Goal: Task Accomplishment & Management: Use online tool/utility

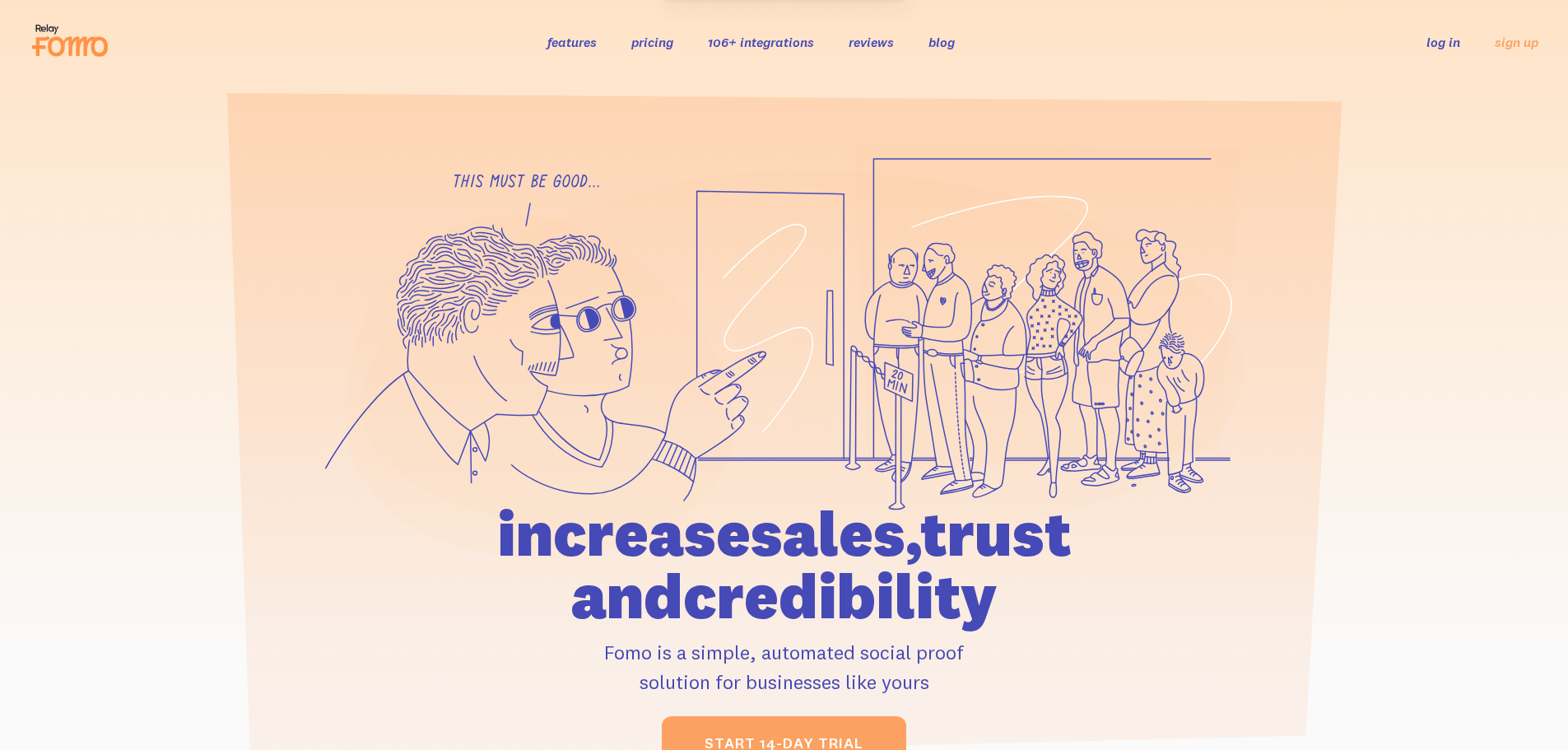
click at [1449, 44] on link "log in" at bounding box center [1444, 42] width 34 height 17
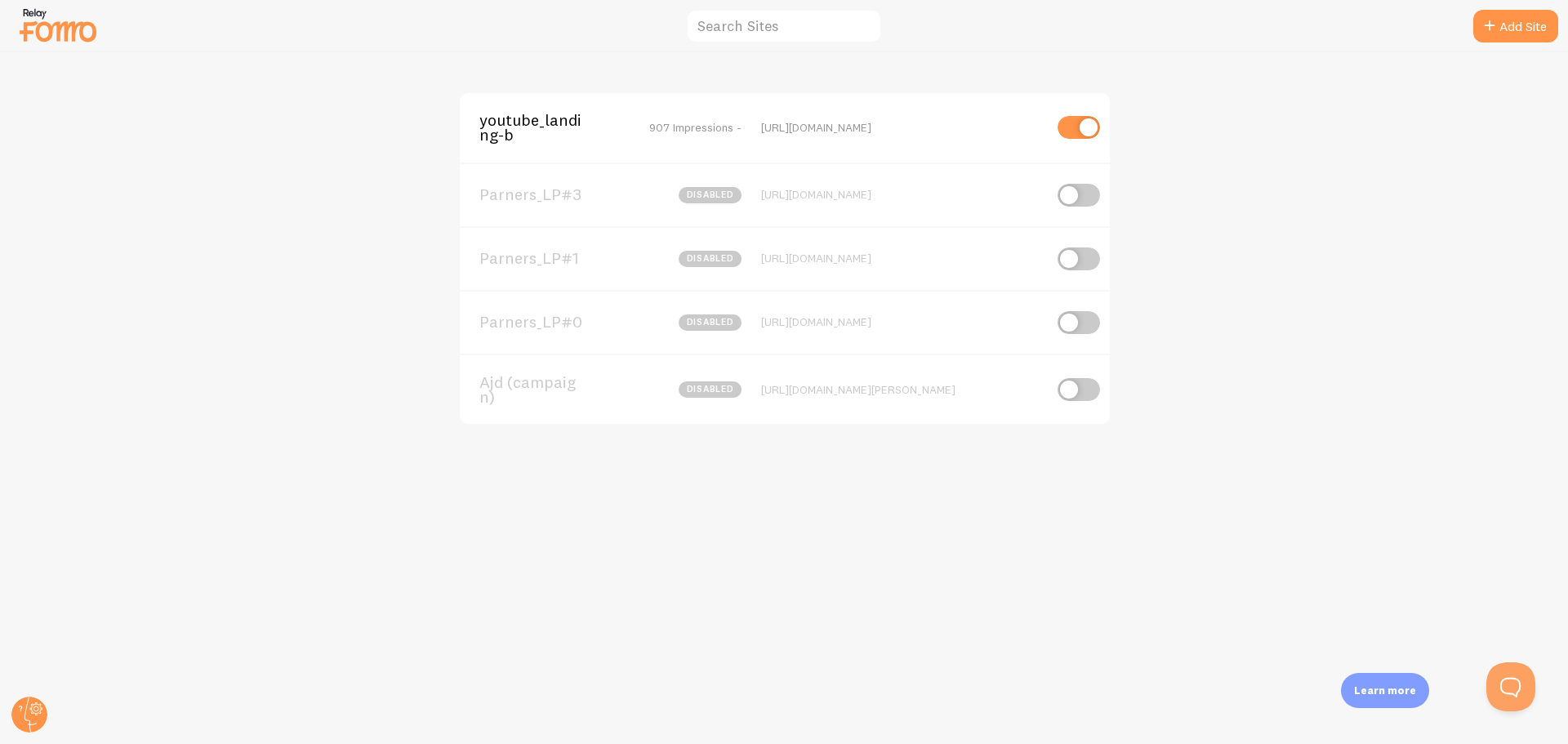
click at [62, 22] on img at bounding box center [58, 25] width 82 height 42
click at [522, 309] on div "Parners_LP#0 disabled [URL][DOMAIN_NAME]" at bounding box center [784, 321] width 650 height 63
click at [525, 315] on span "Parners_LP#0" at bounding box center [544, 321] width 131 height 15
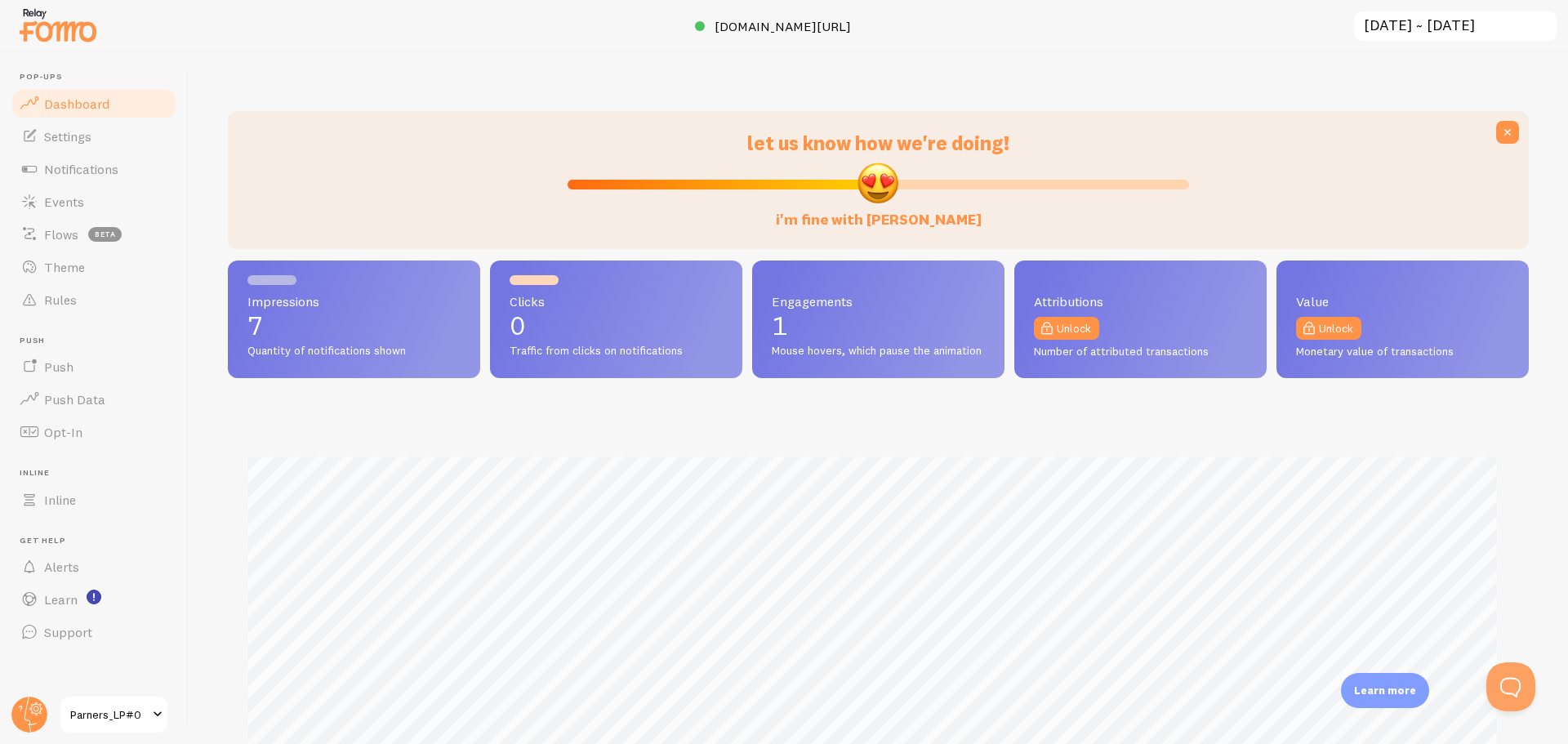
scroll to position [429, 1289]
click at [87, 174] on span "Notifications" at bounding box center [82, 168] width 75 height 16
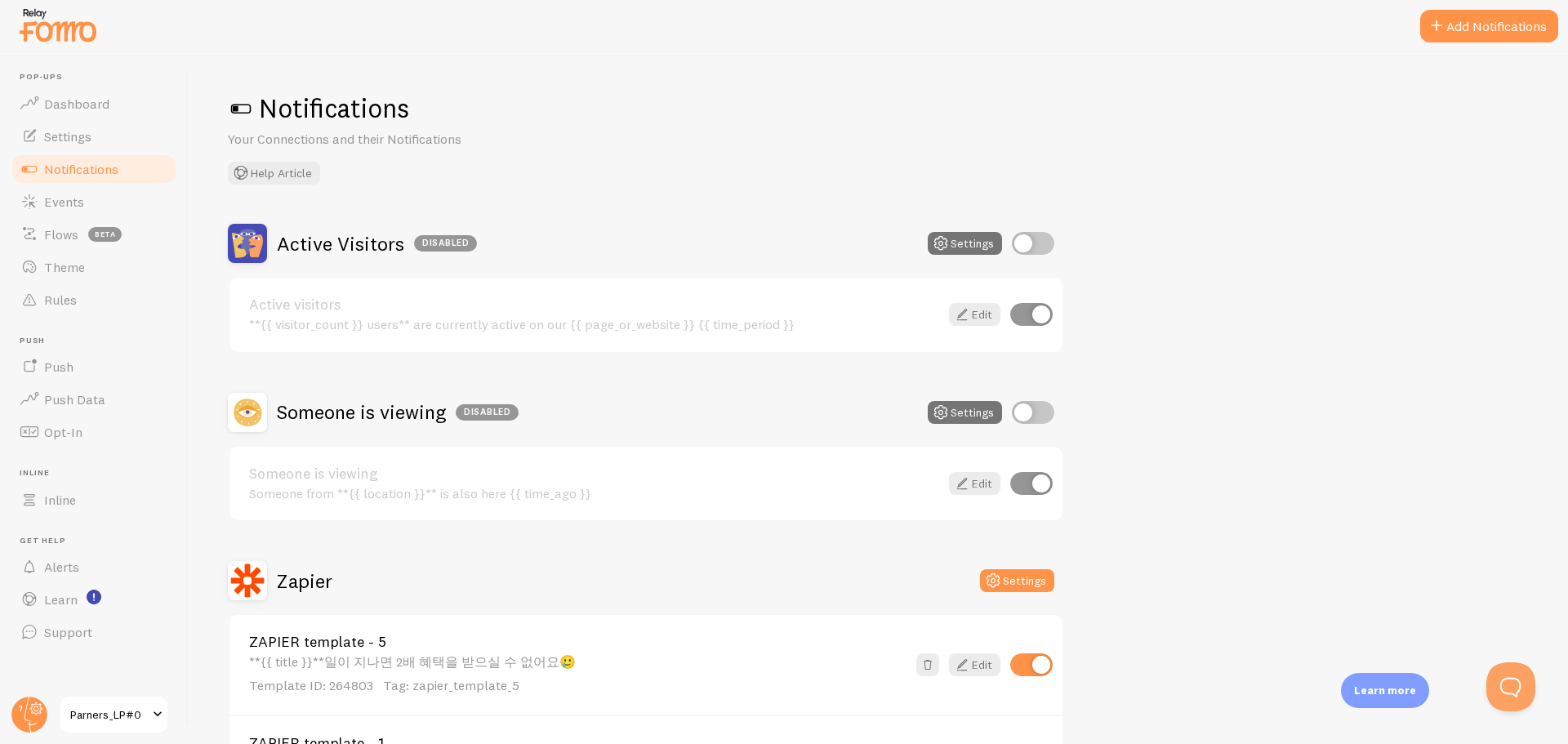
click at [1503, 16] on button "Add Notifications" at bounding box center [1488, 26] width 138 height 33
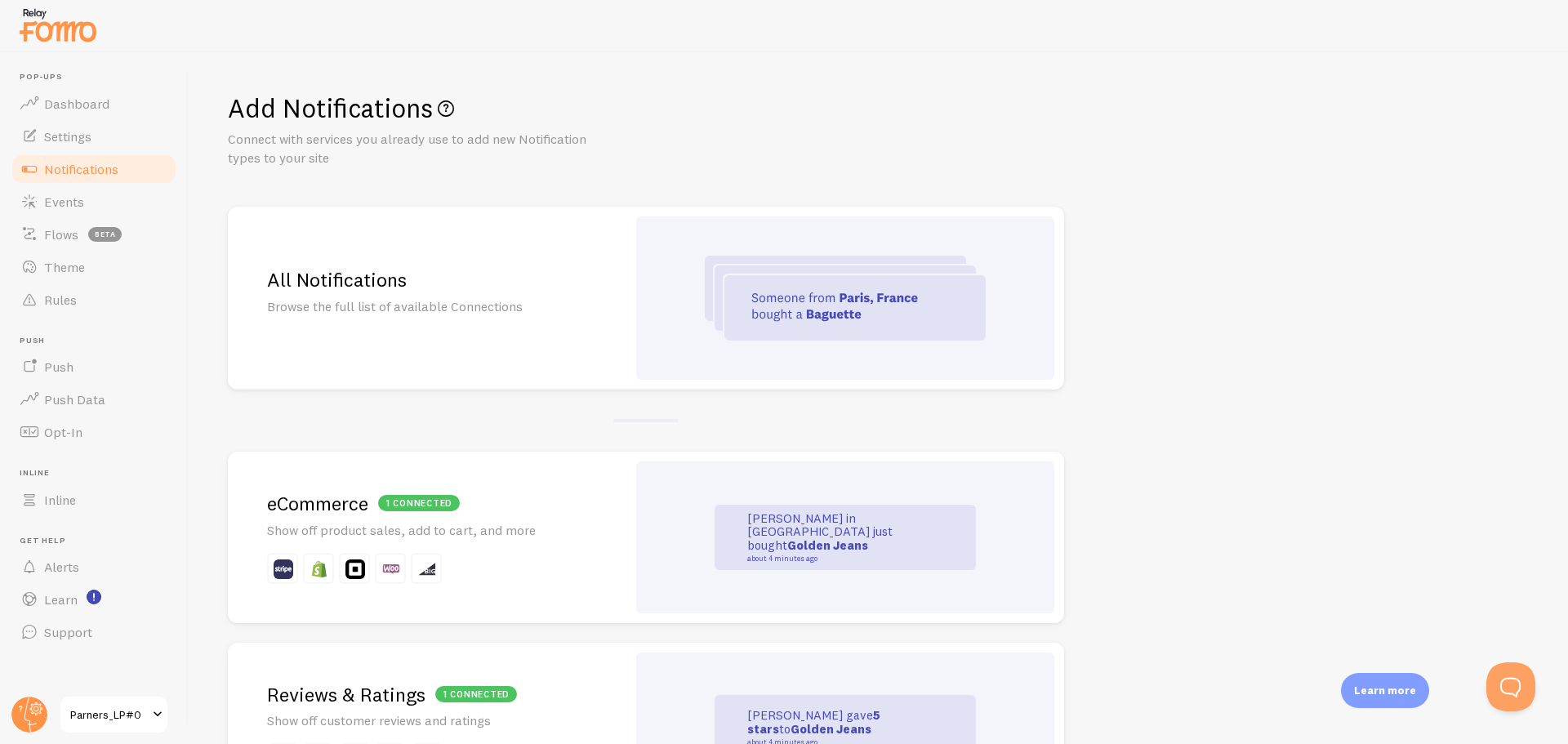
click at [664, 352] on div at bounding box center [845, 298] width 418 height 163
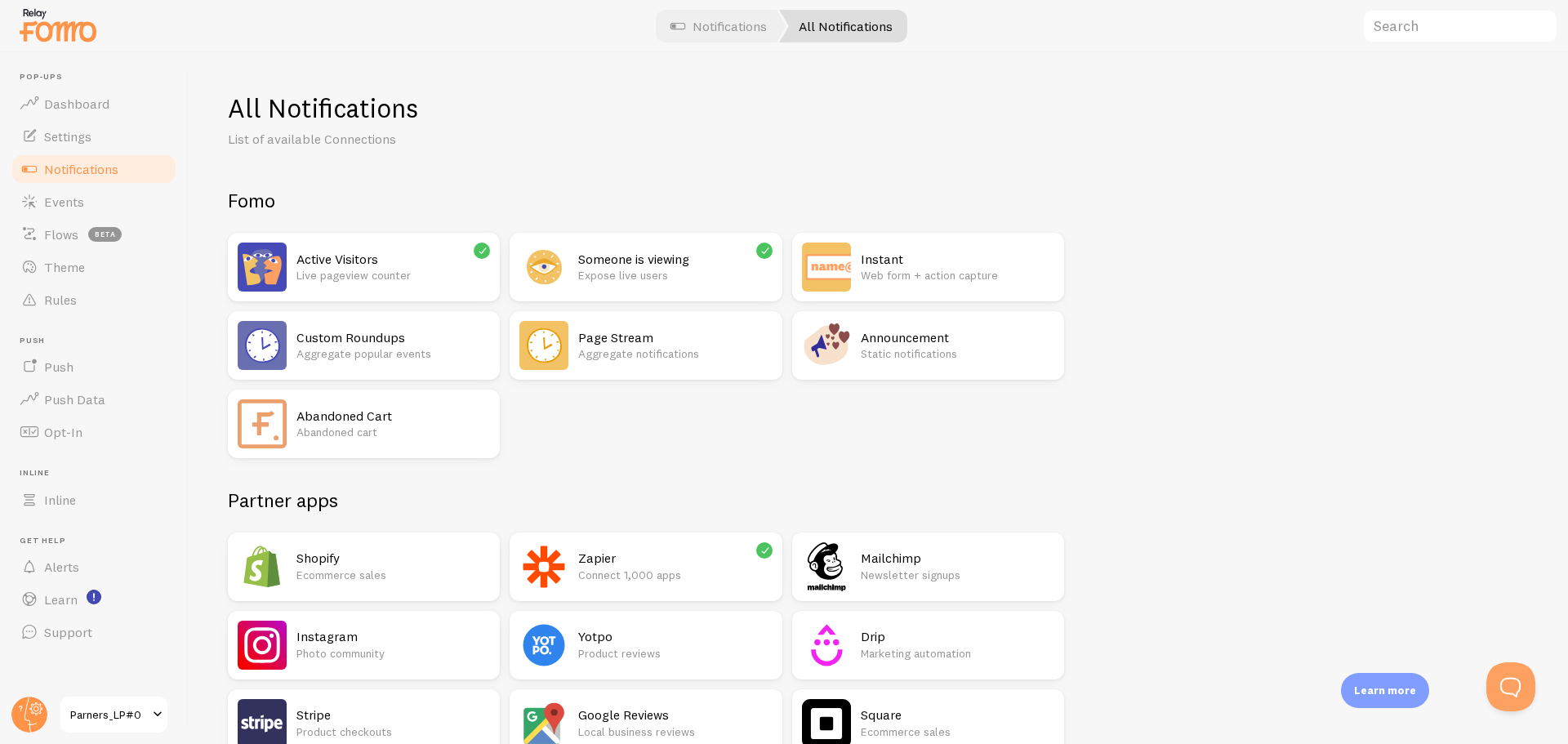
click at [919, 339] on h2 "Announcement" at bounding box center [957, 338] width 194 height 17
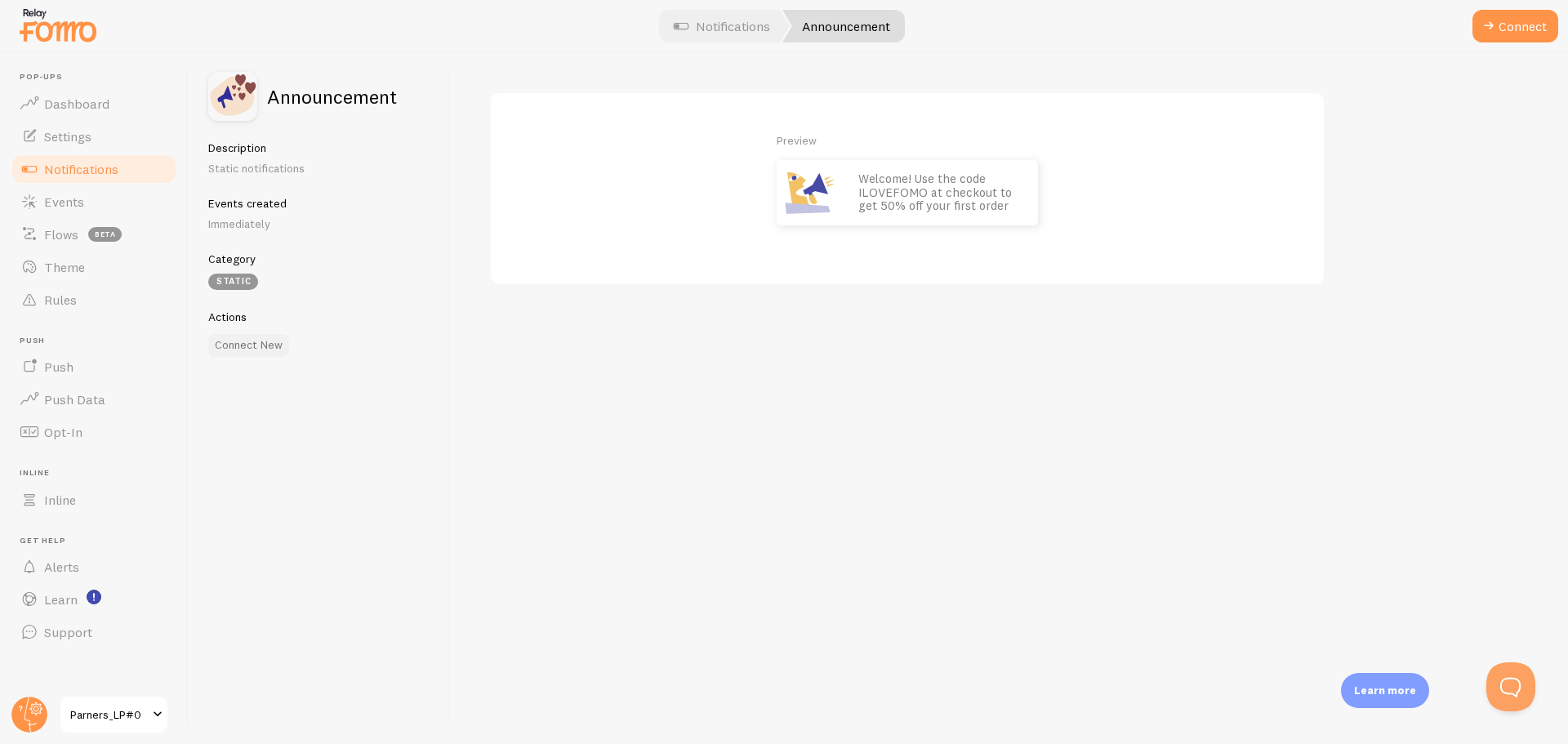
click at [228, 348] on button "Connect New" at bounding box center [248, 346] width 81 height 23
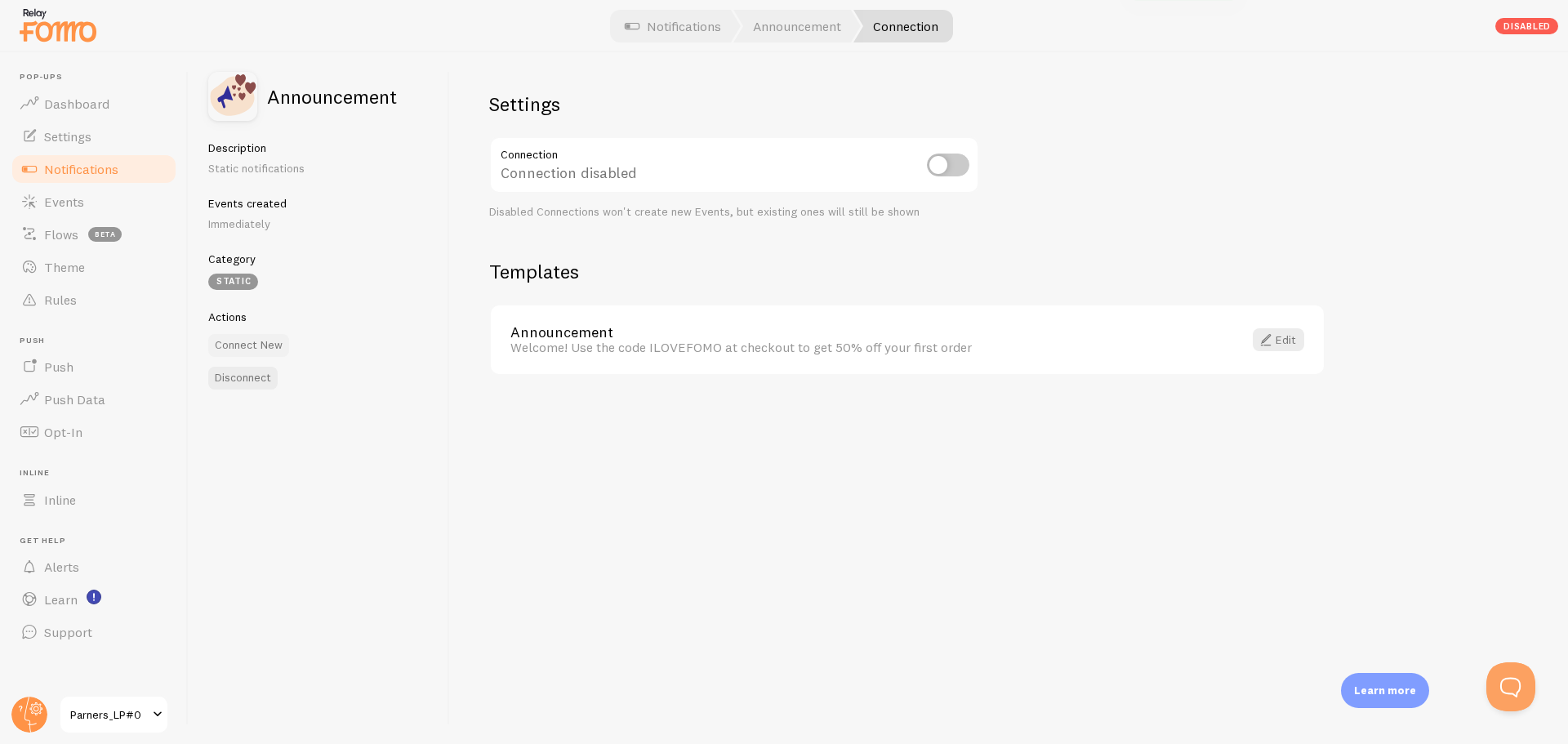
click at [252, 346] on button "Connect New" at bounding box center [248, 346] width 81 height 23
click at [1293, 356] on div "Announcement Welcome! Use the code ILOVEFOMO at checkout to get 50% off your fi…" at bounding box center [908, 340] width 833 height 69
click at [1280, 368] on div "Announcement Welcome! Use the code ILOVEFOMO at checkout to get 50% off your fi…" at bounding box center [908, 340] width 833 height 69
click at [1272, 332] on span at bounding box center [1265, 339] width 20 height 20
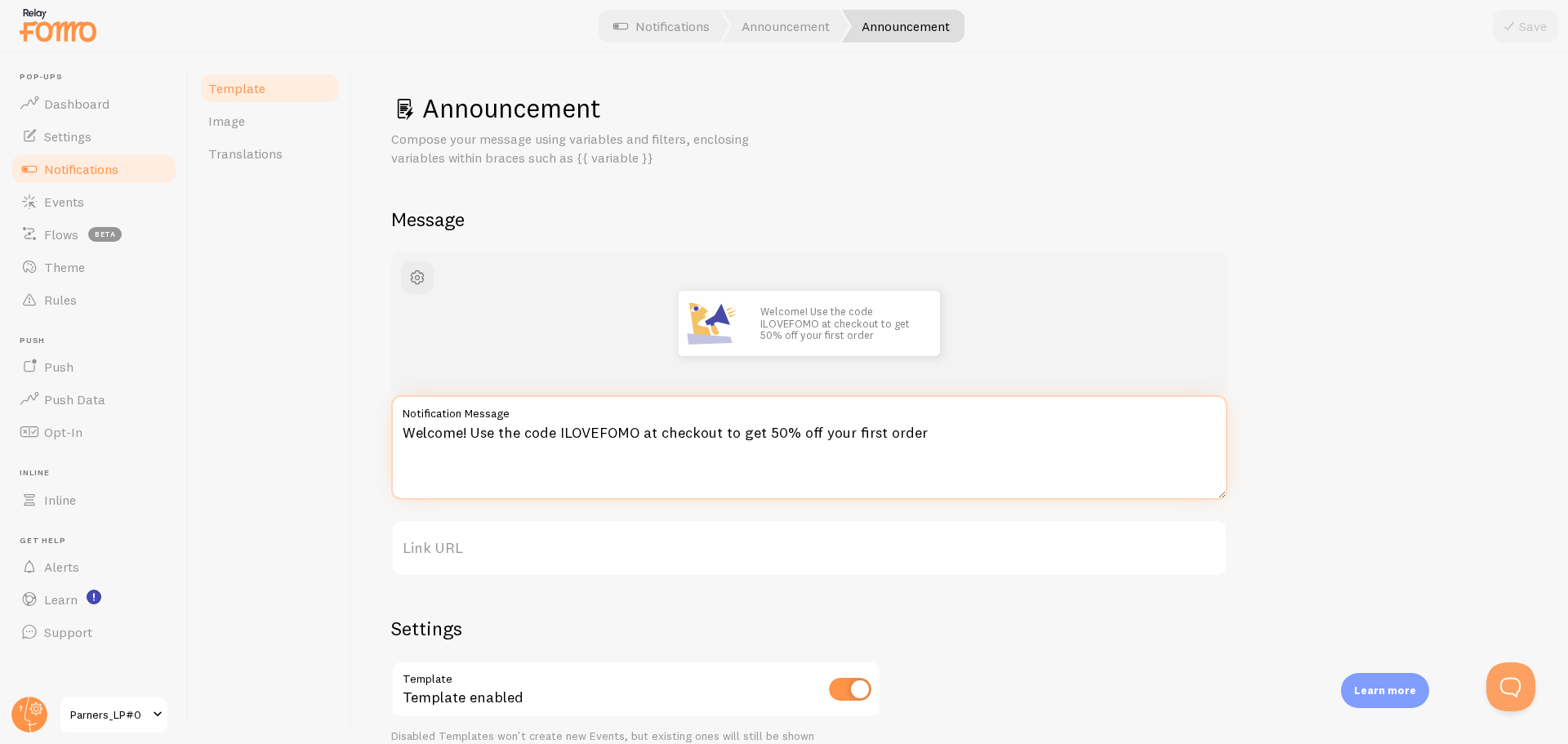
click at [680, 475] on textarea "Welcome! Use the code ILOVEFOMO at checkout to get 50% off your first order" at bounding box center [810, 447] width 836 height 104
paste textarea "지금 등록하지 않으면 얼리버드 혜택을 놓칠 수 있어요⏰"
type textarea "지금 등록하지 않으면 얼리버드 혜택을 놓칠 수 있어요⏰"
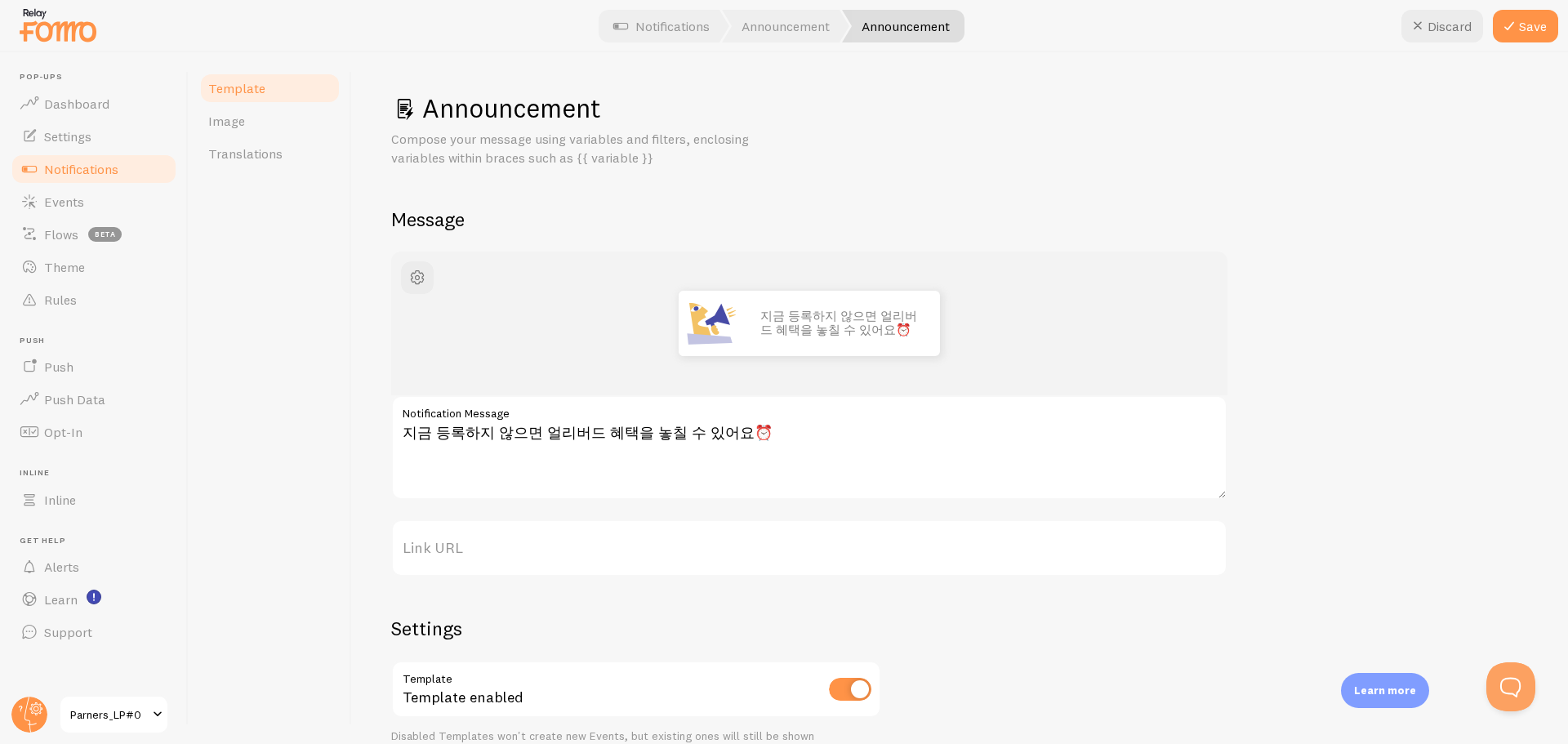
click at [892, 172] on div "Announcement Compose your message using variables and filters, enclosing variab…" at bounding box center [960, 487] width 1138 height 792
click at [1384, 392] on div "지금 등록하지 않으면 얼리버드 혜택을 놓칠 수 있어요⏰ 지금 등록하지 않으면 얼리버드 혜택을 놓칠 수 있어요⏰ Notification Mess…" at bounding box center [960, 567] width 1138 height 631
click at [1516, 30] on icon at bounding box center [1509, 26] width 20 height 20
click at [100, 169] on span "Notifications" at bounding box center [82, 168] width 75 height 16
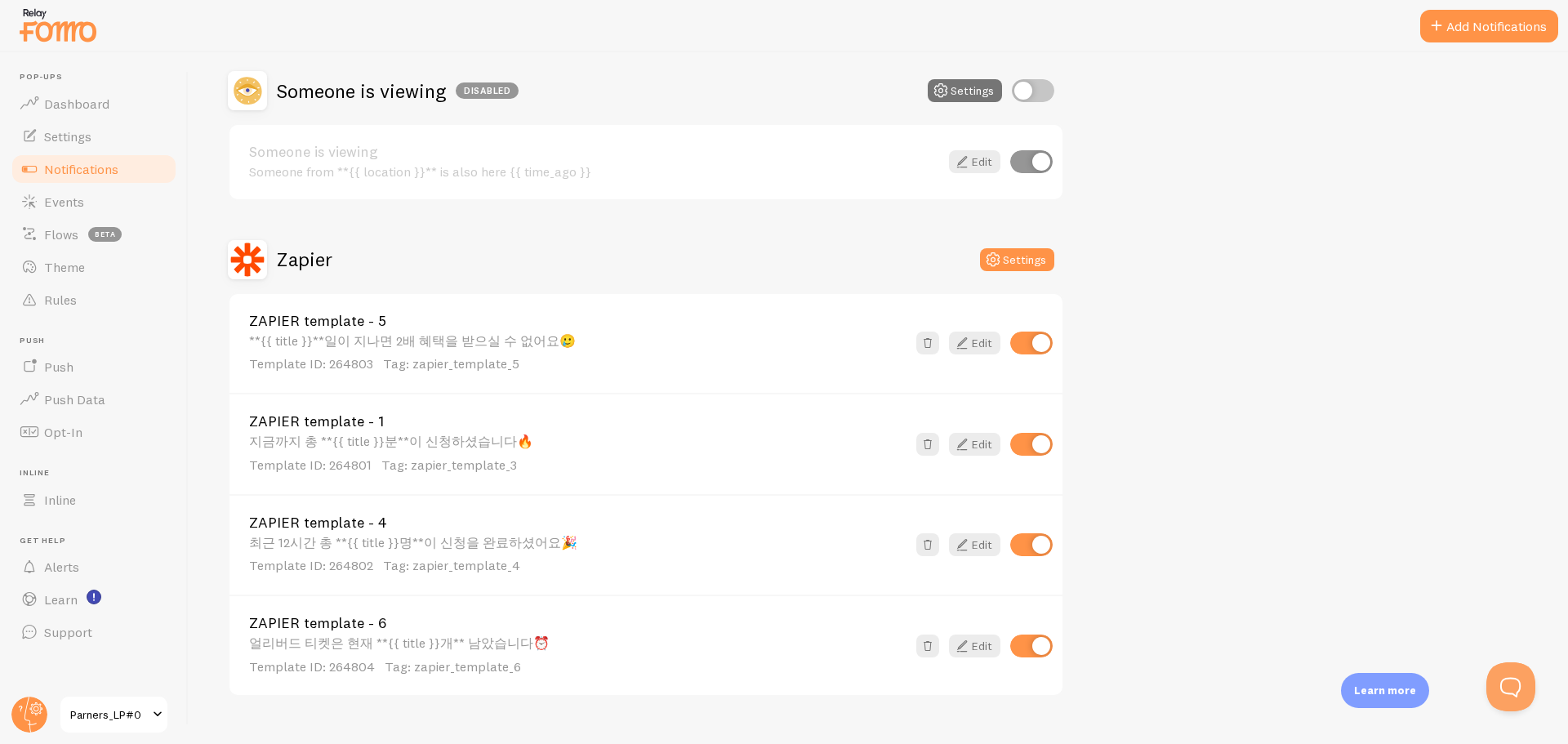
scroll to position [521, 0]
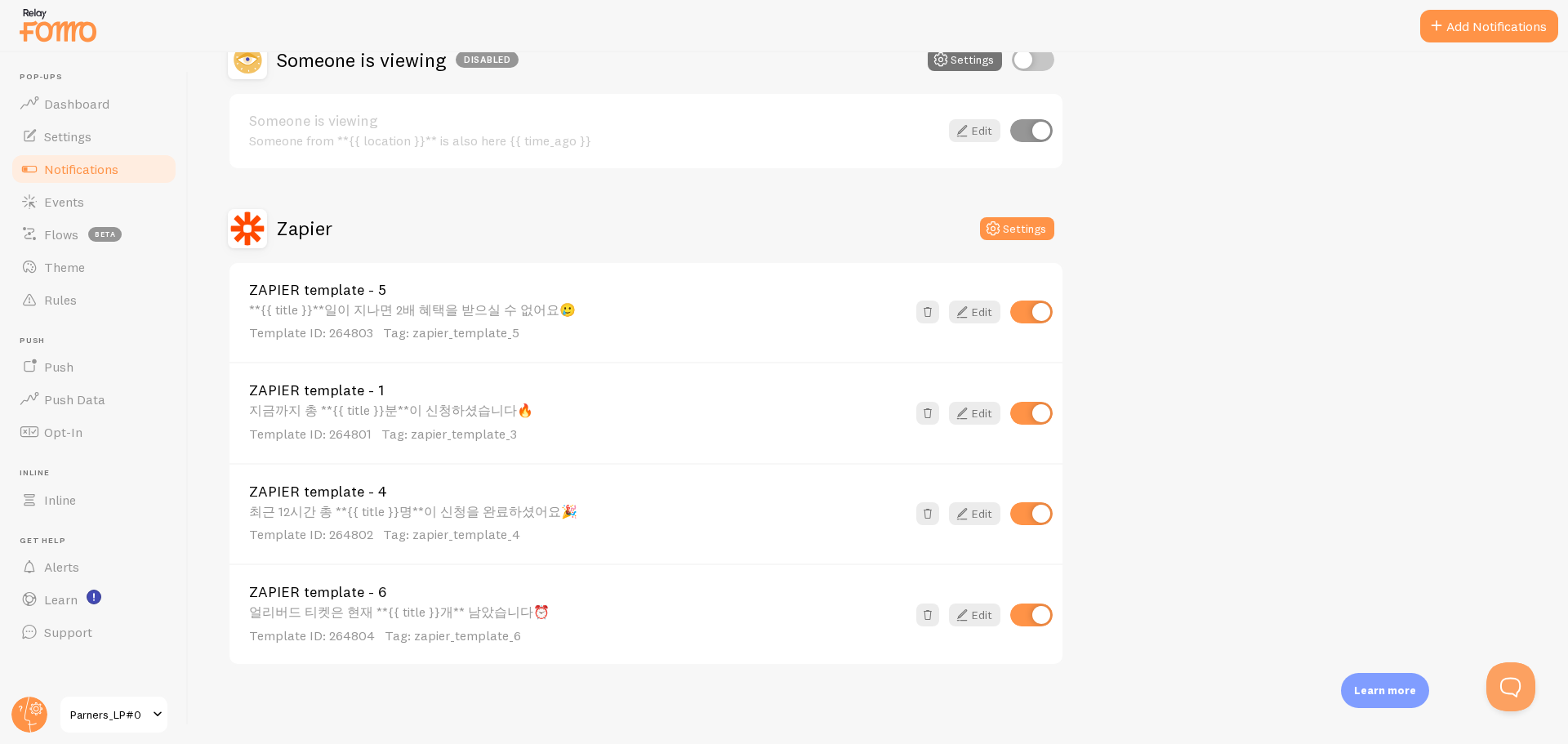
click at [430, 318] on div "**{{ title }}**일이 지나면 2배 혜택을 받으실 수 없어요🥲 Template ID: 264803 Tag: zapier_templat…" at bounding box center [577, 322] width 657 height 40
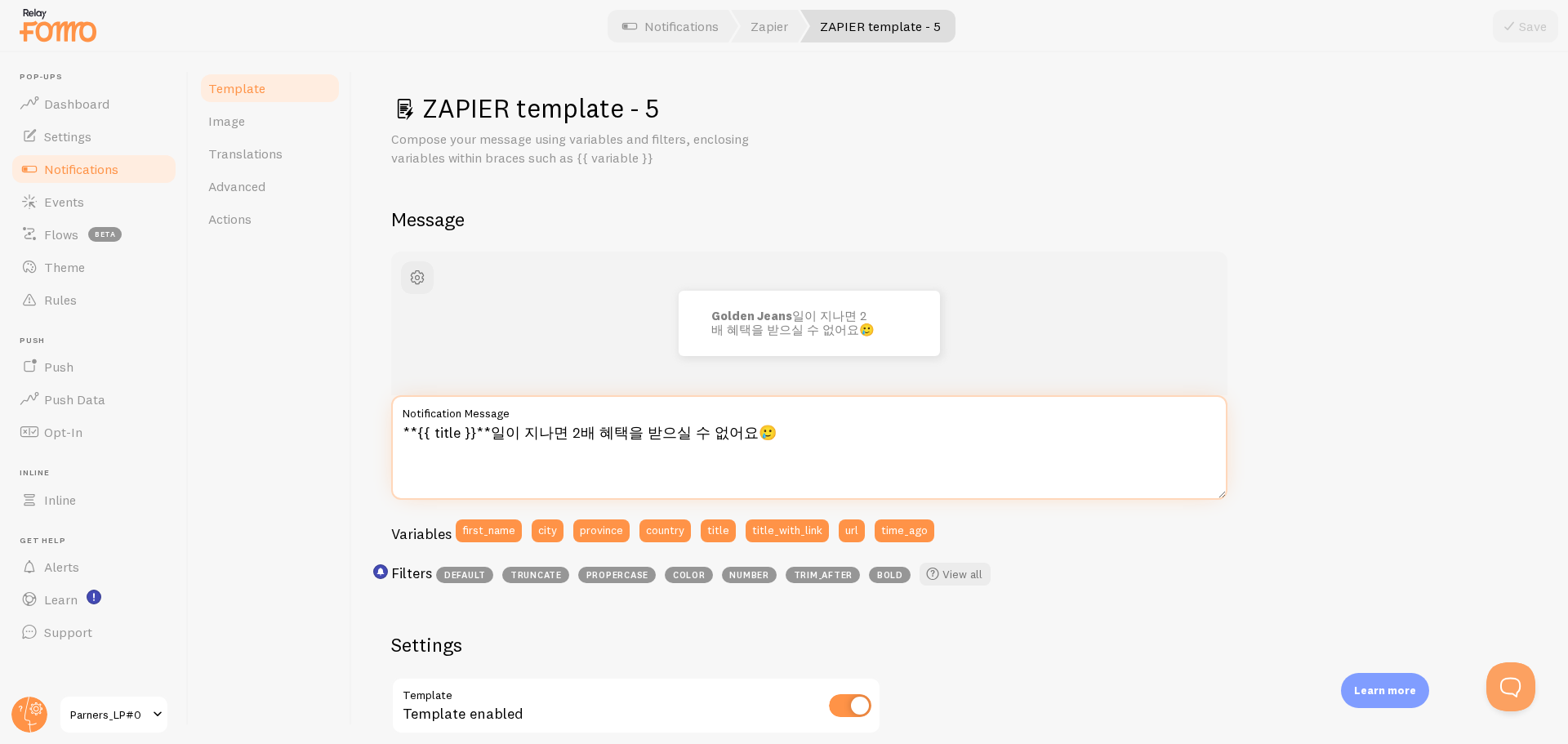
click at [691, 439] on textarea "**{{ title }}**일이 지나면 2배 혜택을 받으실 수 없어요🥲" at bounding box center [810, 447] width 836 height 104
paste textarea "벌써 {{ title }}명이 얼리버드 신청 알림을 등록했어요🔥"
click at [430, 441] on textarea "벌써 {{ title }}명이 얼리버드 신청 알림을 등록했어요🔥" at bounding box center [810, 447] width 836 height 104
click at [505, 435] on textarea "벌써 **{{ title }}명이 얼리버드 신청 알림을 등록했어요🔥" at bounding box center [810, 447] width 836 height 104
type textarea "벌써 **{{ title }}**명이 얼리버드 신청 알림을 등록했어요🔥"
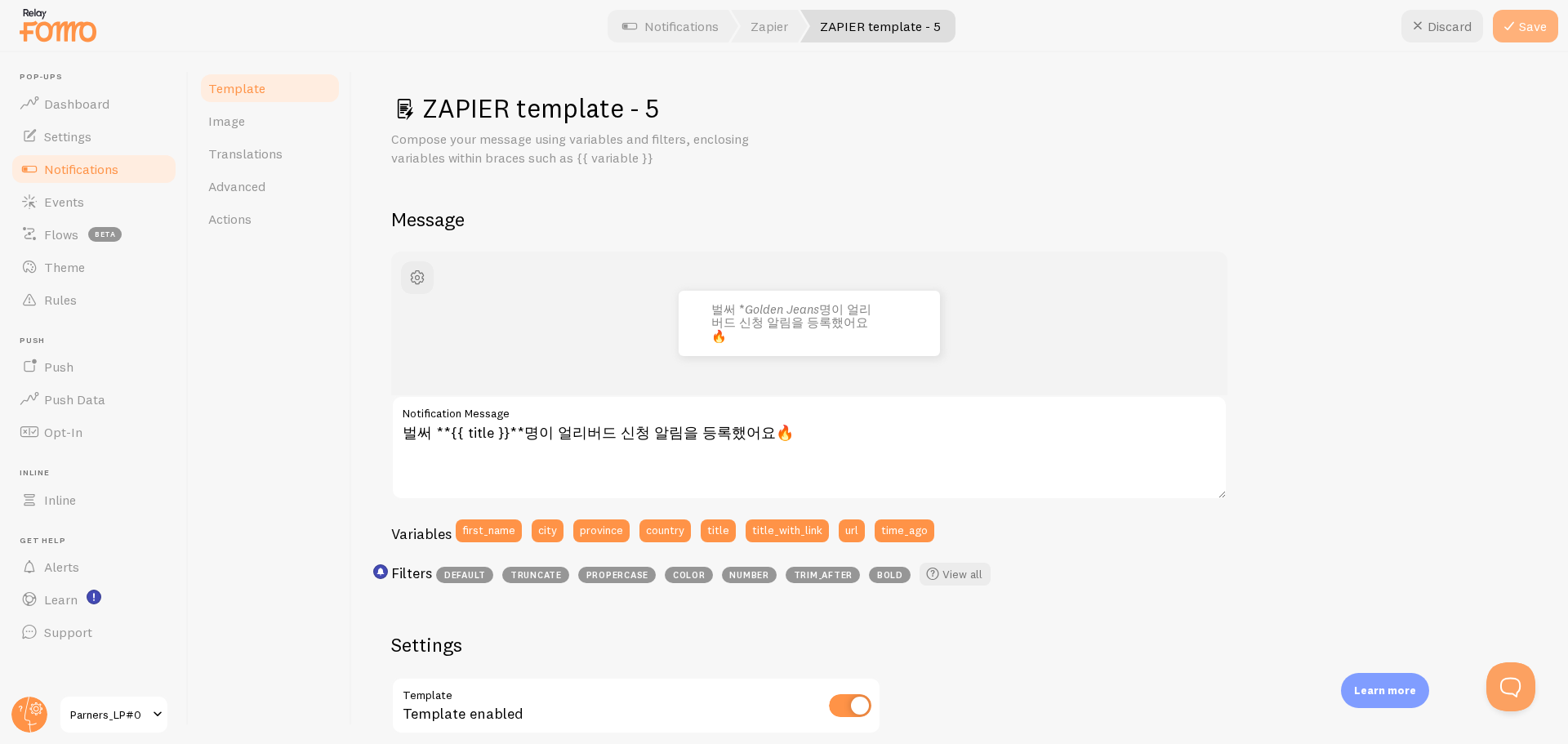
click at [1519, 14] on button "Save" at bounding box center [1525, 26] width 65 height 33
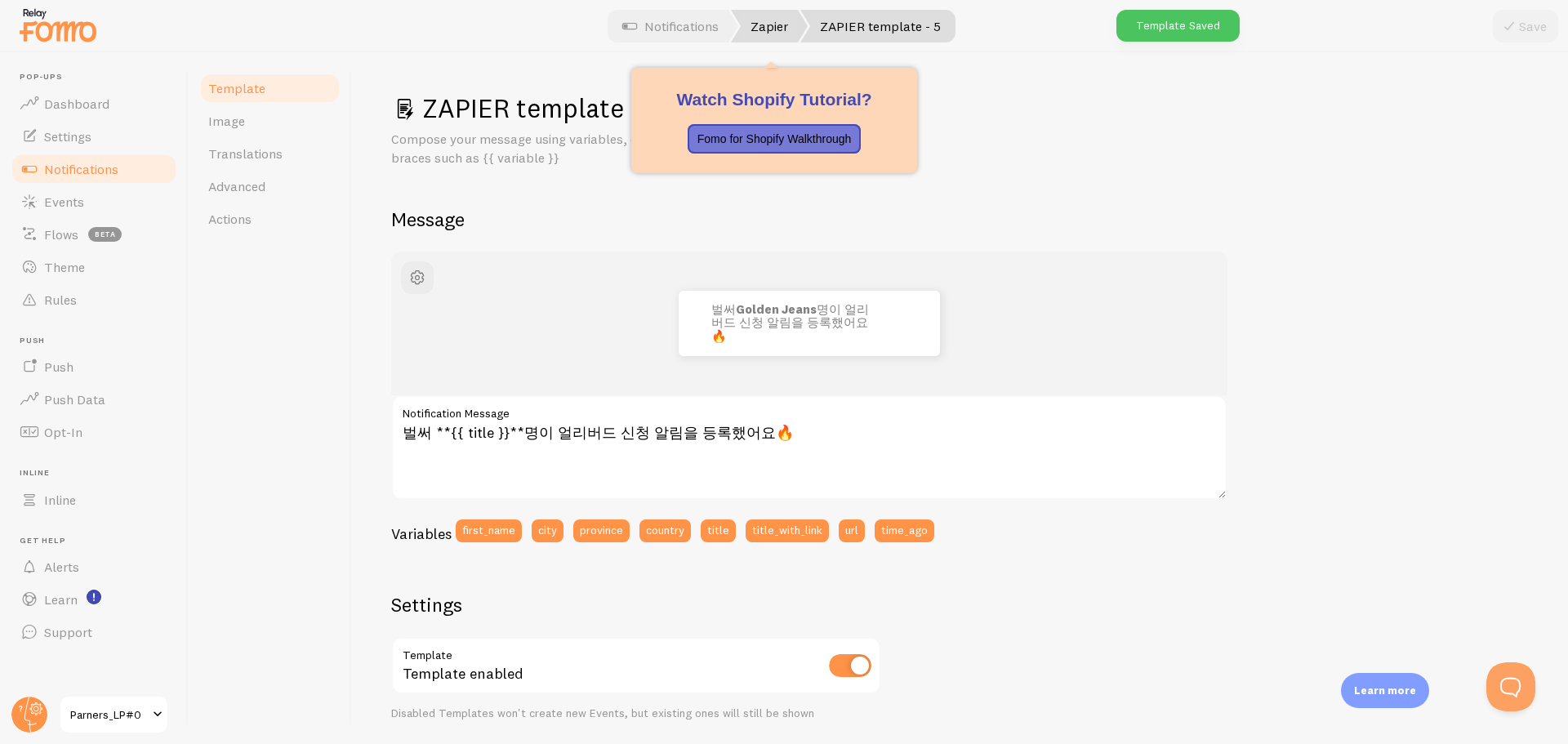
click at [767, 19] on link "Zapier" at bounding box center [769, 26] width 76 height 33
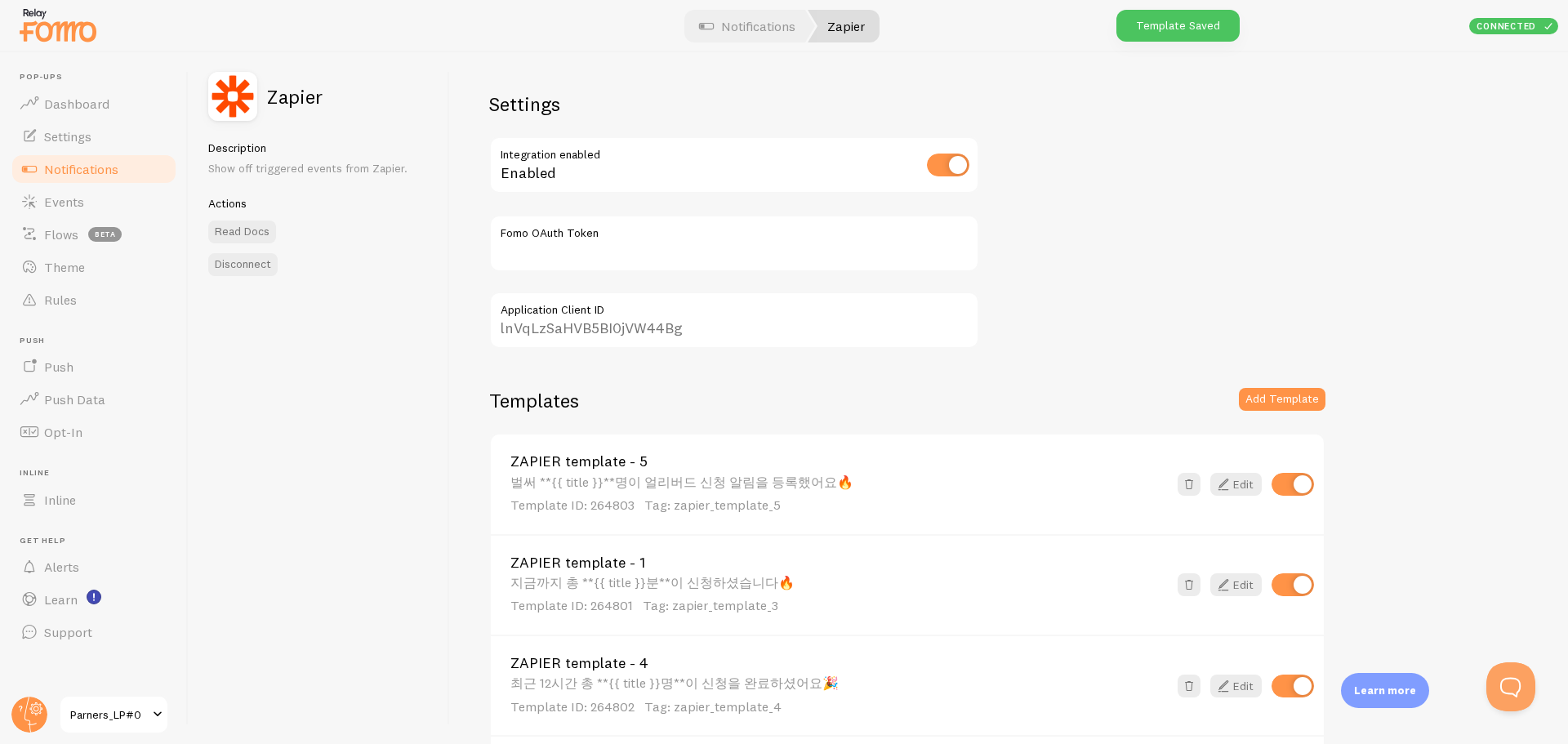
type input "m3pFalVbe4mfZ7obfbZzRA=="
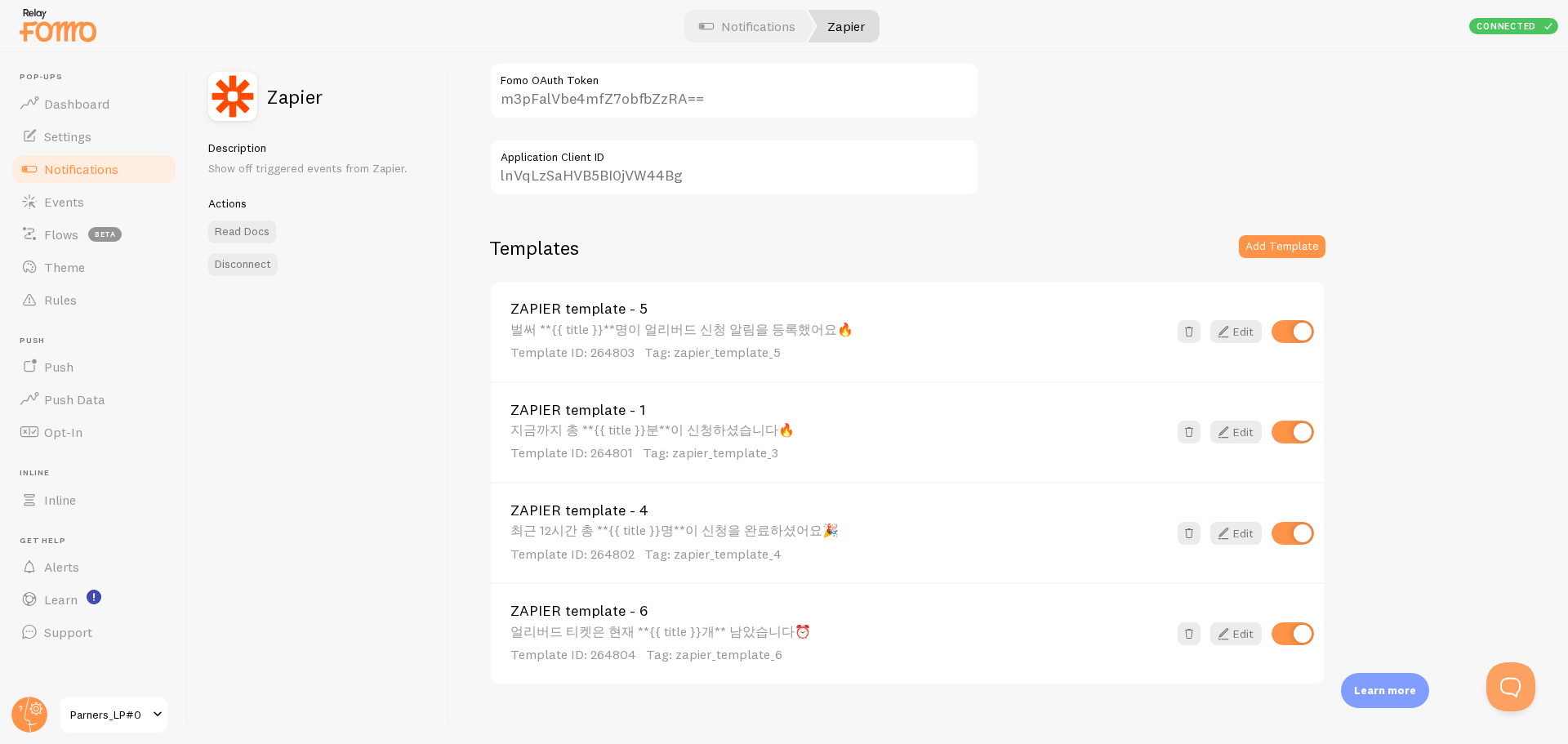
scroll to position [173, 0]
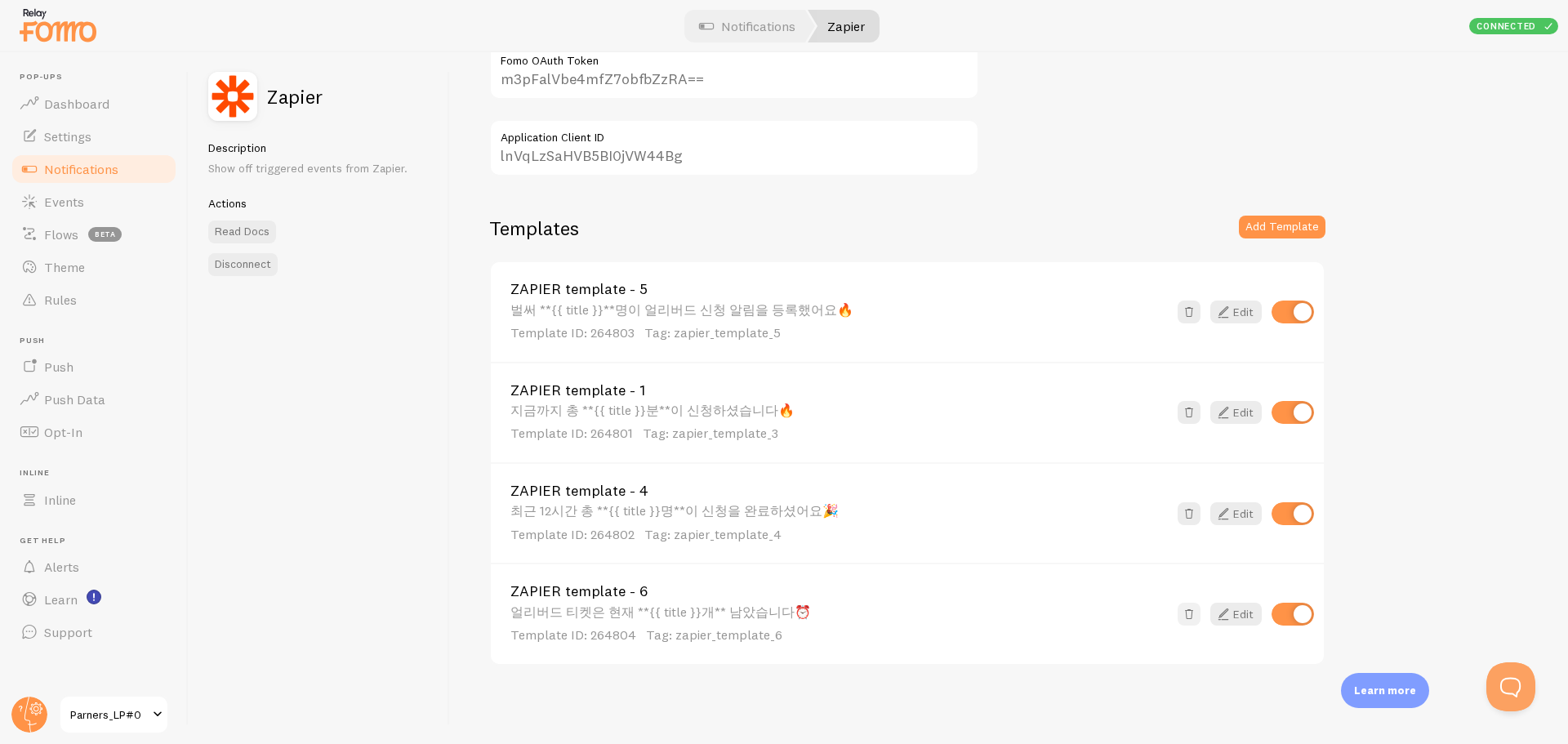
click at [1186, 615] on span at bounding box center [1189, 614] width 16 height 16
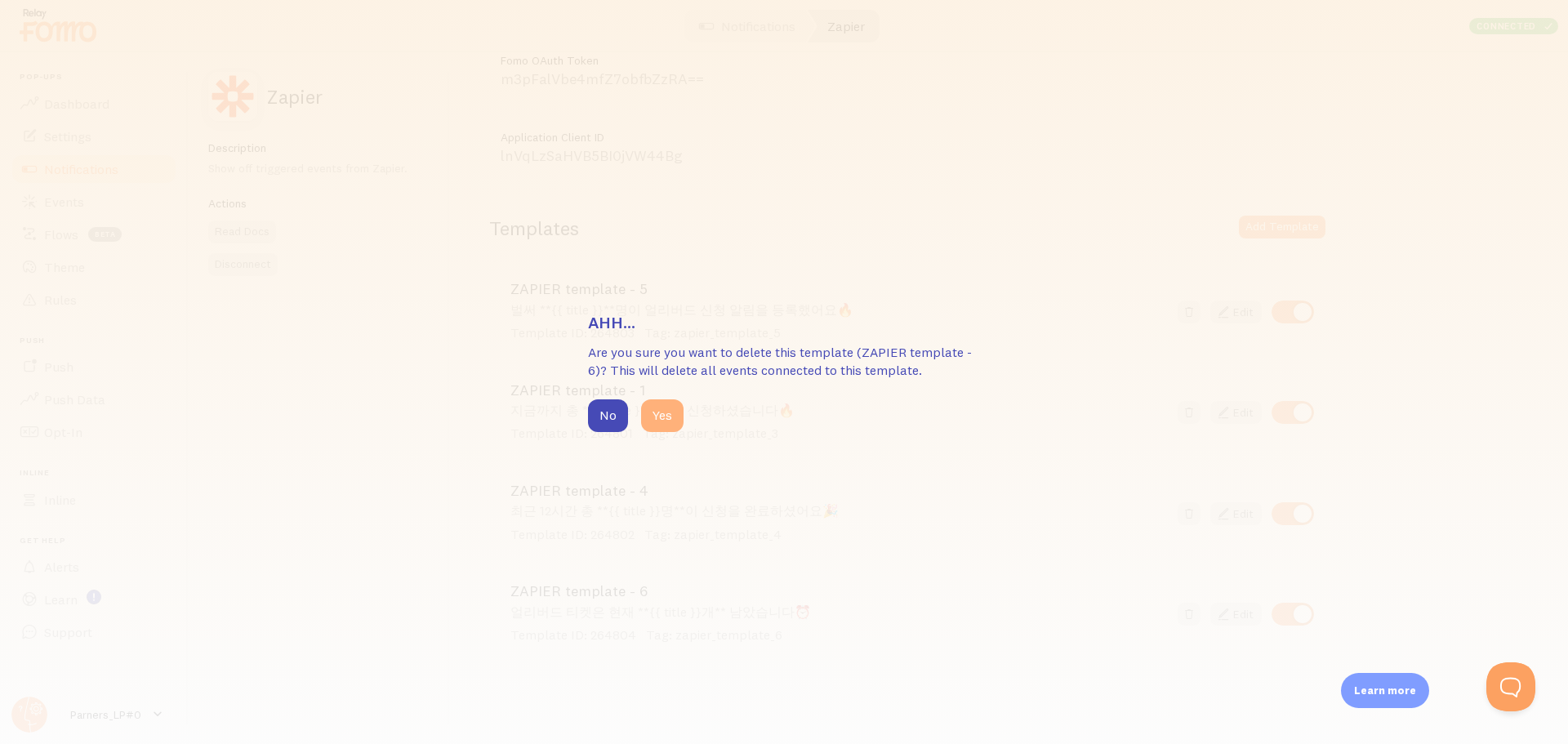
click at [650, 420] on button "Yes" at bounding box center [662, 416] width 43 height 33
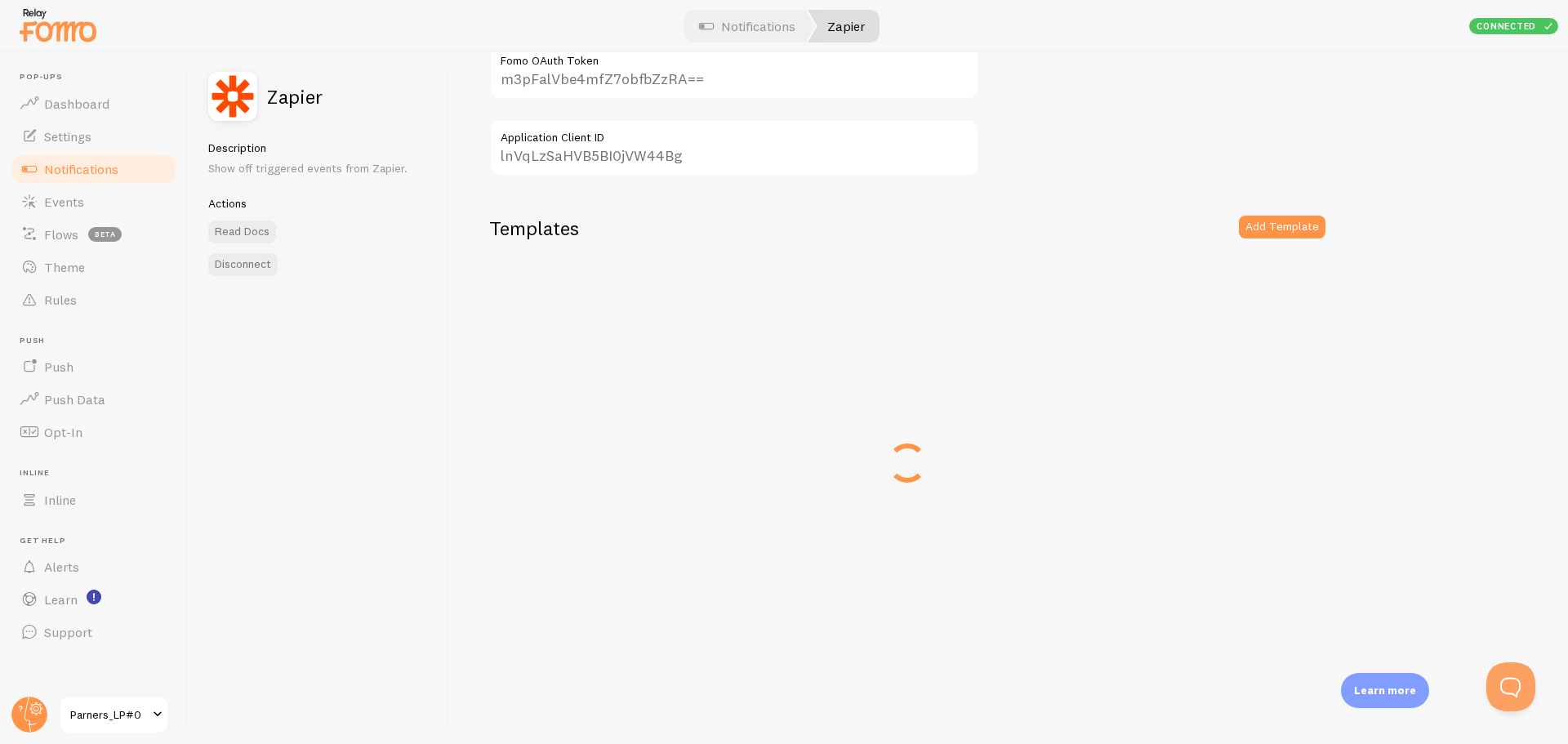
scroll to position [71, 0]
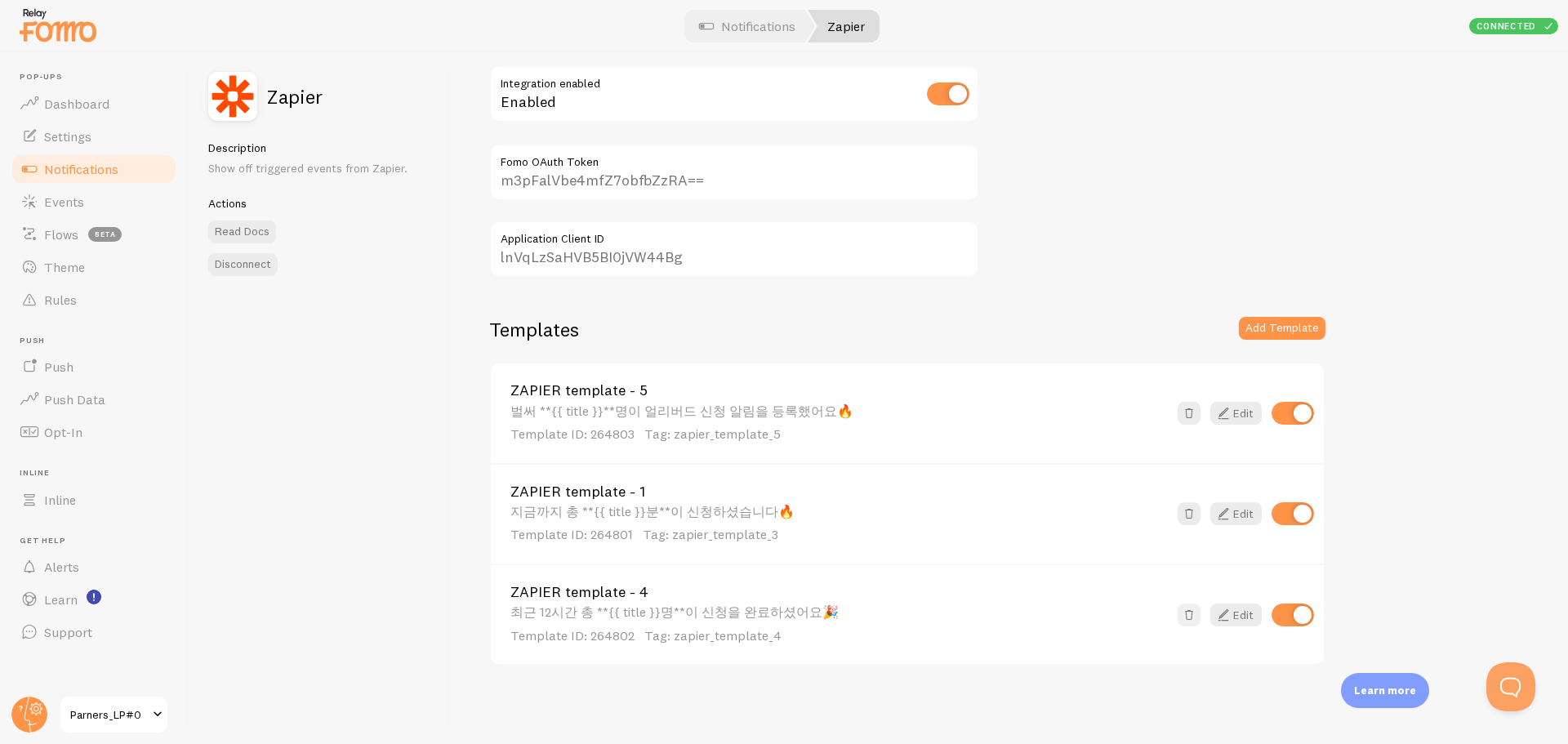
click at [1195, 620] on span at bounding box center [1189, 615] width 16 height 16
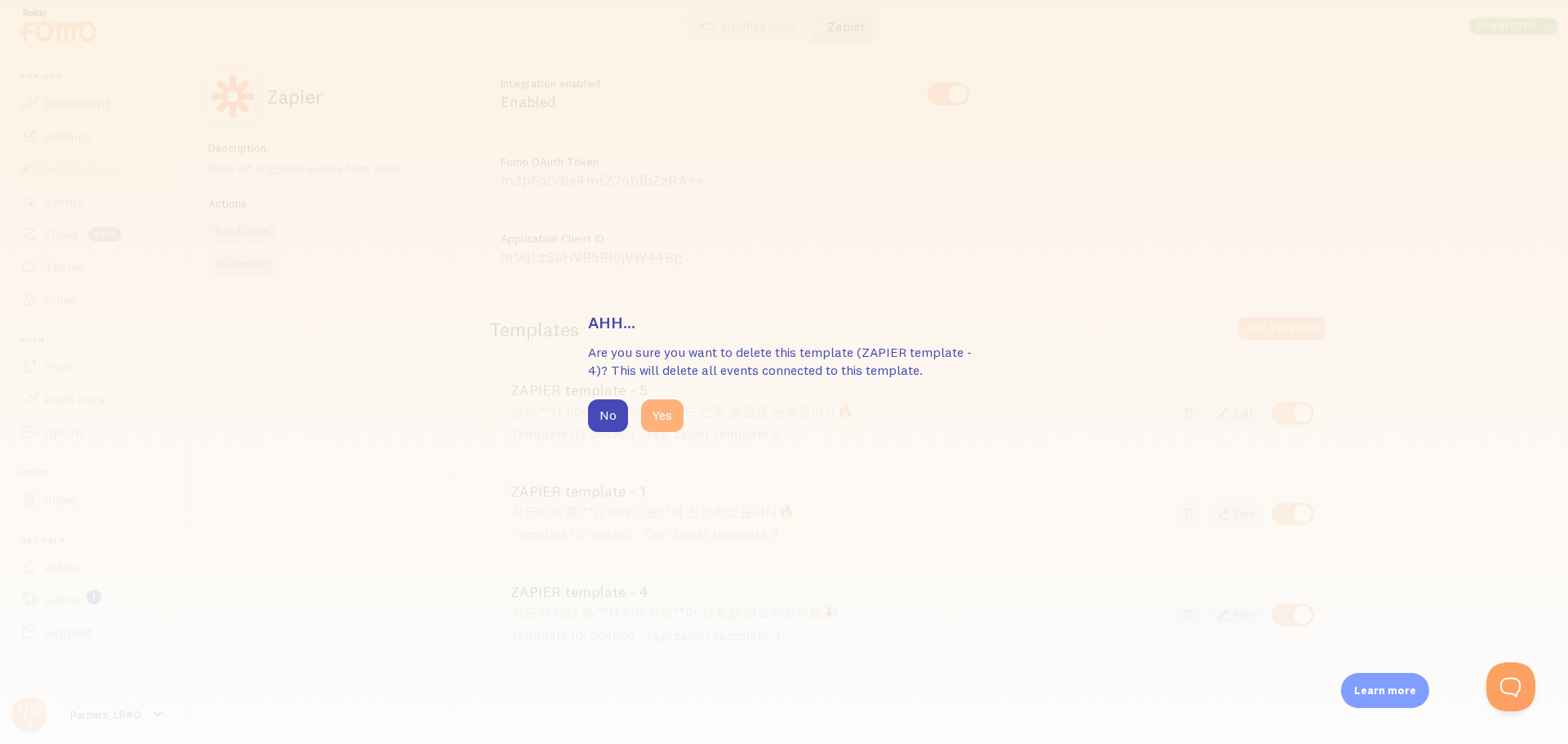
click at [668, 421] on button "Yes" at bounding box center [662, 416] width 43 height 33
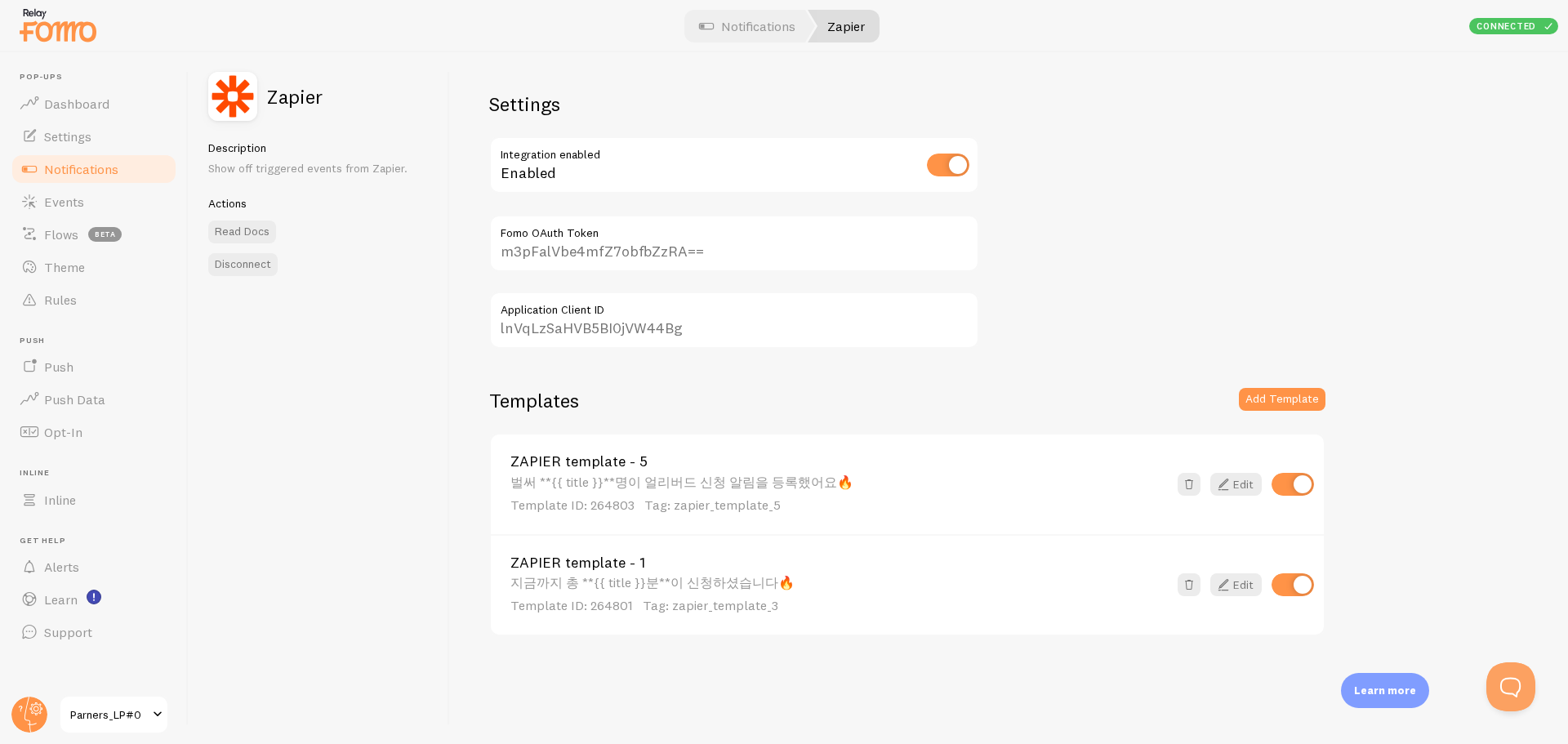
scroll to position [0, 0]
click at [1232, 597] on div "ZAPIER template - 1 지금까지 총 **{{ title }}분**이 신청하셨습니다🔥 Template ID: 264801 Tag: …" at bounding box center [908, 584] width 833 height 101
click at [1243, 585] on link "Edit" at bounding box center [1235, 585] width 51 height 23
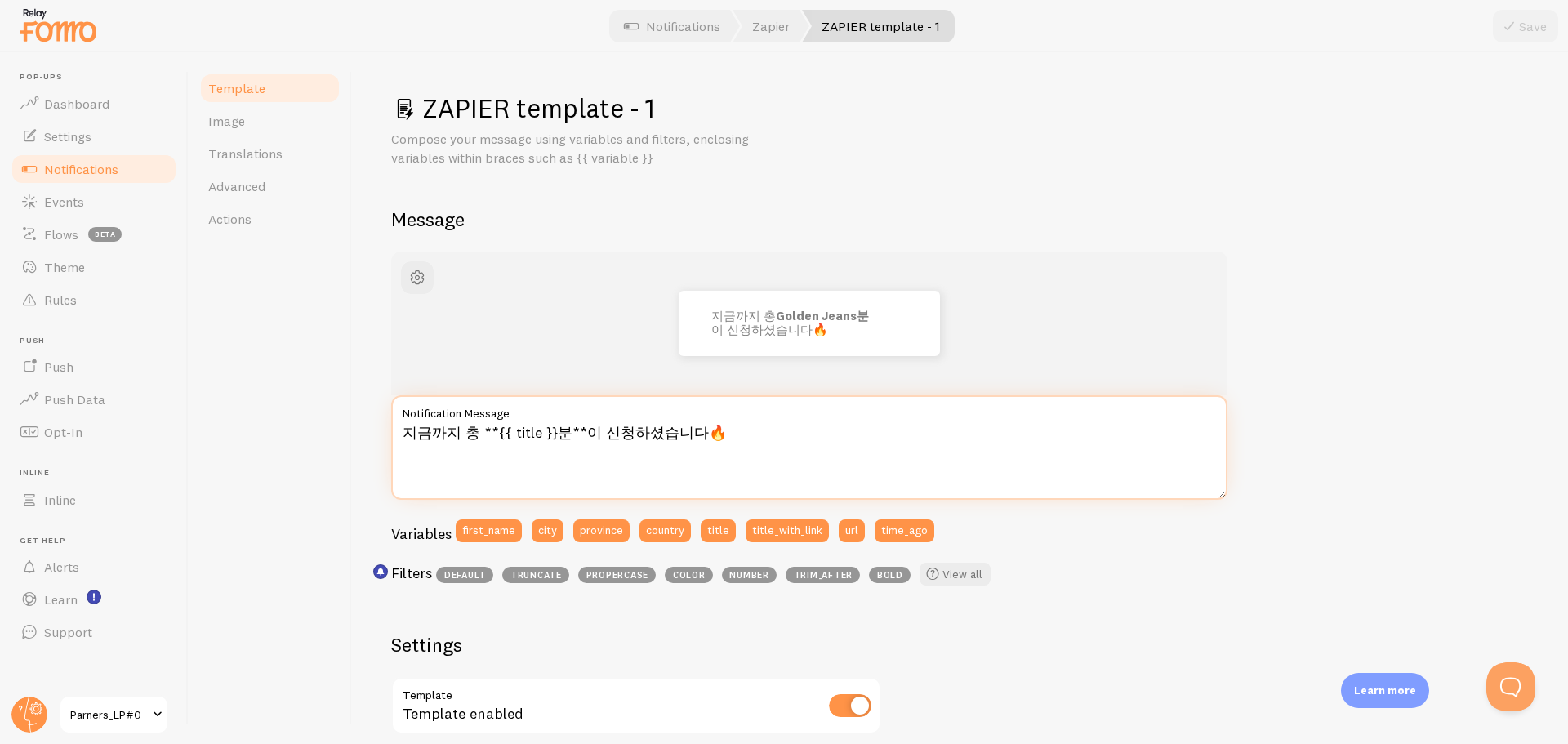
click at [653, 426] on textarea "지금까지 총 **{{ title }}분**이 신청하셨습니다🔥" at bounding box center [810, 447] width 836 height 104
paste textarea "{{ title }}분이 신청 후 오픈을 기다리고 있어요⏰"
click at [465, 436] on textarea "{{ title }}분이 신청 후 오픈을 기다리고 있어요⏰" at bounding box center [810, 447] width 836 height 104
type textarea "**{{ title }}**분이 신청 후 오픈을 기다리고 있어요⏰"
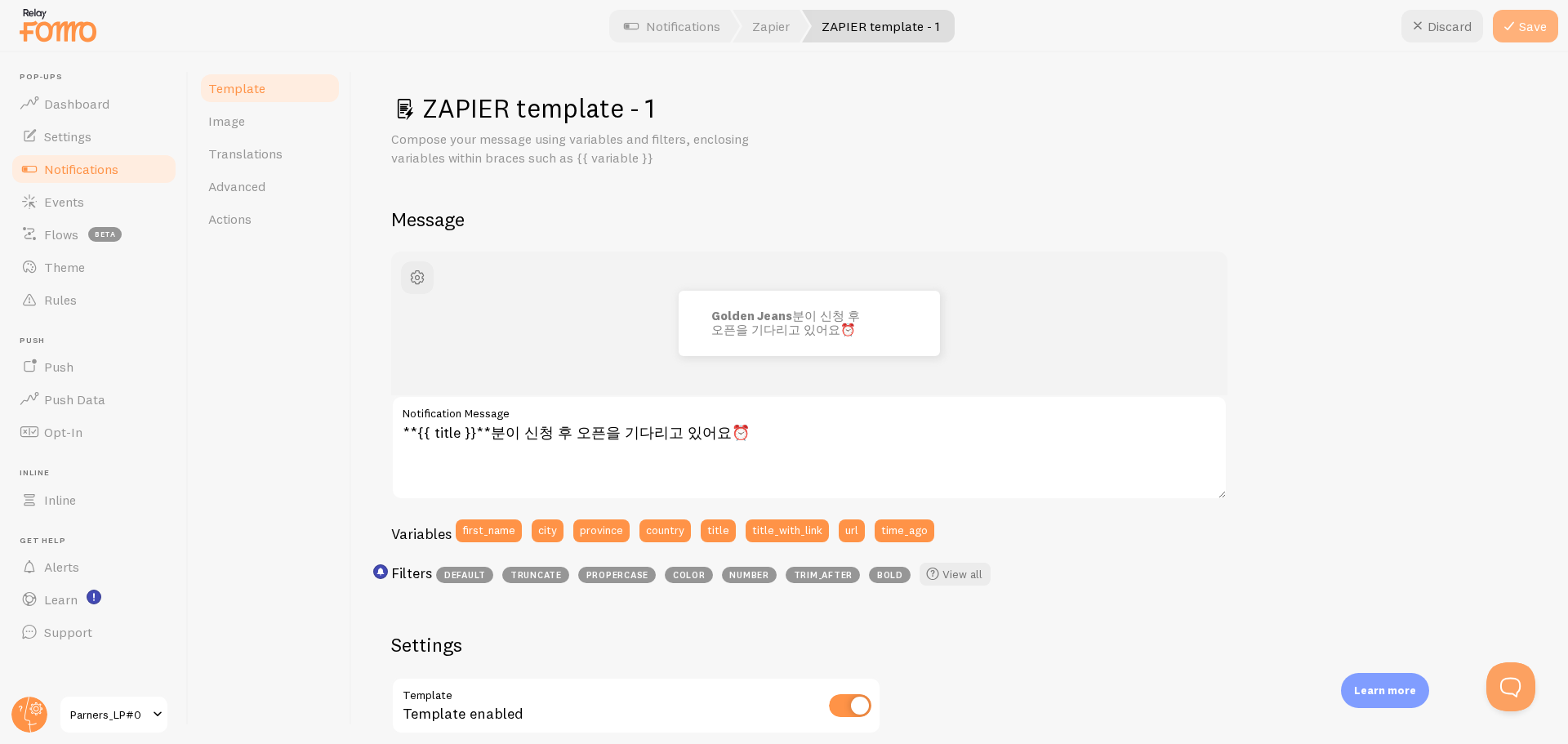
click at [1529, 37] on button "Save" at bounding box center [1525, 26] width 65 height 33
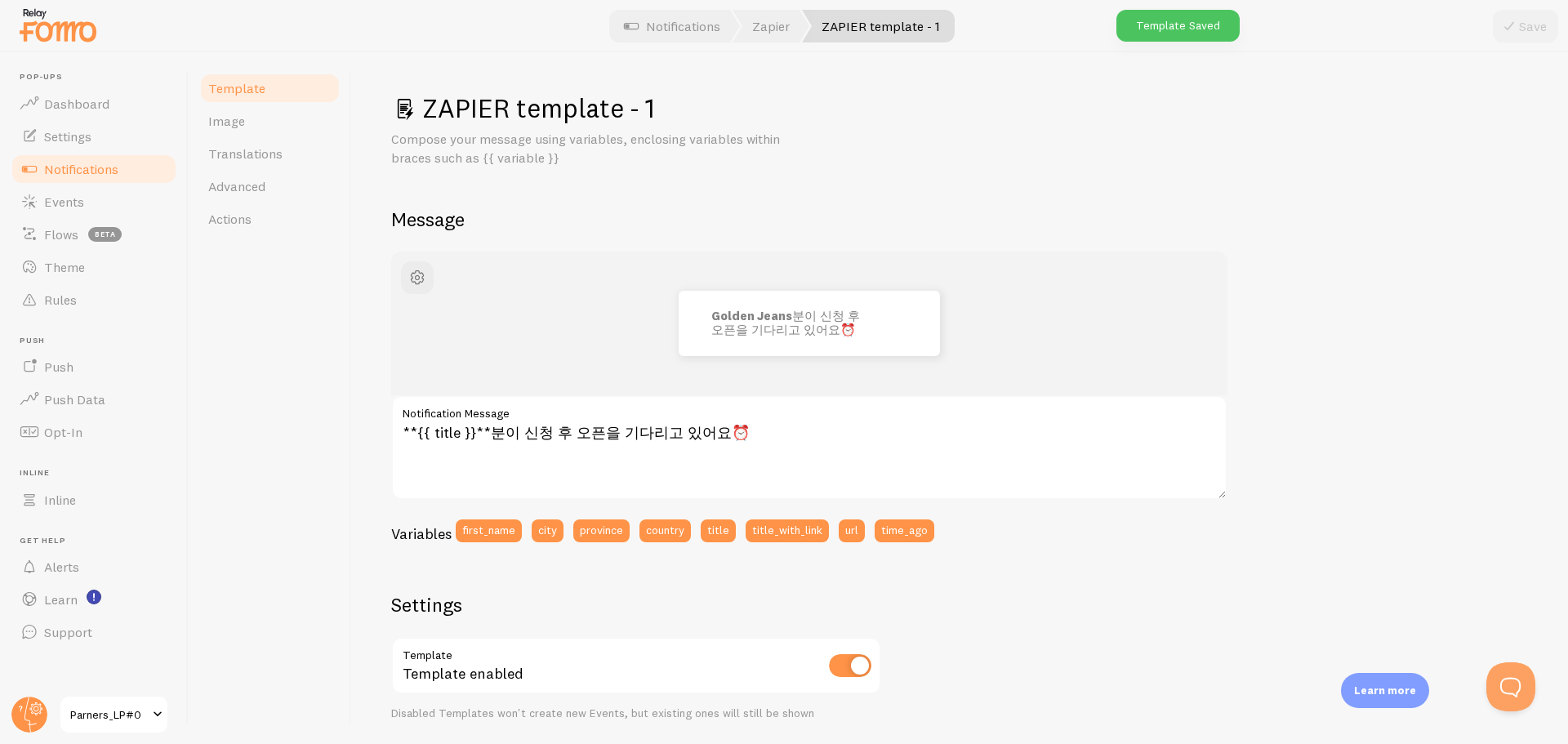
click at [865, 31] on link "ZAPIER template - 1" at bounding box center [878, 26] width 153 height 33
click at [494, 118] on h1 "ZAPIER template - 1" at bounding box center [960, 108] width 1138 height 34
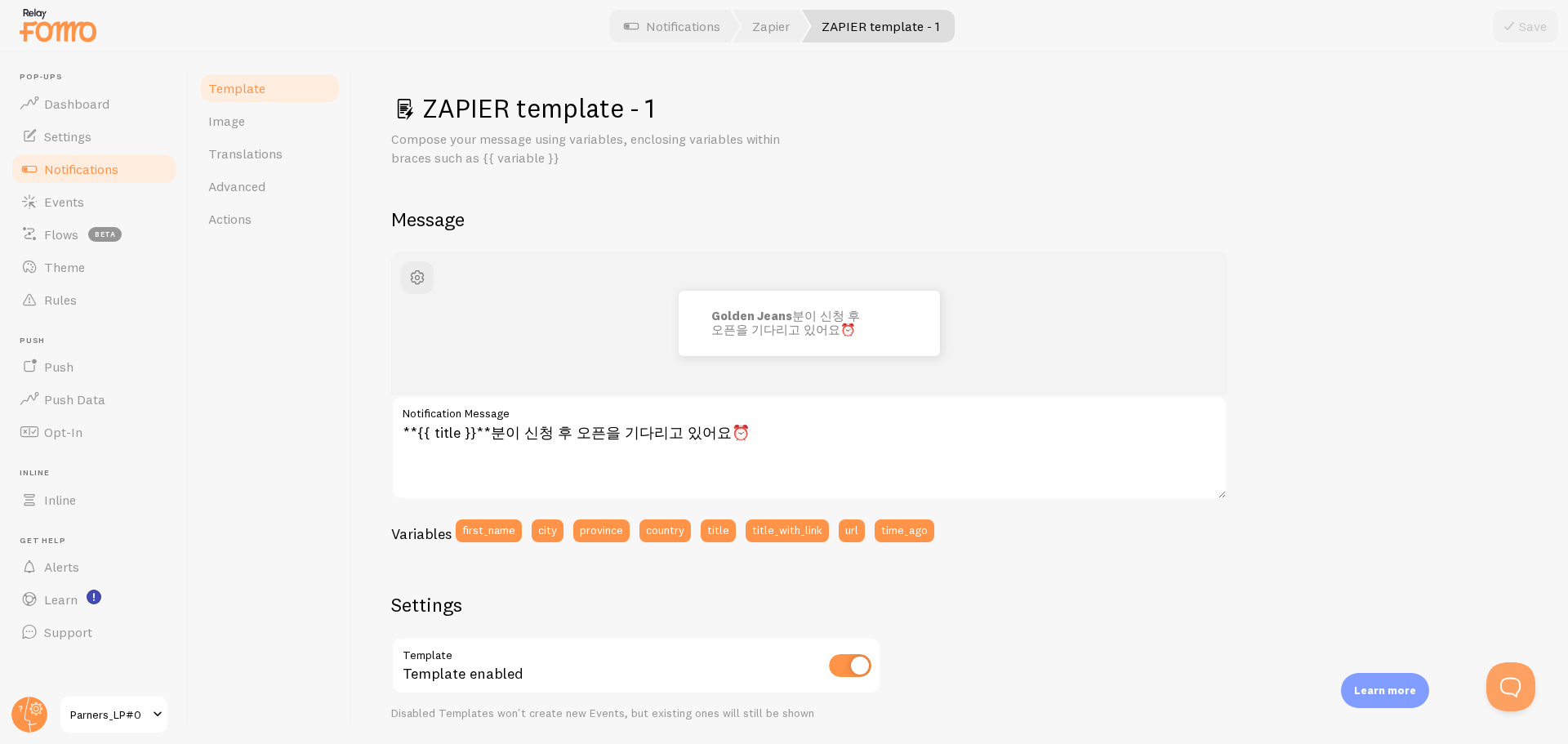
click at [1014, 193] on div "ZAPIER template - 1 Compose your message using variables, enclosing variables w…" at bounding box center [960, 601] width 1138 height 1020
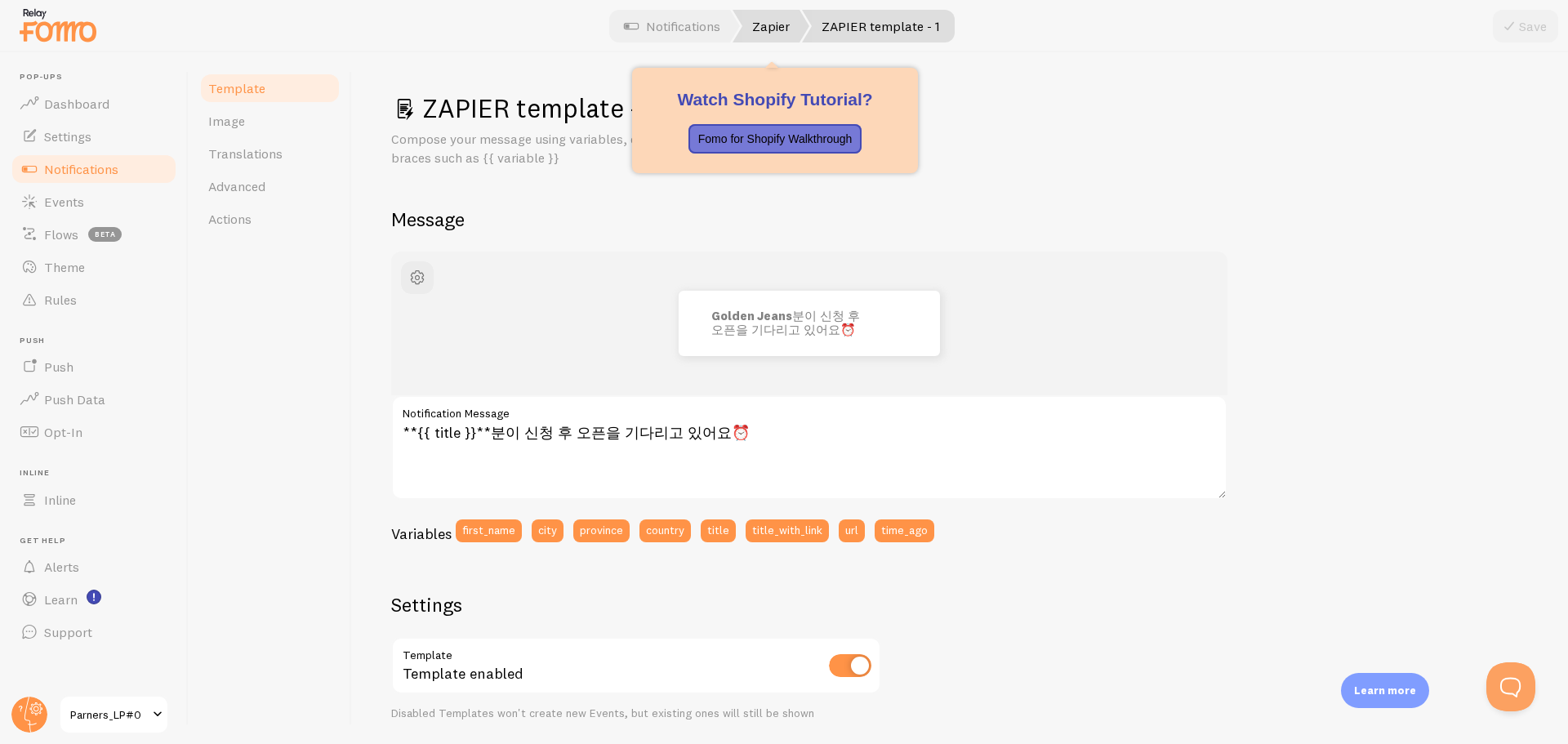
click at [777, 35] on link "Zapier" at bounding box center [771, 26] width 76 height 33
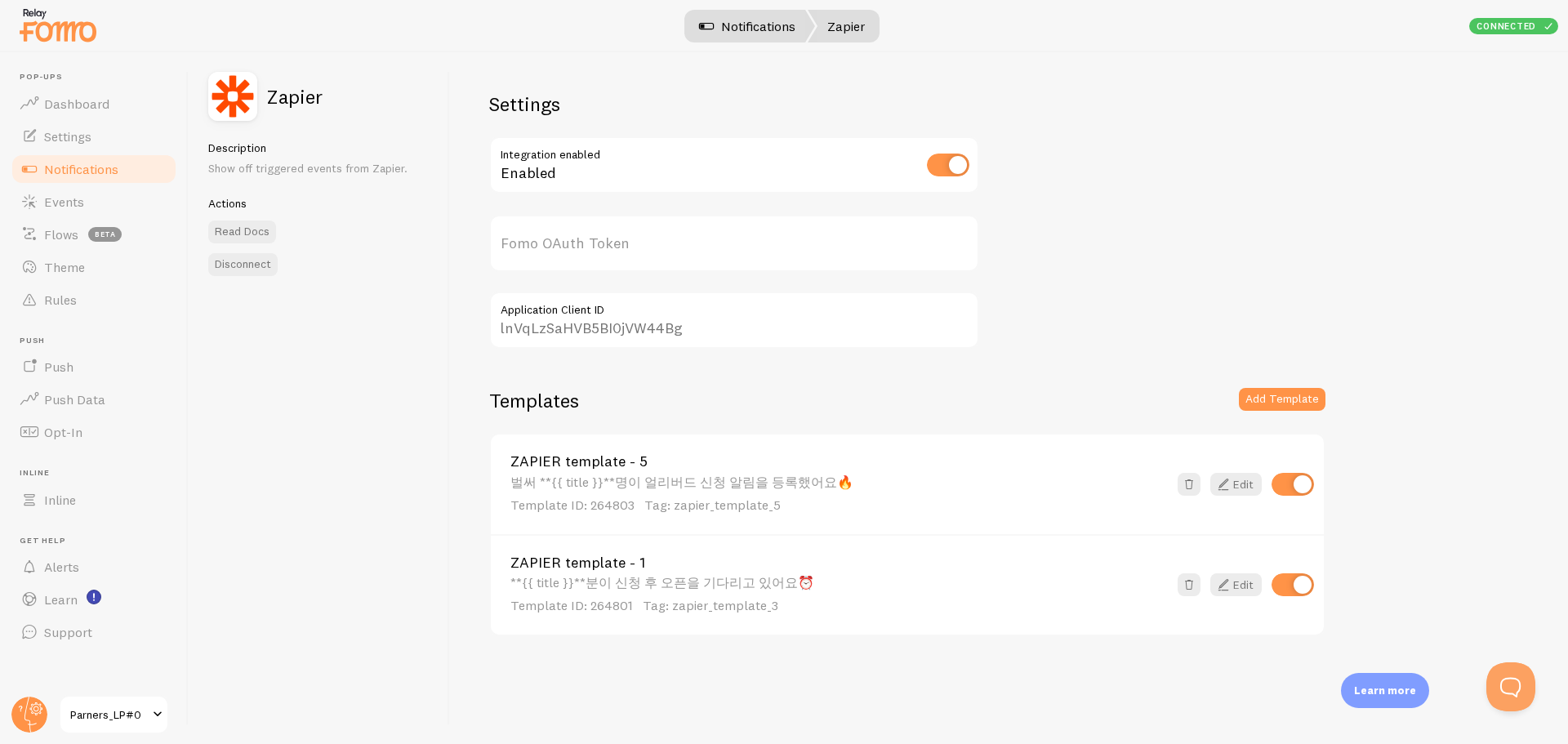
type input "m3pFalVbe4mfZ7obfbZzRA=="
click at [777, 26] on link "Notifications" at bounding box center [747, 26] width 135 height 33
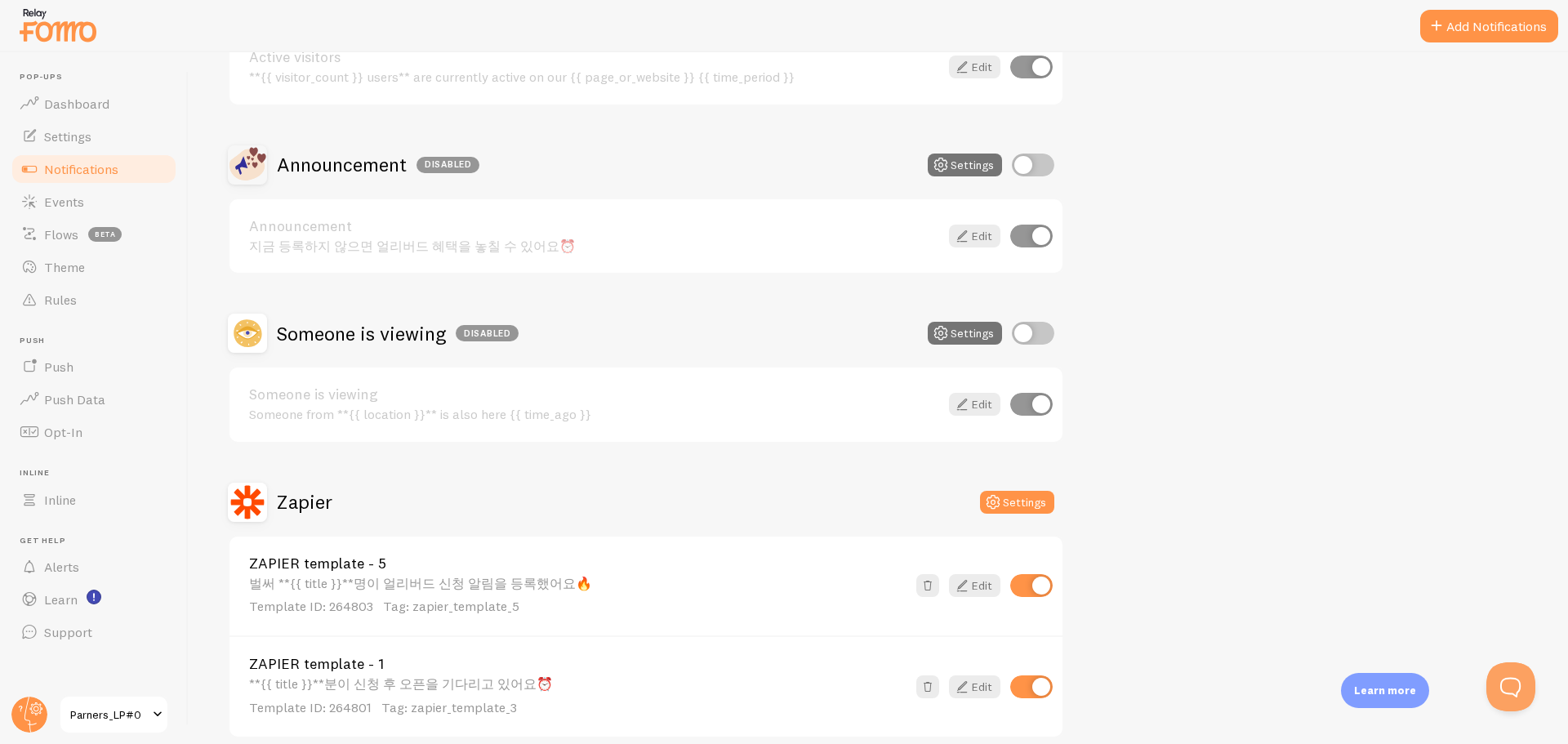
scroll to position [320, 0]
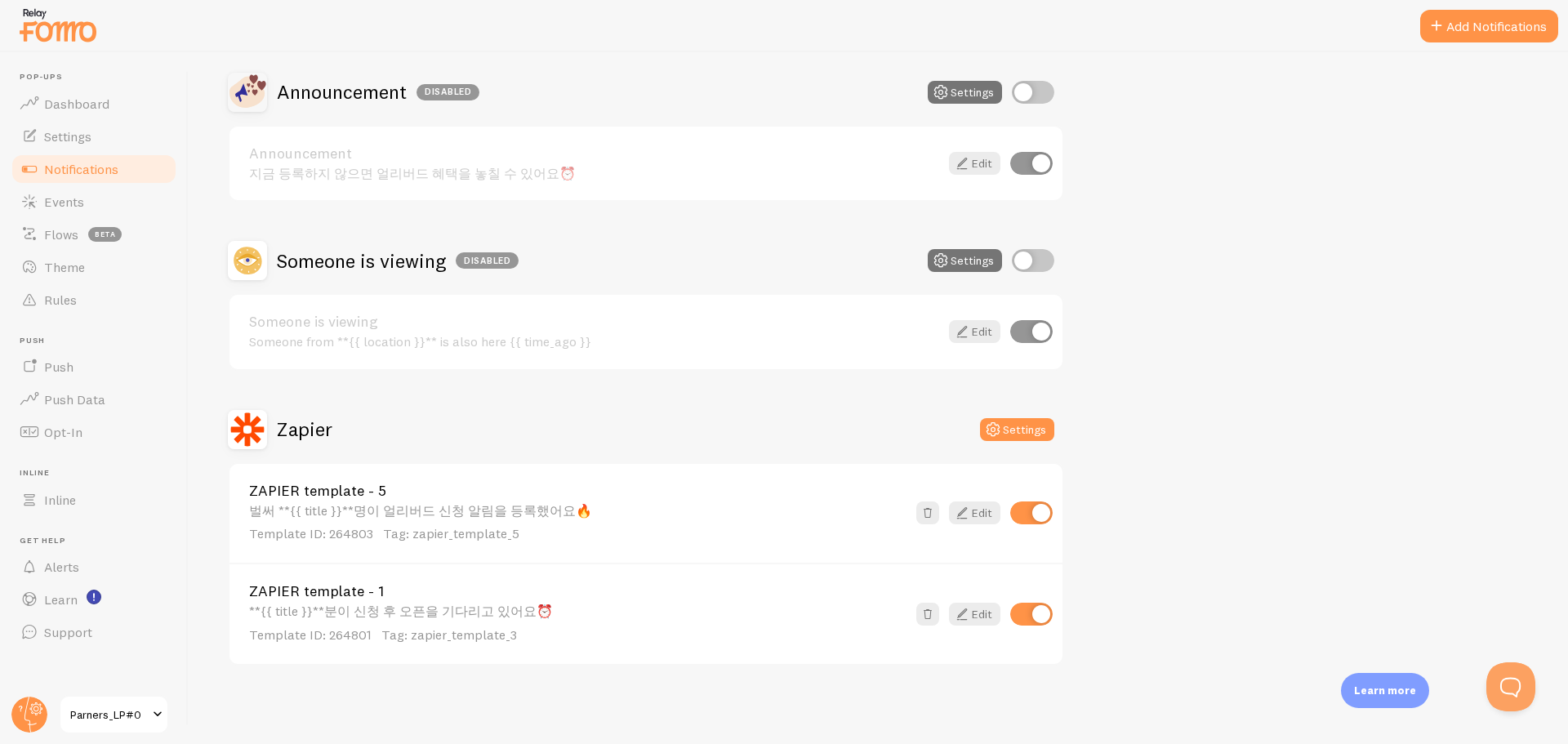
click at [491, 532] on span "Tag: zapier_template_5" at bounding box center [450, 533] width 136 height 16
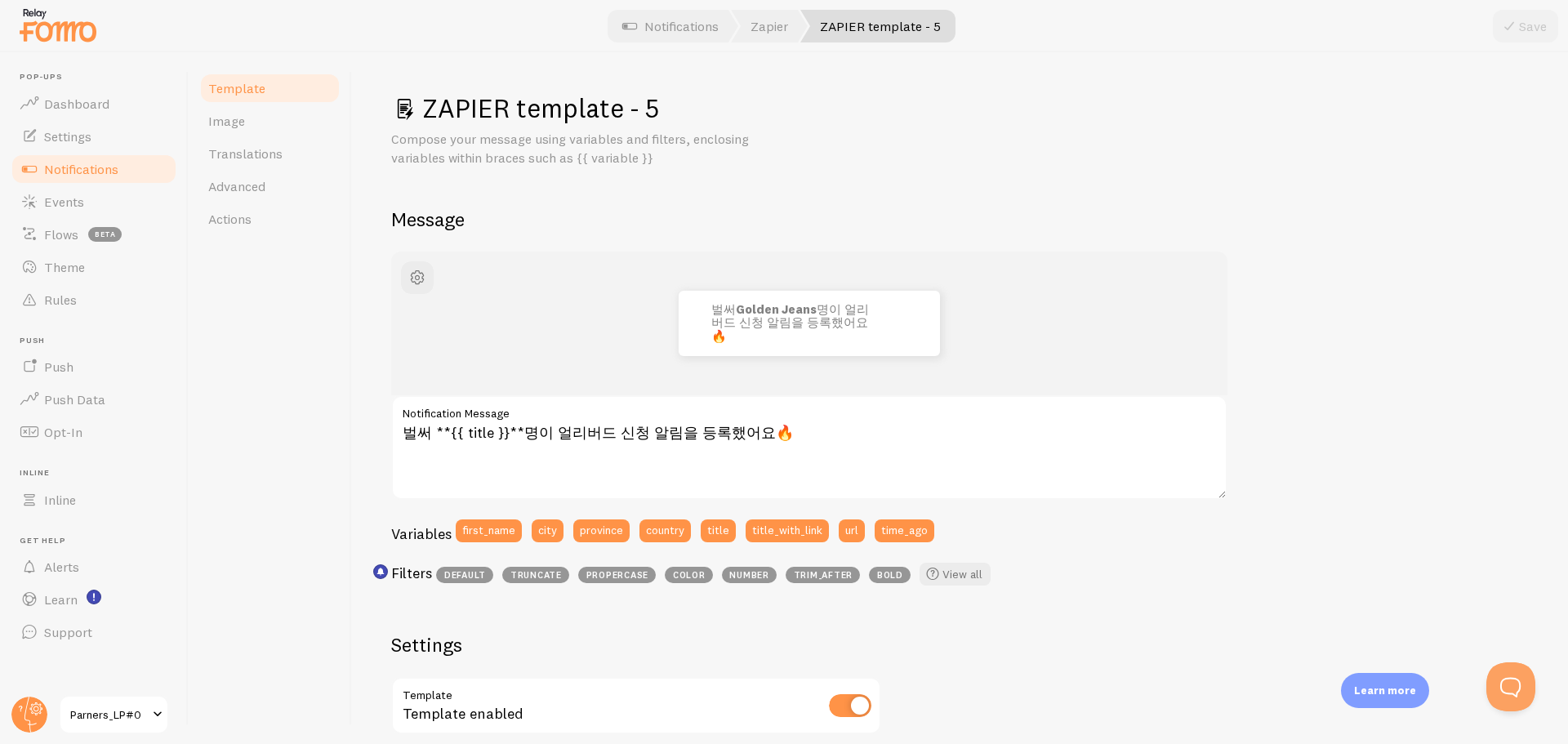
click at [568, 111] on h1 "ZAPIER template - 5" at bounding box center [960, 108] width 1138 height 34
click at [646, 154] on p "Compose your message using variables and filters, enclosing variables within br…" at bounding box center [587, 148] width 392 height 37
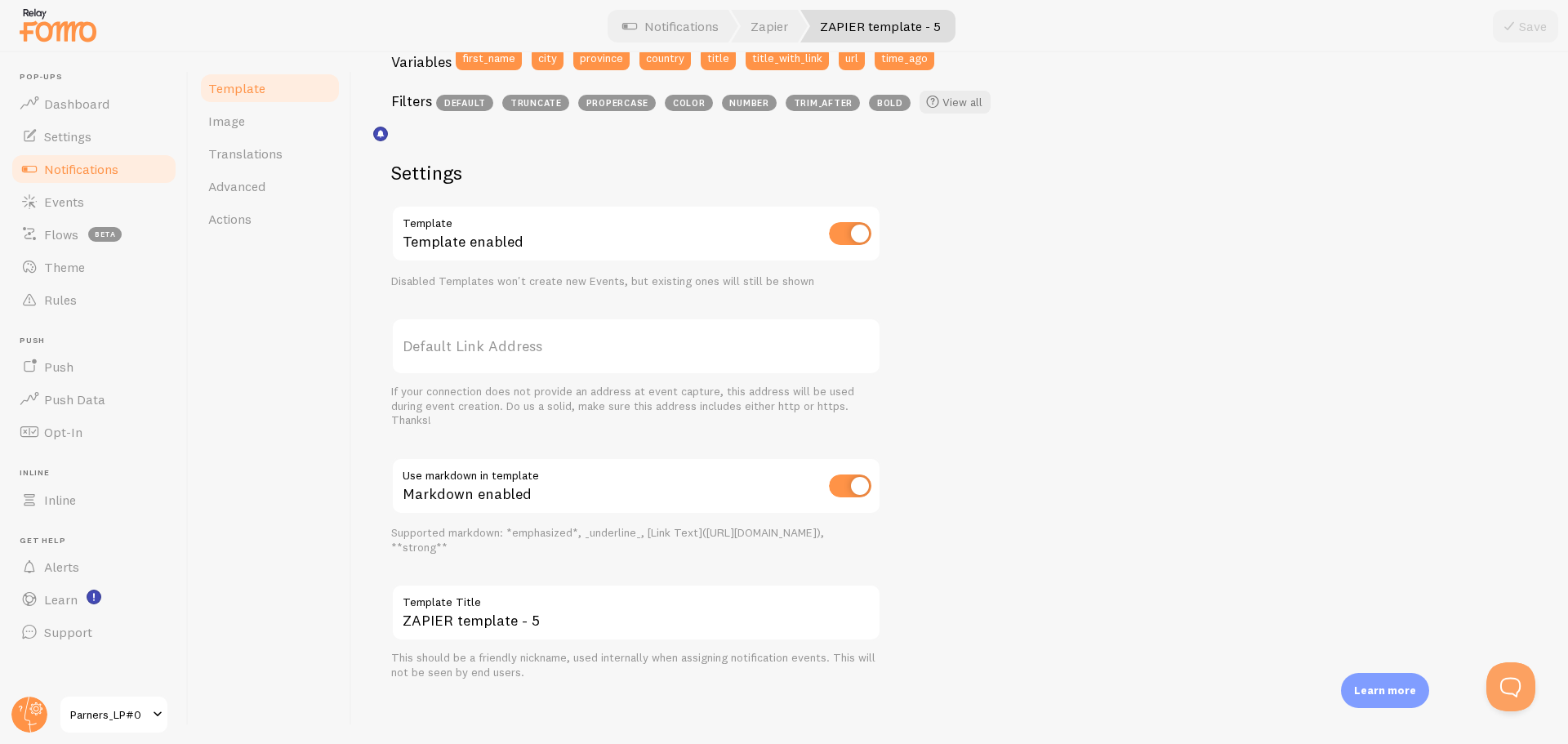
scroll to position [477, 0]
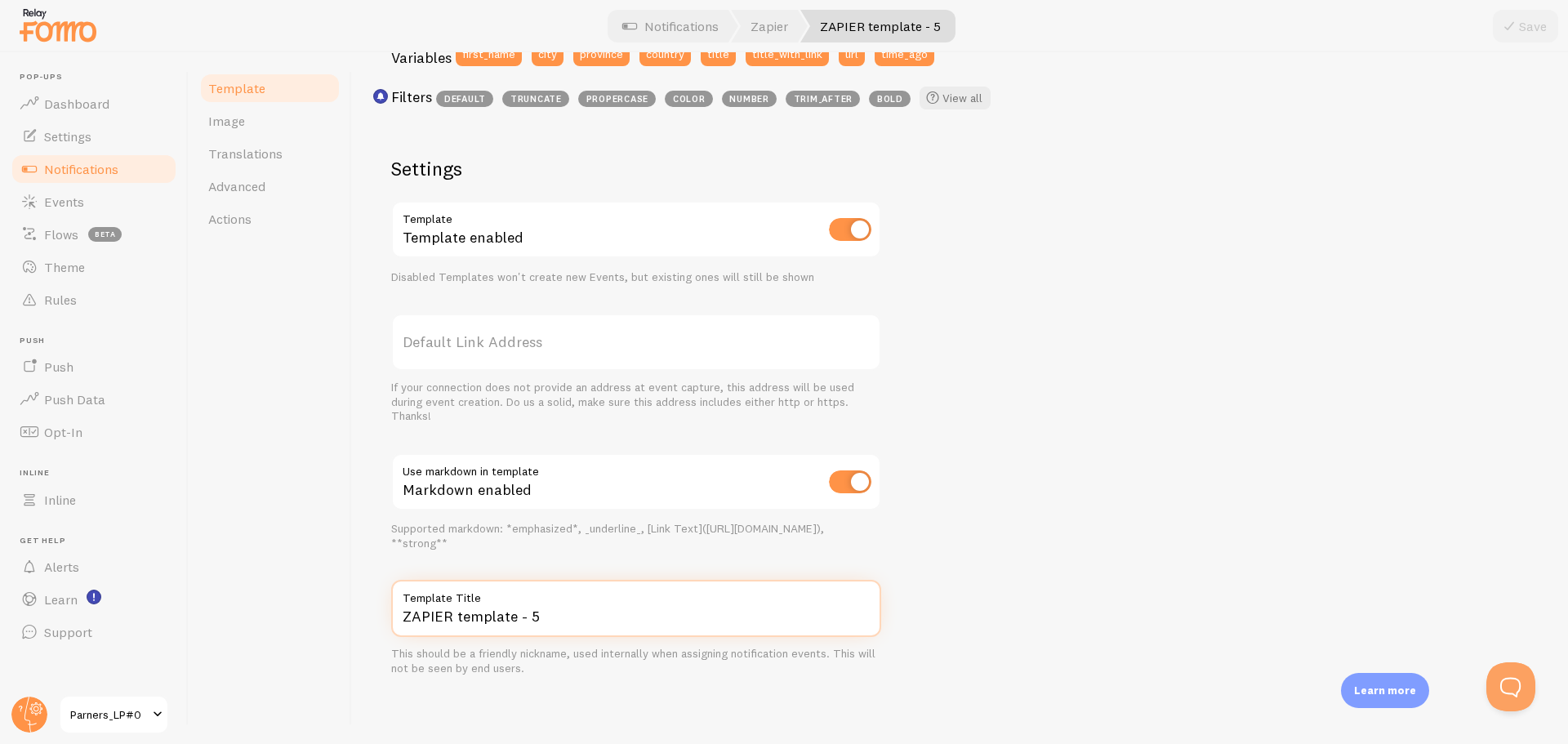
click at [466, 609] on input "ZAPIER template - 5" at bounding box center [636, 609] width 490 height 57
click at [994, 458] on div "벌써 Golden Jeans 명이 얼리버드 신청 알림을 등록했어요🔥 벌써 **{{ title }}**명이 얼리버드 신청 알림을 등록했어요🔥 N…" at bounding box center [960, 226] width 1138 height 901
click at [728, 629] on input "ZAPIER template - 5" at bounding box center [636, 609] width 490 height 57
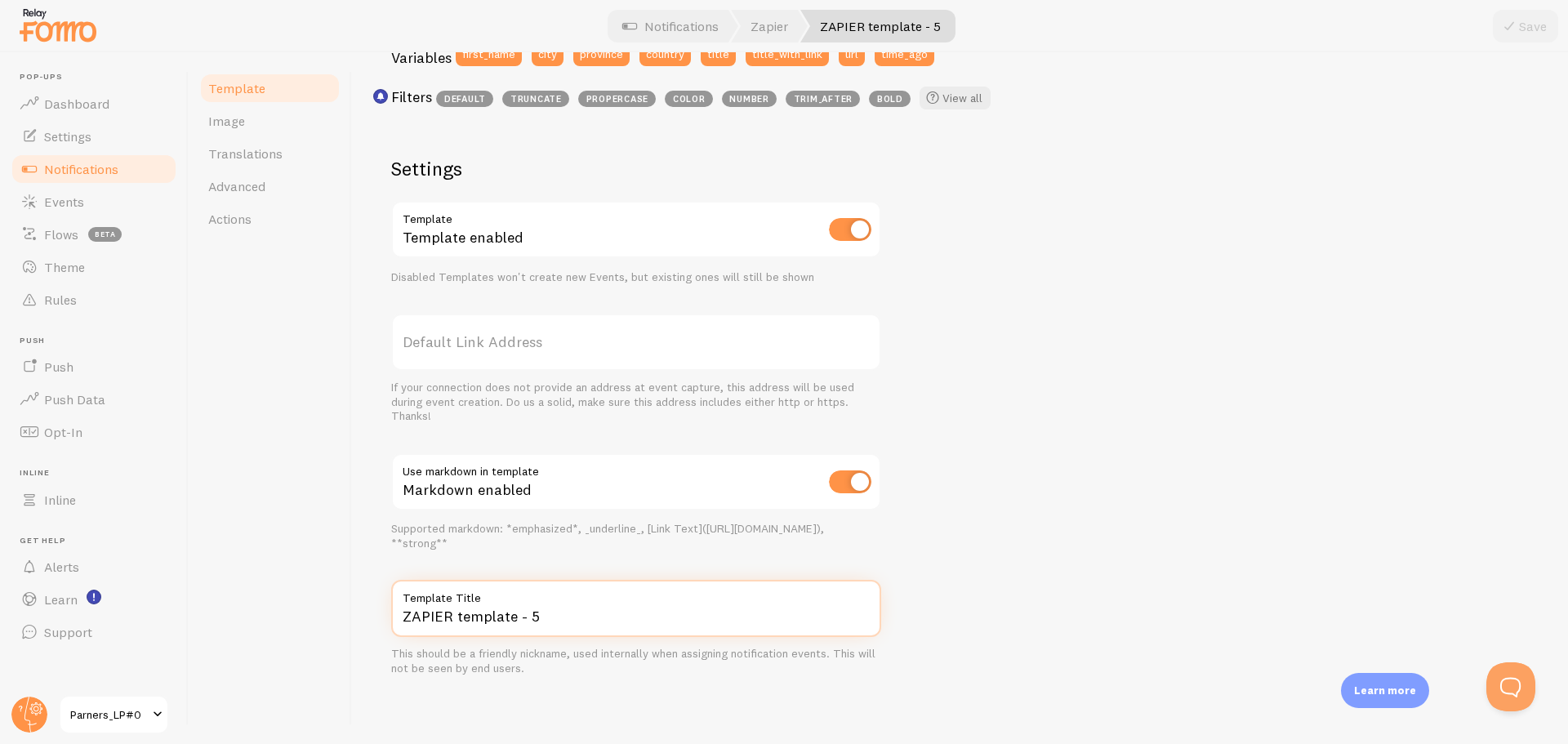
paste input "LP0_1"
type input "LP0_1"
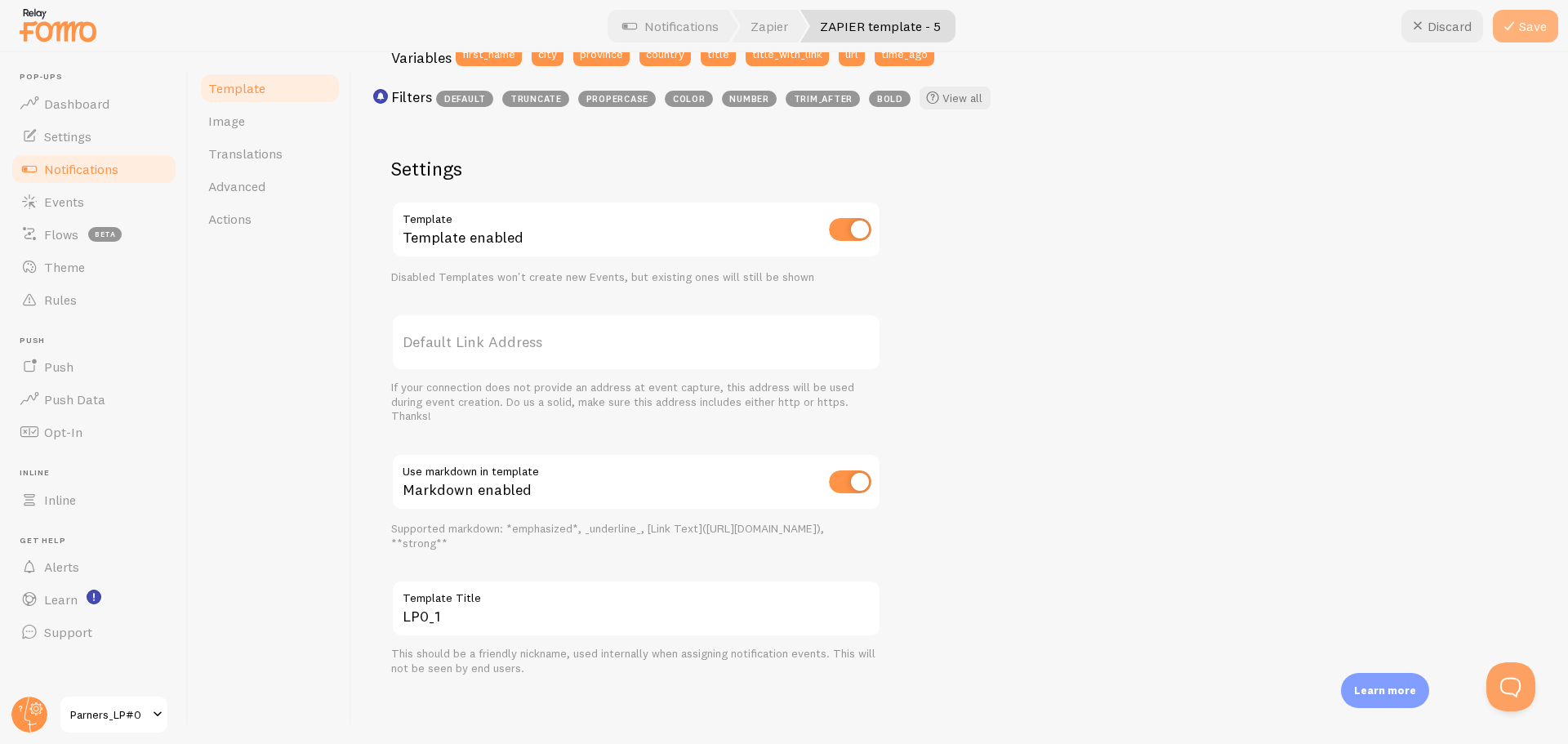
click at [1524, 30] on button "Save" at bounding box center [1525, 26] width 65 height 33
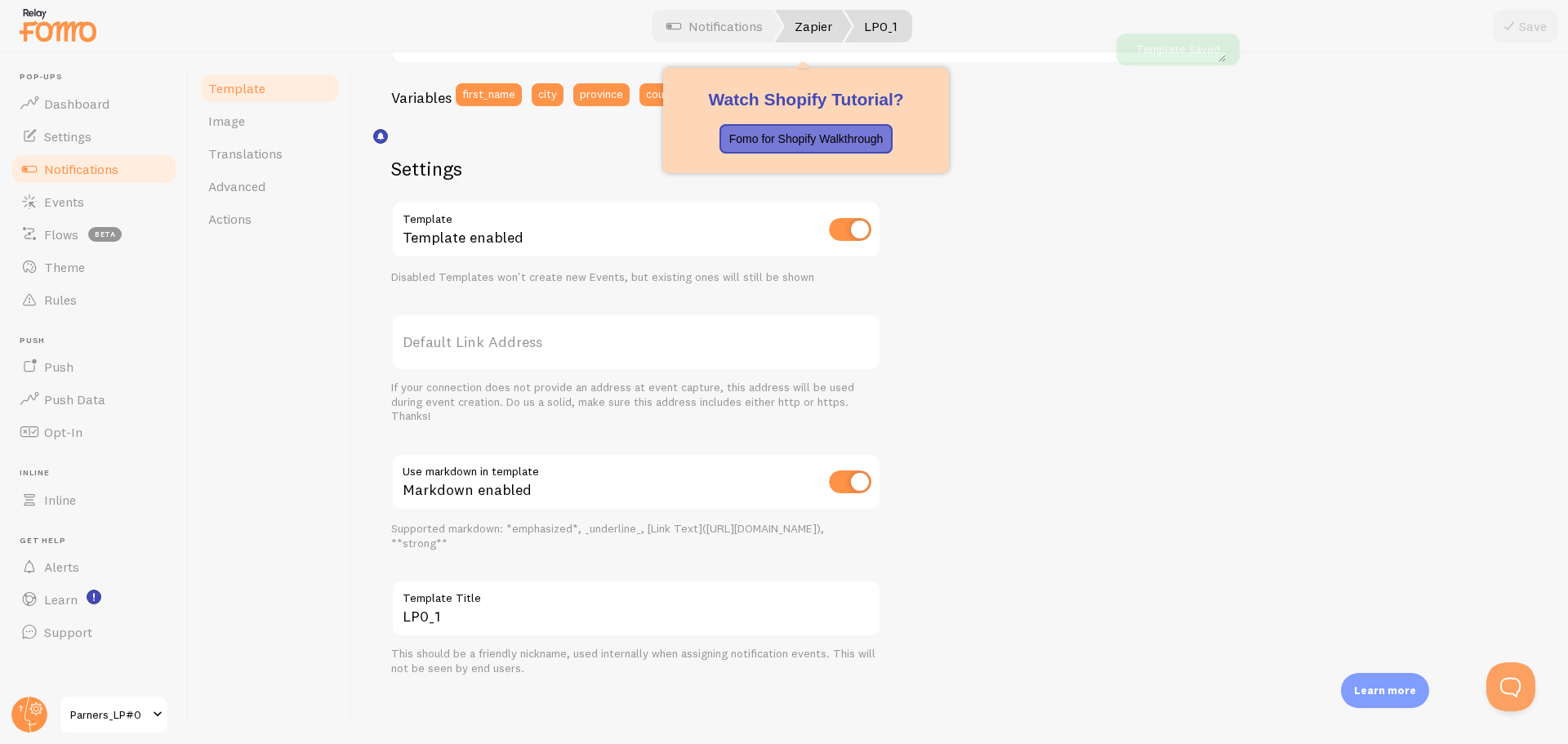
scroll to position [436, 0]
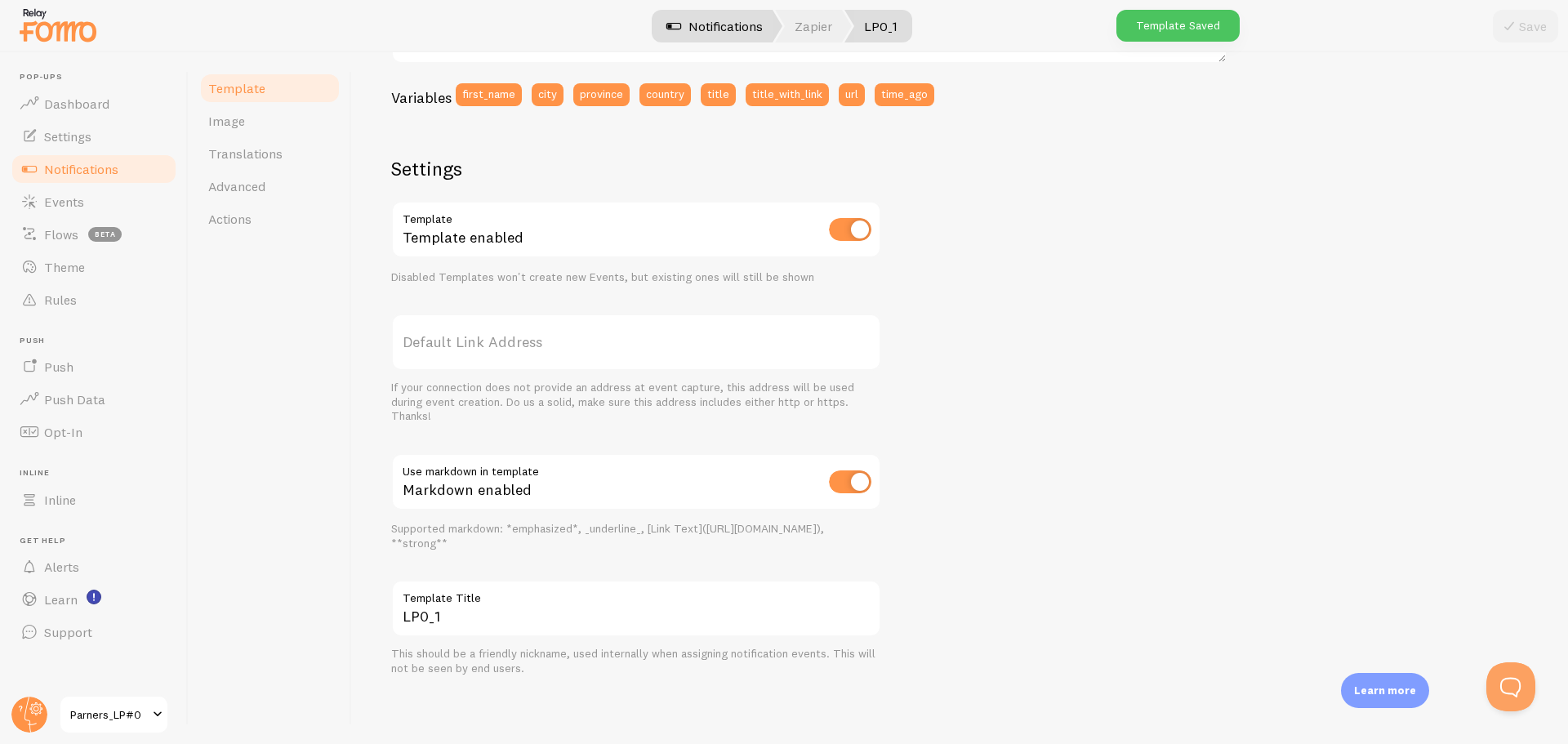
click at [752, 21] on link "Notifications" at bounding box center [714, 26] width 135 height 33
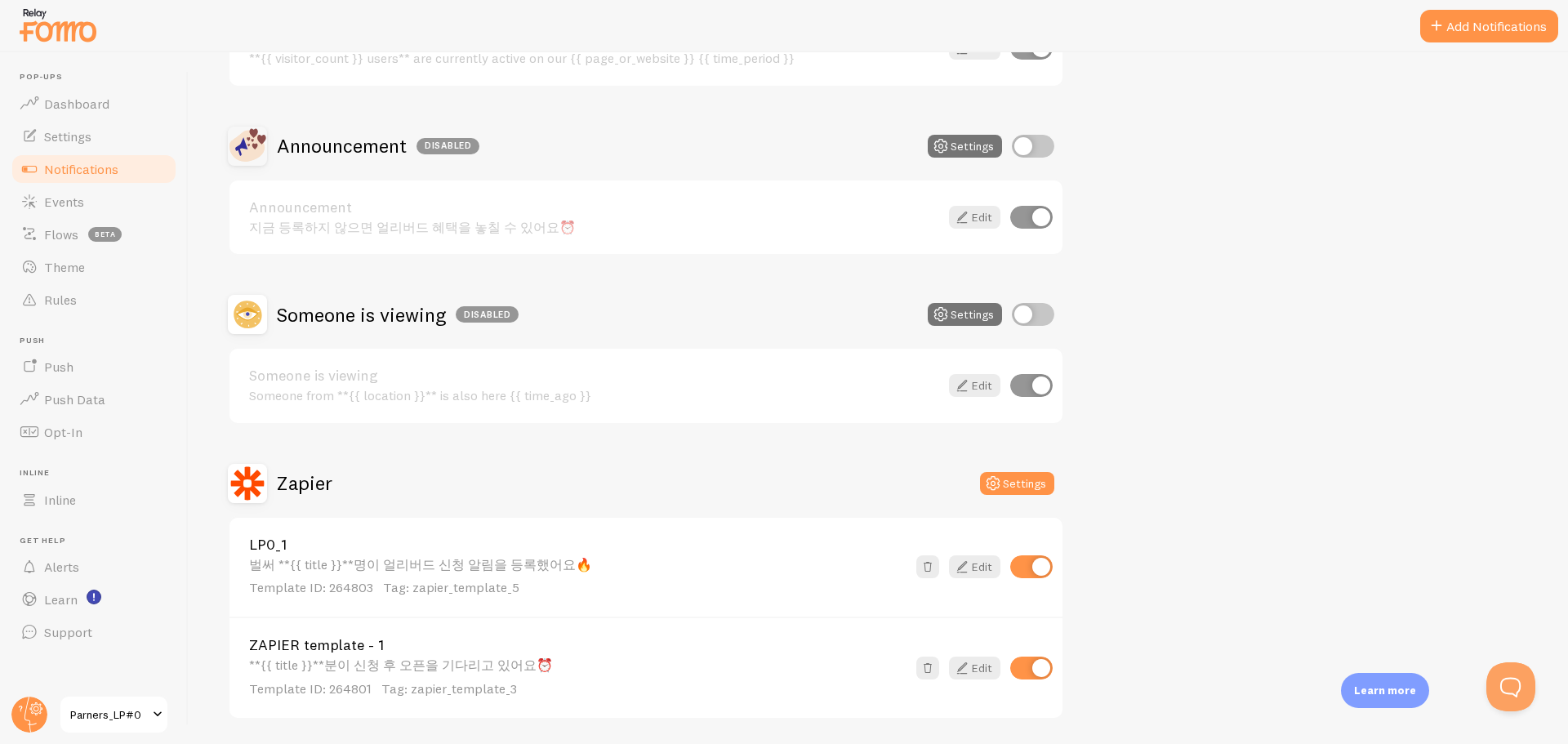
scroll to position [320, 0]
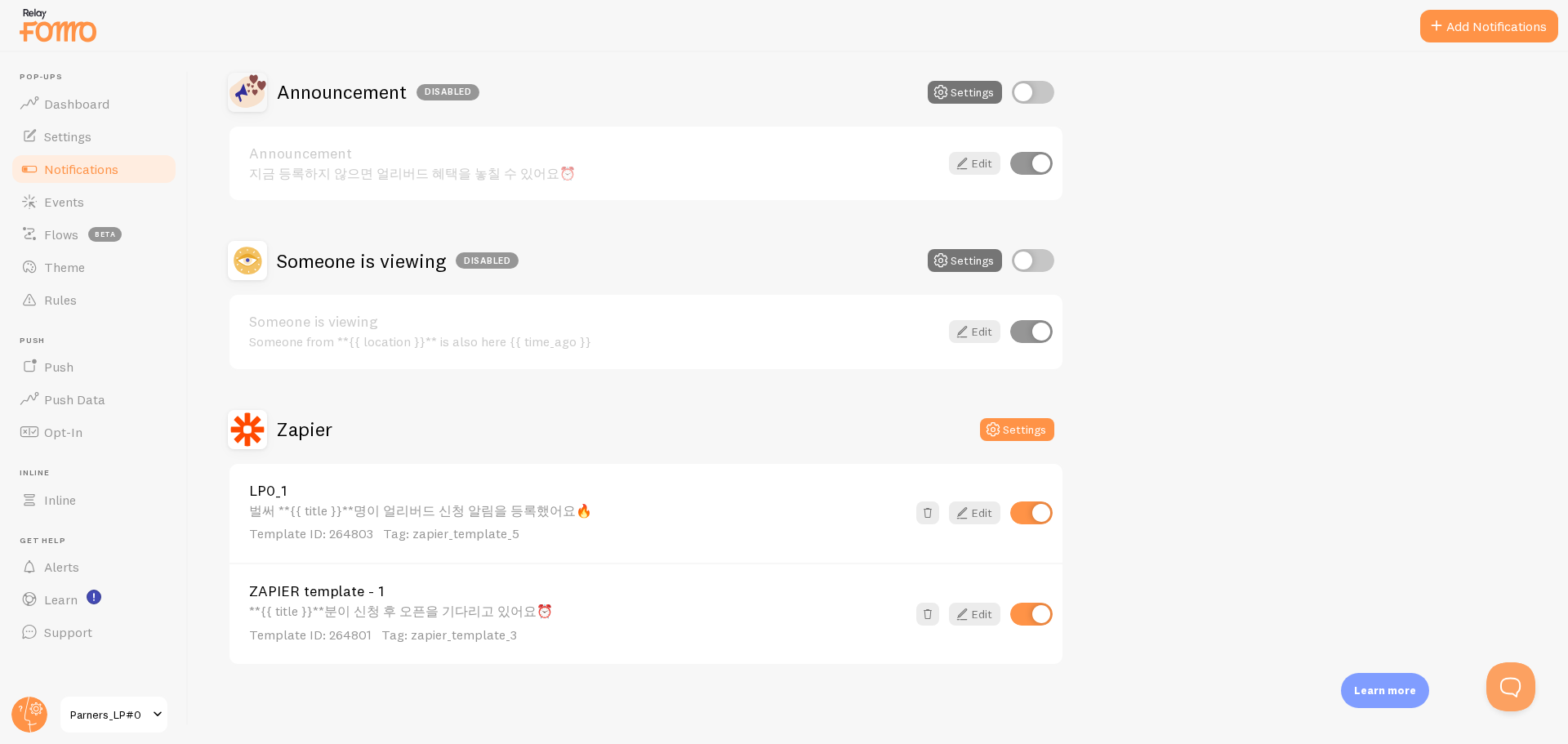
click at [374, 604] on div "**{{ title }}**분이 신청 후 오픈을 기다리고 있어요⏰ Template ID: 264801 Tag: zapier_template_3" at bounding box center [577, 623] width 657 height 40
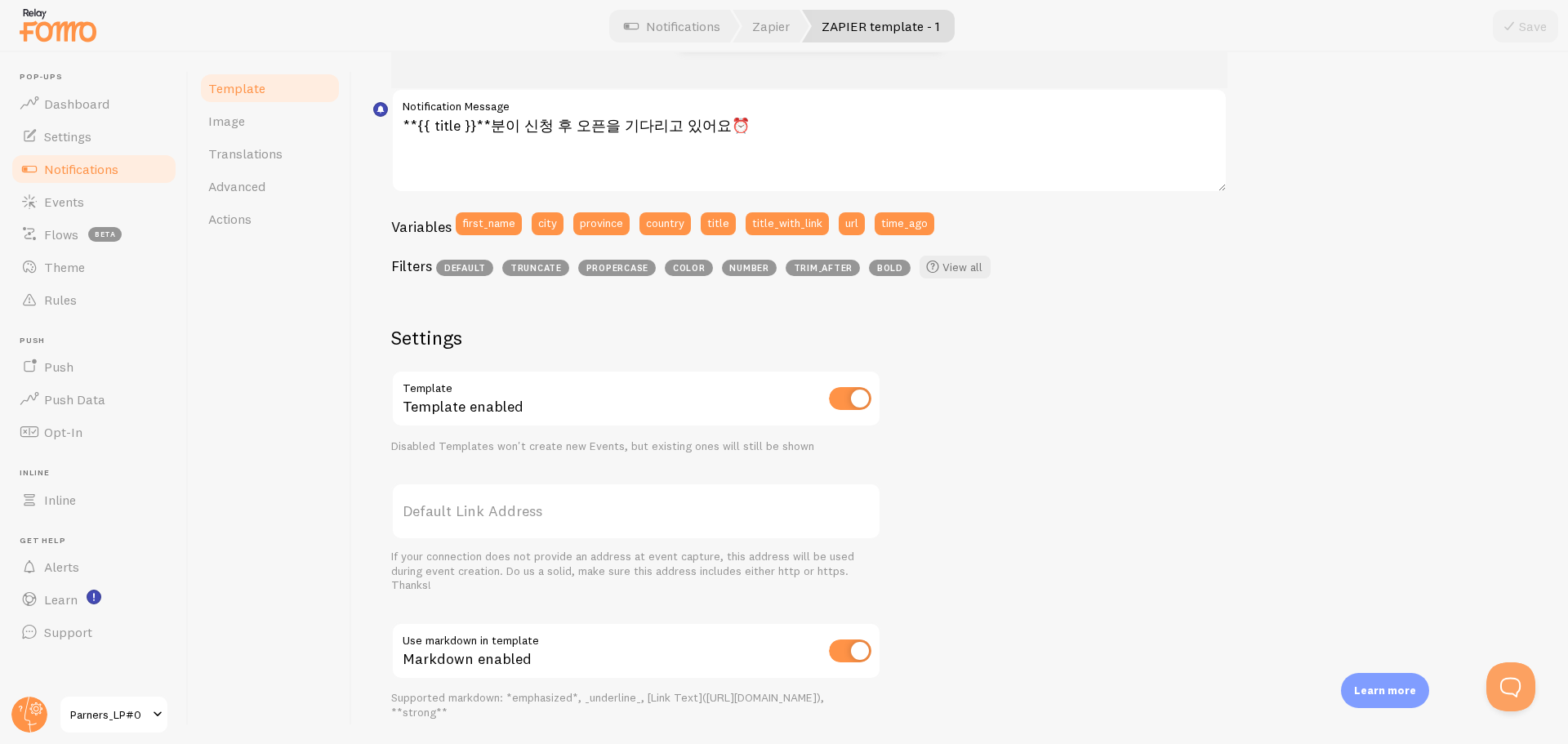
scroll to position [477, 0]
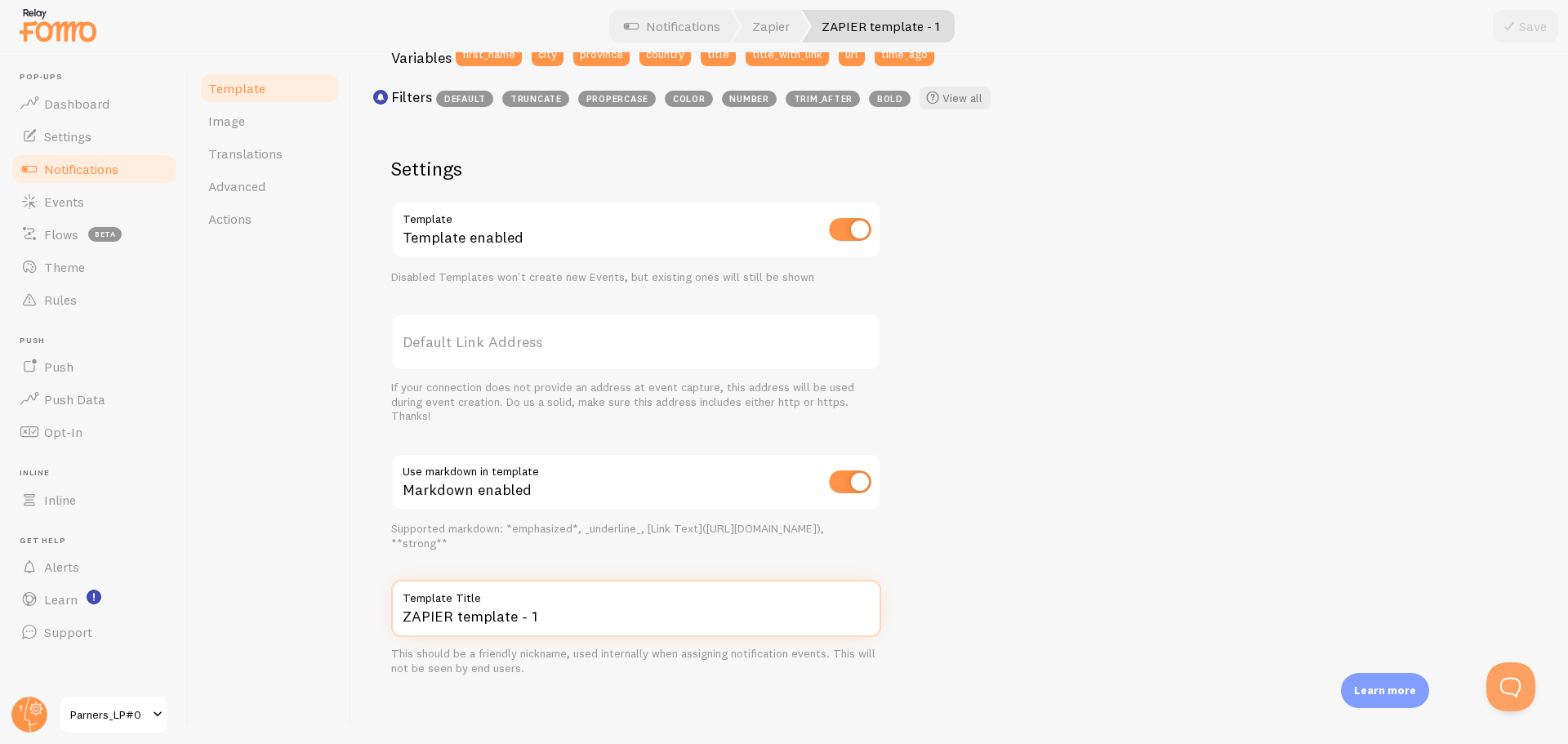
click at [489, 618] on input "ZAPIER template - 1" at bounding box center [636, 609] width 490 height 57
paste input "LP0_3"
type input "LP0_3"
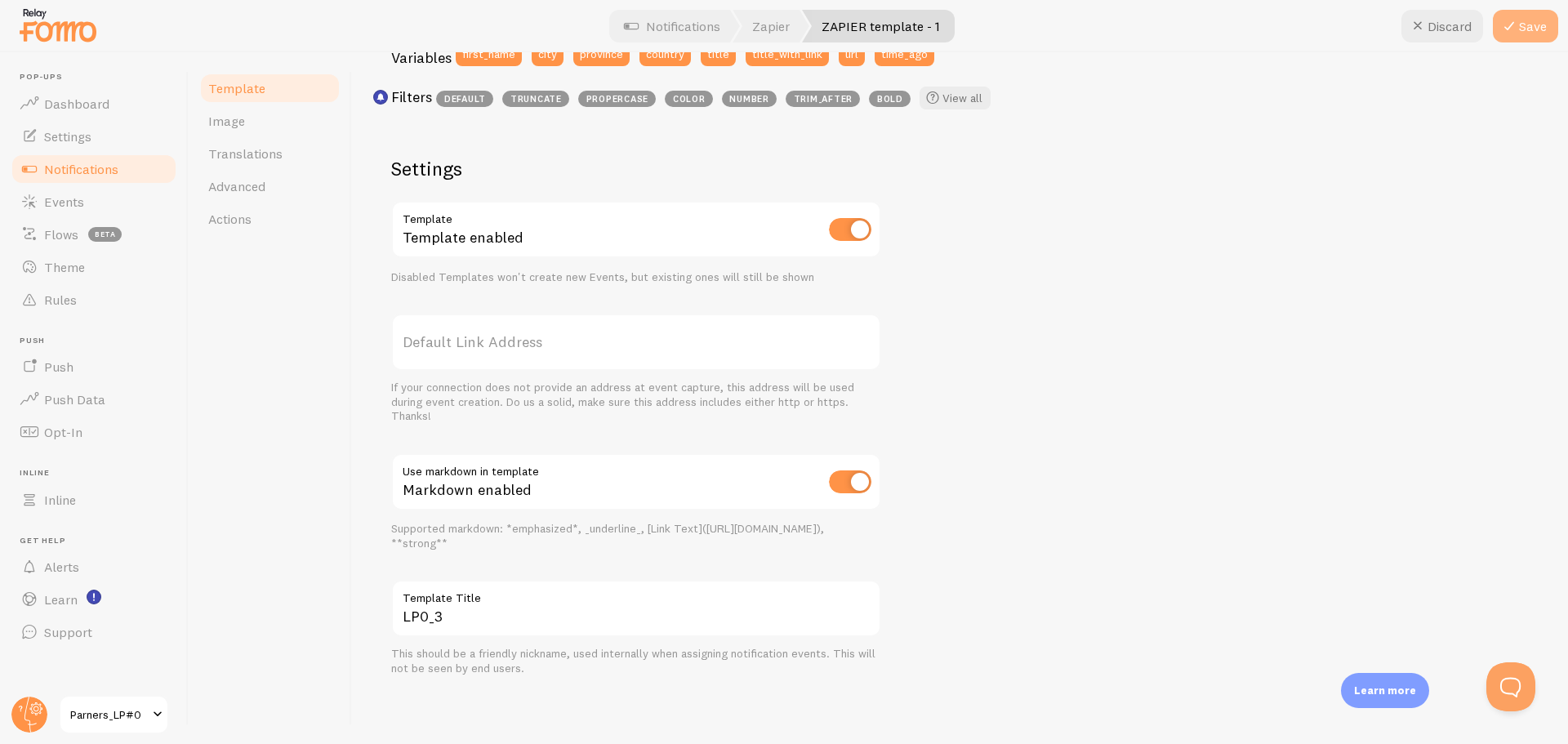
click at [1502, 22] on icon at bounding box center [1509, 26] width 20 height 20
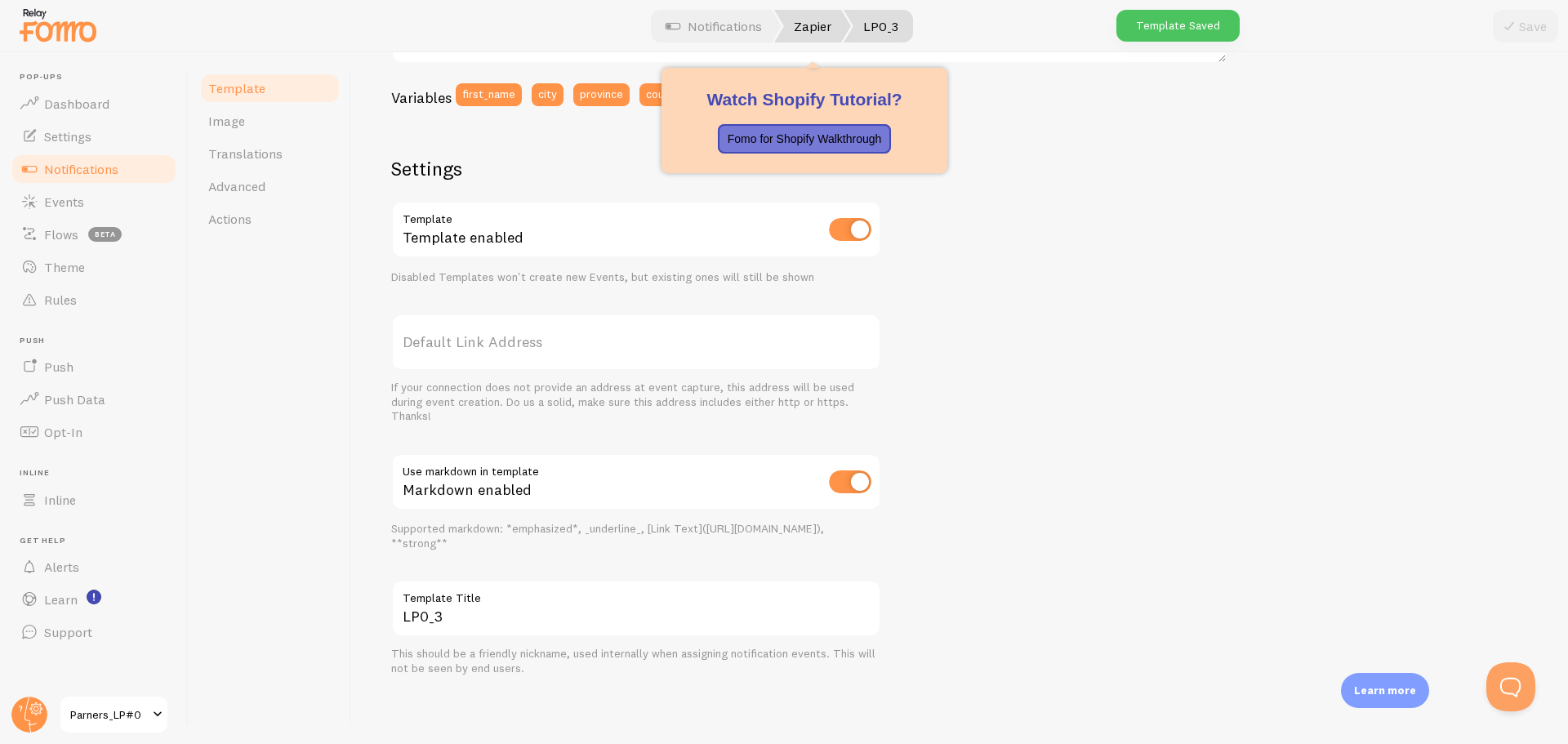
click at [795, 35] on link "Zapier" at bounding box center [812, 26] width 76 height 33
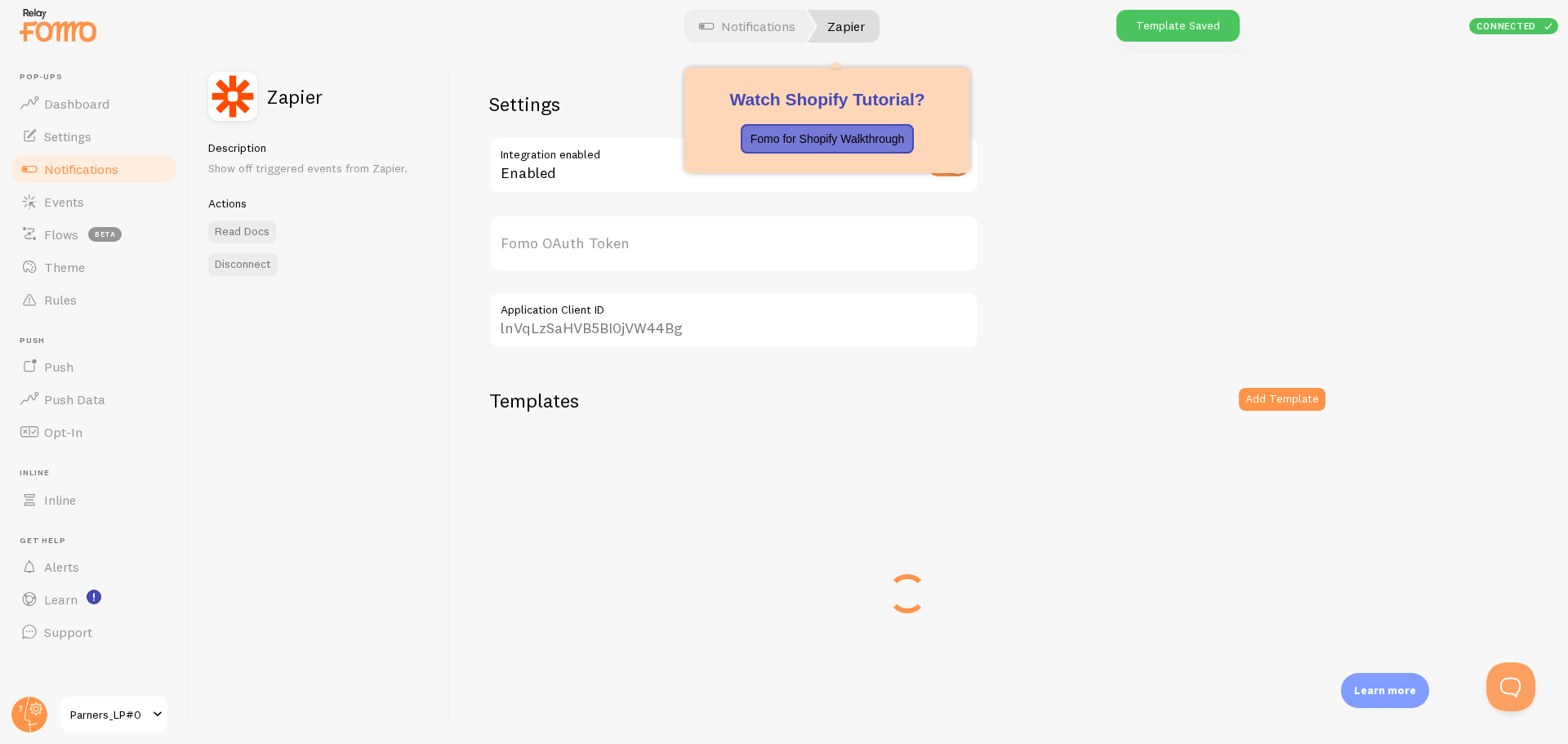
type input "m3pFalVbe4mfZ7obfbZzRA=="
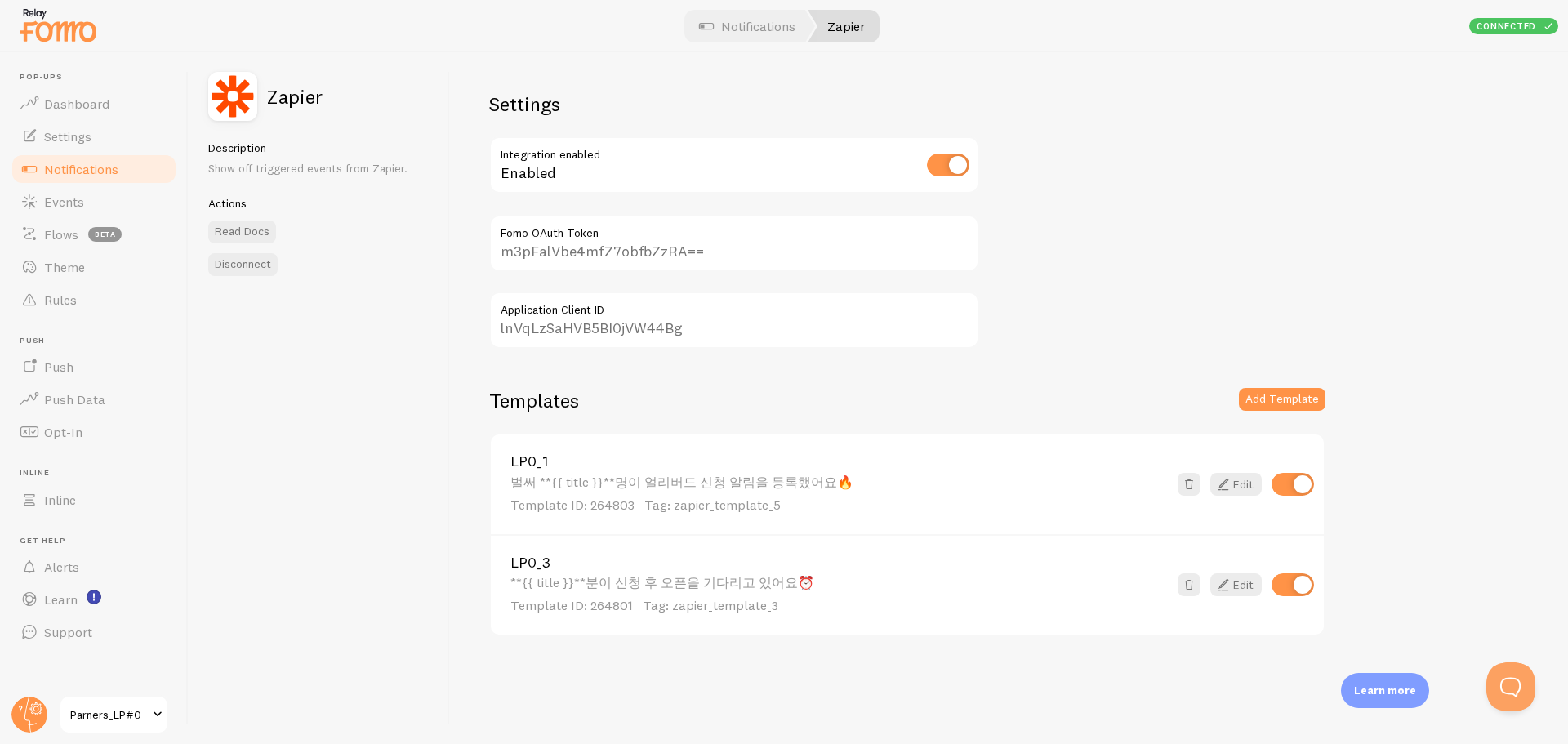
click at [707, 475] on div "벌써 **{{ title }}**명이 얼리버드 신청 알림을 등록했어요🔥 Template ID: 264803 Tag: zapier_templat…" at bounding box center [838, 495] width 657 height 40
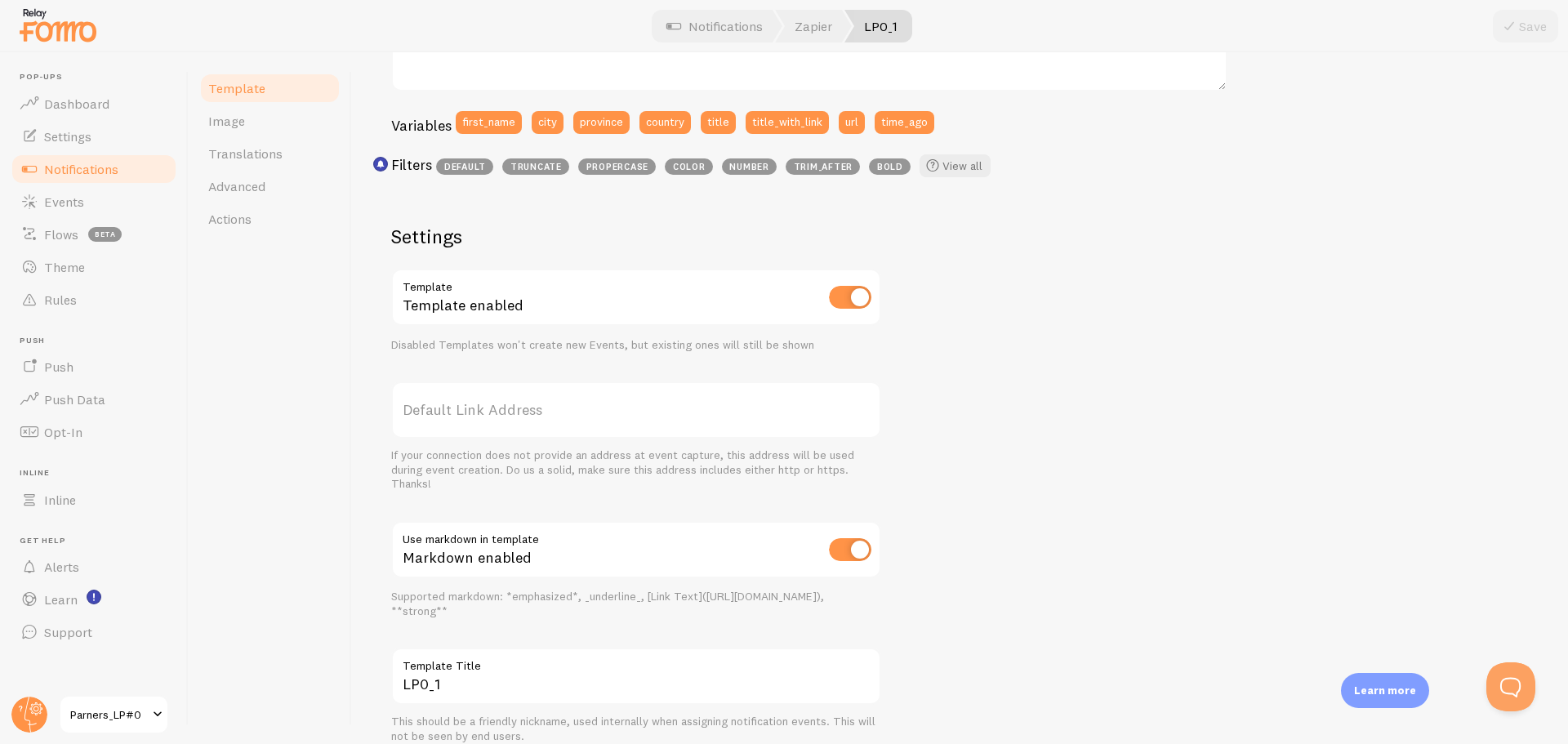
scroll to position [477, 0]
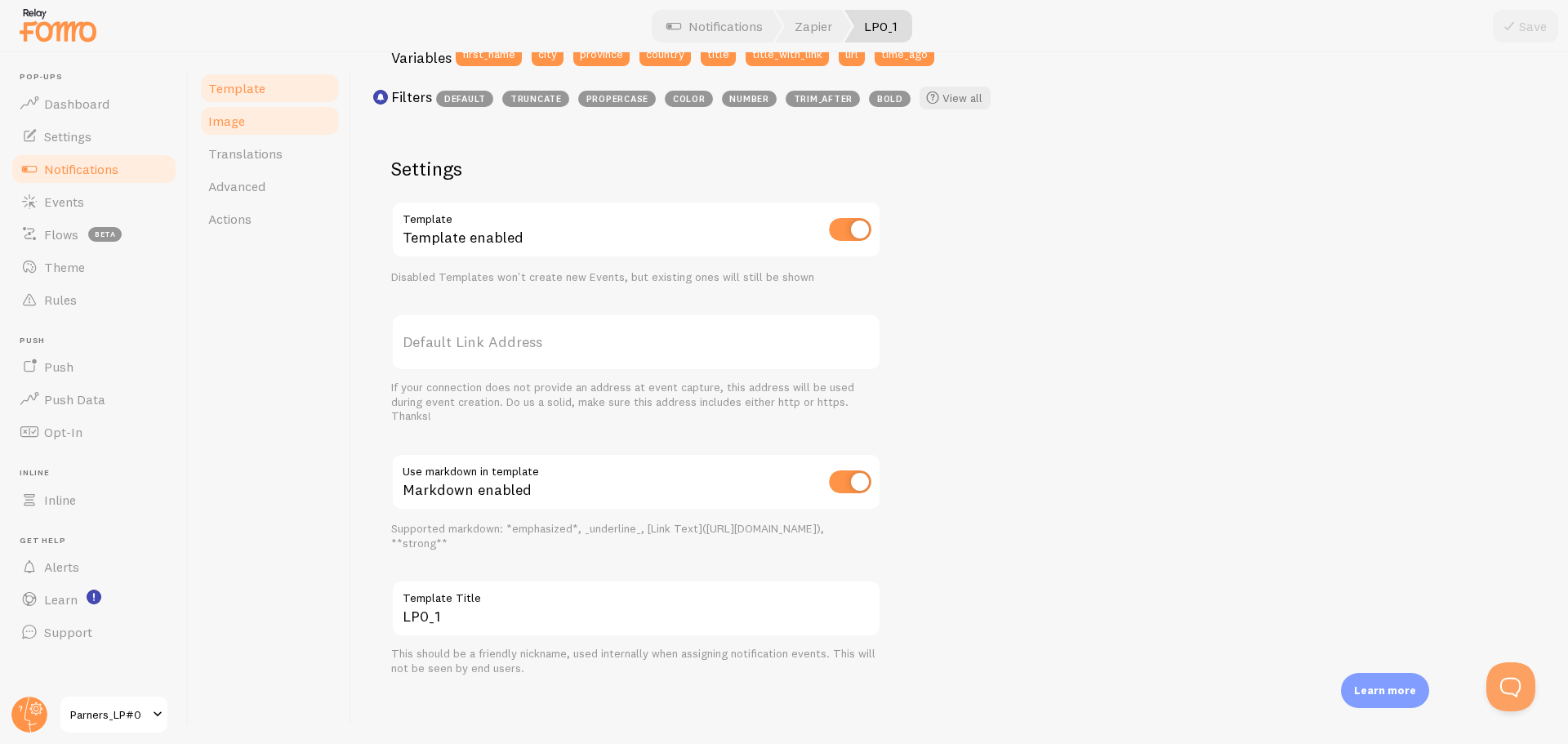
click at [256, 119] on link "Image" at bounding box center [270, 121] width 143 height 33
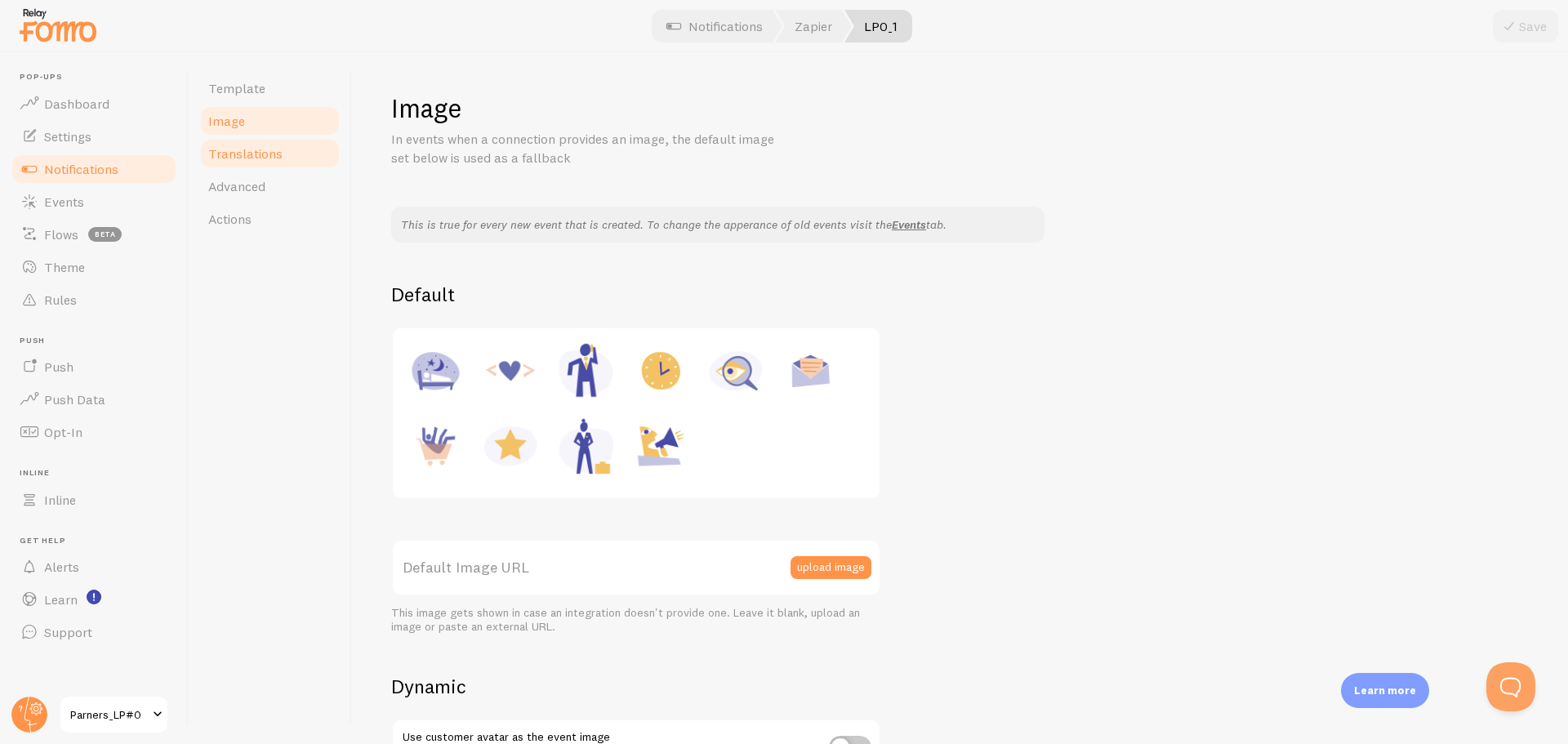
click at [249, 157] on span "Translations" at bounding box center [246, 153] width 75 height 16
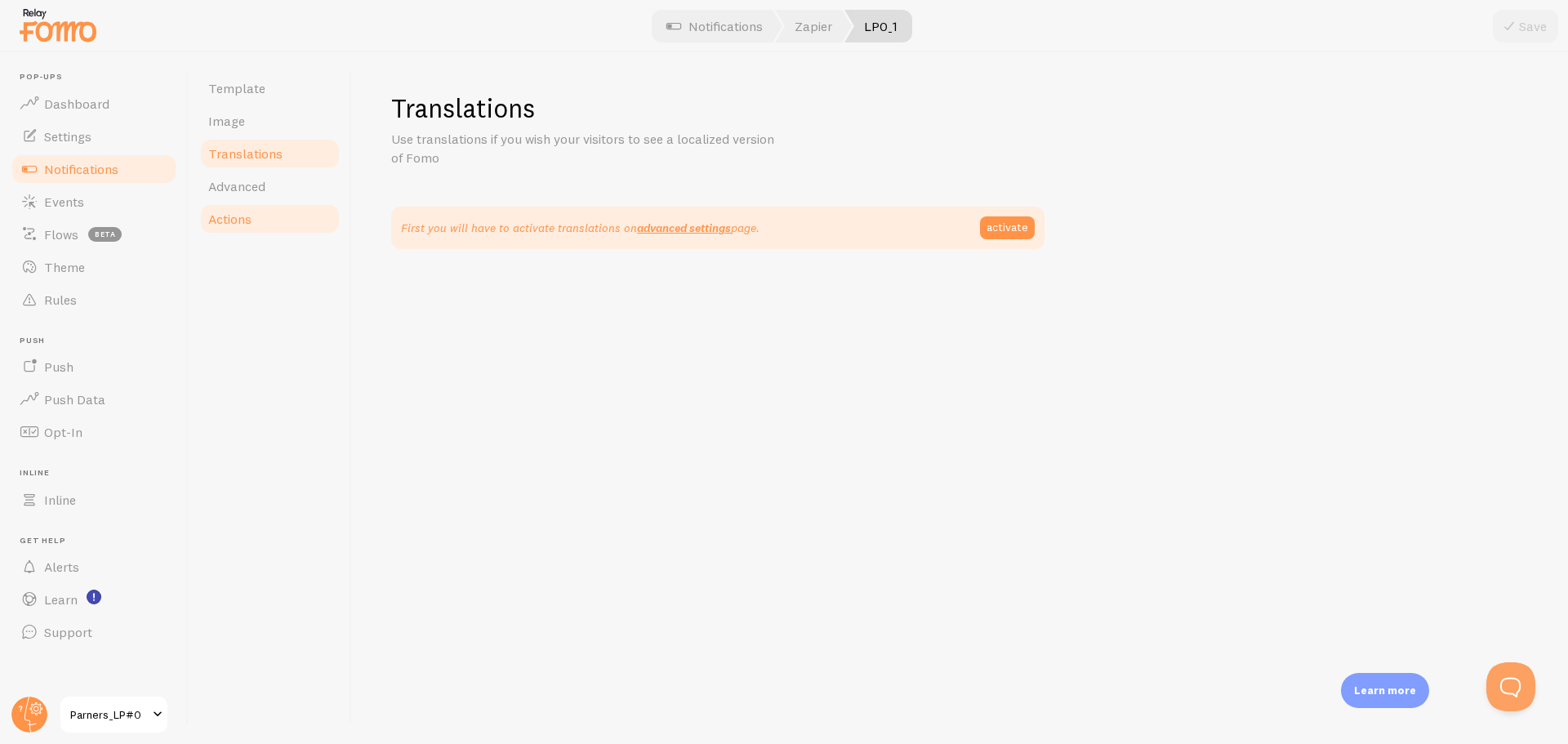
click at [252, 207] on link "Actions" at bounding box center [270, 219] width 143 height 33
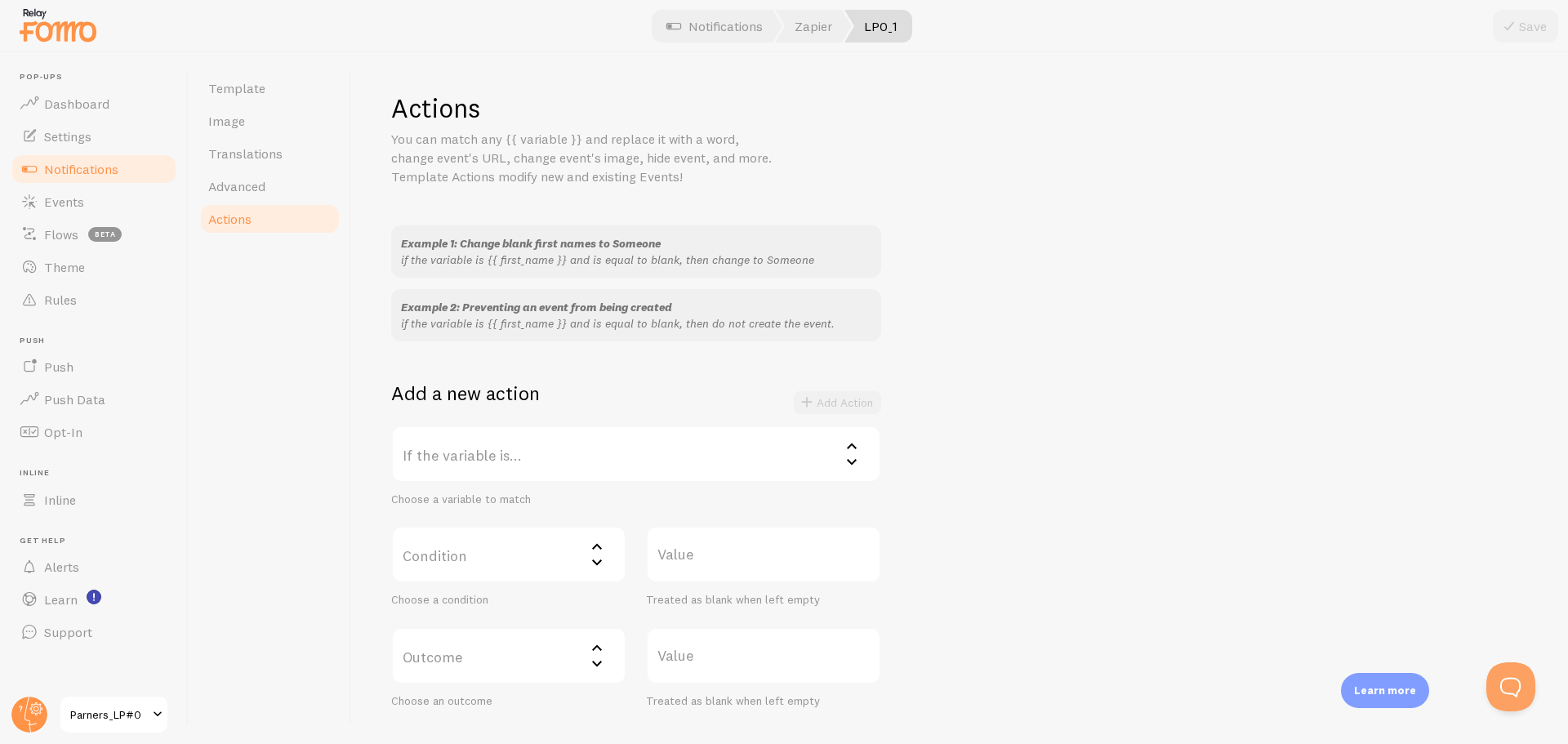
scroll to position [105, 0]
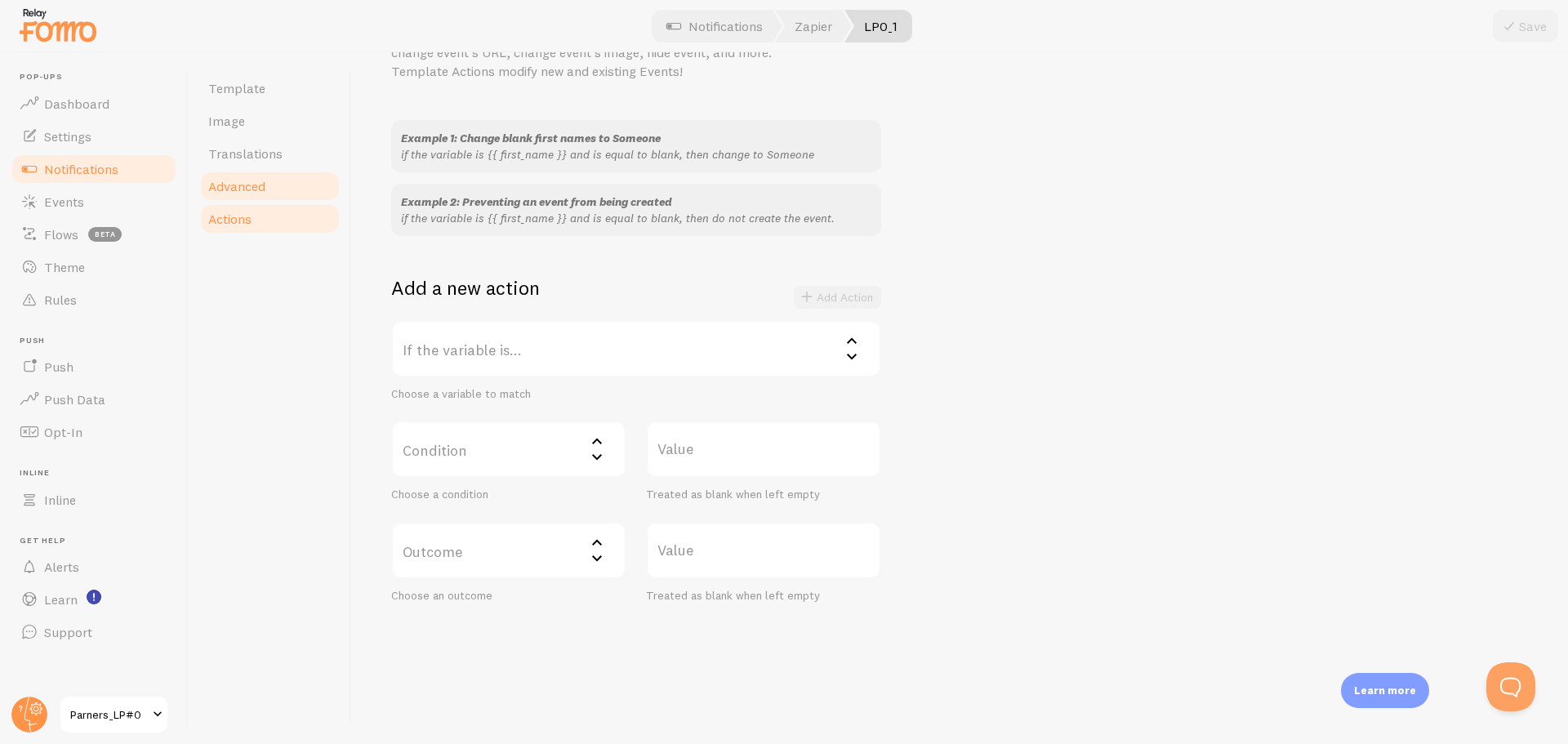
click at [253, 187] on span "Advanced" at bounding box center [237, 186] width 57 height 16
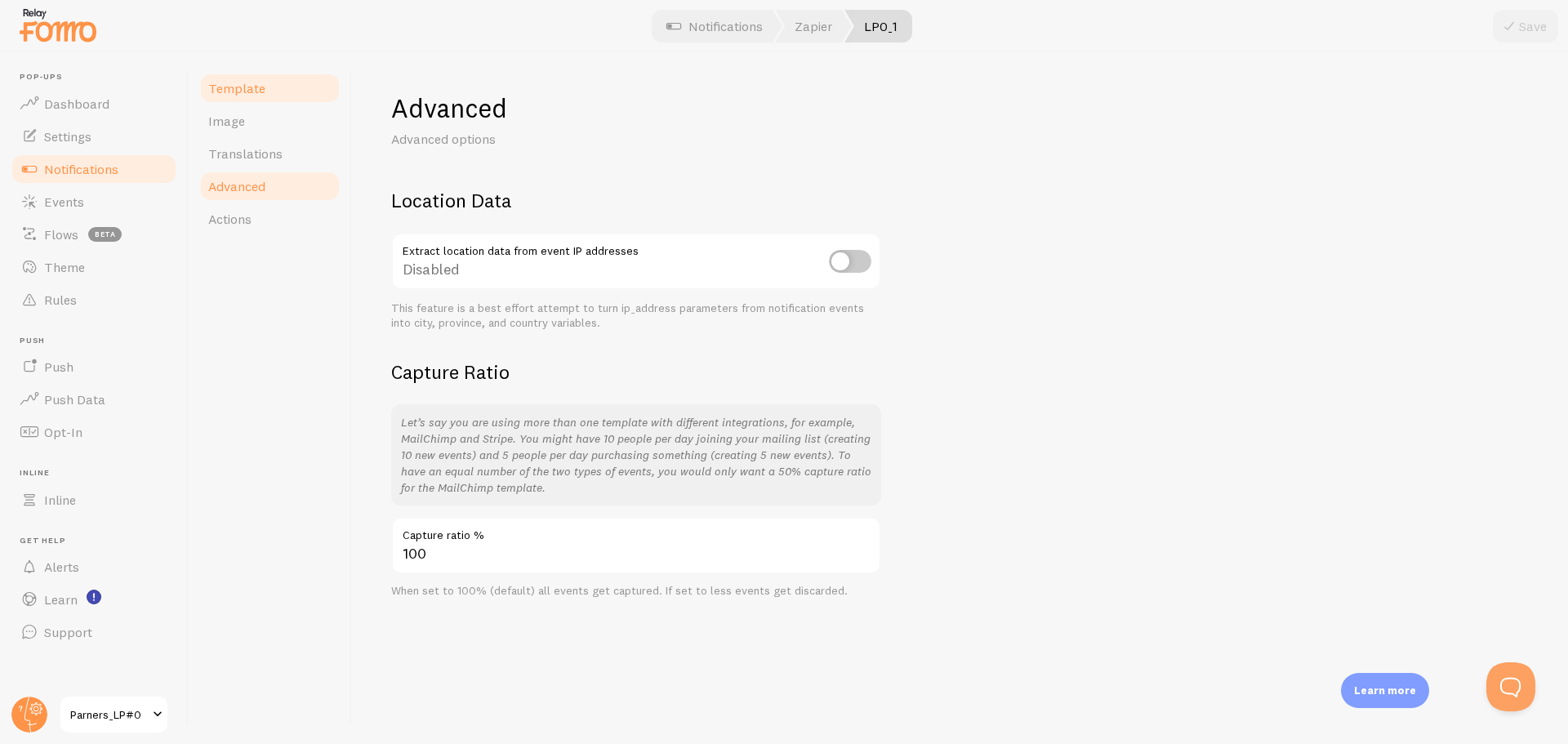
click at [251, 90] on span "Template" at bounding box center [237, 88] width 57 height 16
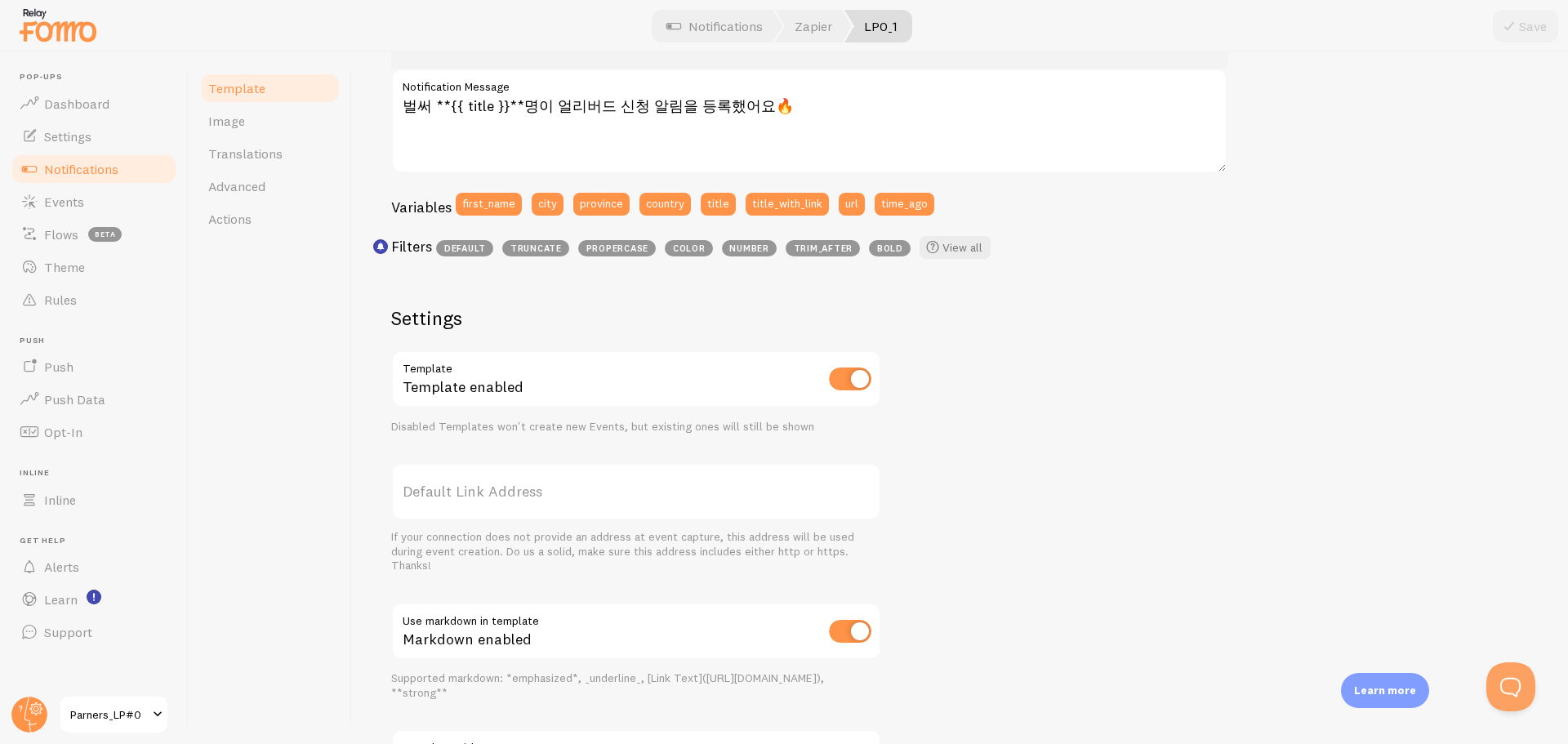
scroll to position [163, 0]
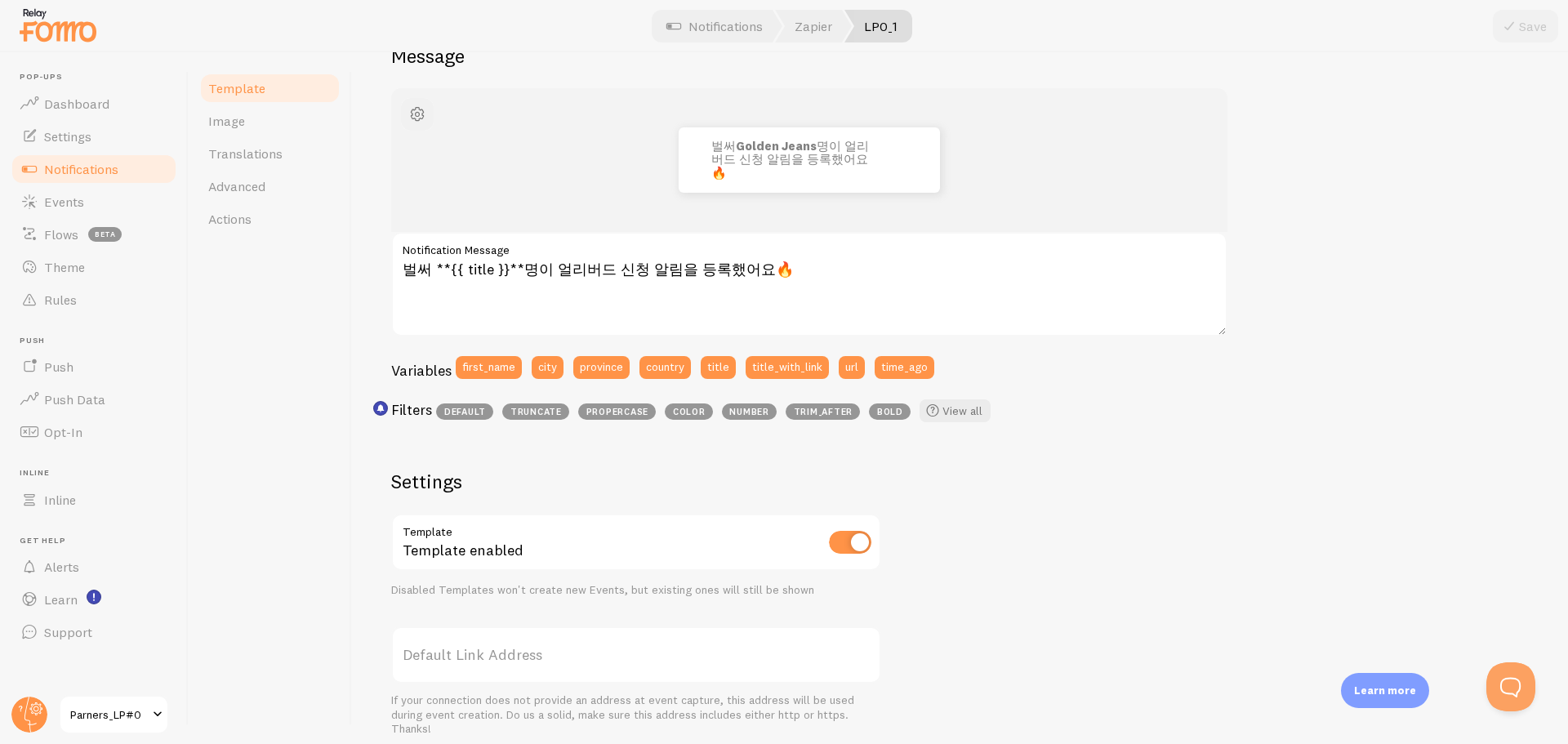
click at [417, 124] on button "button" at bounding box center [417, 115] width 33 height 33
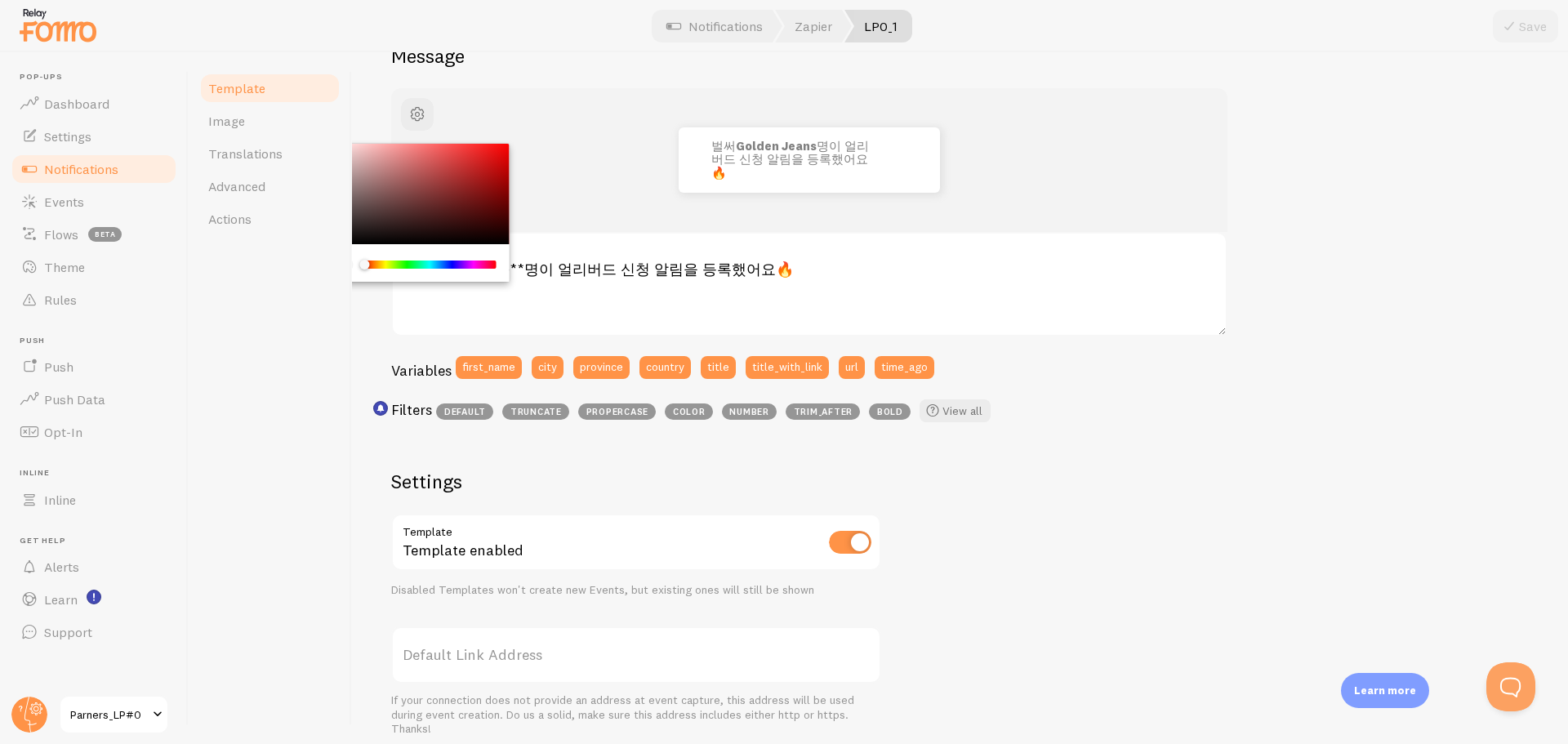
click at [1051, 580] on div "벌써 Golden Jeans 명이 얼리버드 신청 알림을 등록했어요🔥 벌써 **{{ title }}**명이 얼리버드 신청 알림을 등록했어요🔥 N…" at bounding box center [960, 539] width 1138 height 901
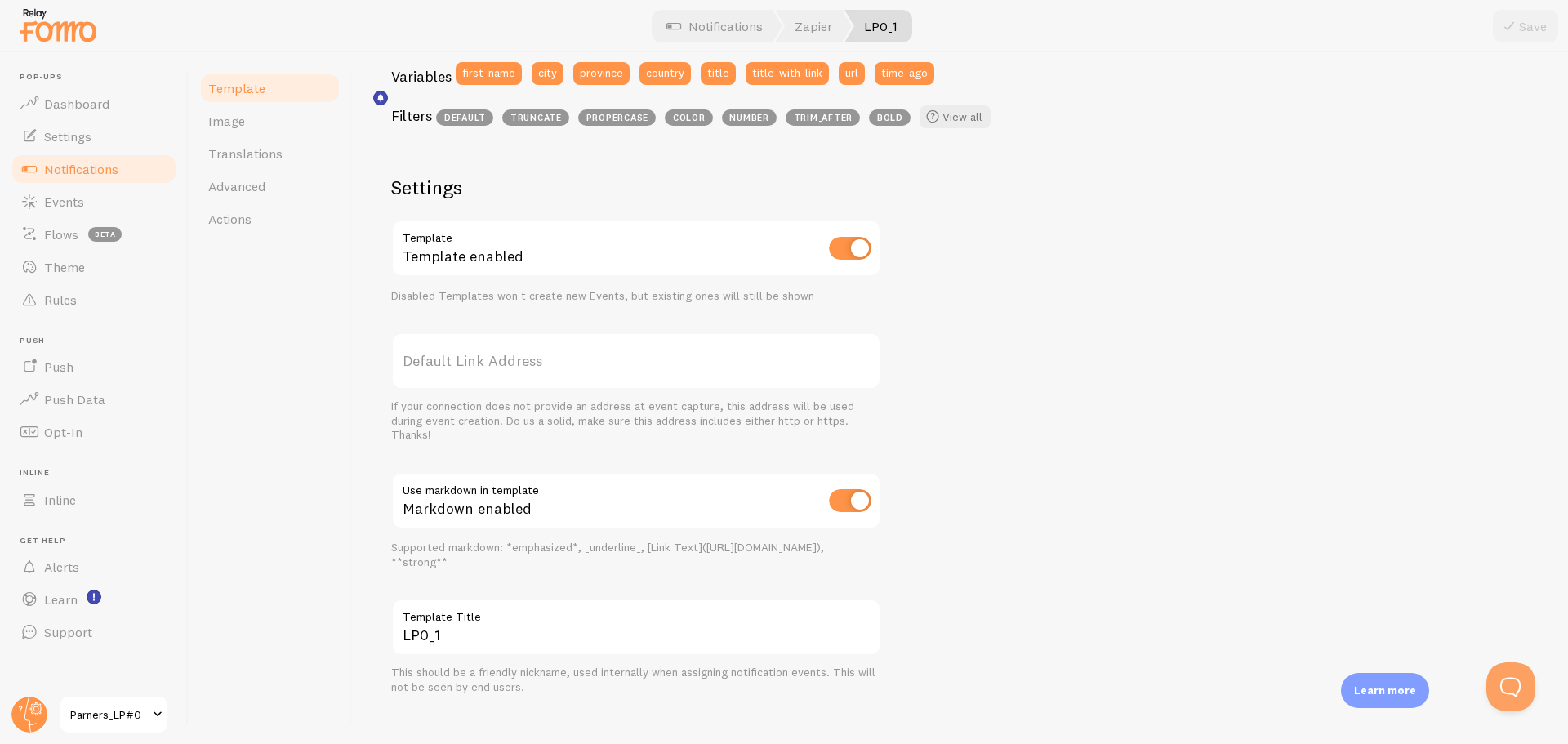
scroll to position [477, 0]
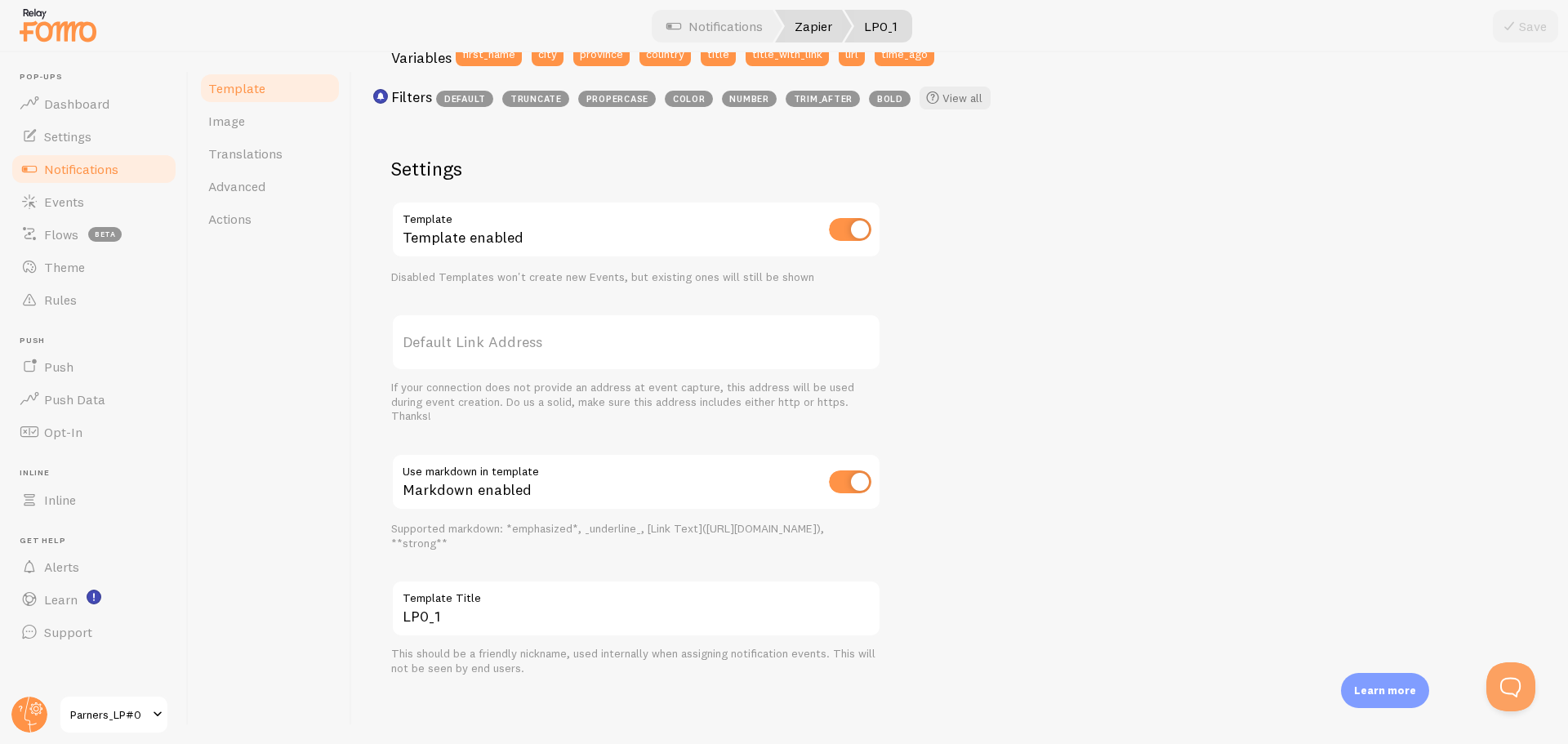
click at [798, 23] on link "Zapier" at bounding box center [813, 26] width 76 height 33
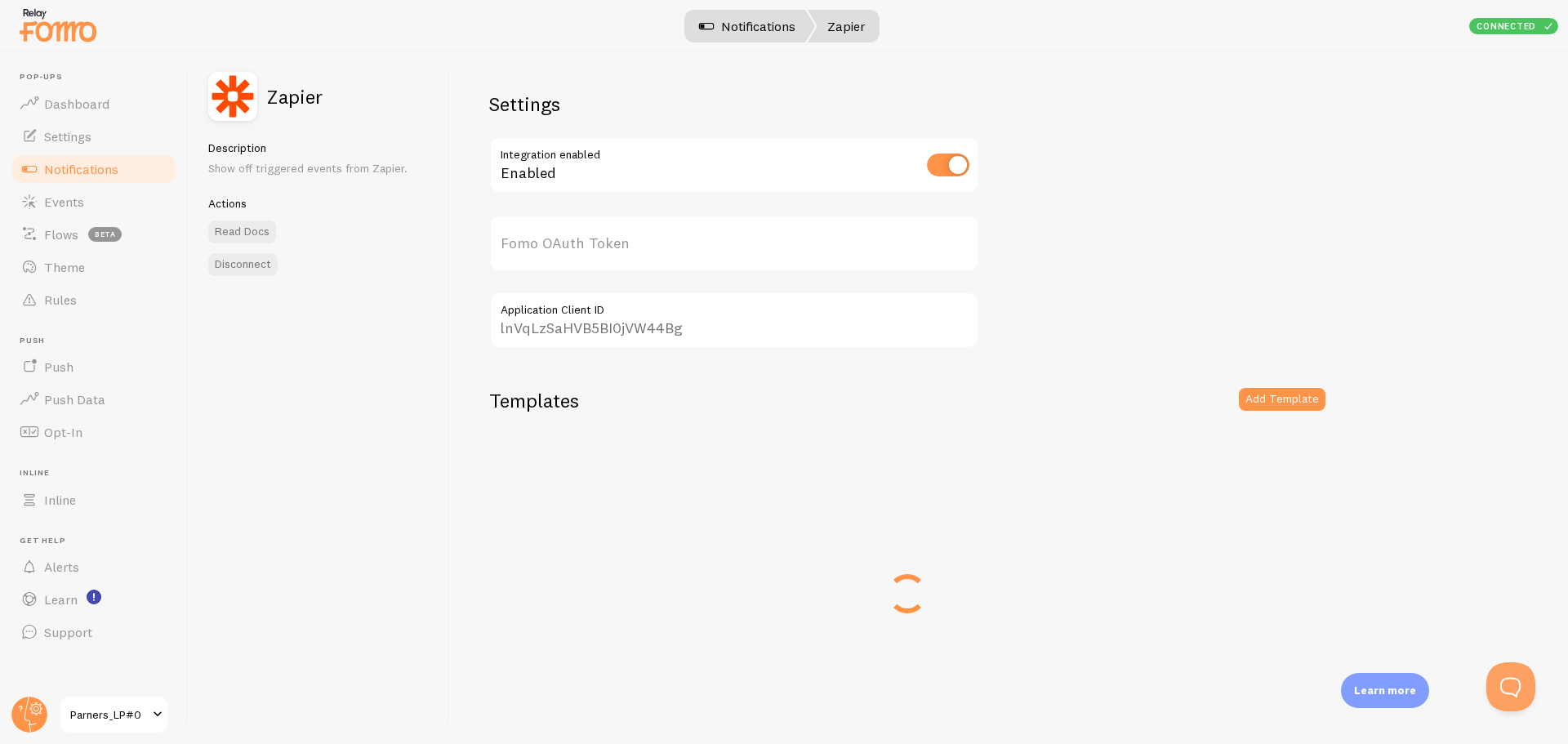
type input "m3pFalVbe4mfZ7obfbZzRA=="
click at [729, 23] on link "Notifications" at bounding box center [747, 26] width 135 height 33
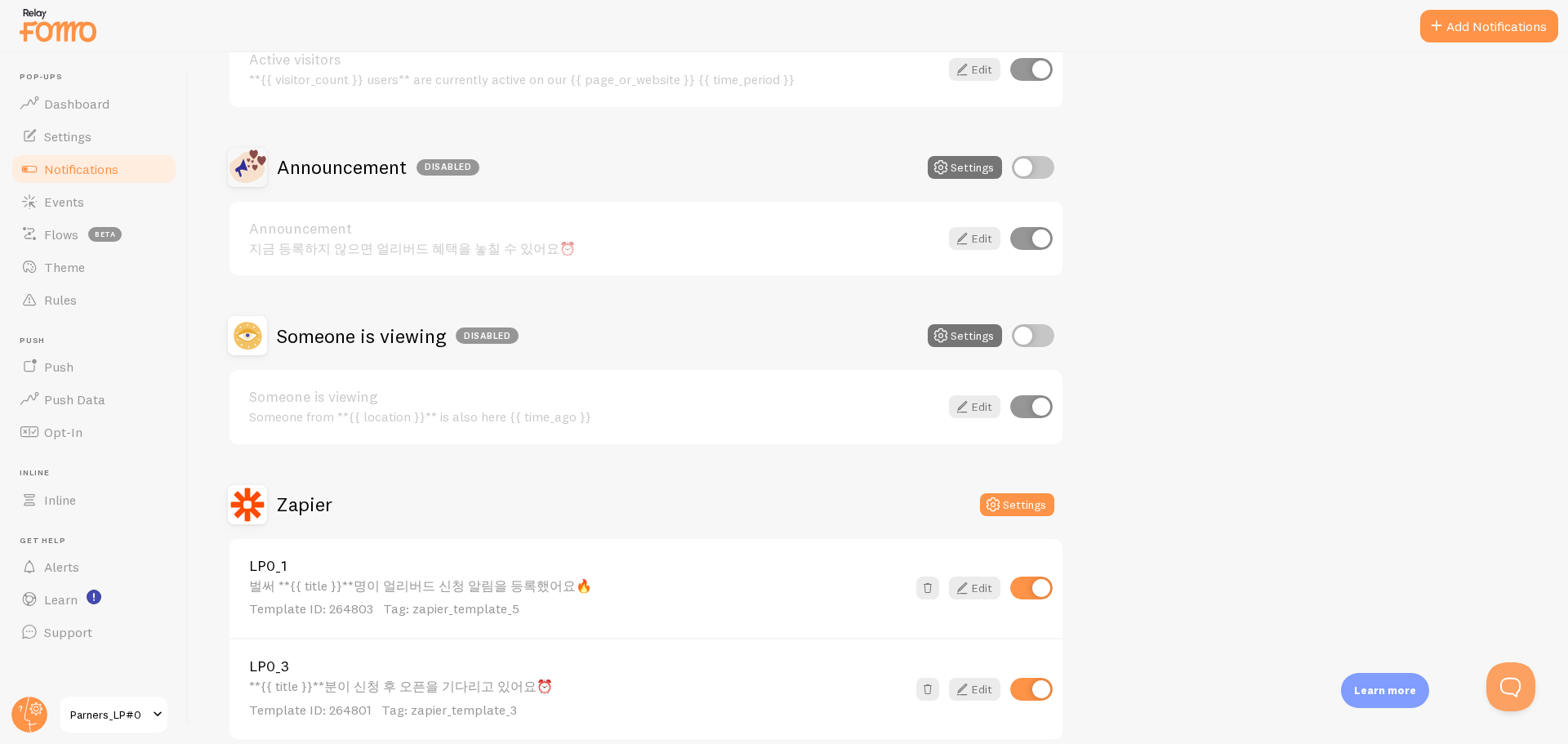
scroll to position [320, 0]
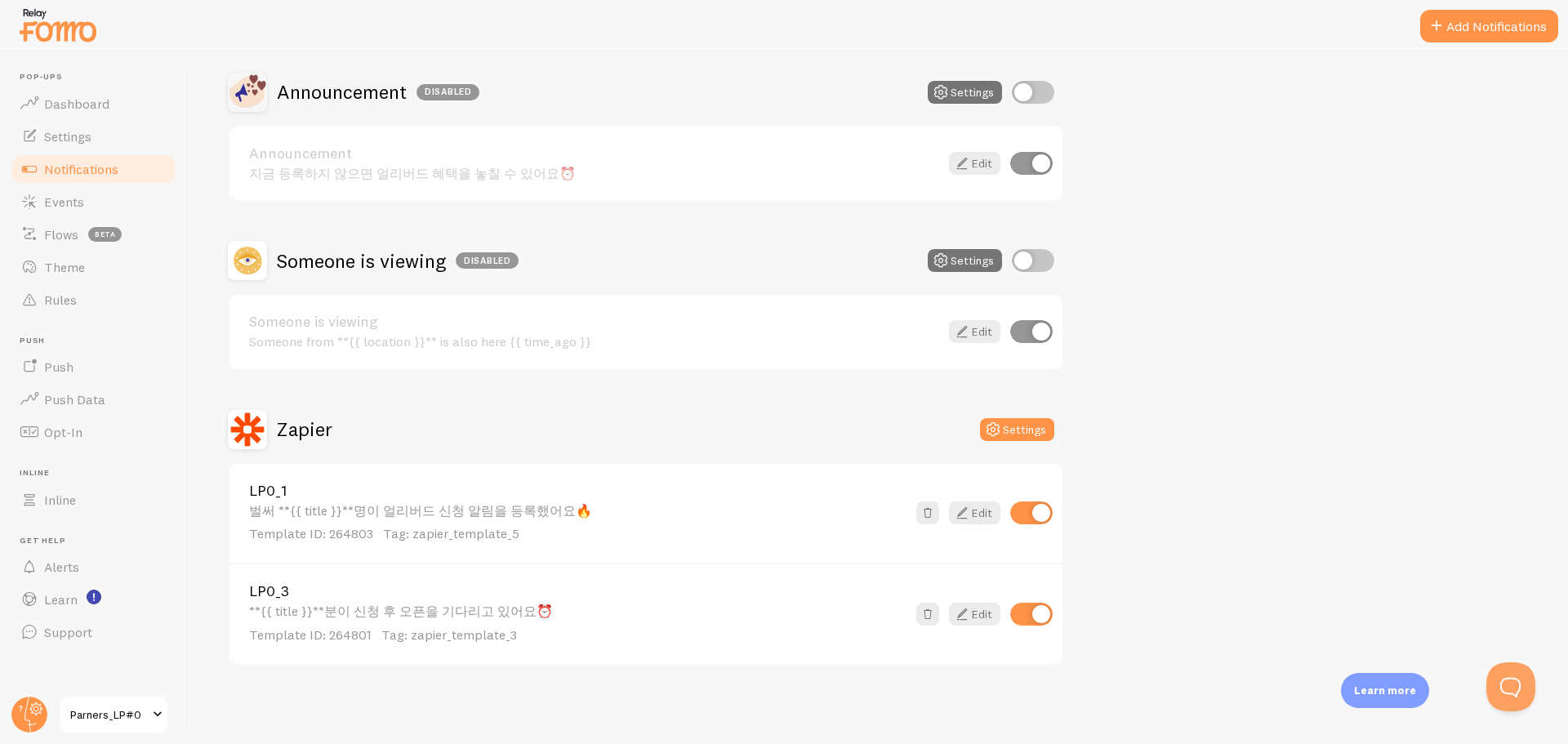
click at [1019, 160] on input "checkbox" at bounding box center [1031, 163] width 43 height 23
click at [1020, 160] on input "checkbox" at bounding box center [1031, 163] width 43 height 23
checkbox input "true"
click at [419, 176] on div "지금 등록하지 않으면 얼리버드 혜택을 놓칠 수 있어요⏰" at bounding box center [594, 173] width 690 height 15
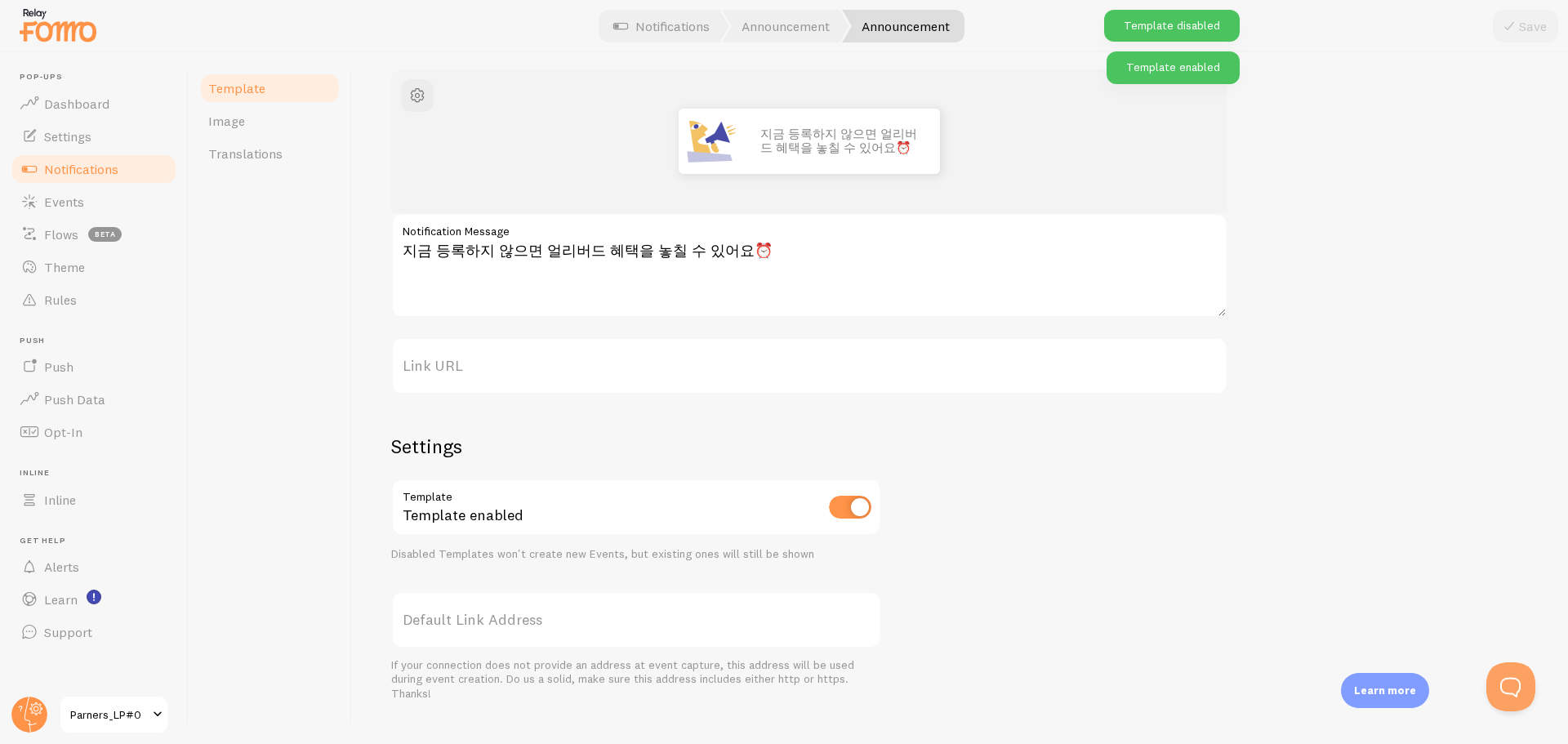
scroll to position [207, 0]
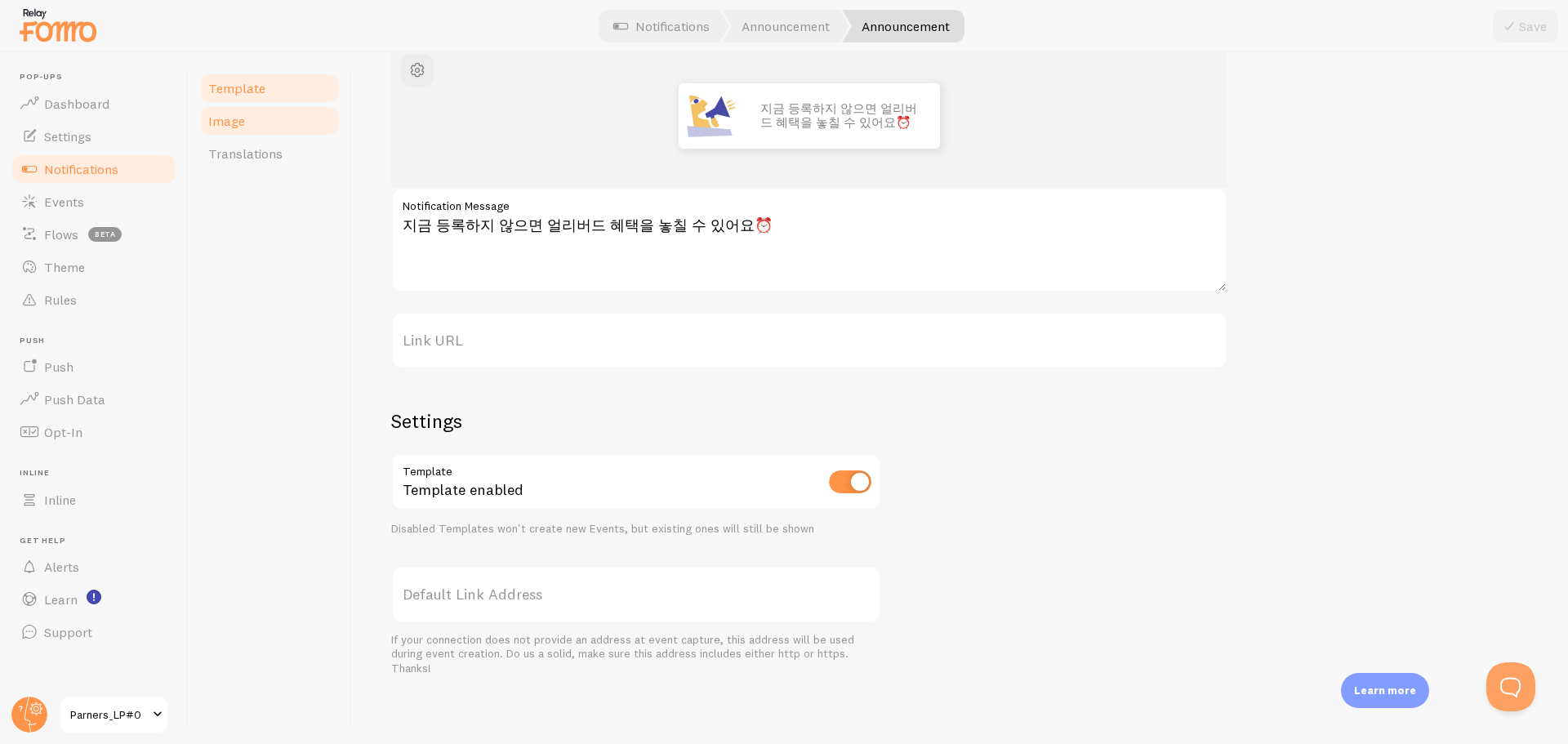
click at [270, 133] on link "Image" at bounding box center [270, 121] width 143 height 33
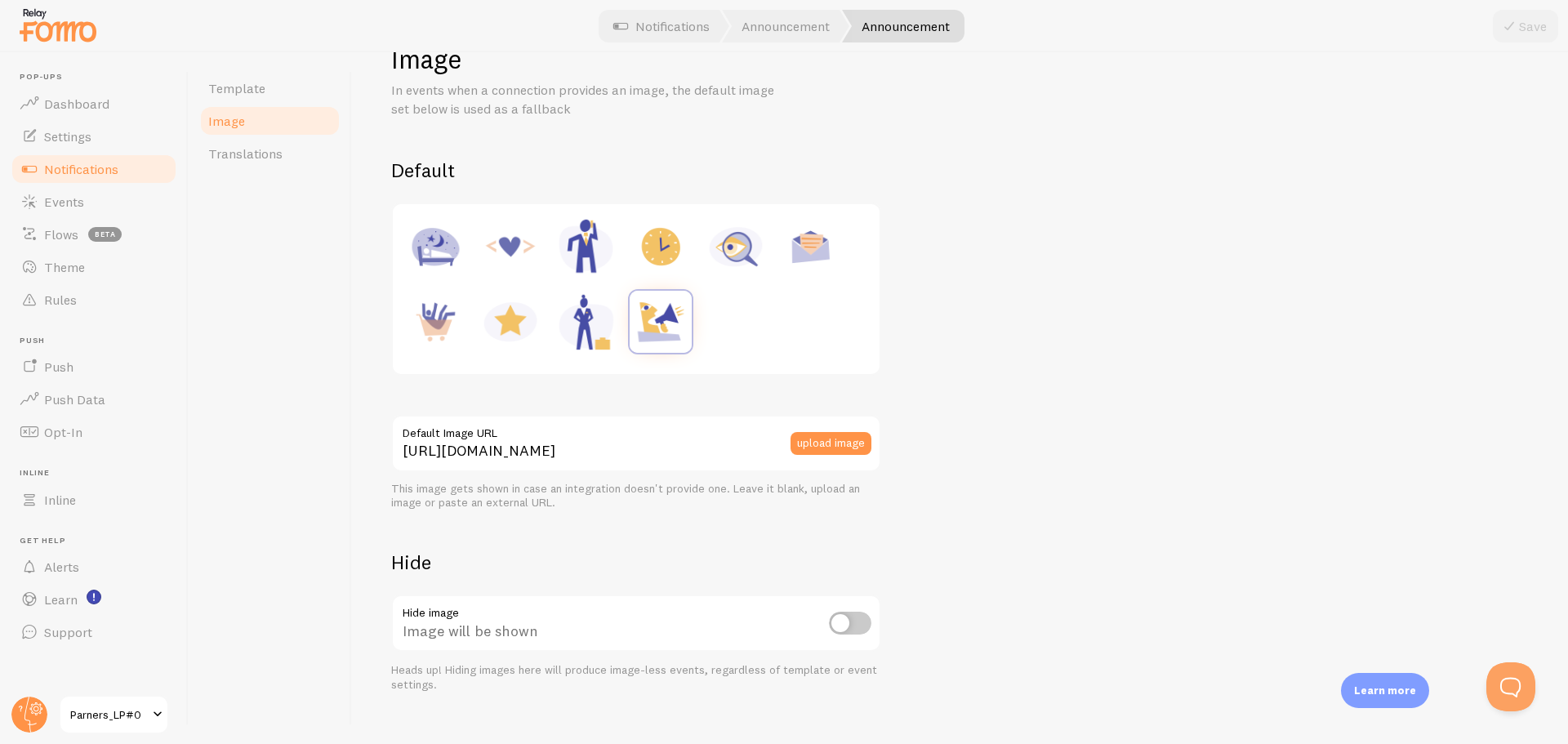
scroll to position [76, 0]
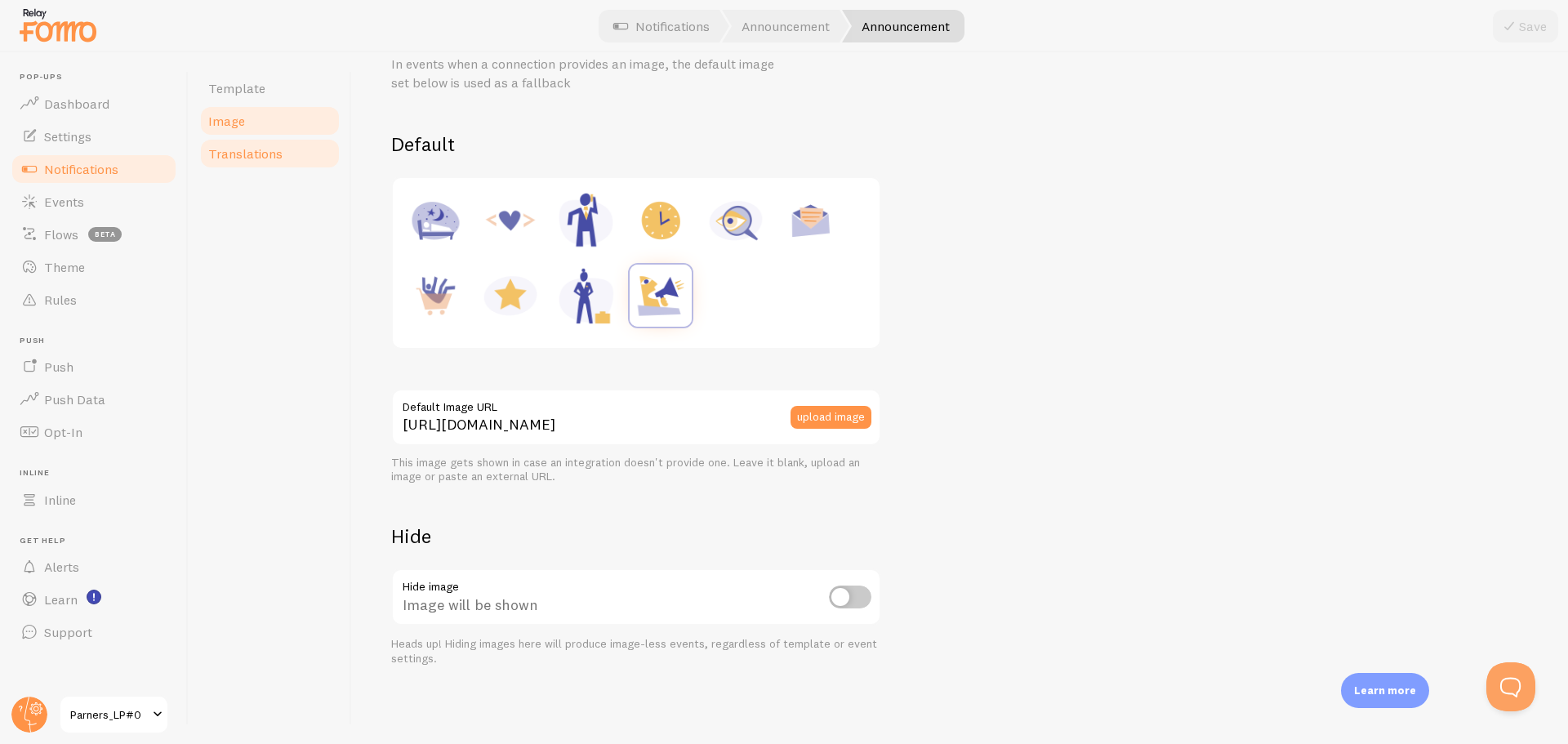
click at [286, 160] on link "Translations" at bounding box center [270, 154] width 143 height 33
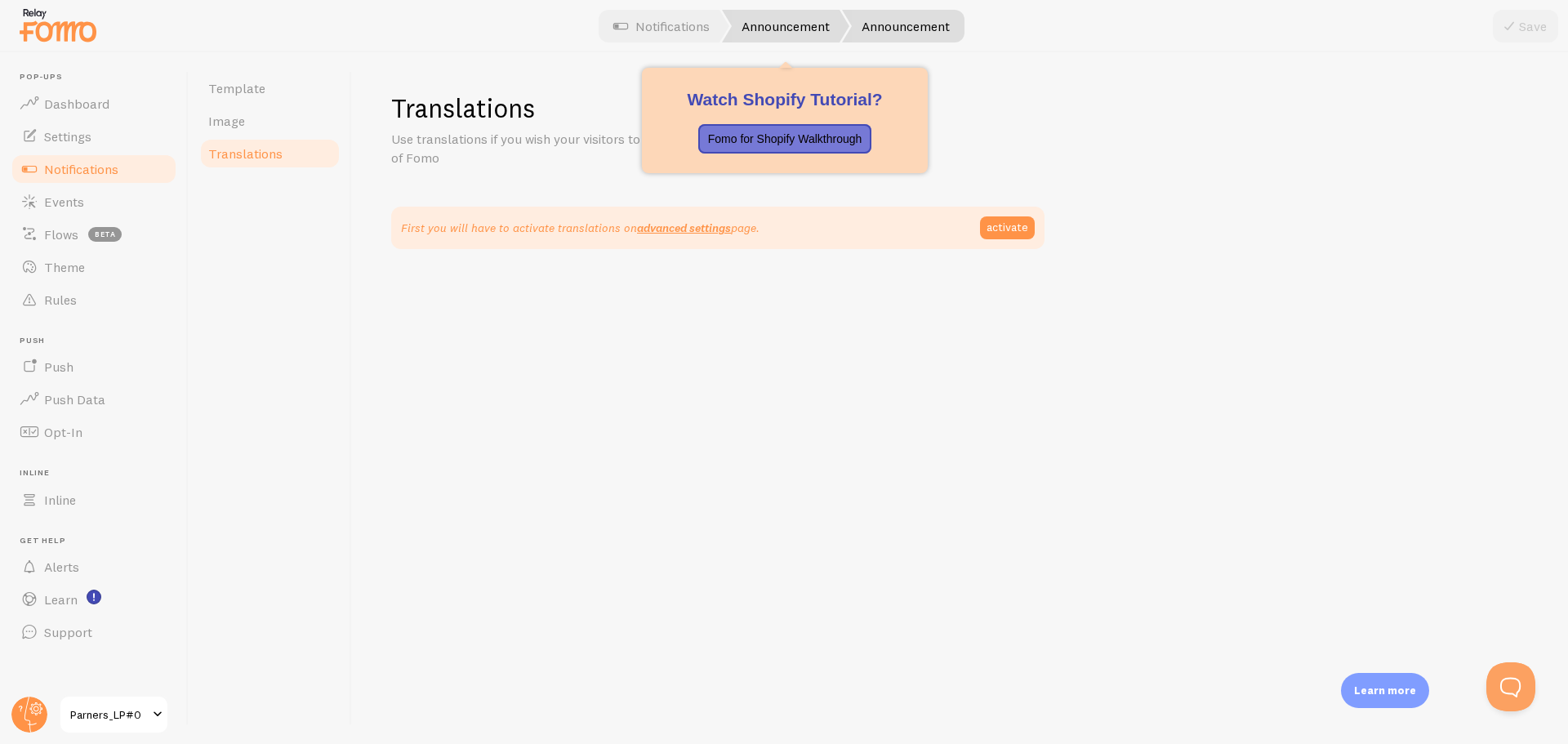
click at [784, 16] on link "Announcement" at bounding box center [785, 26] width 128 height 33
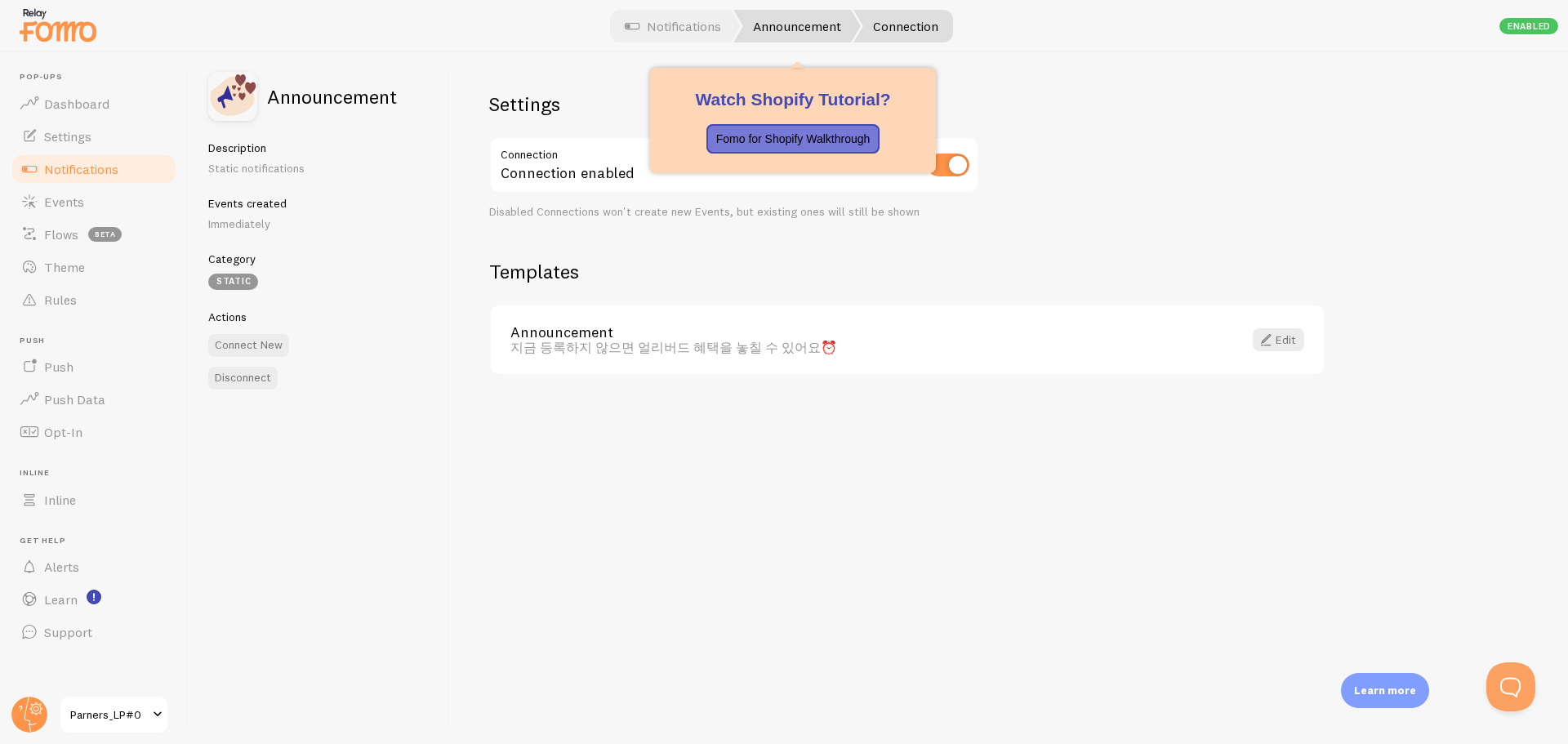
click at [797, 19] on link "Announcement" at bounding box center [797, 26] width 128 height 33
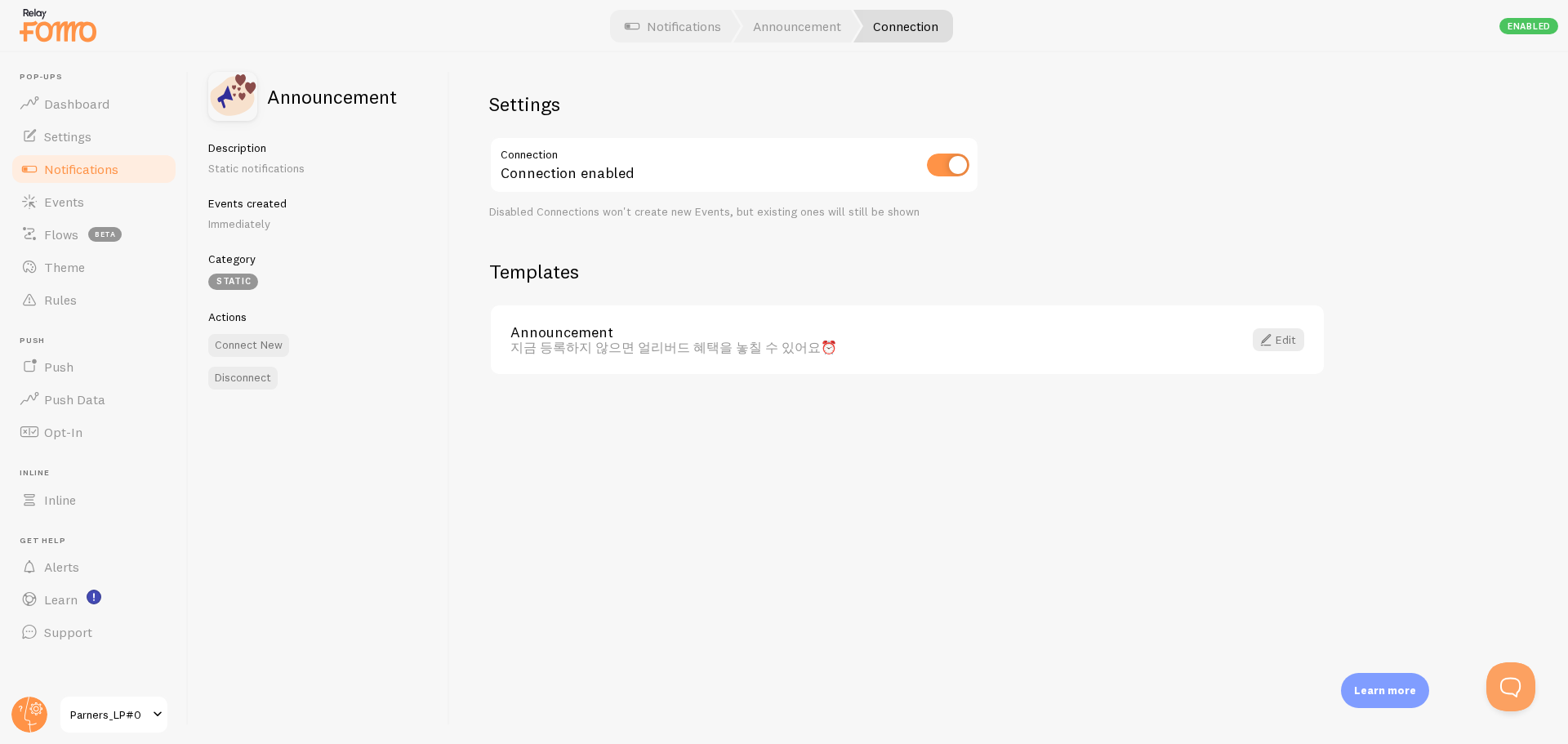
click at [675, 29] on link "Notifications" at bounding box center [672, 26] width 135 height 33
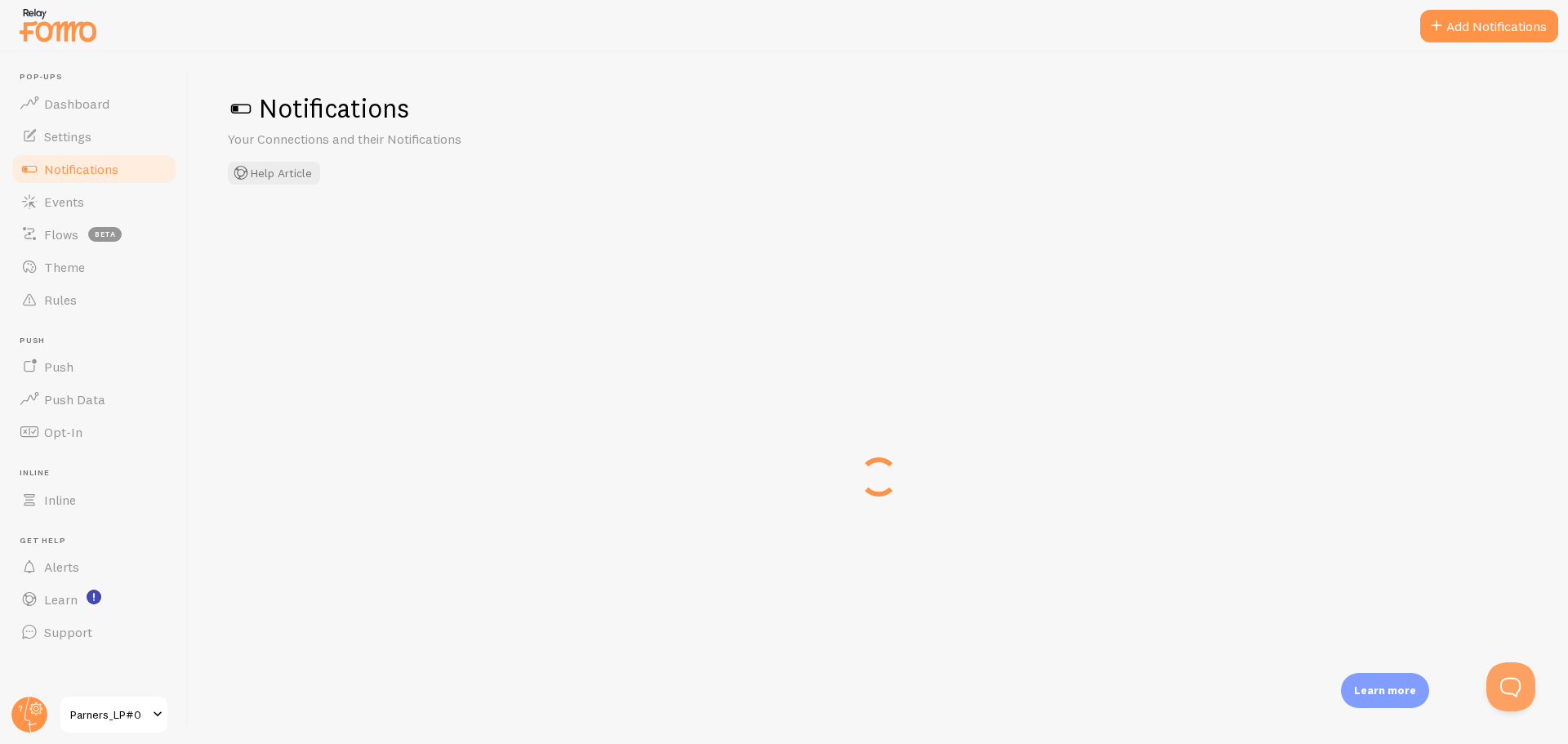
checkbox input "true"
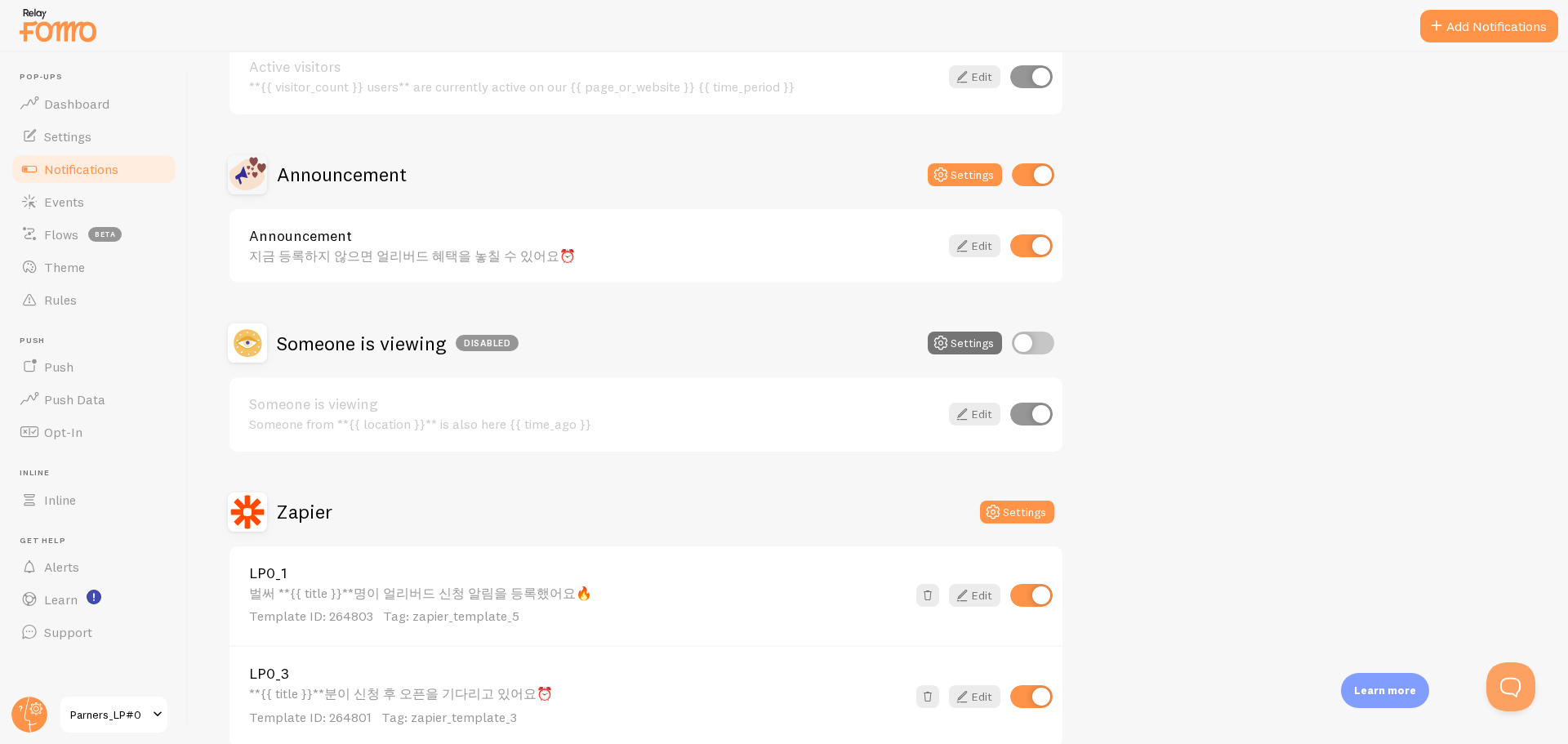
scroll to position [320, 0]
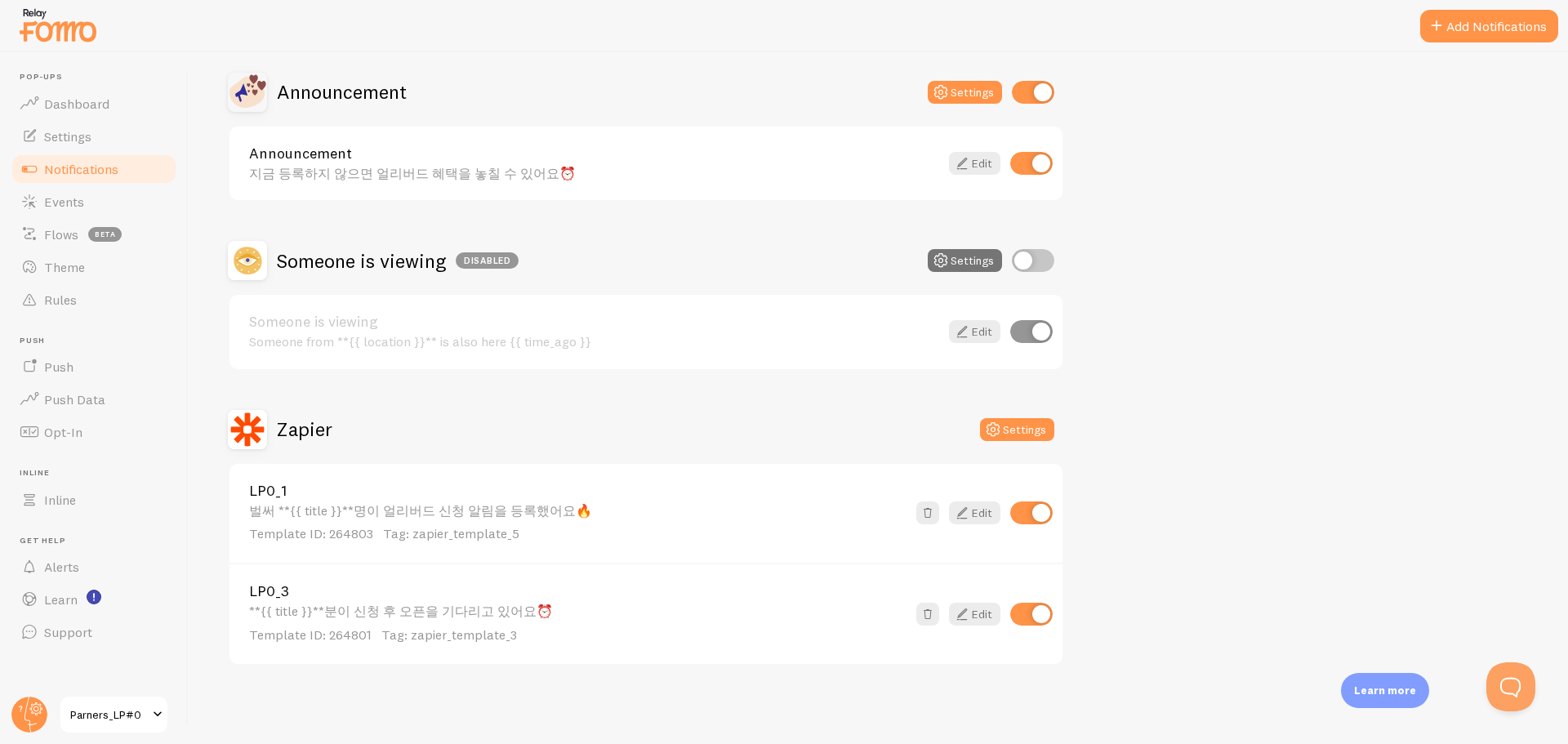
click at [463, 179] on div "지금 등록하지 않으면 얼리버드 혜택을 놓칠 수 있어요⏰" at bounding box center [594, 173] width 690 height 15
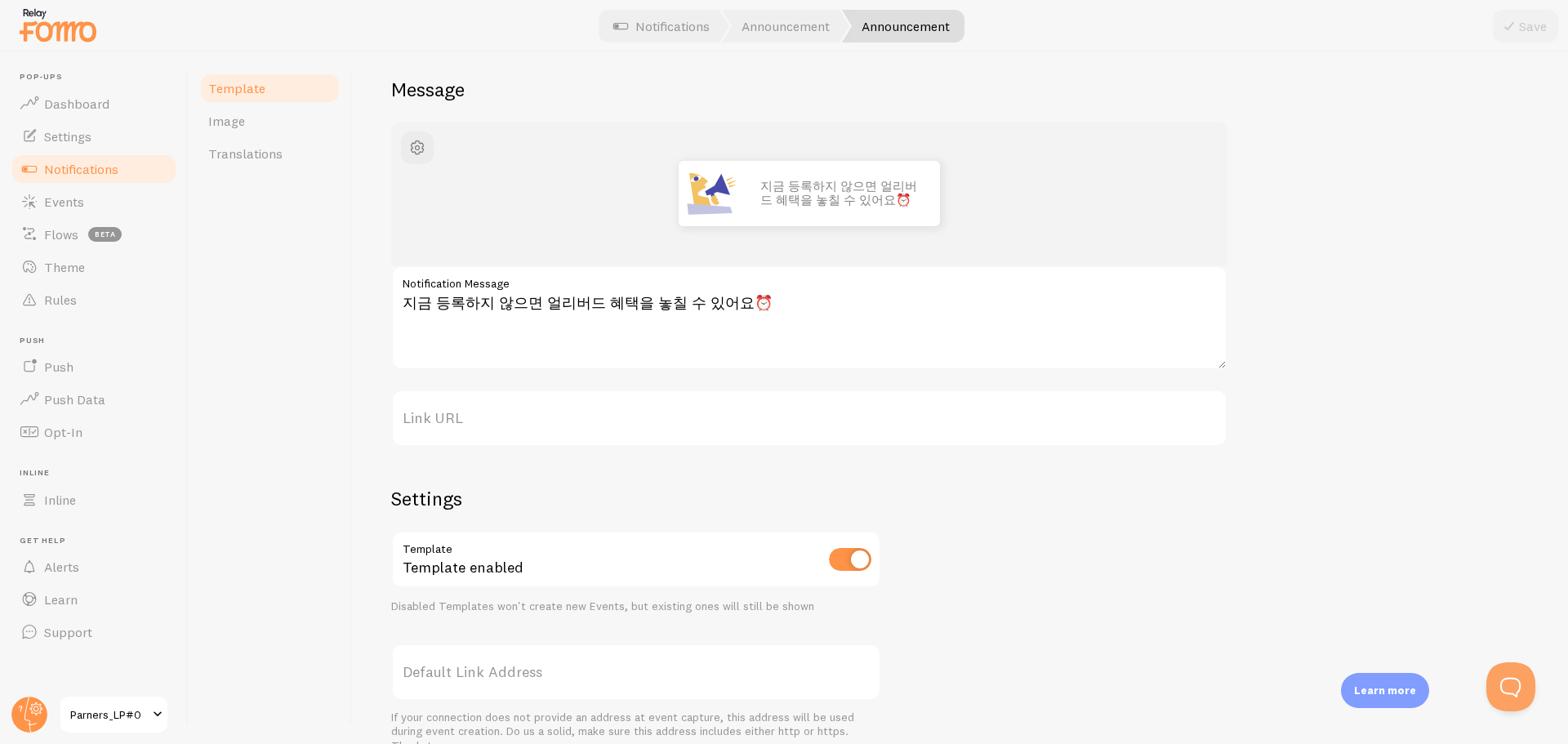
scroll to position [207, 0]
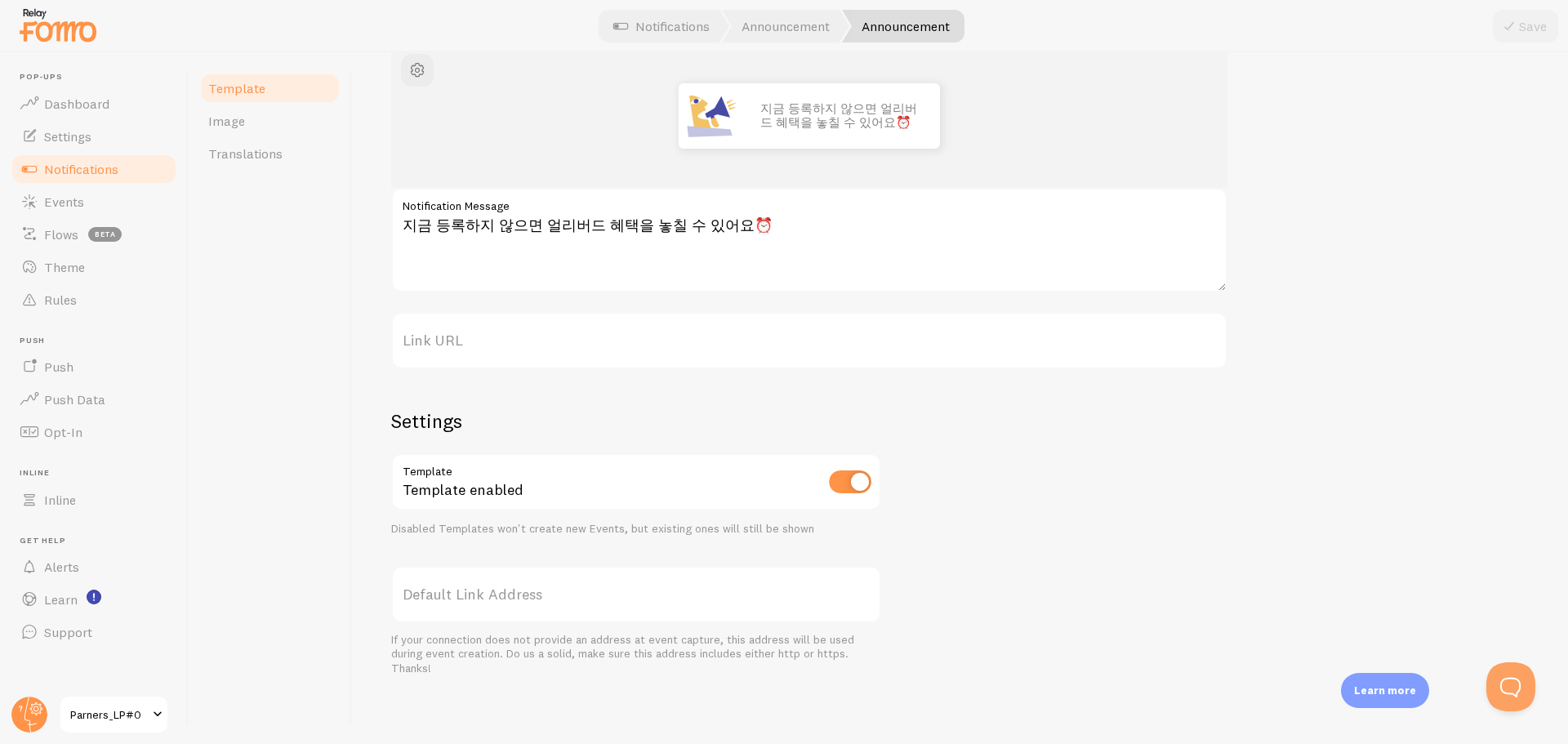
click at [69, 27] on img at bounding box center [58, 25] width 82 height 42
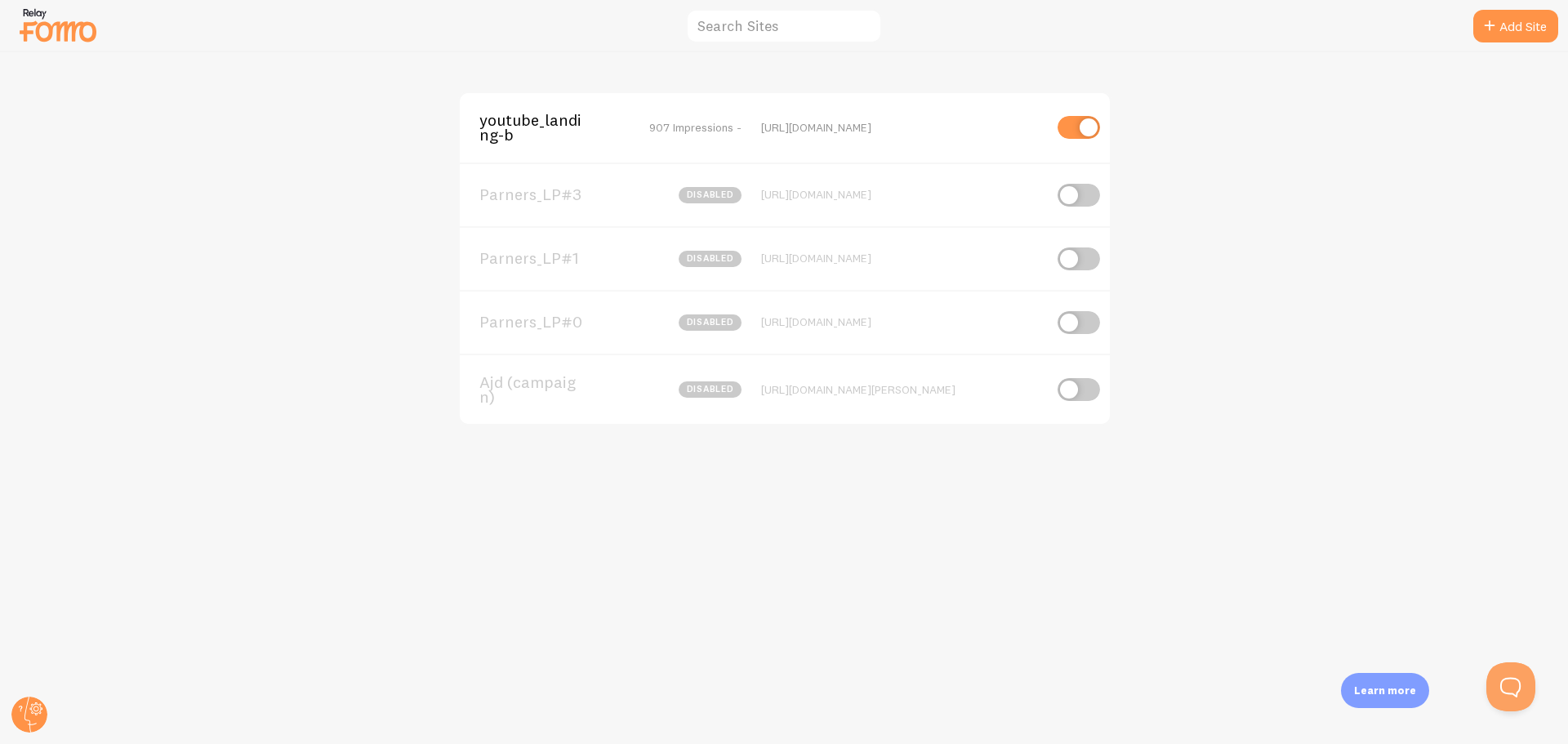
click at [515, 260] on span "Parners_LP#1" at bounding box center [544, 258] width 131 height 15
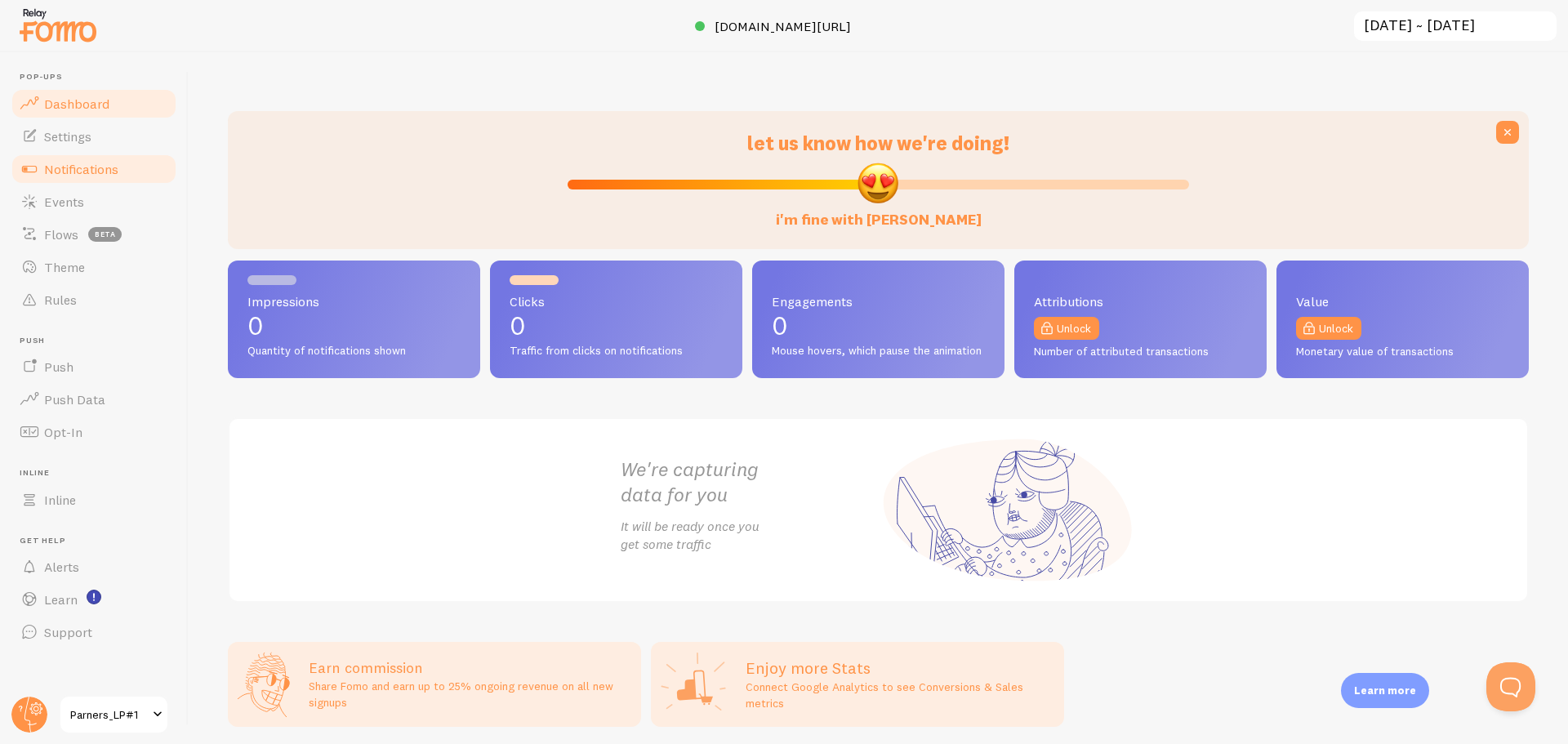
click at [115, 159] on link "Notifications" at bounding box center [94, 169] width 168 height 33
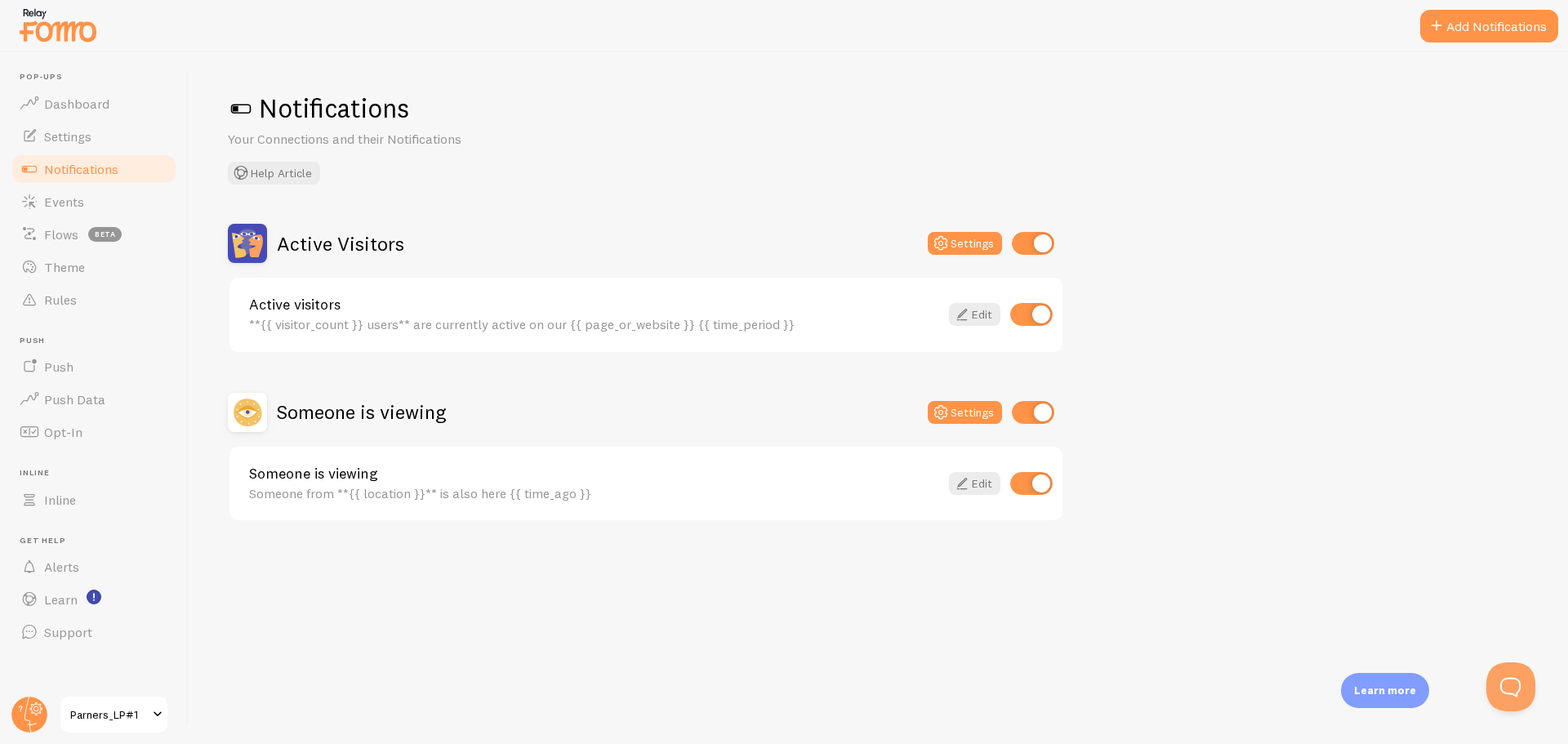
click at [1018, 240] on input "checkbox" at bounding box center [1033, 243] width 43 height 23
checkbox input "false"
click at [1016, 421] on input "checkbox" at bounding box center [1033, 412] width 43 height 23
checkbox input "false"
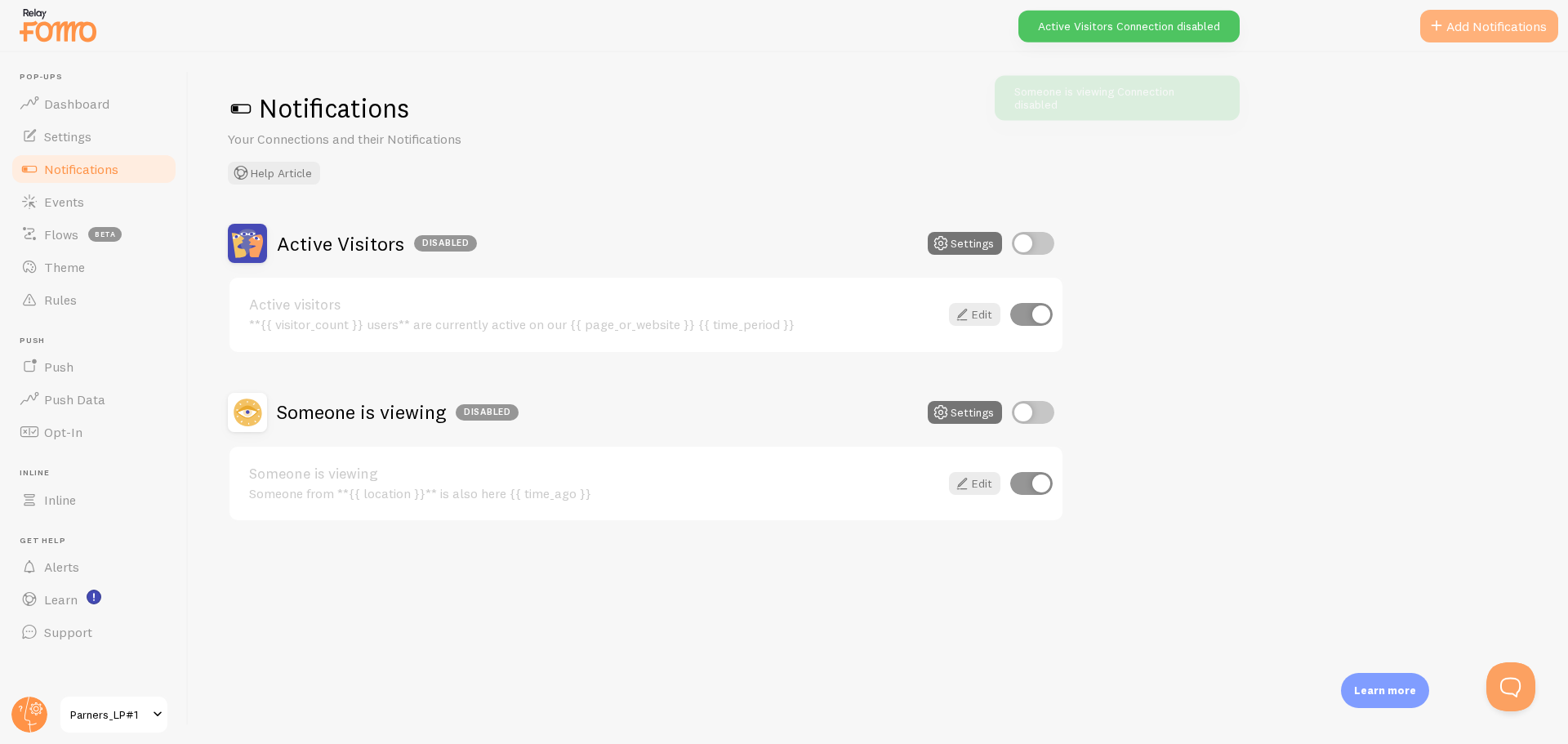
click at [1439, 30] on span at bounding box center [1436, 26] width 20 height 20
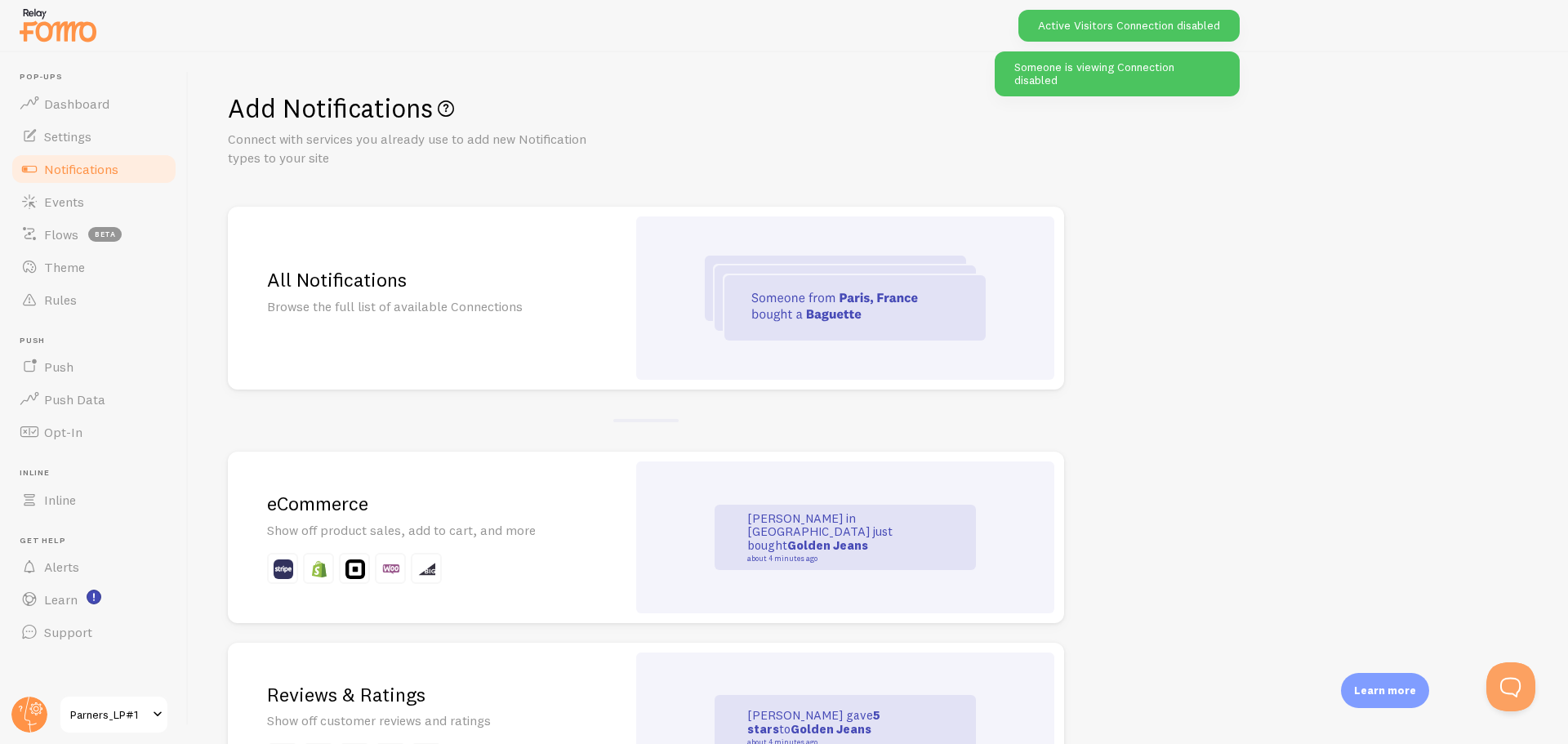
click at [692, 262] on div at bounding box center [845, 298] width 418 height 163
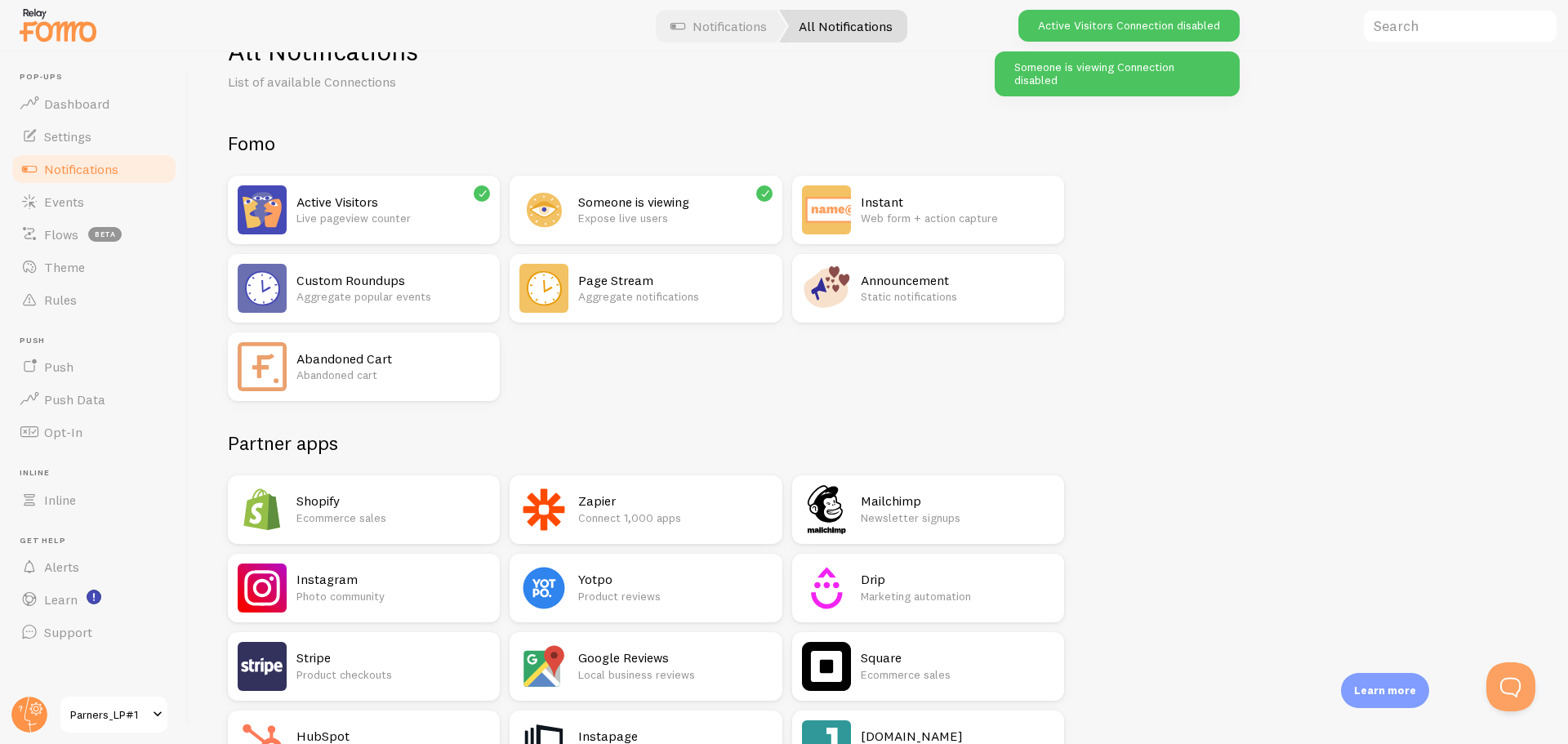
scroll to position [82, 0]
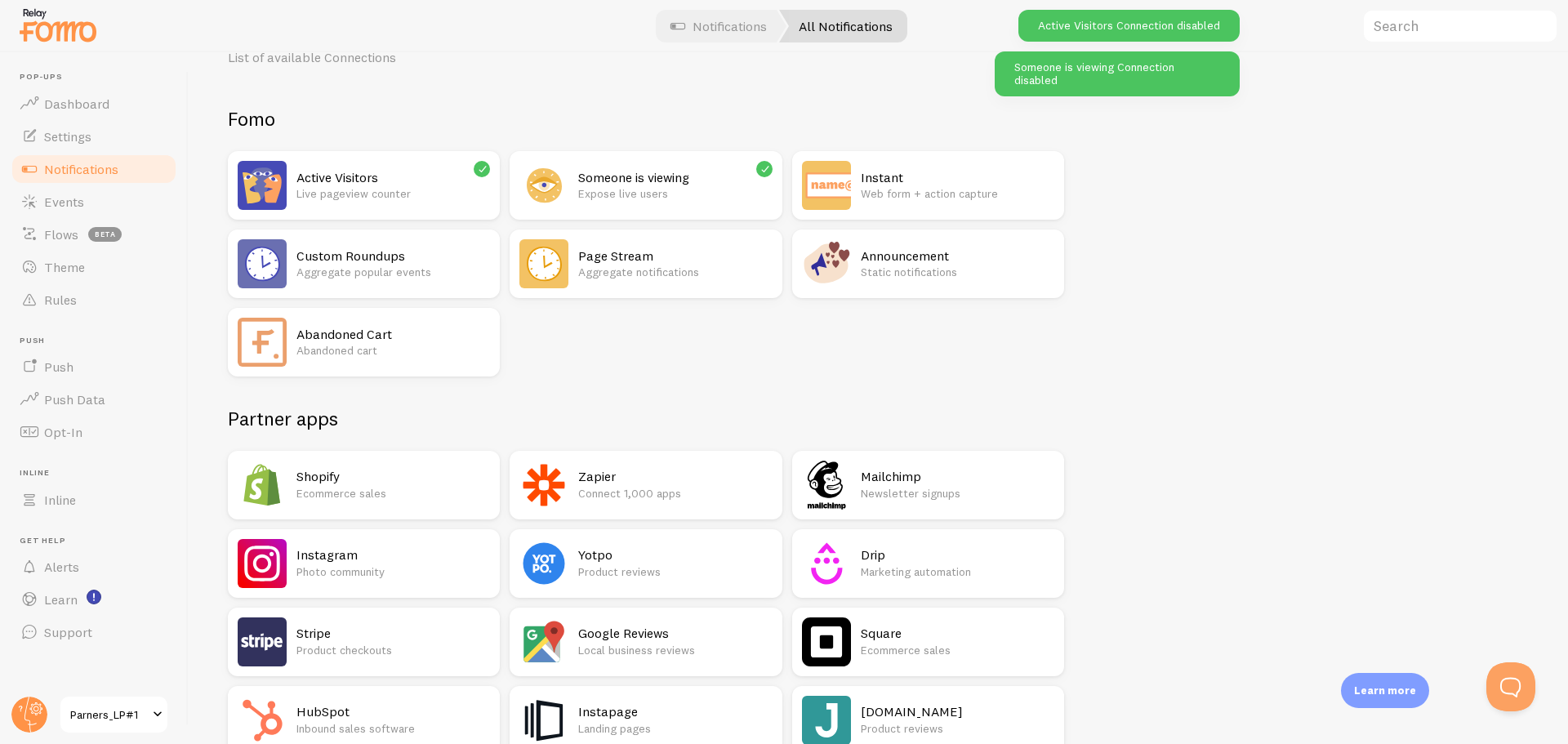
click at [643, 482] on h2 "Zapier" at bounding box center [674, 477] width 194 height 17
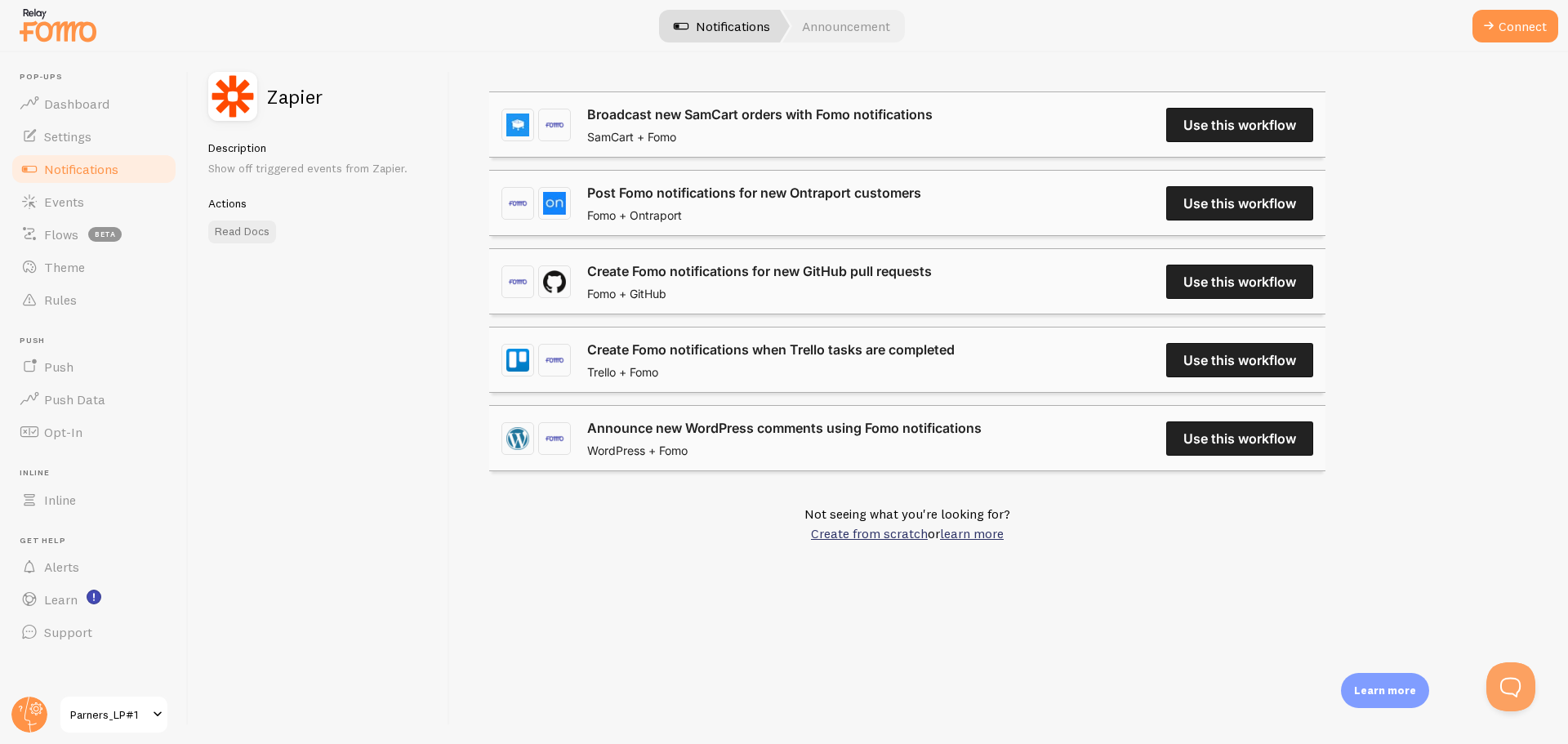
click at [761, 20] on link "Notifications" at bounding box center [722, 26] width 135 height 33
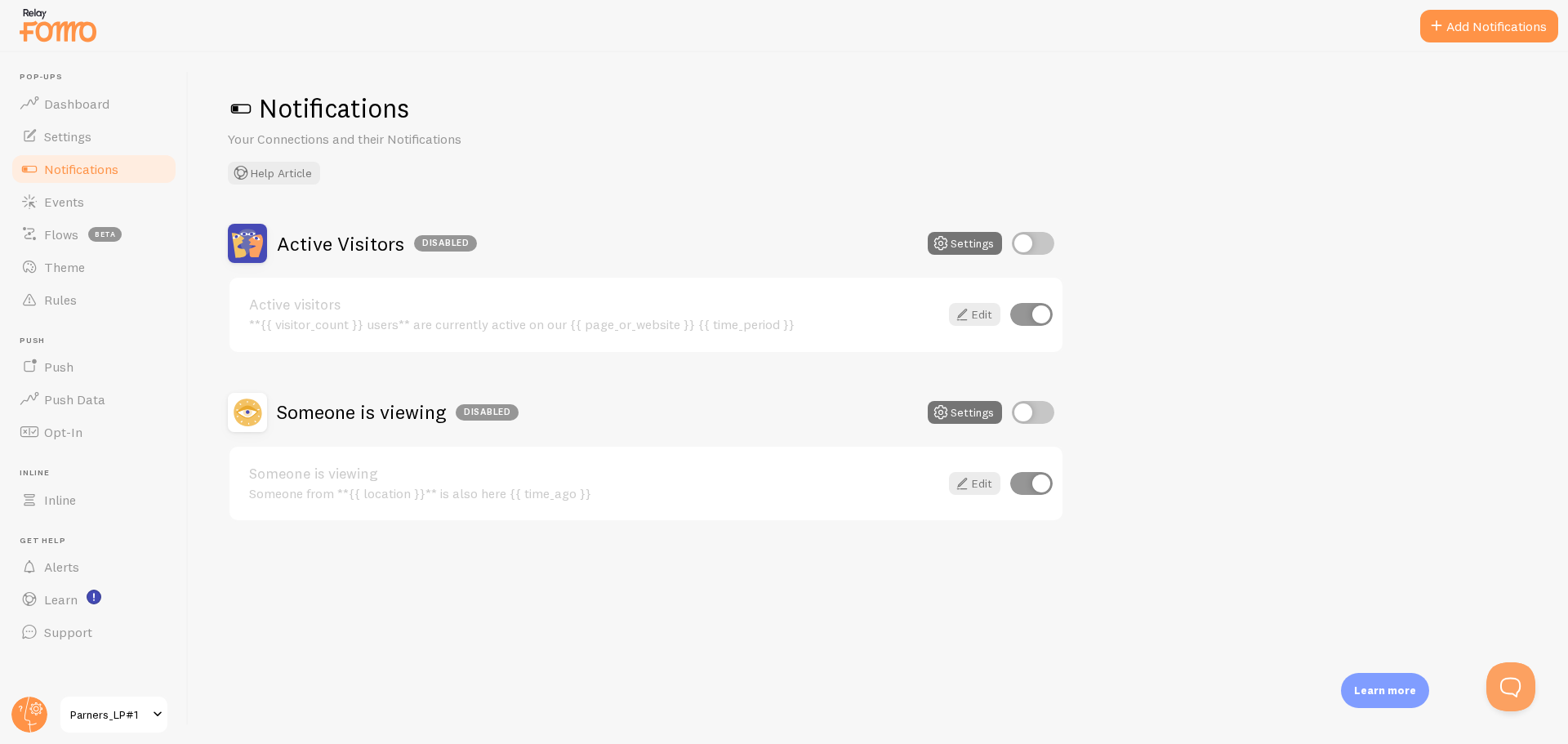
click at [1476, 13] on button "Add Notifications" at bounding box center [1488, 26] width 138 height 33
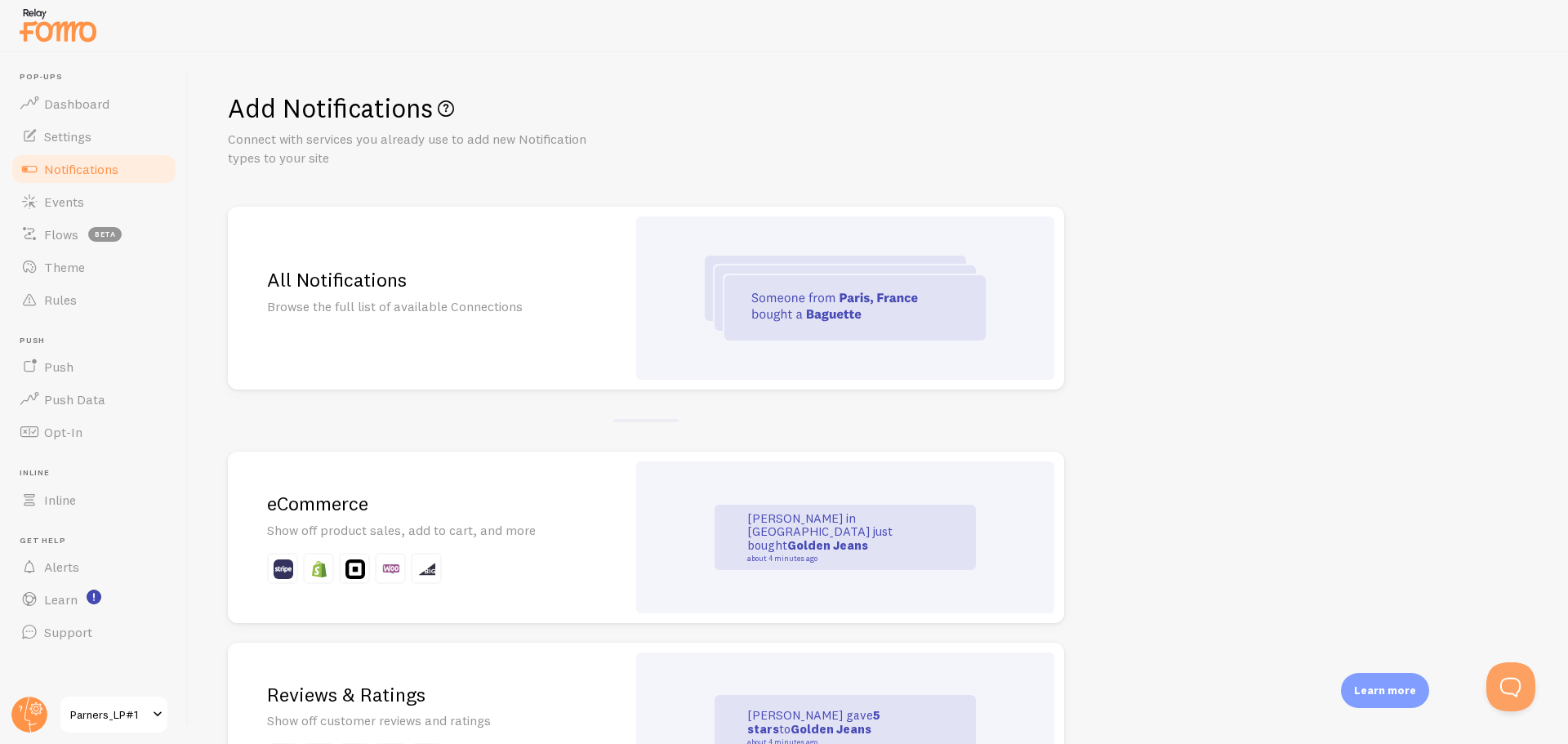
click at [586, 307] on p "Browse the full list of available Connections" at bounding box center [427, 307] width 320 height 19
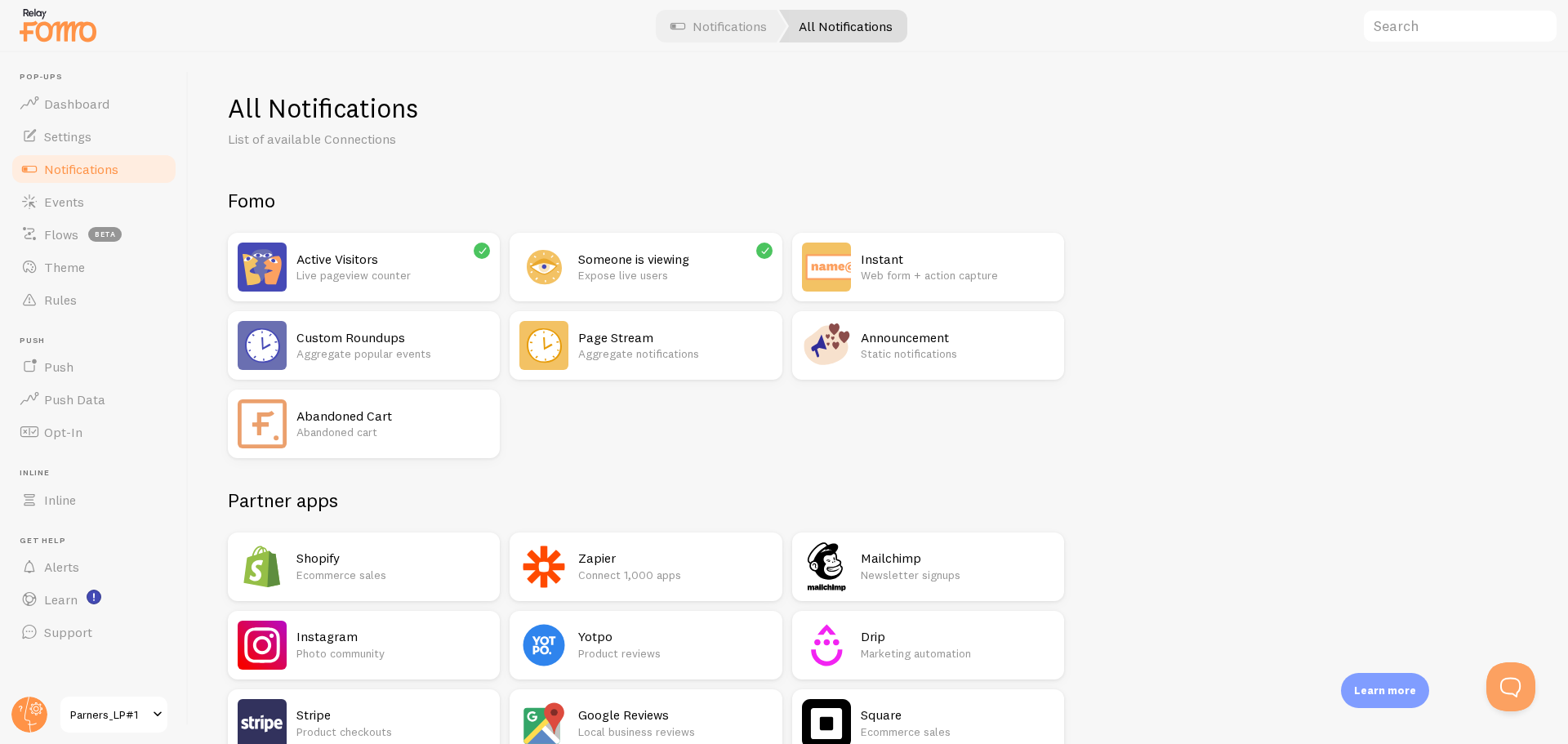
click at [587, 598] on div "Zapier Connect 1,000 apps" at bounding box center [645, 566] width 272 height 69
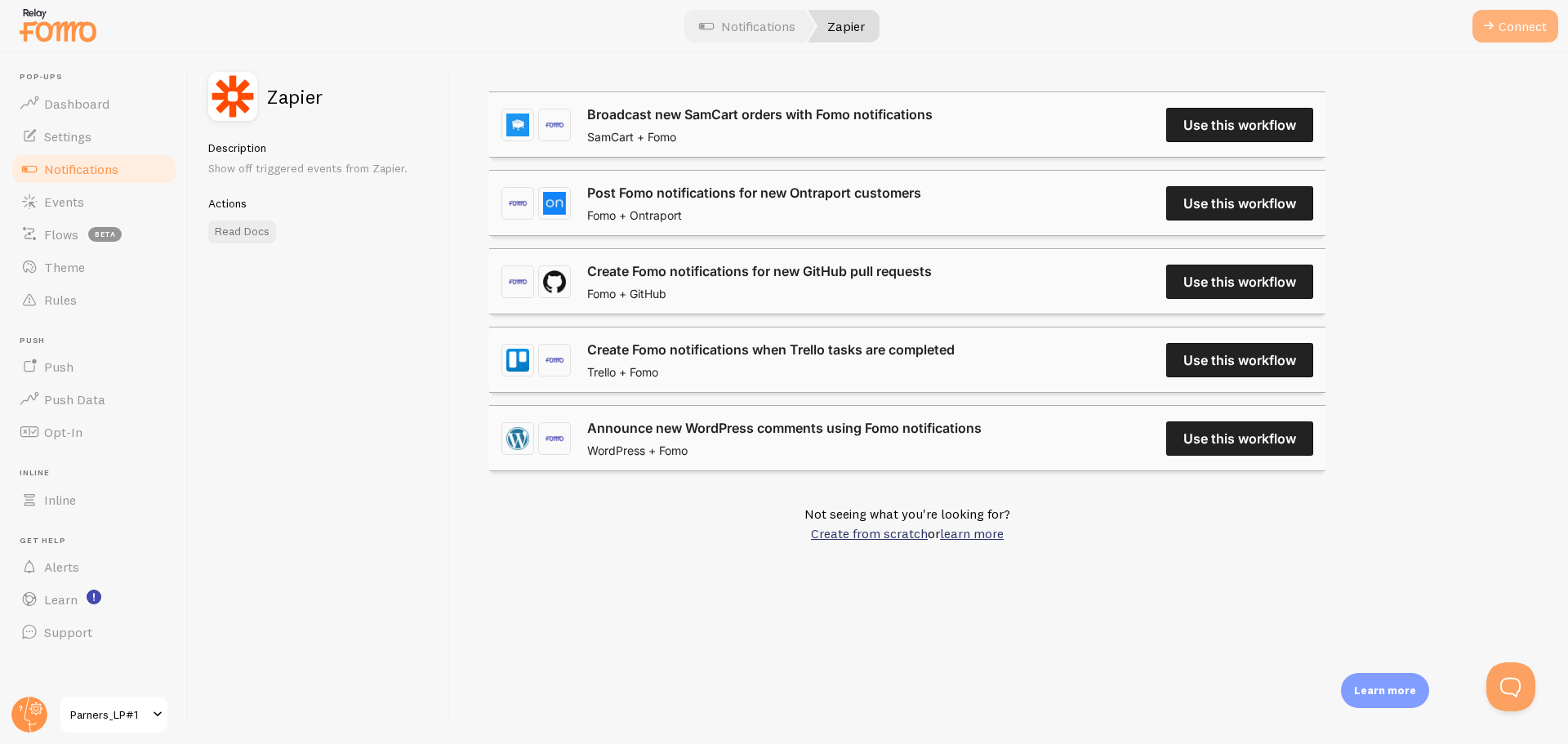
click at [1512, 31] on button "Connect" at bounding box center [1515, 26] width 86 height 33
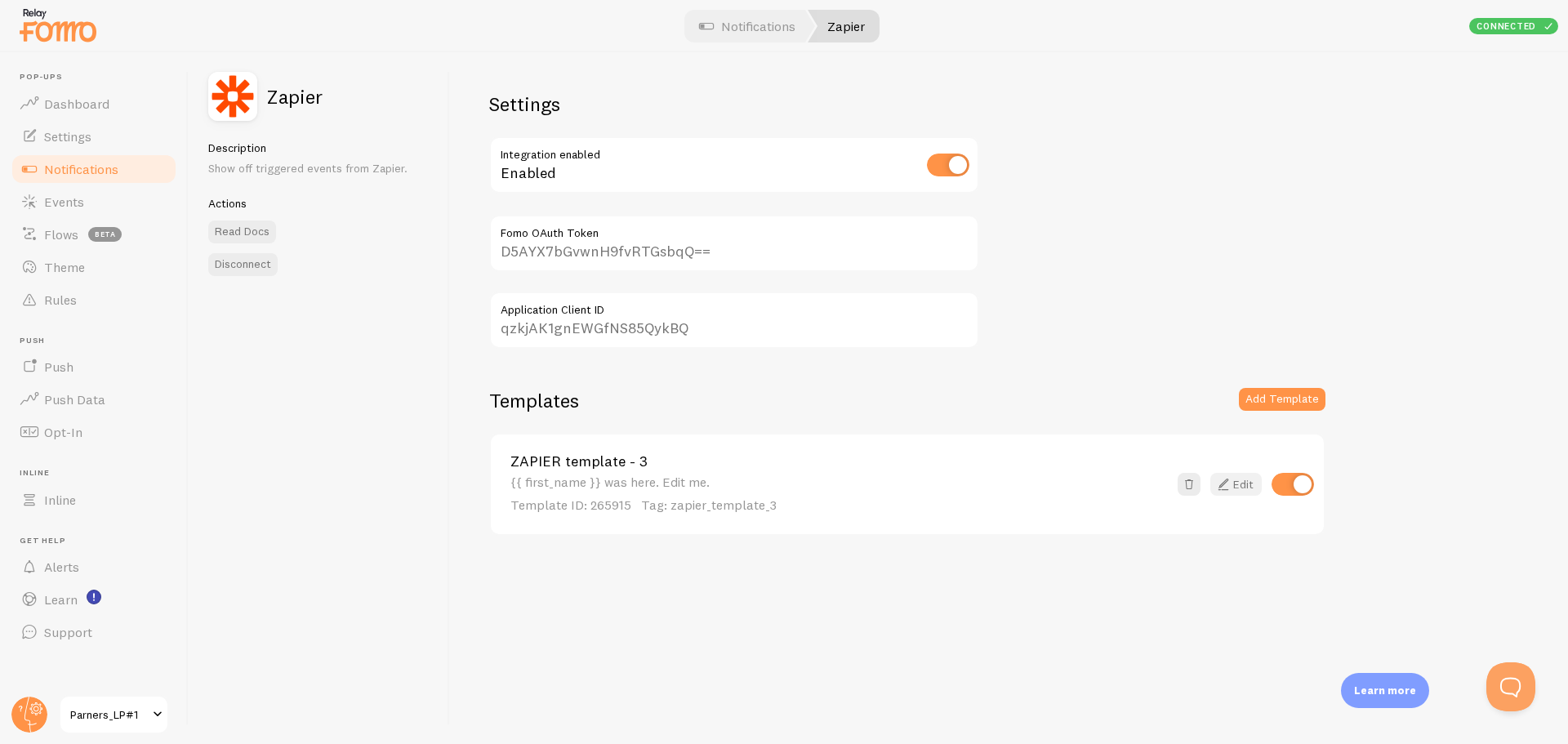
click at [1229, 484] on icon at bounding box center [1223, 484] width 20 height 20
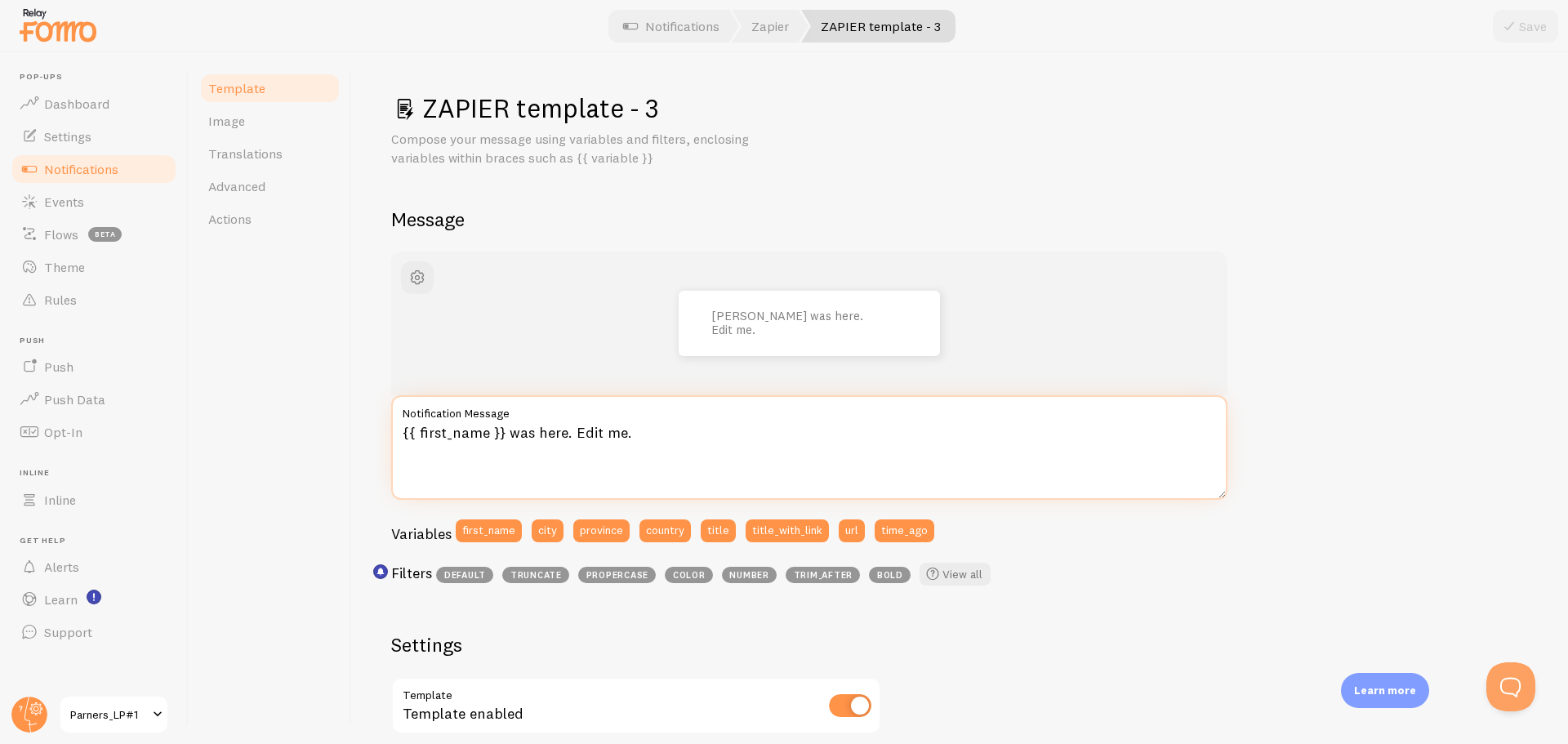
click at [716, 450] on textarea "{{ first_name }} was here. Edit me." at bounding box center [810, 447] width 836 height 104
paste textarea "얼리버드 티켓은 현재 **{{ title }}개** 남았습니다⏰"
type textarea "얼리버드 티켓은 현재 **{{ title }}개** 남았습니다⏰"
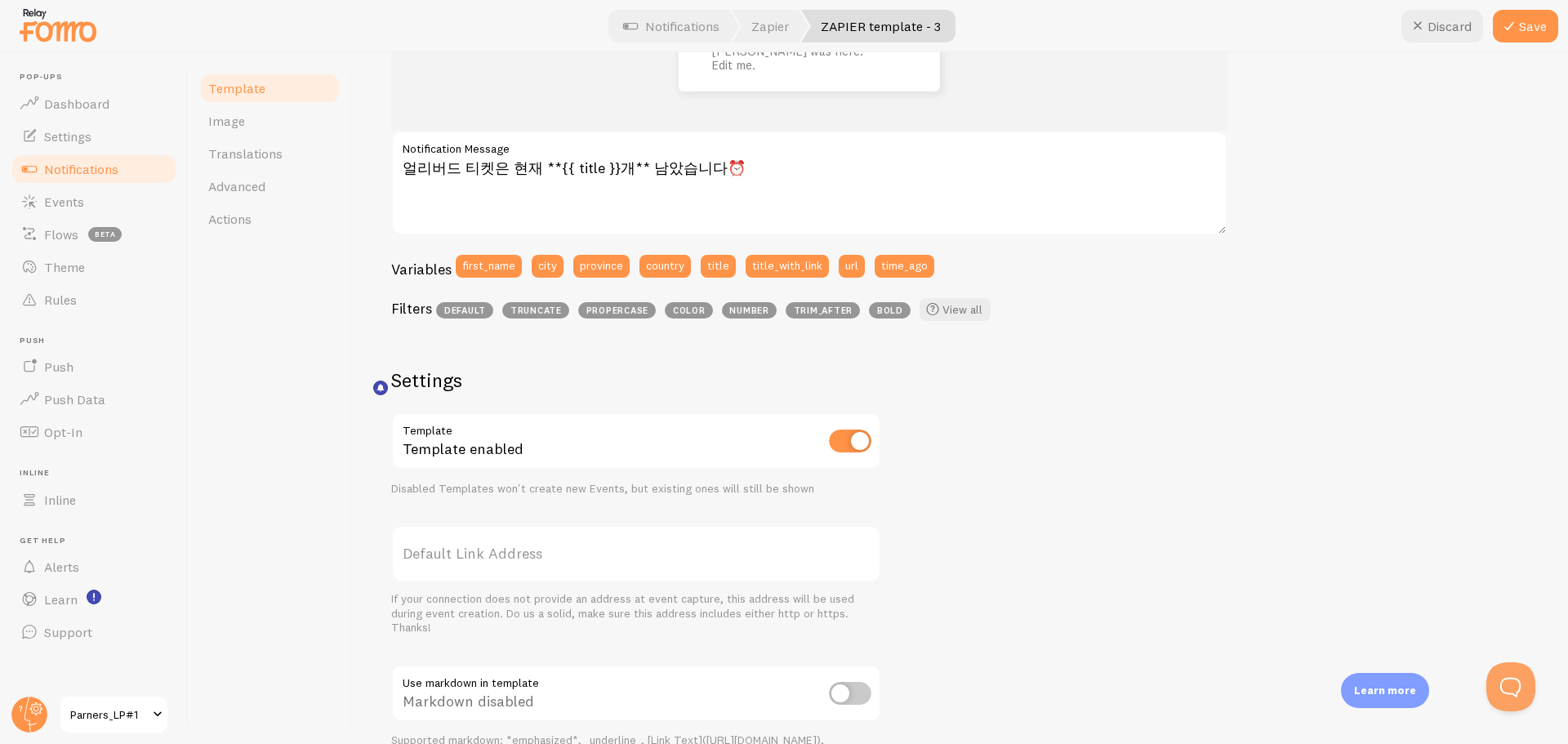
scroll to position [408, 0]
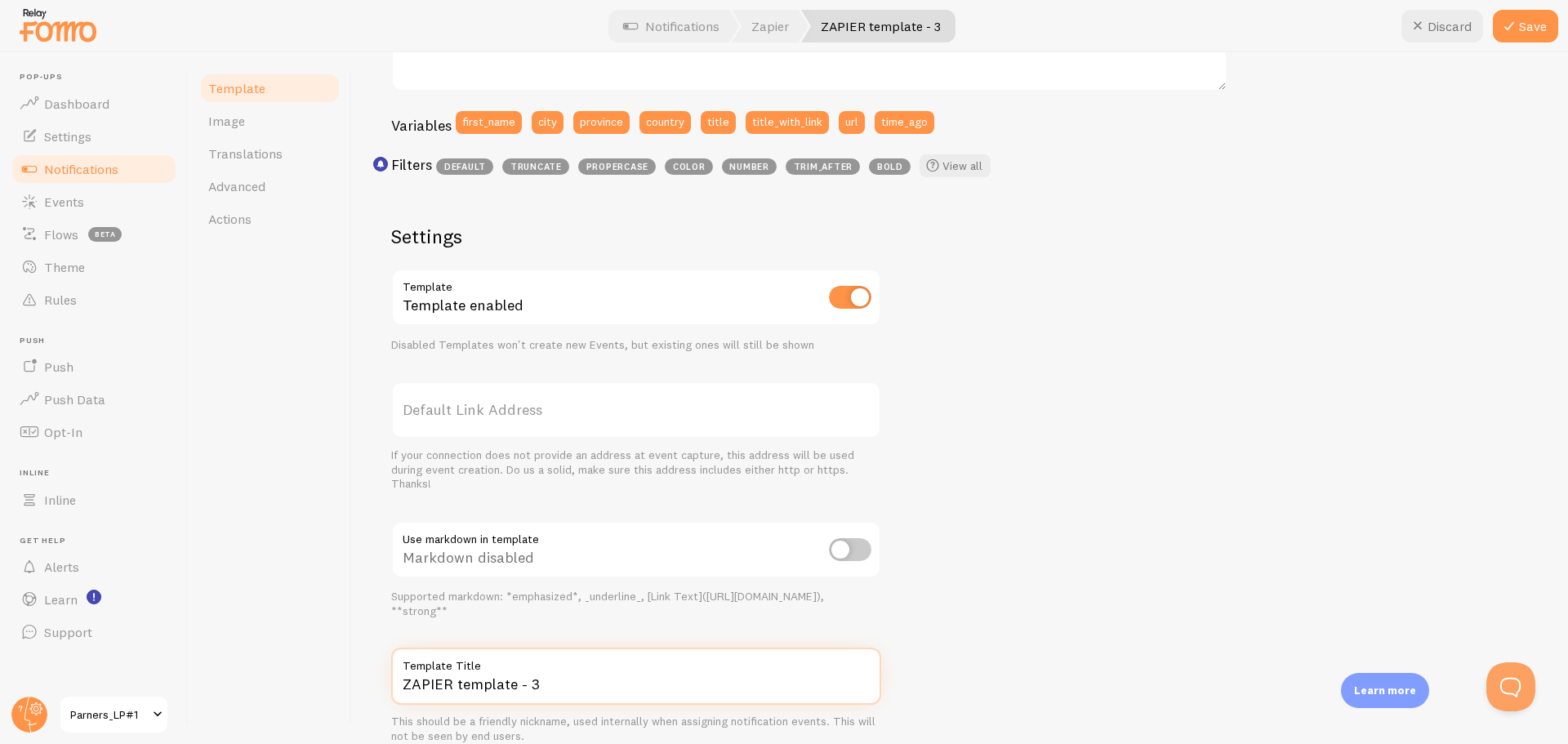
click at [482, 681] on input "ZAPIER template - 3" at bounding box center [636, 676] width 490 height 57
paste input "LP1A_1"
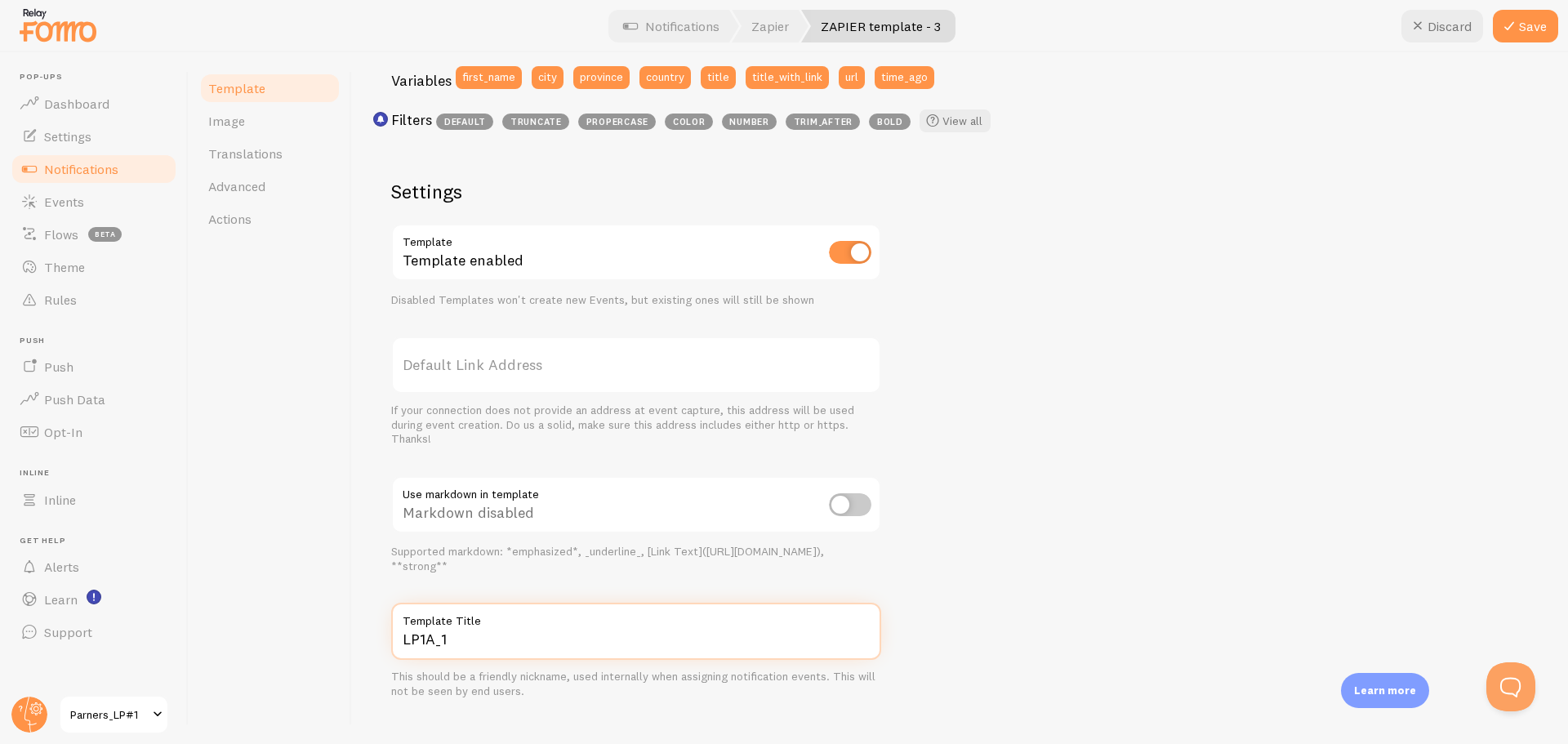
scroll to position [477, 0]
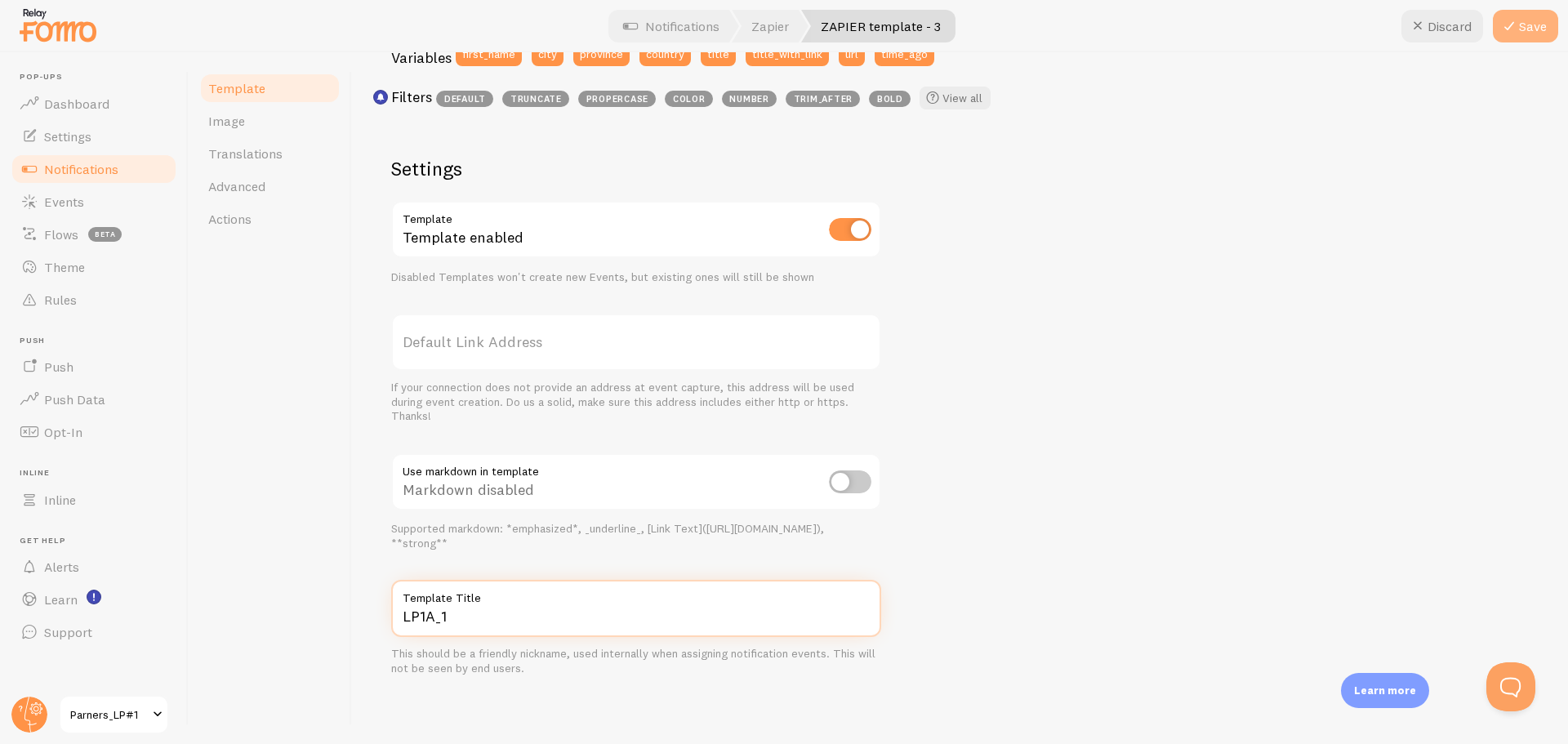
type input "LP1A_1"
click at [1555, 22] on button "Save" at bounding box center [1525, 26] width 65 height 33
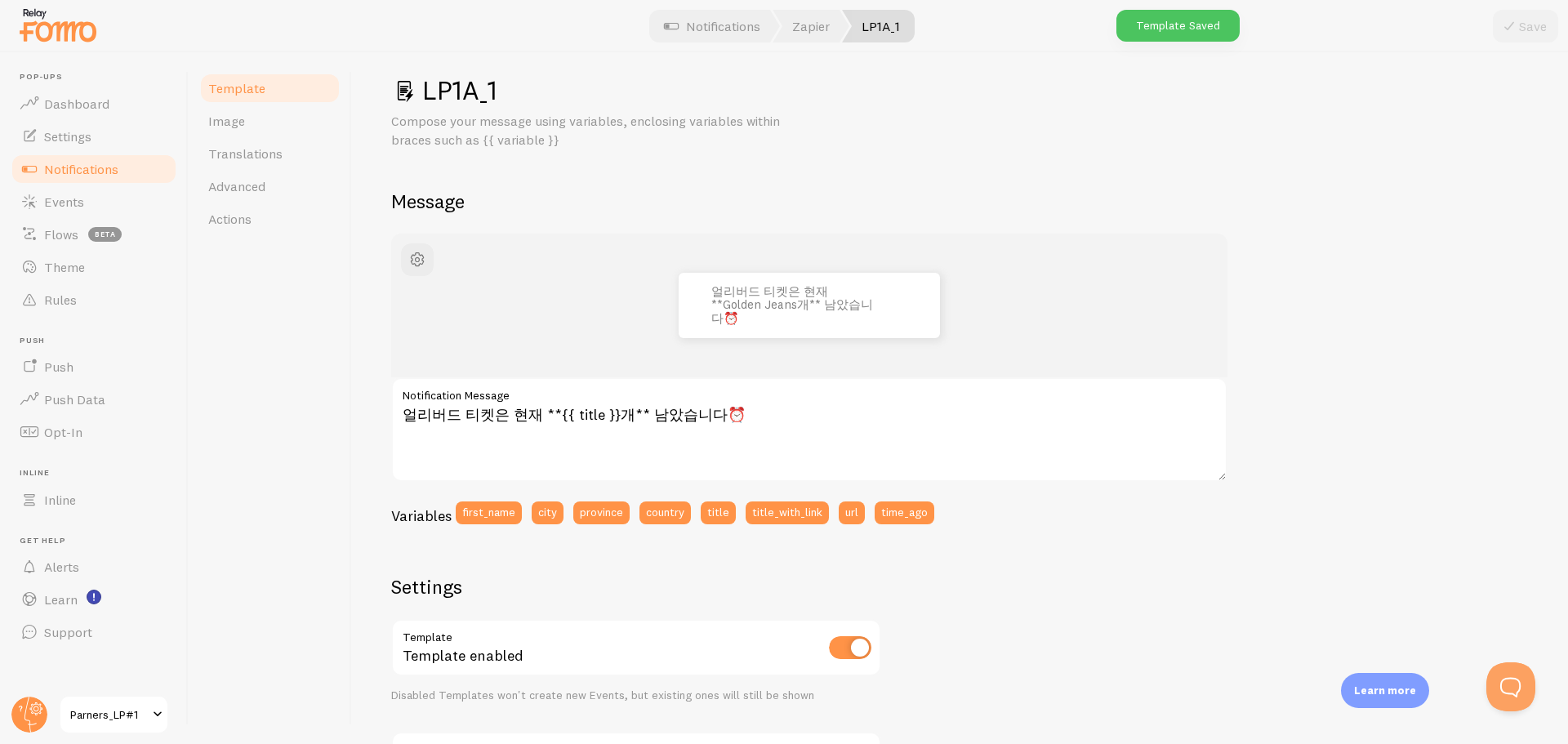
scroll to position [0, 0]
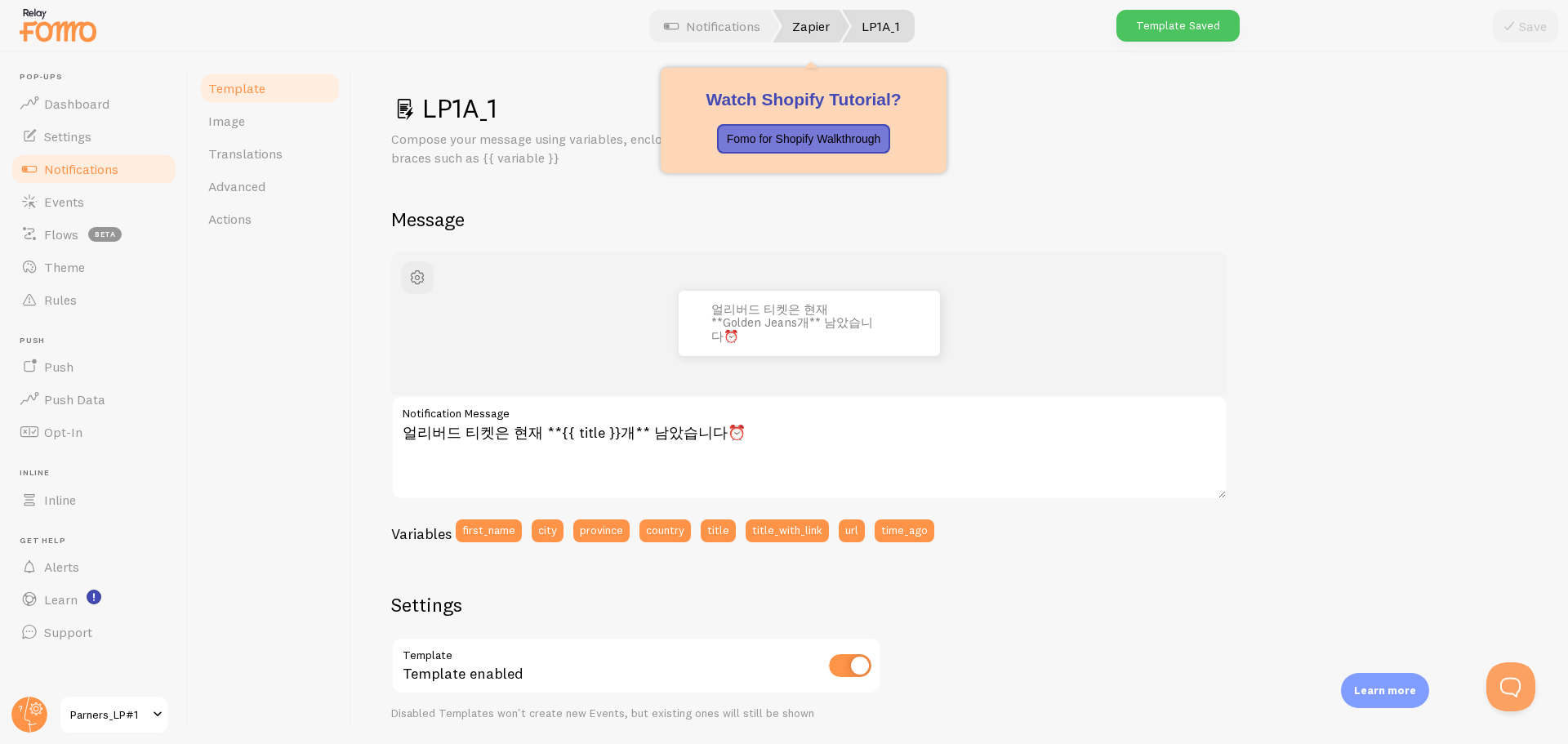
click at [809, 35] on link "Zapier" at bounding box center [810, 26] width 76 height 33
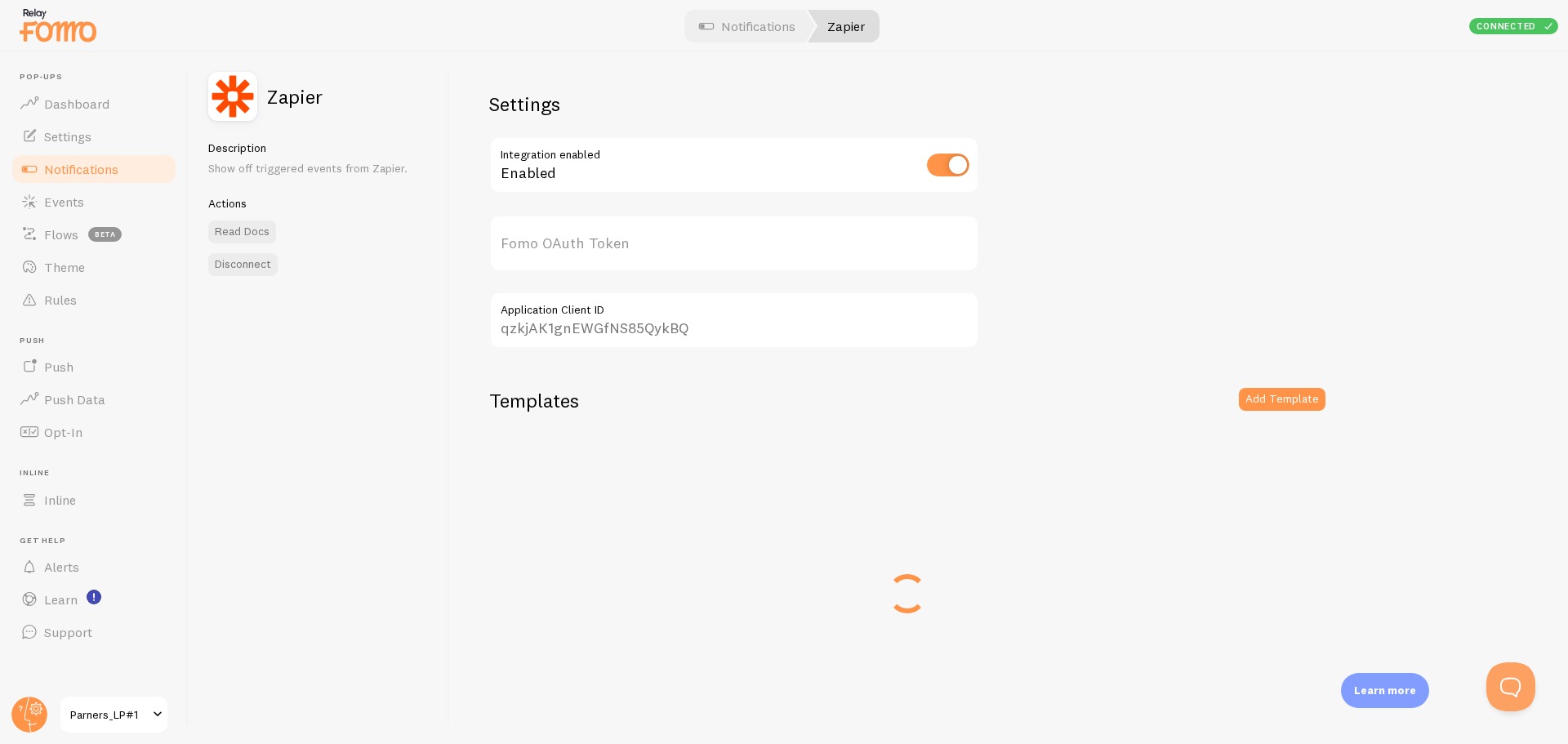
type input "D5AYX7bGvwnH9fvRTGsbqQ=="
click at [1292, 398] on button "Add Template" at bounding box center [1282, 399] width 87 height 23
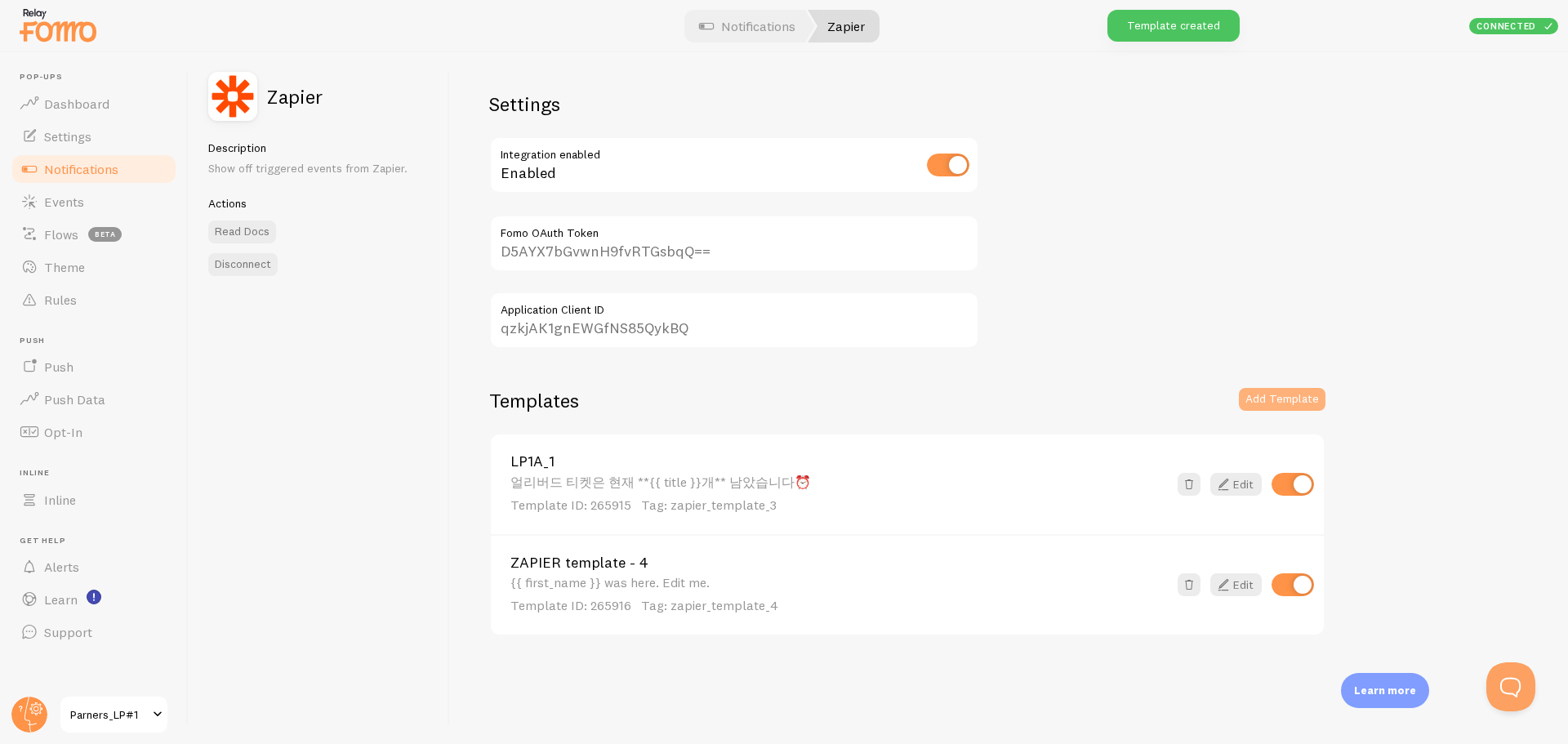
click at [1278, 407] on button "Add Template" at bounding box center [1282, 399] width 87 height 23
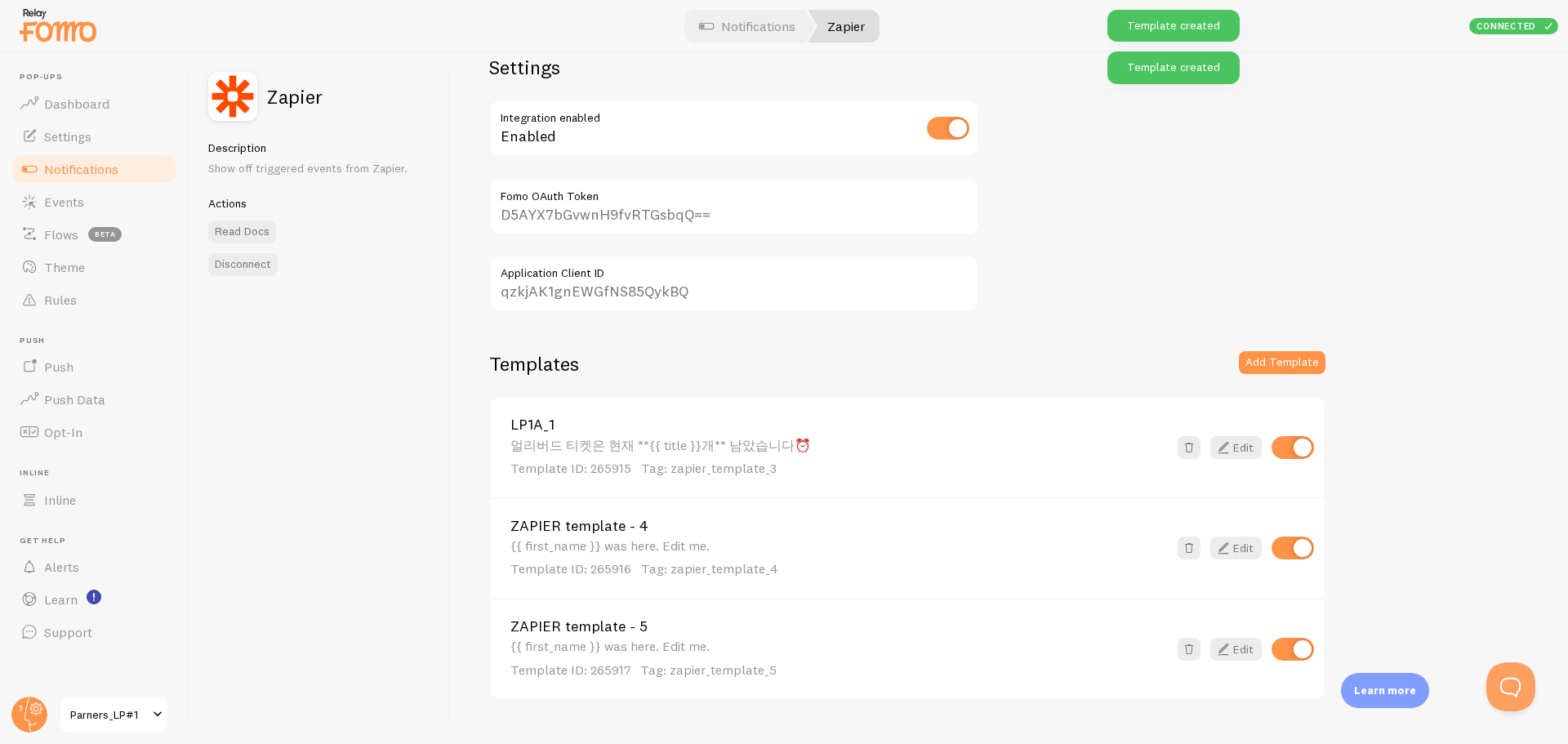
scroll to position [71, 0]
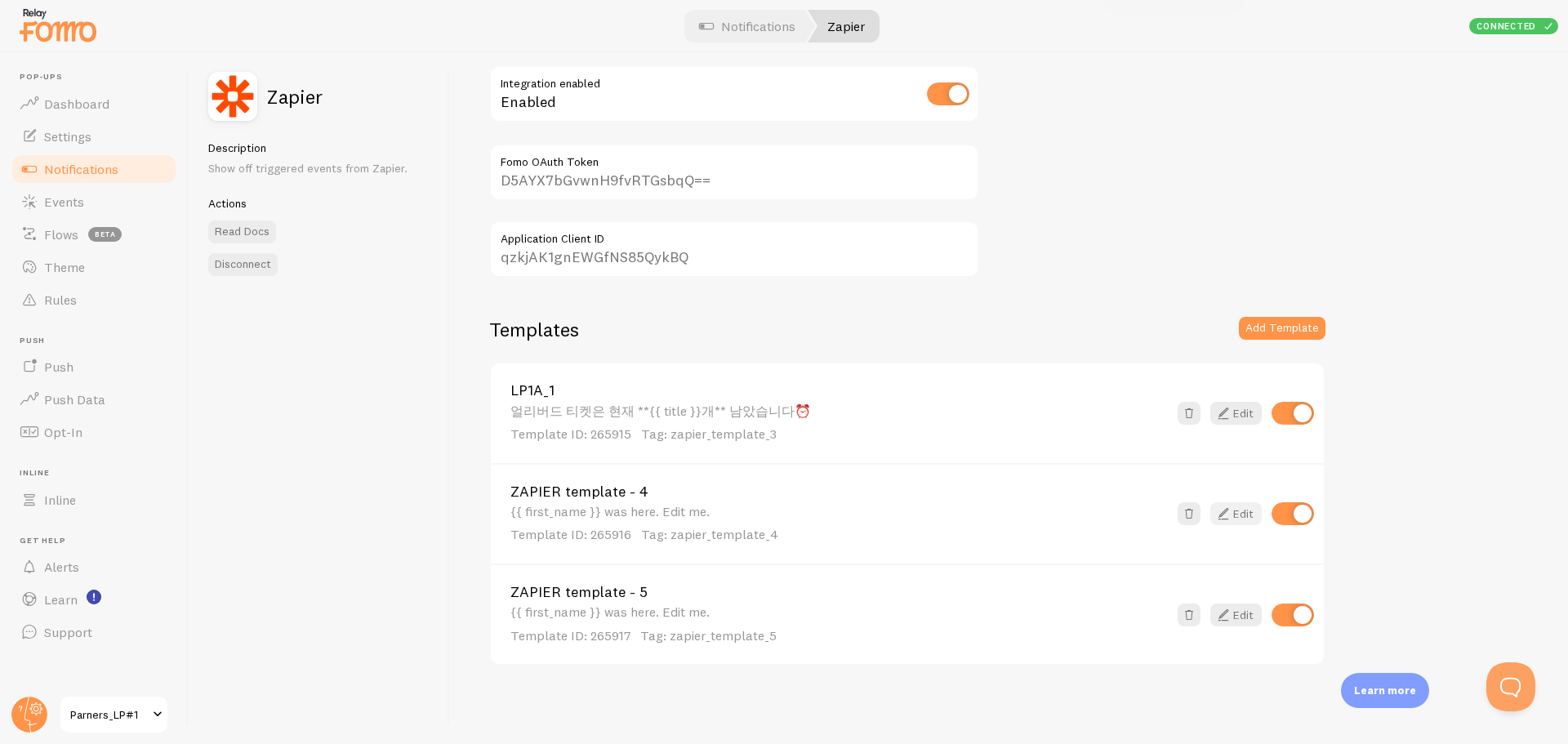
click at [1239, 513] on link "Edit" at bounding box center [1235, 514] width 51 height 23
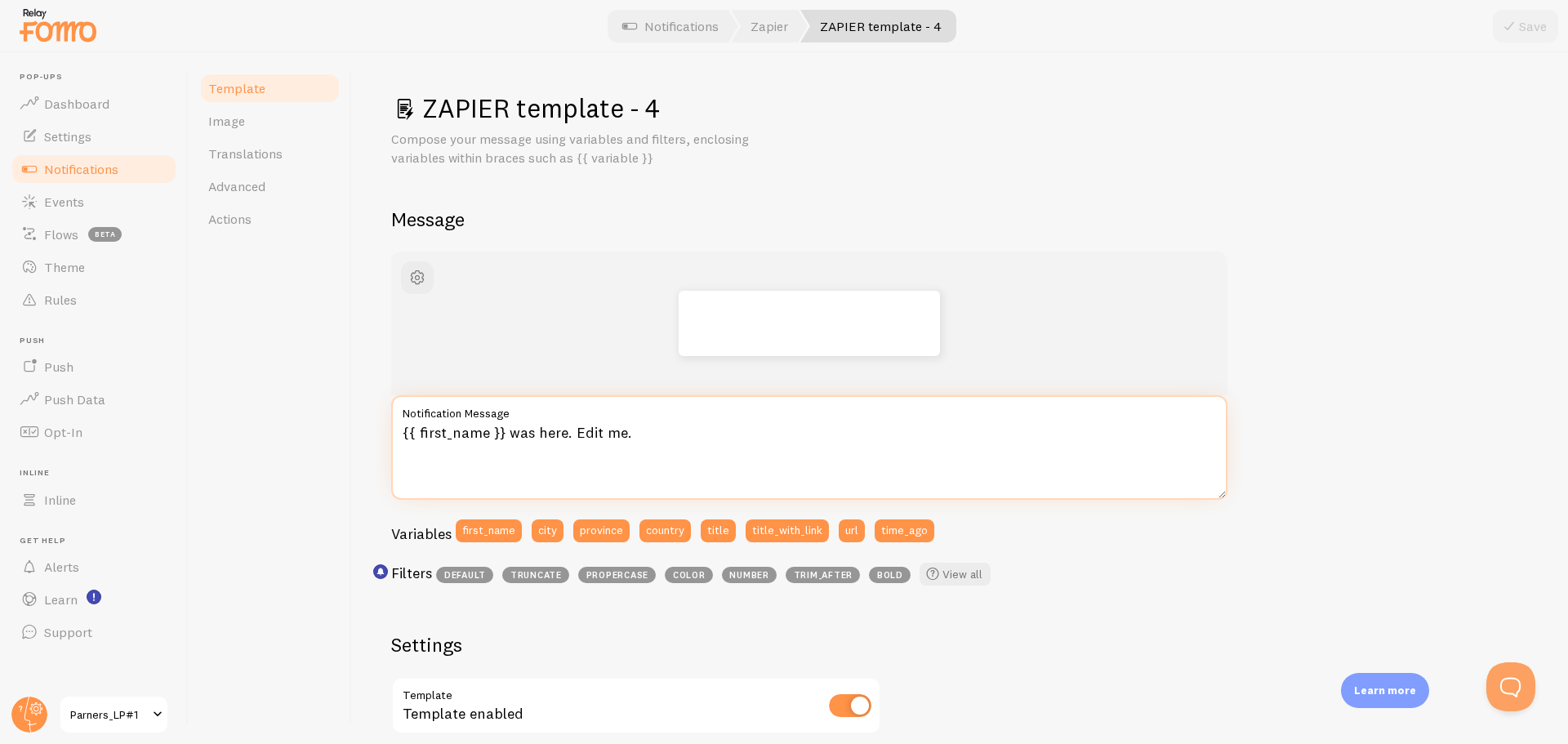
click at [607, 442] on textarea "{{ first_name }} was here. Edit me." at bounding box center [810, 447] width 836 height 104
paste textarea "**{{ title }}**일이 지나면 2배 혜택을 받으실 수 없어요🥲"
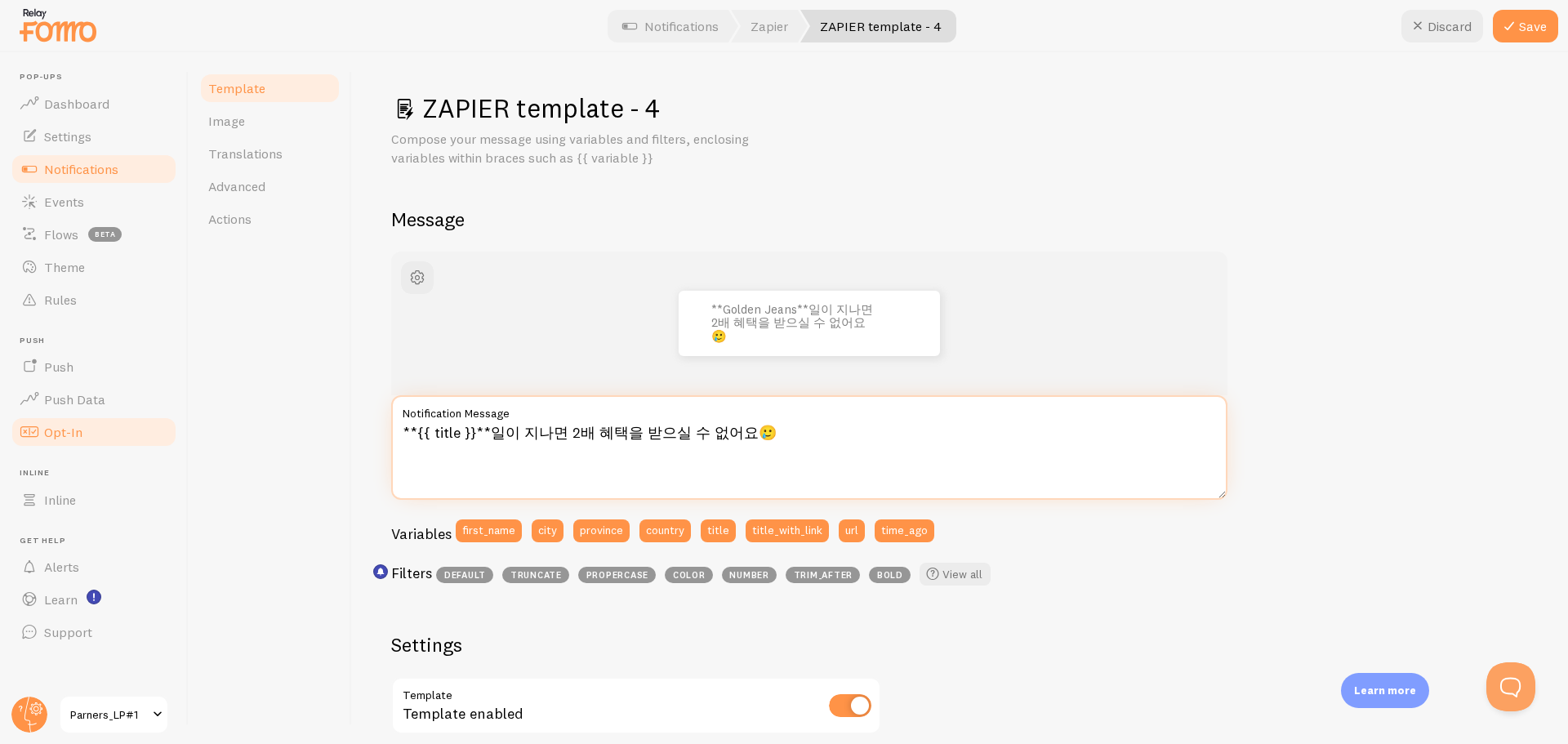
type textarea "**{{ title }}**일이 지나면 2배 혜택을 받으실 수 없어요🥲"
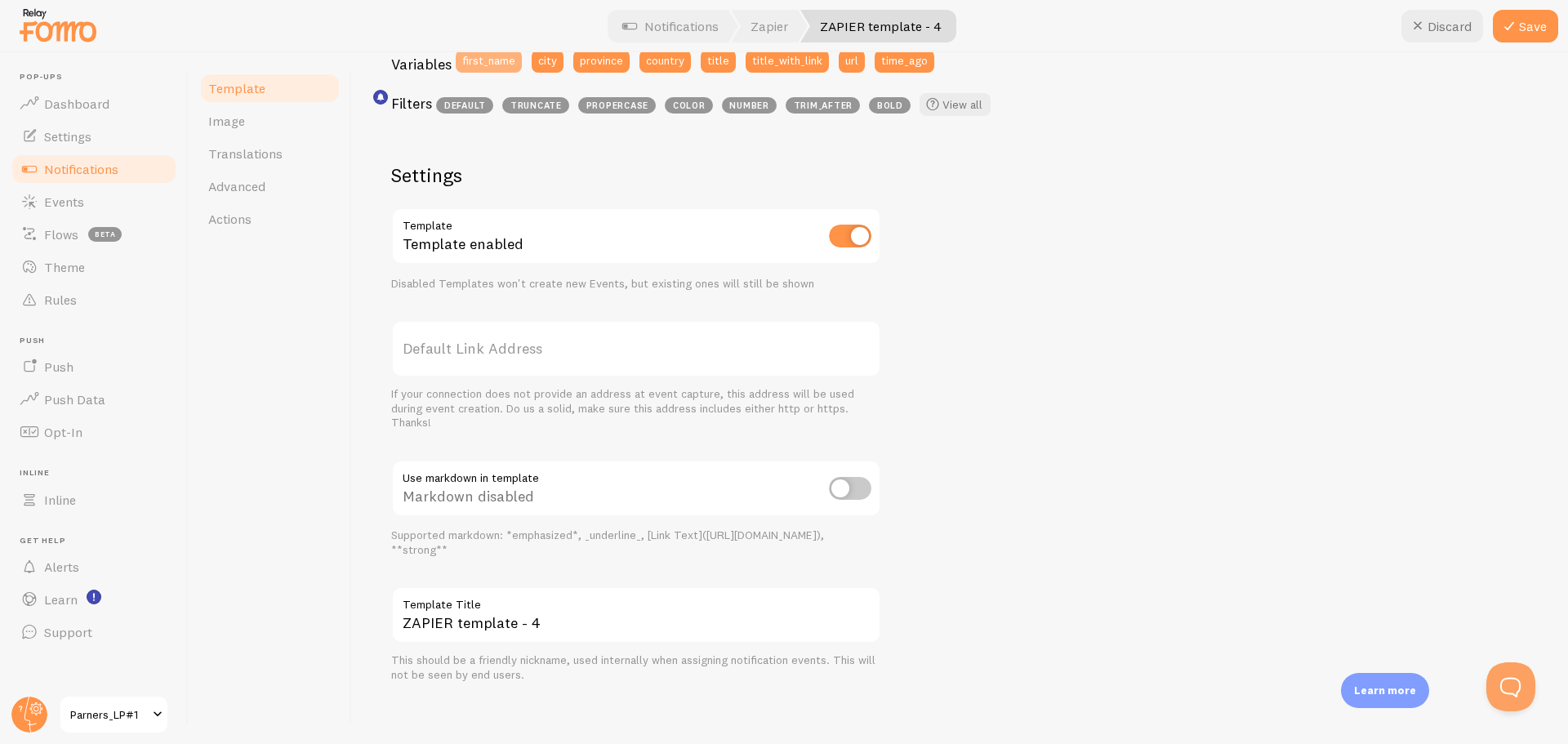
scroll to position [477, 0]
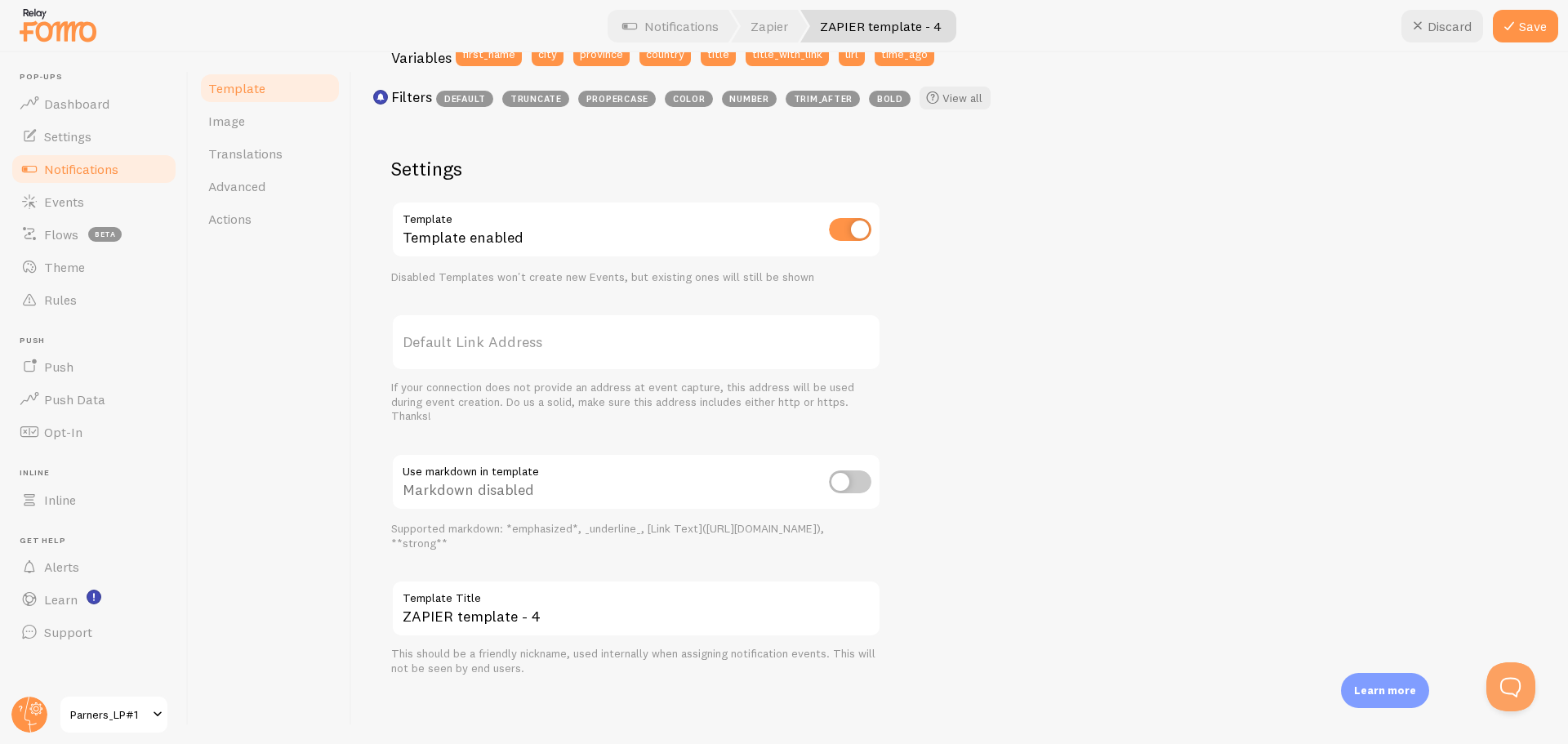
click at [504, 595] on label "Template Title" at bounding box center [636, 594] width 490 height 28
click at [504, 595] on input "ZAPIER template - 4" at bounding box center [636, 609] width 490 height 57
paste input "LP1A_2"
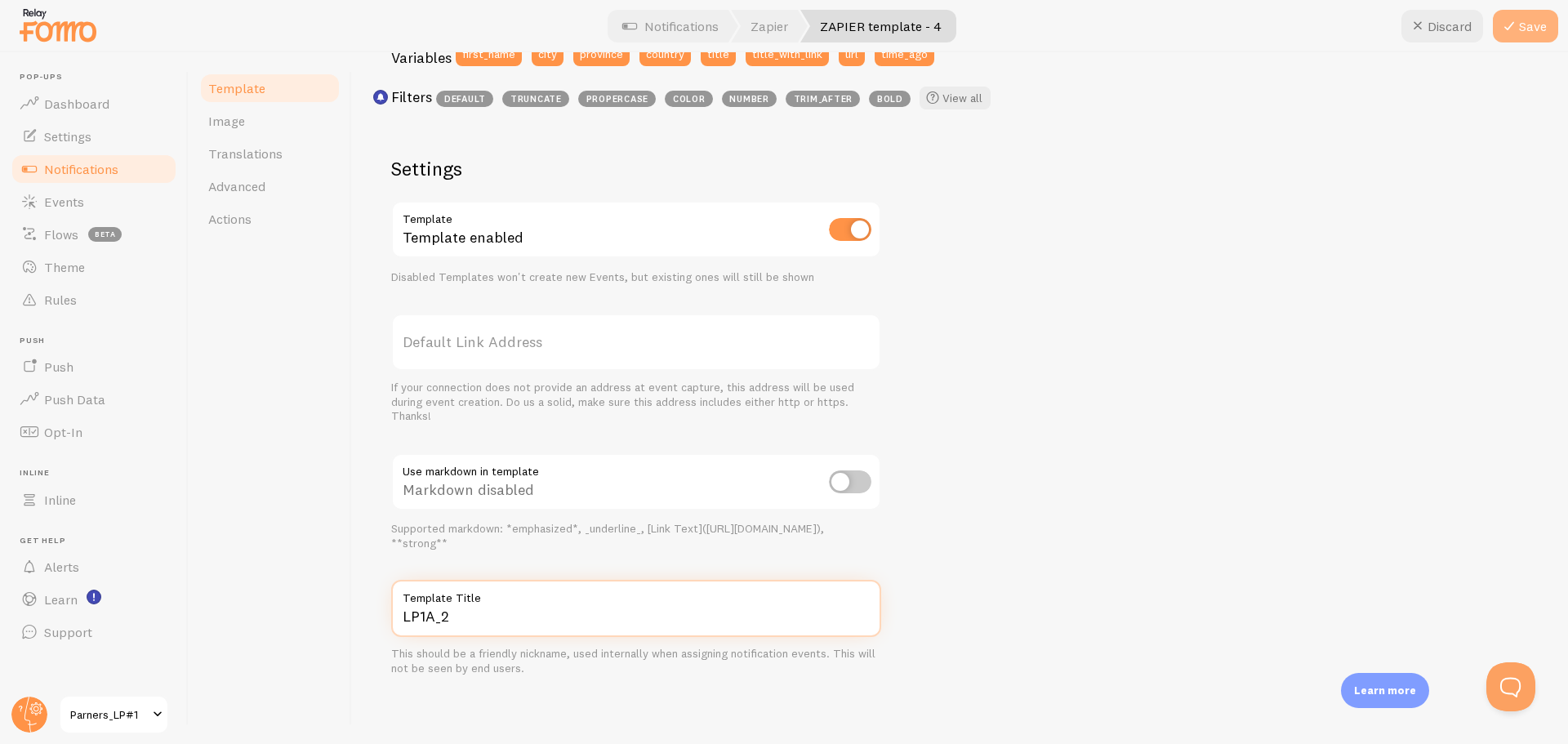
type input "LP1A_2"
click at [1519, 30] on button "Save" at bounding box center [1525, 26] width 65 height 33
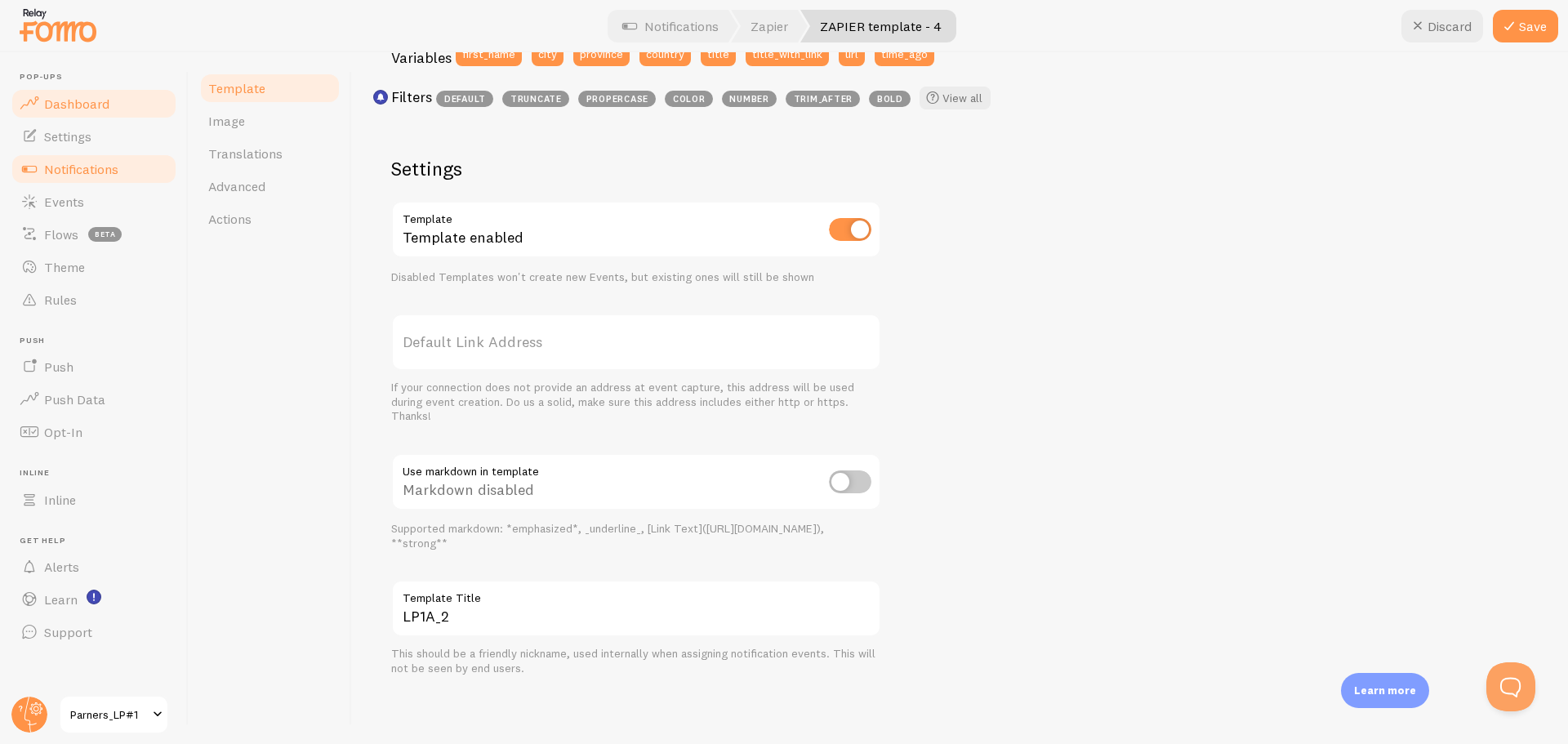
scroll to position [436, 0]
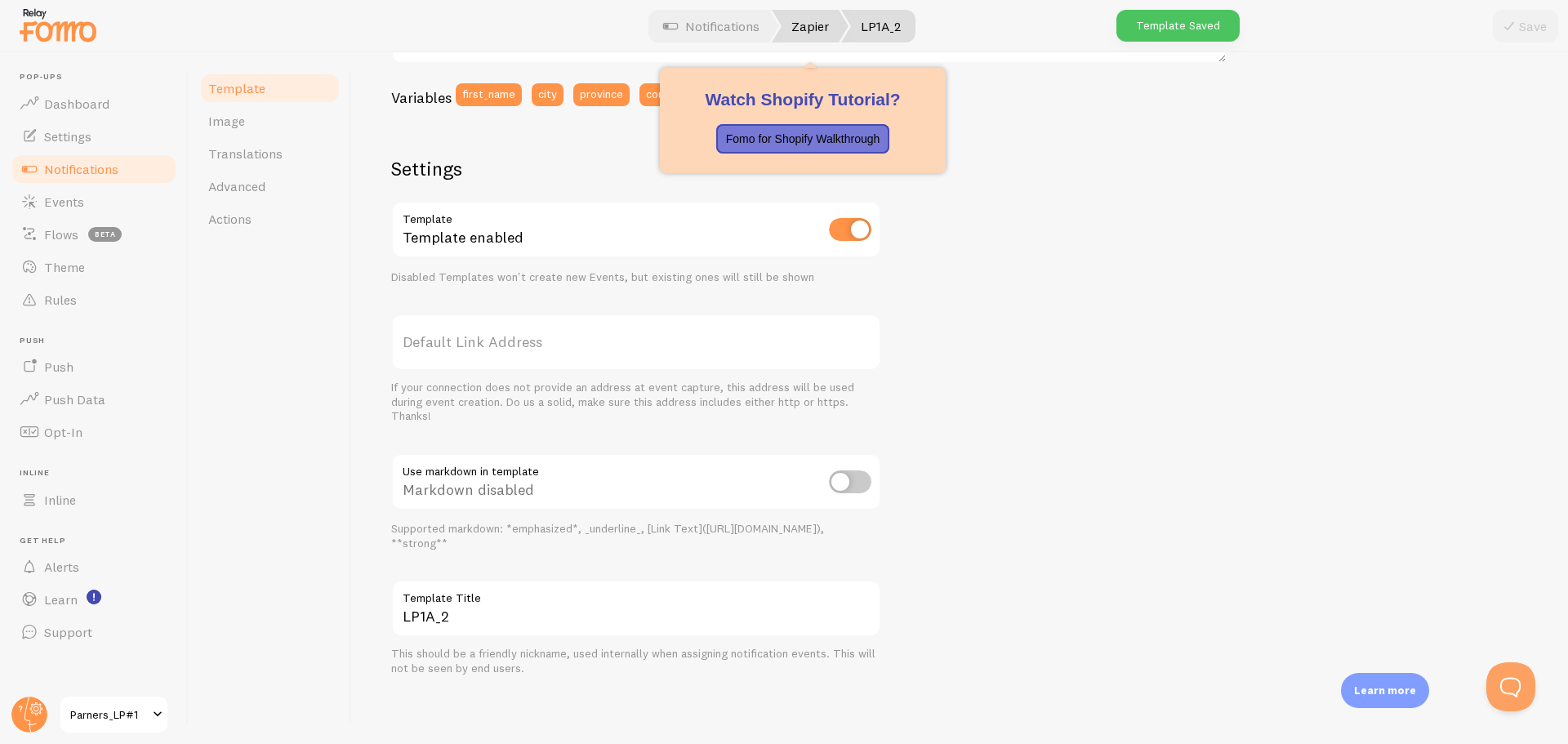
click at [800, 30] on link "Zapier" at bounding box center [810, 26] width 76 height 33
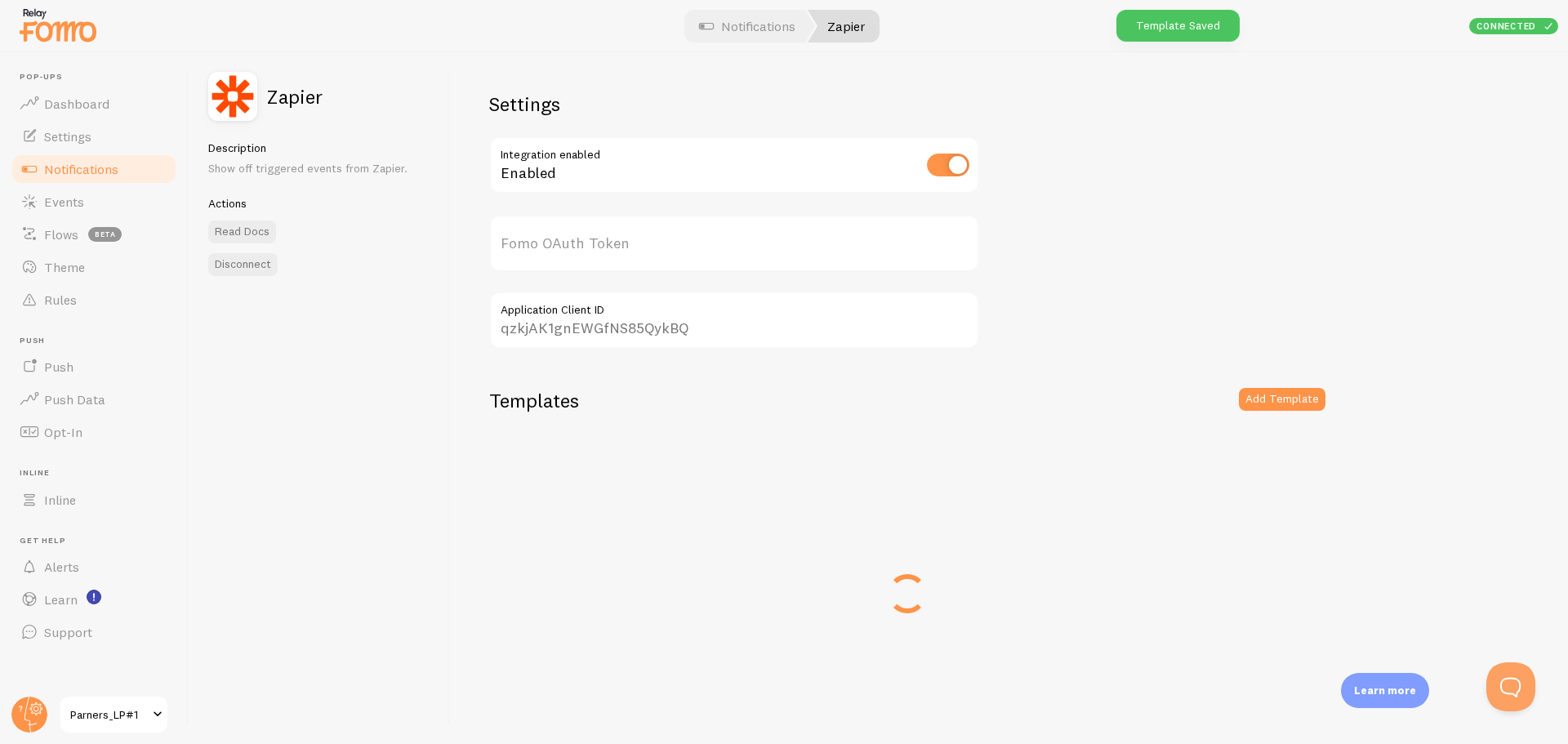
type input "D5AYX7bGvwnH9fvRTGsbqQ=="
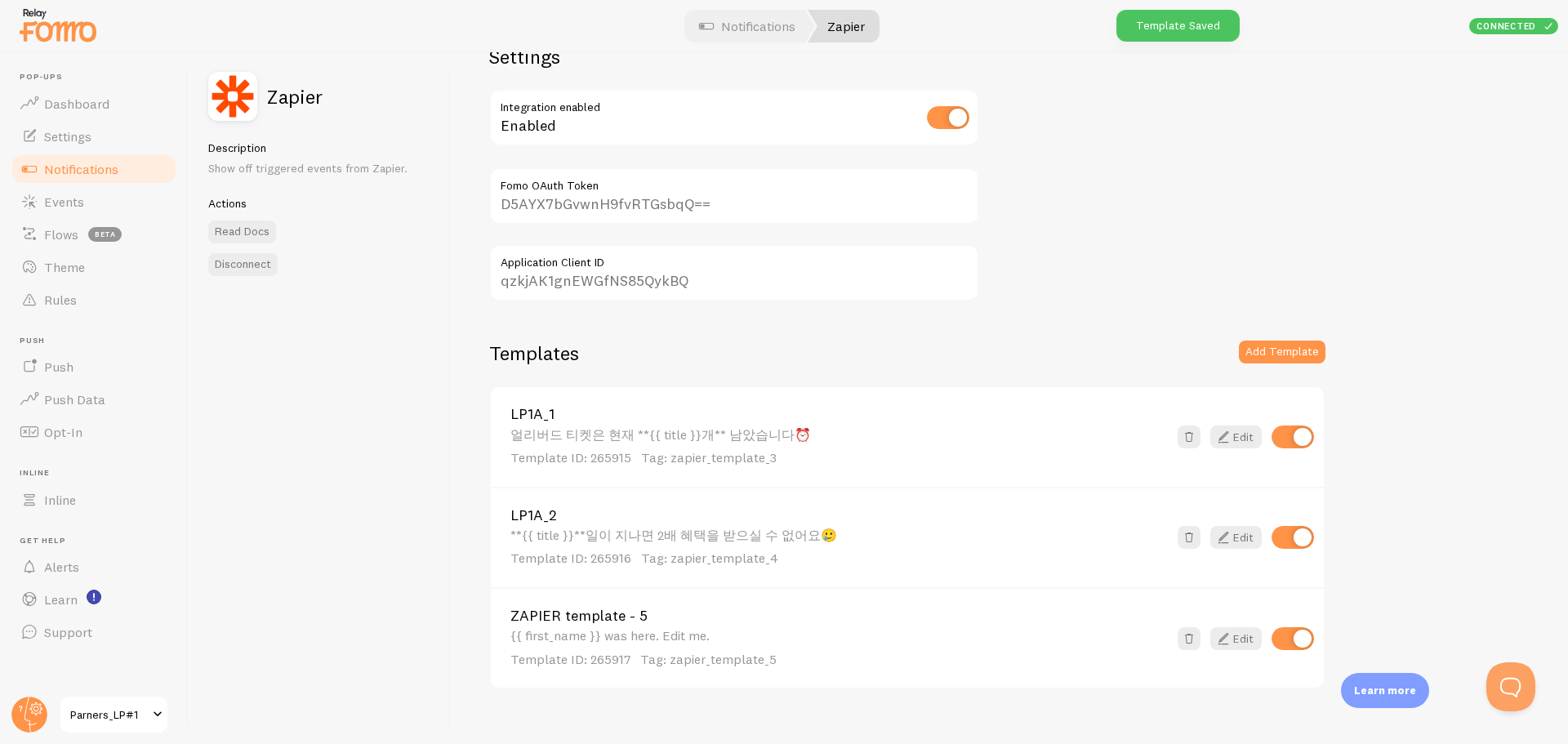
scroll to position [71, 0]
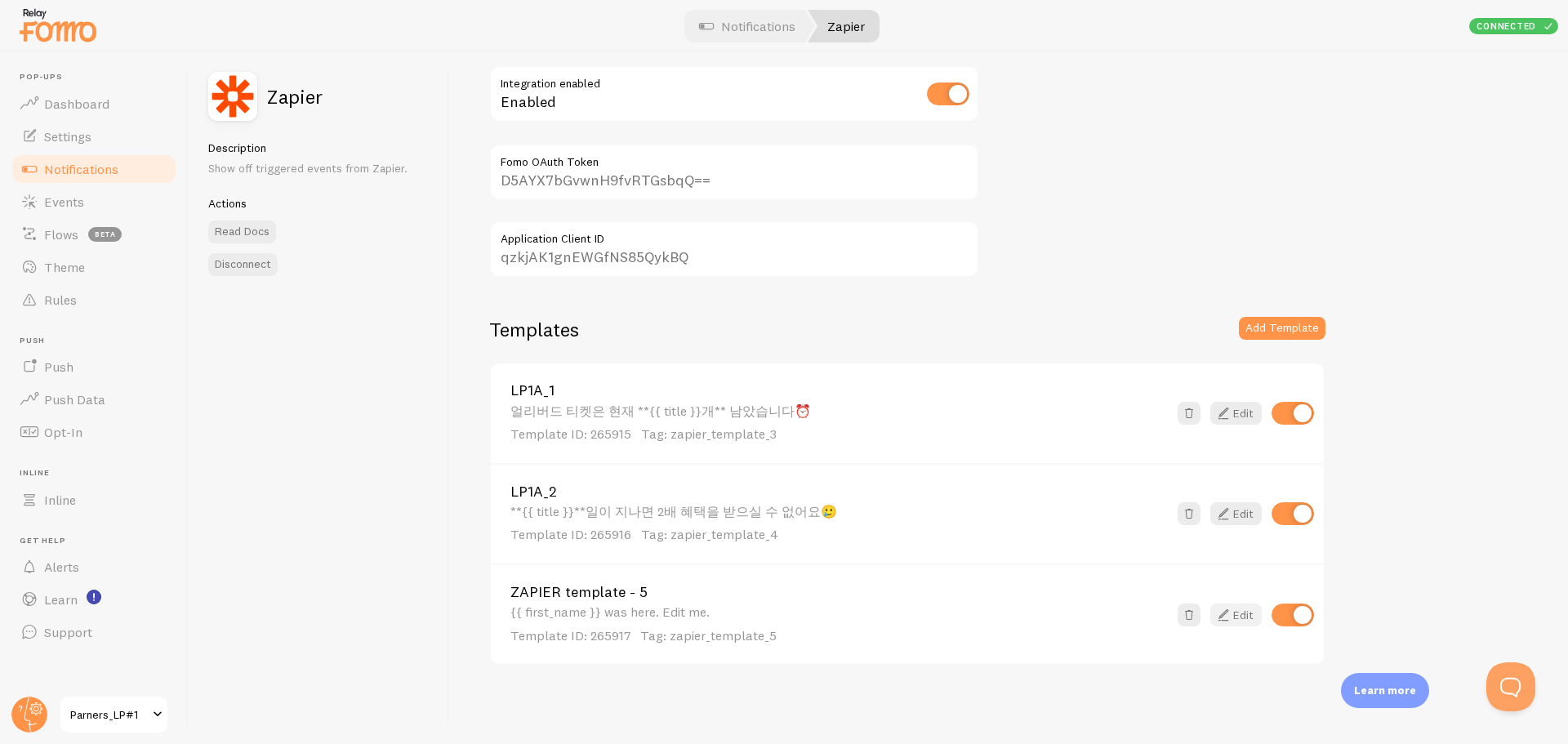
click at [1242, 611] on link "Edit" at bounding box center [1235, 615] width 51 height 23
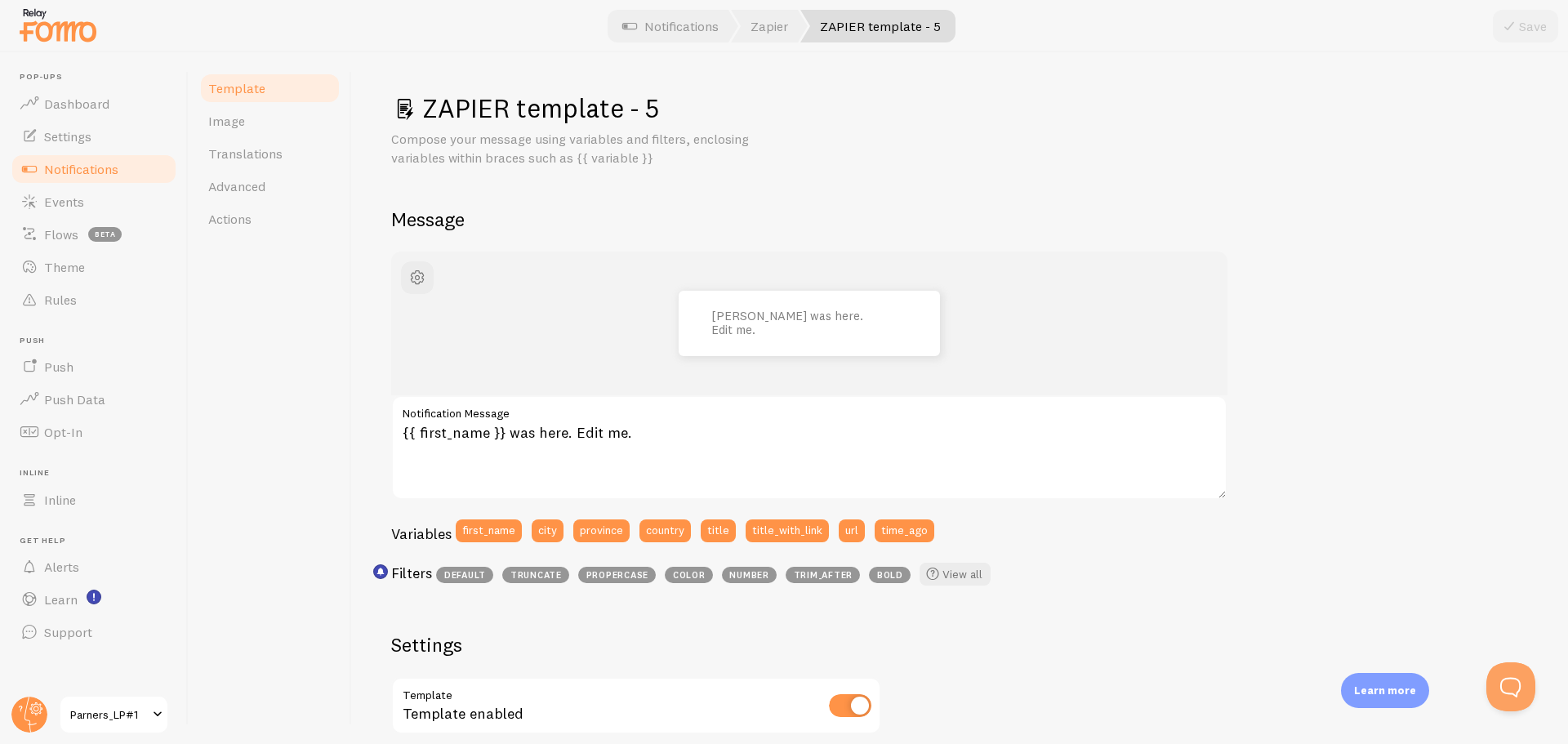
click at [583, 422] on label "Notification Message" at bounding box center [810, 409] width 836 height 28
click at [583, 422] on textarea "{{ first_name }} was here. Edit me." at bounding box center [810, 447] width 836 height 104
click at [583, 437] on textarea "{{ first_name }} was here. Edit me." at bounding box center [810, 447] width 836 height 104
paste textarea "지금까지 총 {{ title }}명이 얼리버드 파트너스로 합류했어요🔥"
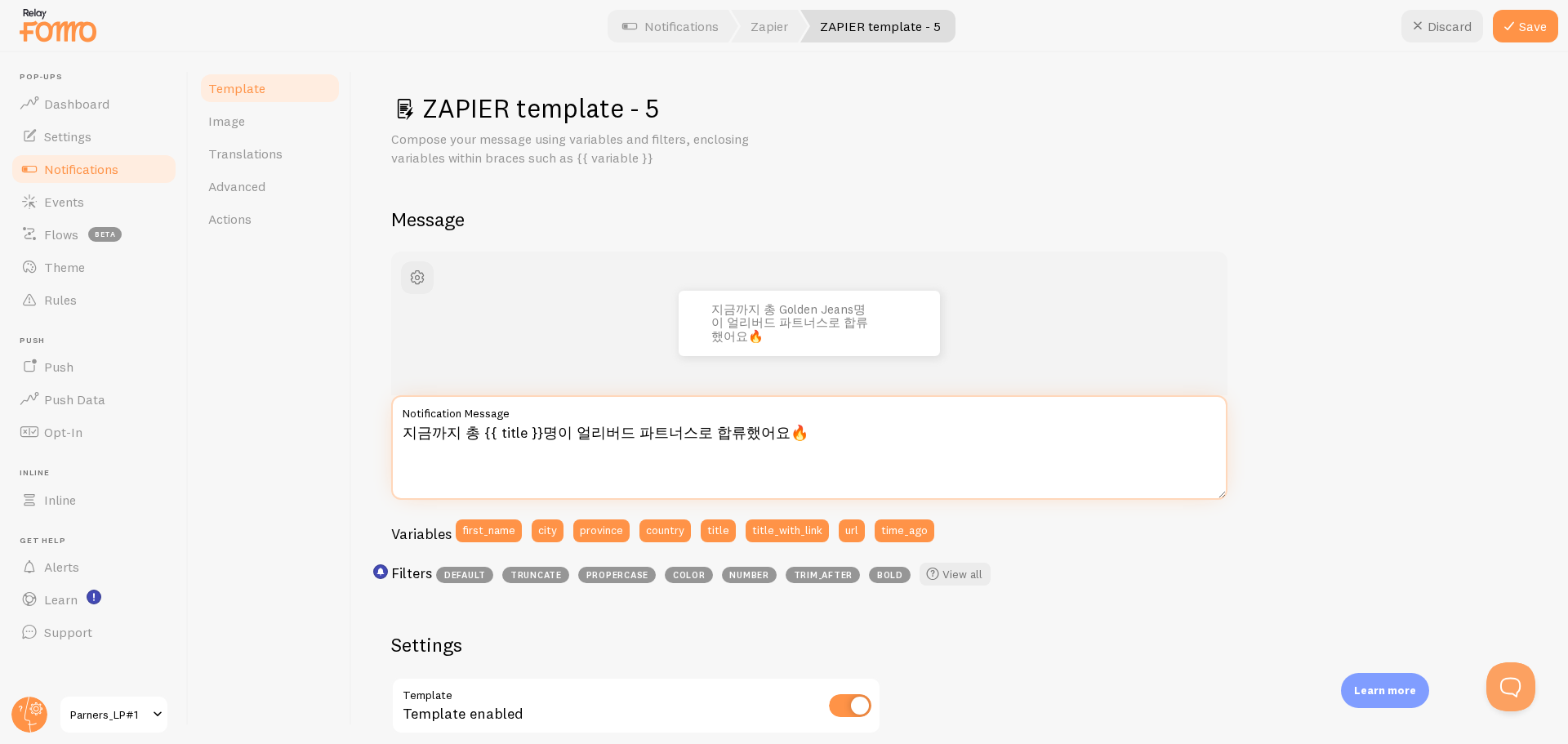
type textarea "지금까지 총 {{ title }}명이 얼리버드 파트너스로 합류했어요🔥"
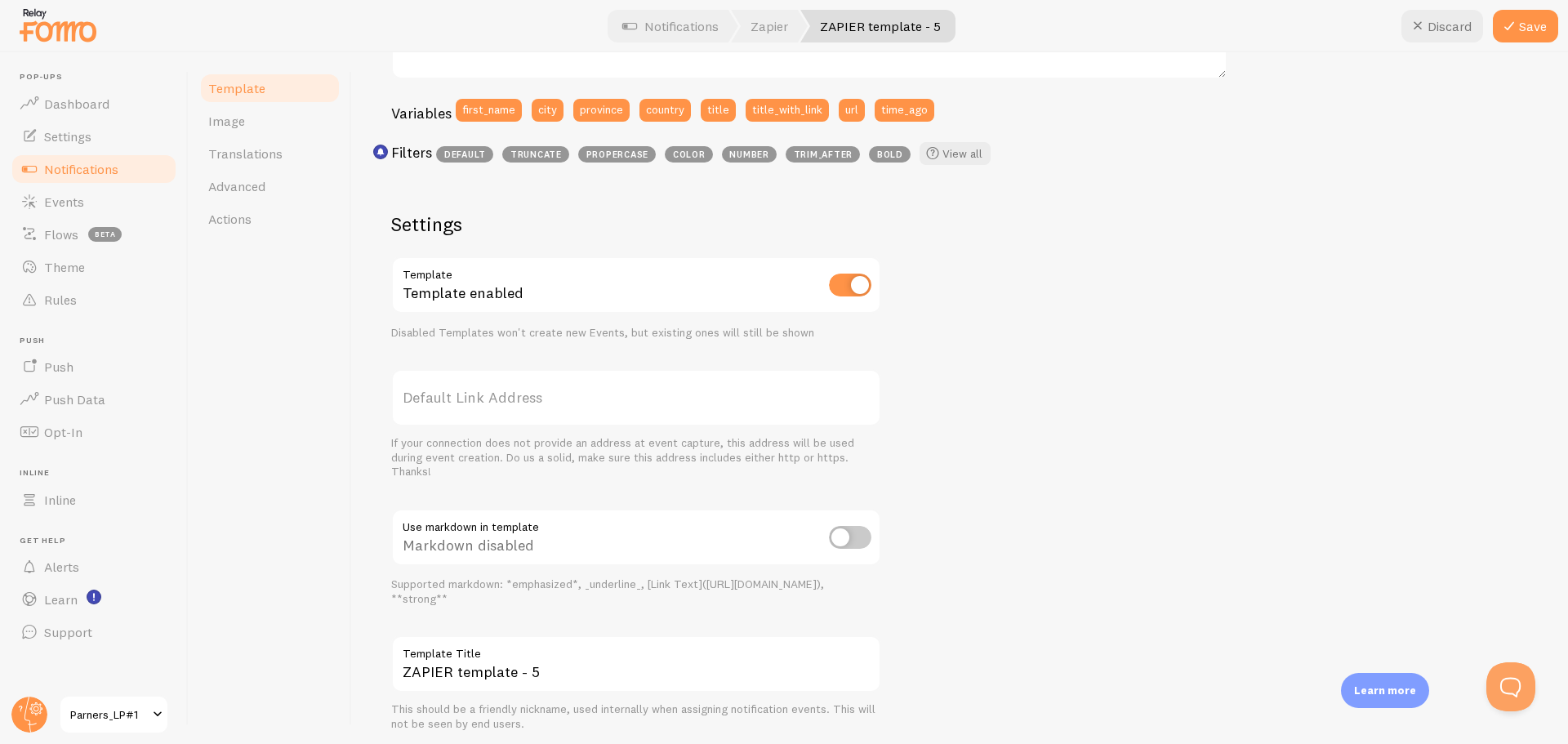
scroll to position [477, 0]
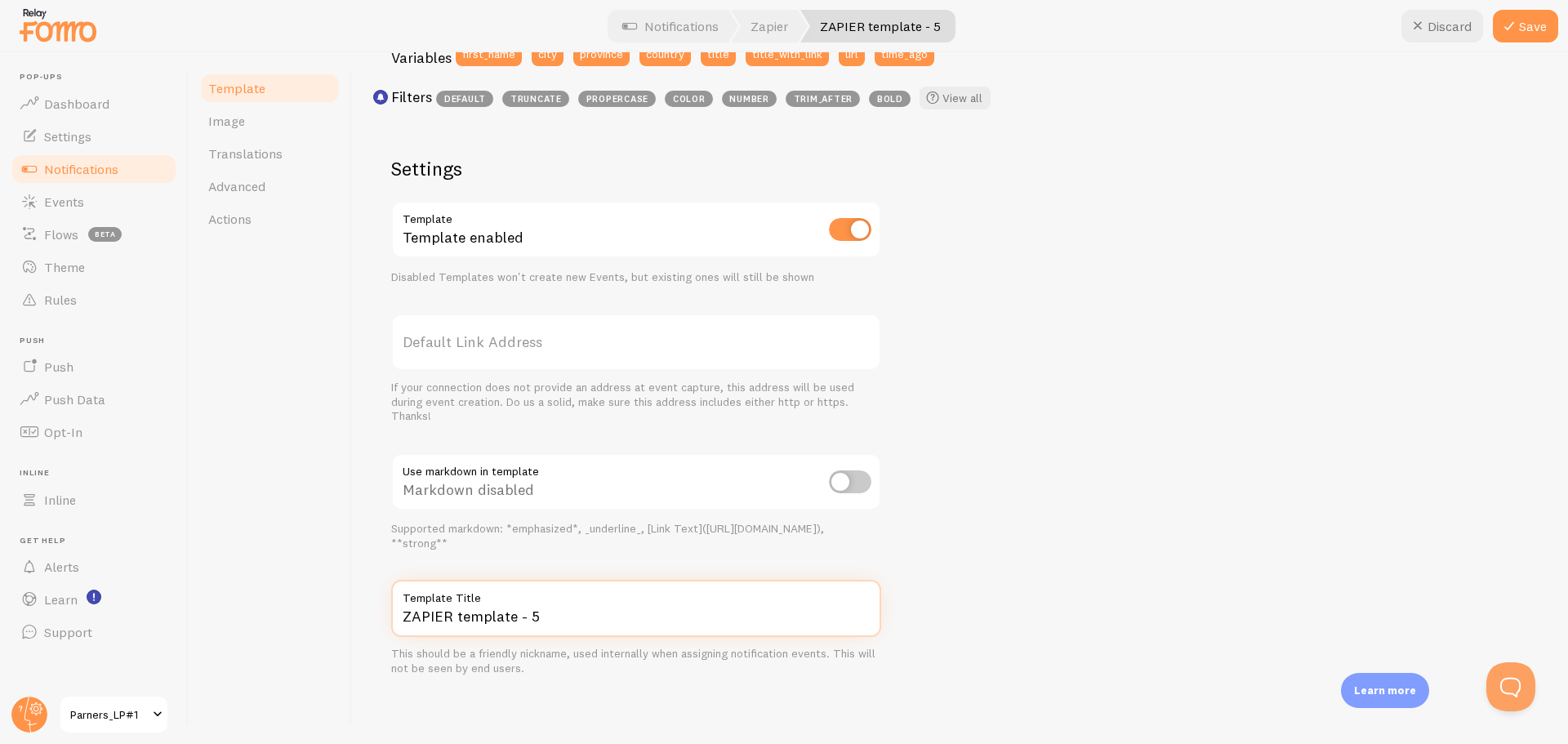
click at [498, 623] on input "ZAPIER template - 5" at bounding box center [636, 609] width 490 height 57
paste input "LP1A_3"
type input "LP1A_3"
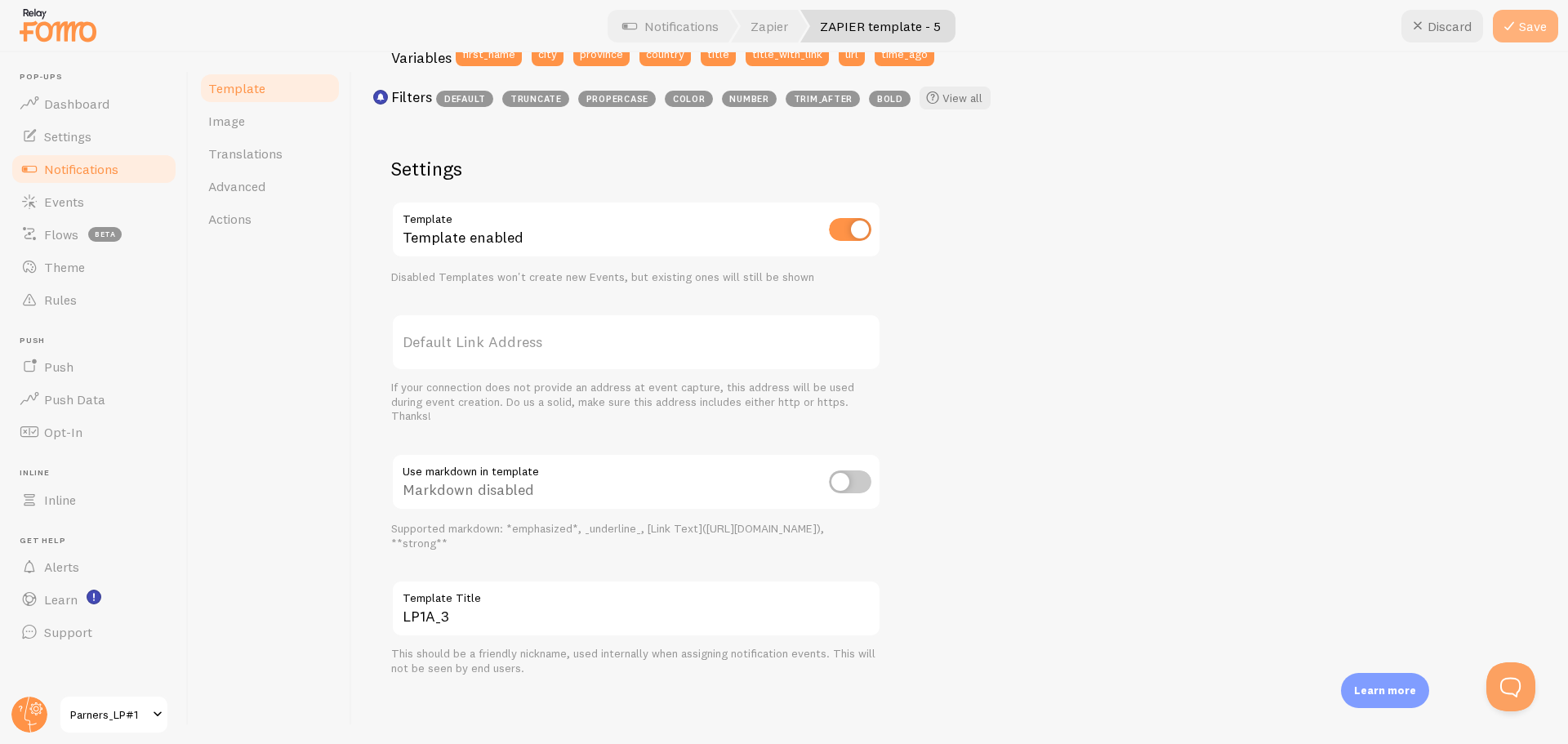
click at [1535, 27] on button "Save" at bounding box center [1525, 26] width 65 height 33
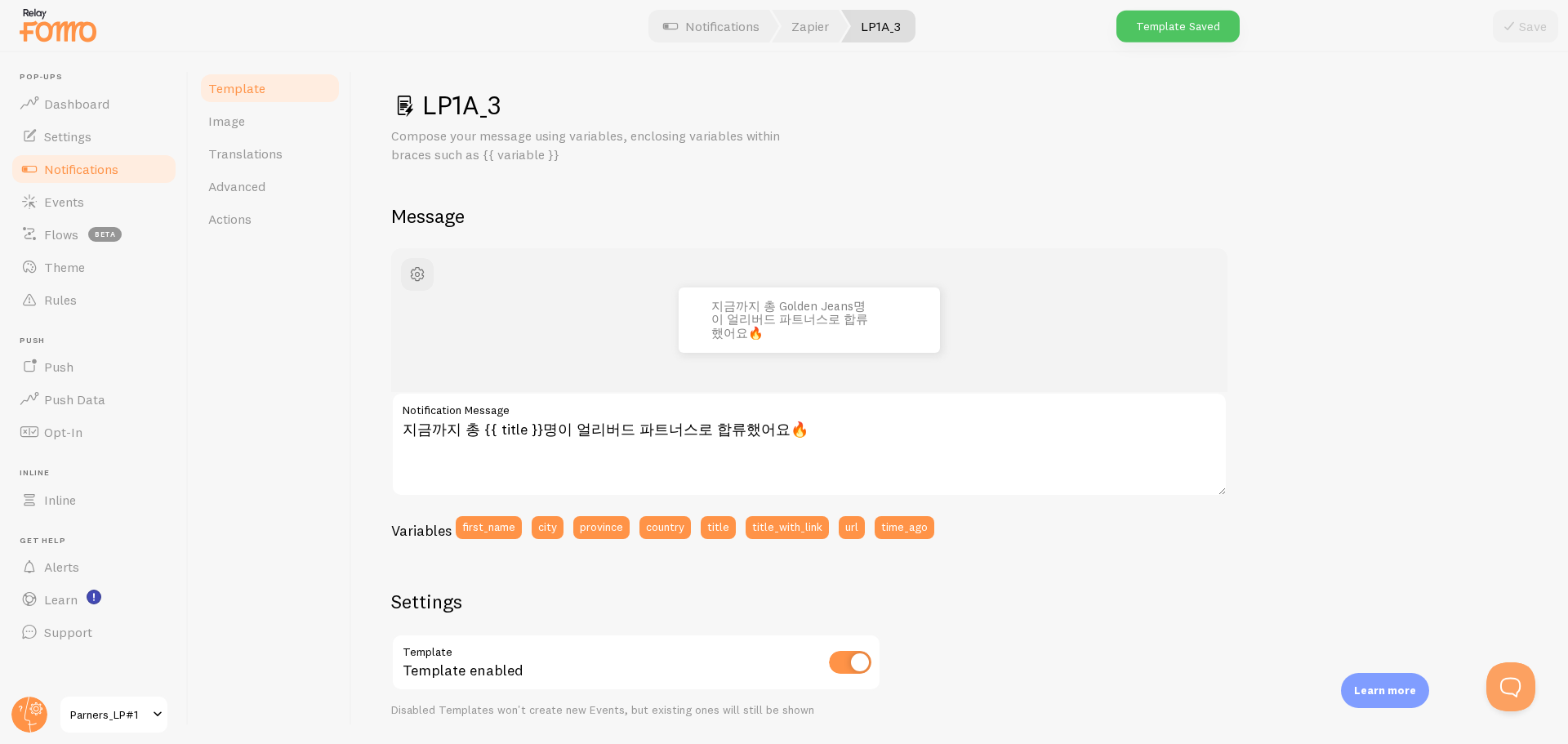
scroll to position [0, 0]
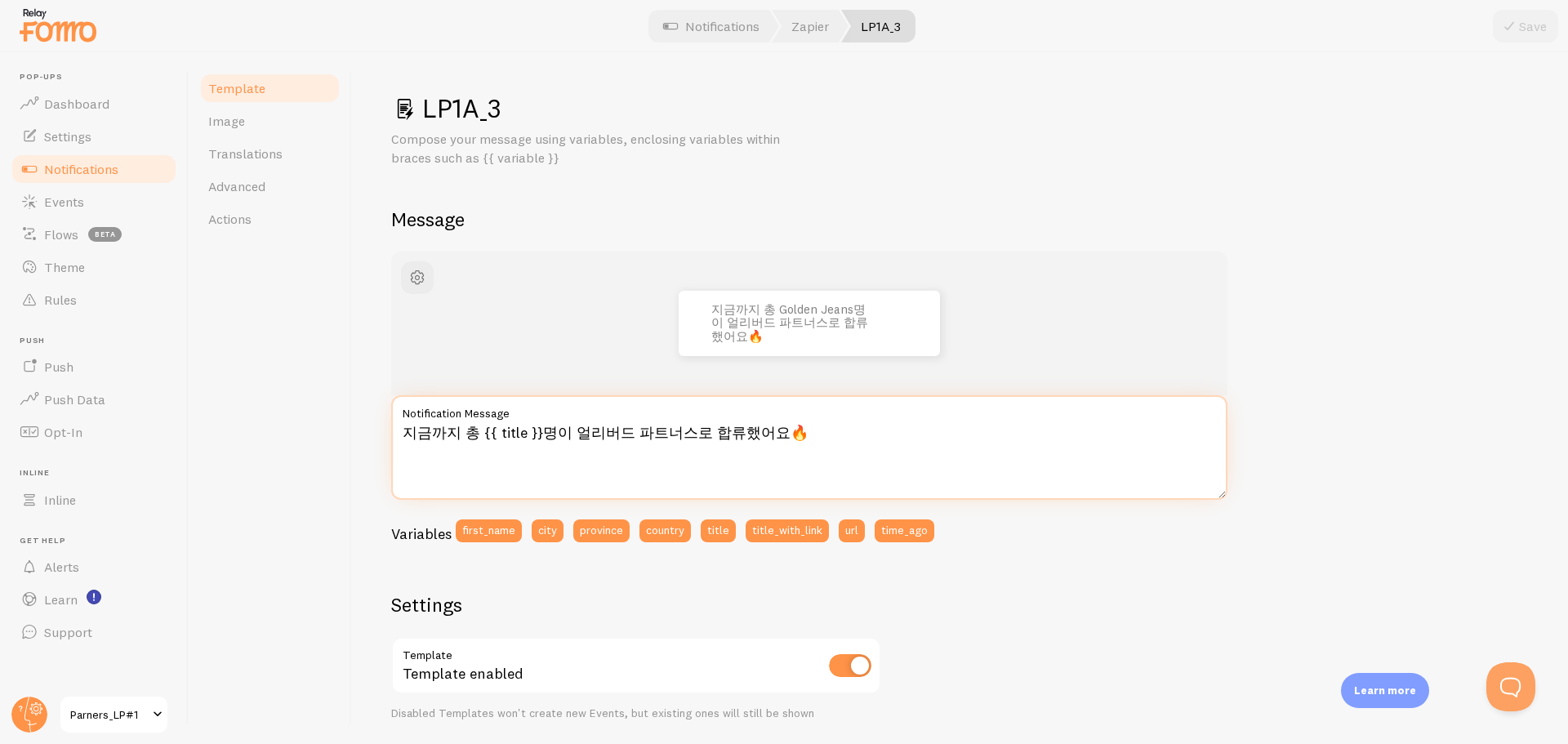
click at [477, 430] on textarea "지금까지 총 {{ title }}명이 얼리버드 파트너스로 합류했어요🔥" at bounding box center [810, 447] width 836 height 104
click at [551, 433] on textarea "지금까지 총 **{{ title }}명이 얼리버드 파트너스로 합류했어요🔥" at bounding box center [810, 447] width 836 height 104
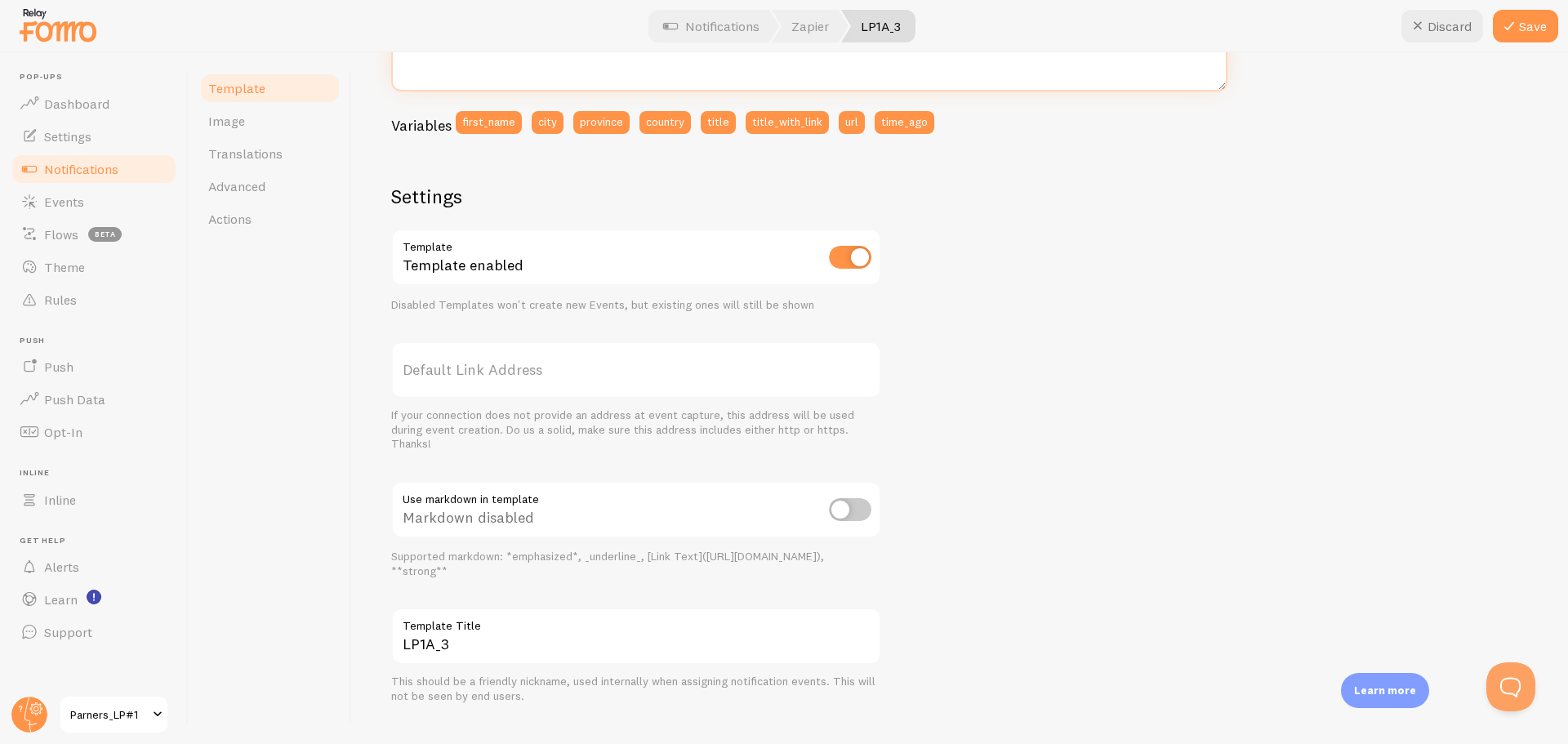
type textarea "지금까지 총 **{{ title }}**명이 얼리버드 파트너스로 합류했어요🔥"
click at [850, 510] on input "checkbox" at bounding box center [850, 510] width 43 height 23
checkbox input "true"
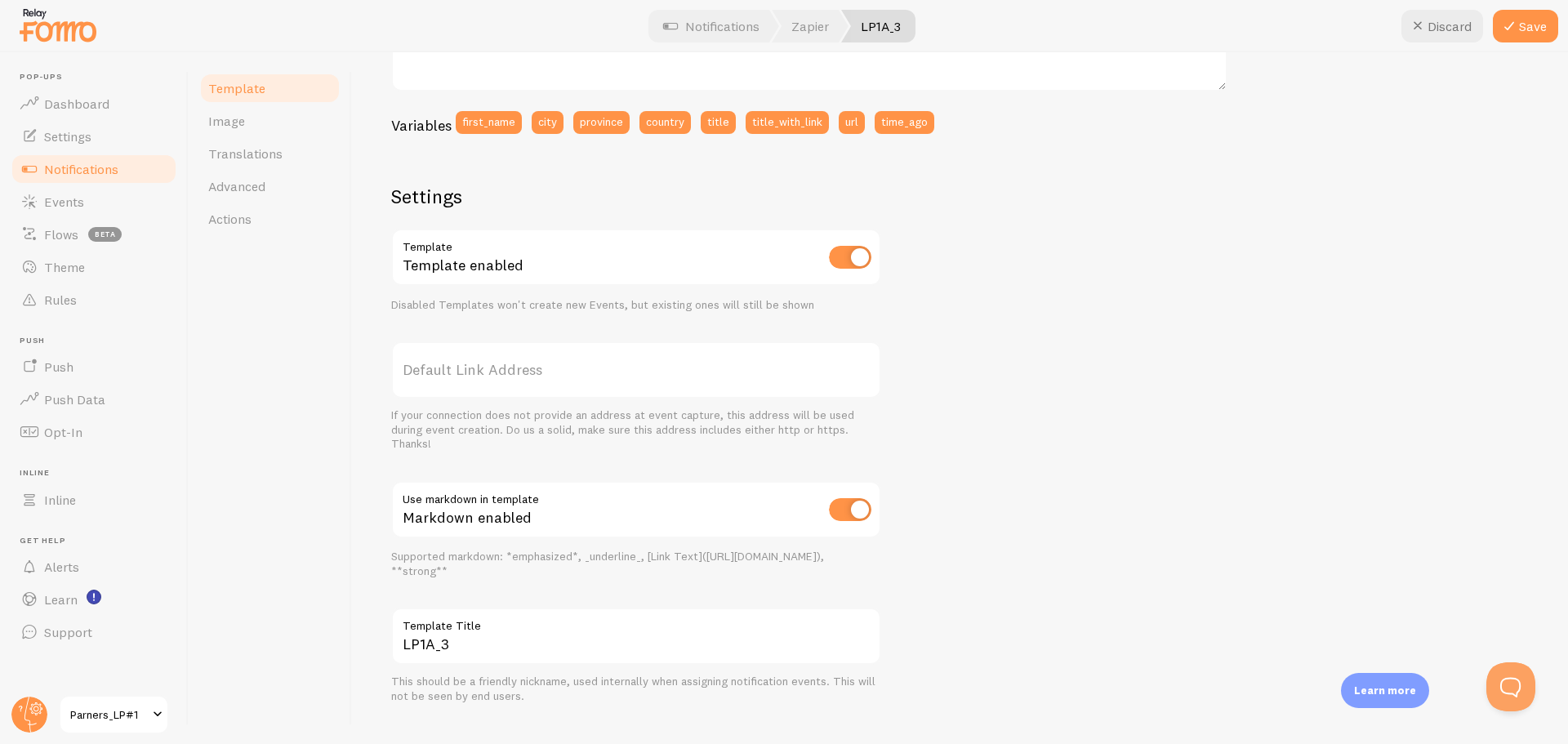
scroll to position [0, 0]
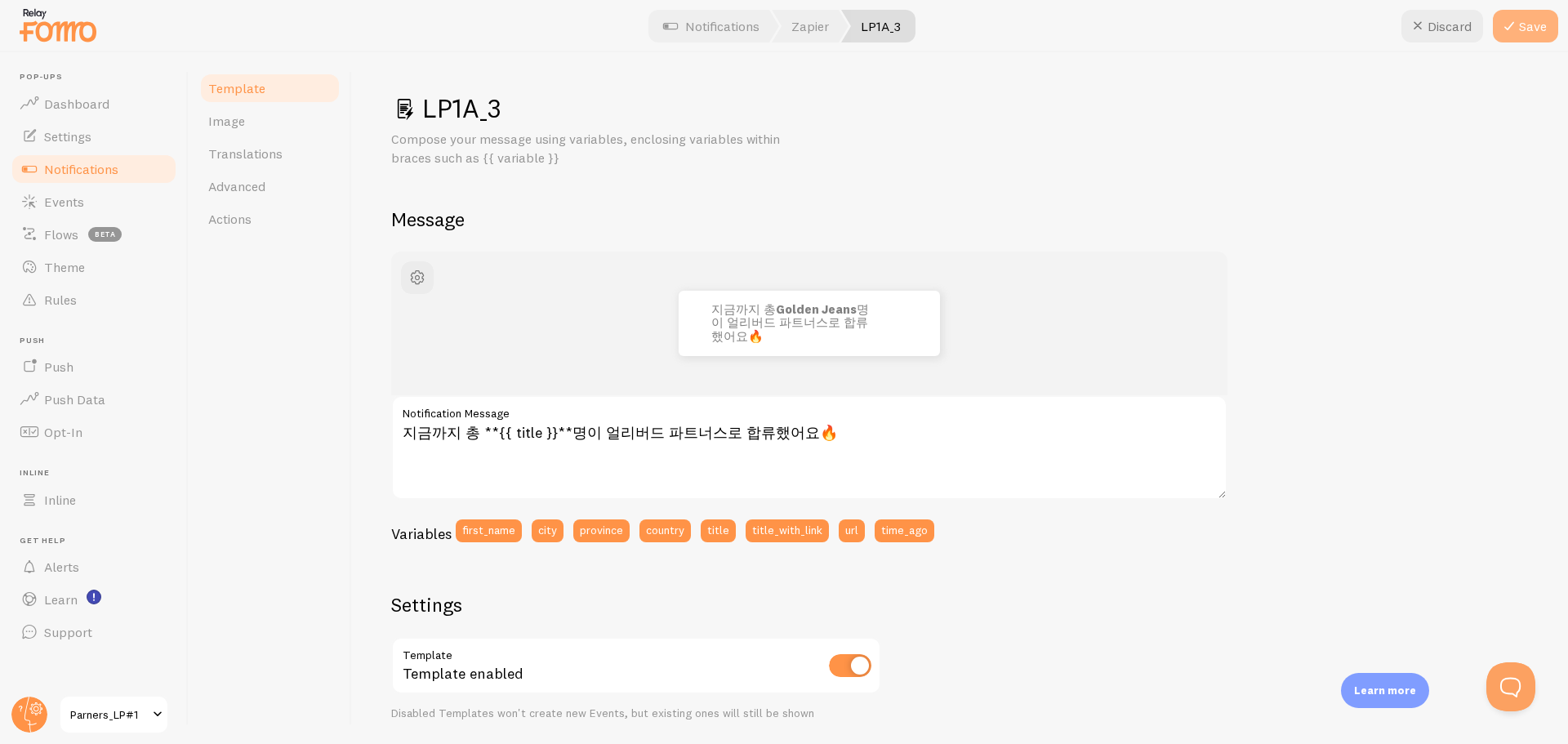
click at [1533, 21] on button "Save" at bounding box center [1525, 26] width 65 height 33
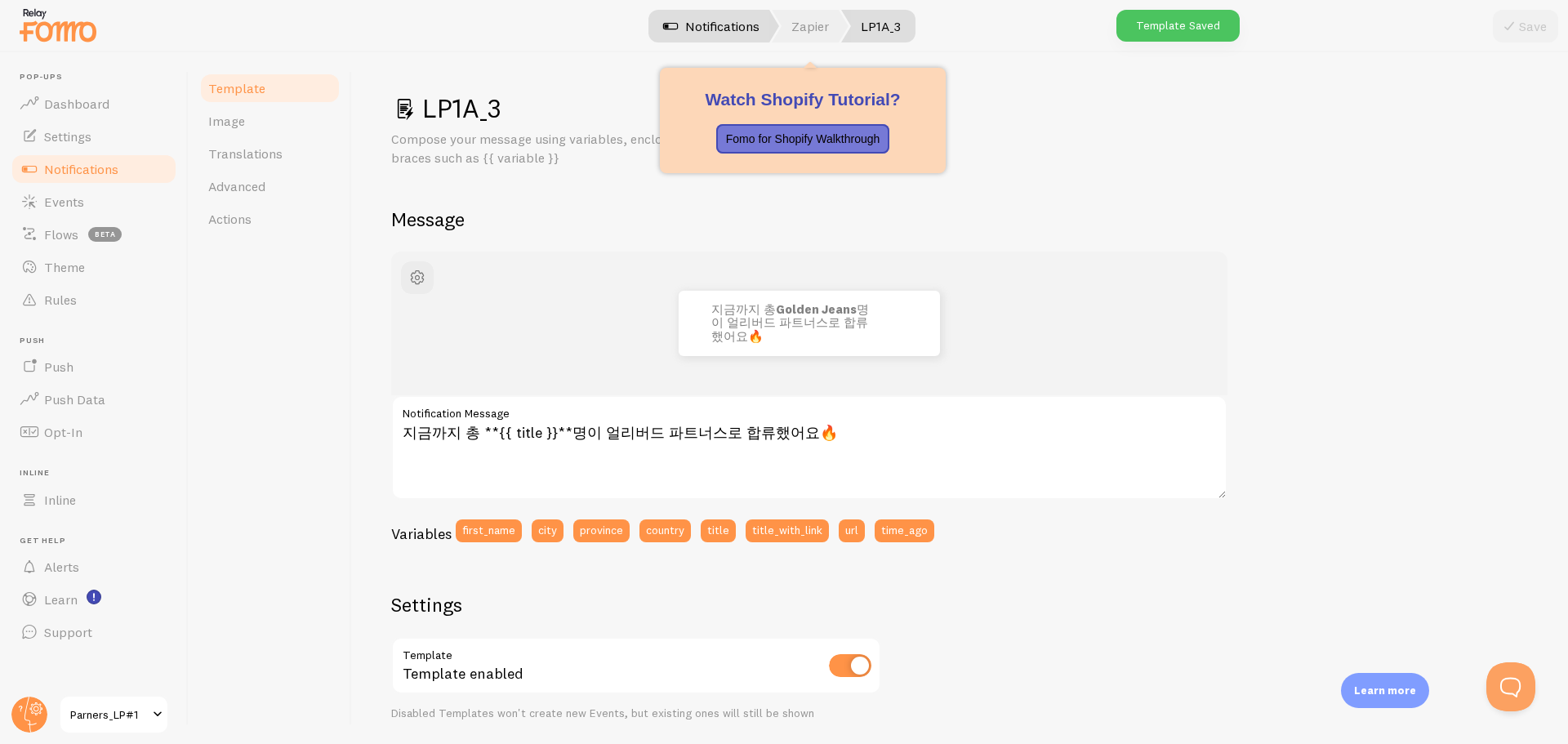
click at [801, 22] on link "Zapier" at bounding box center [810, 26] width 76 height 33
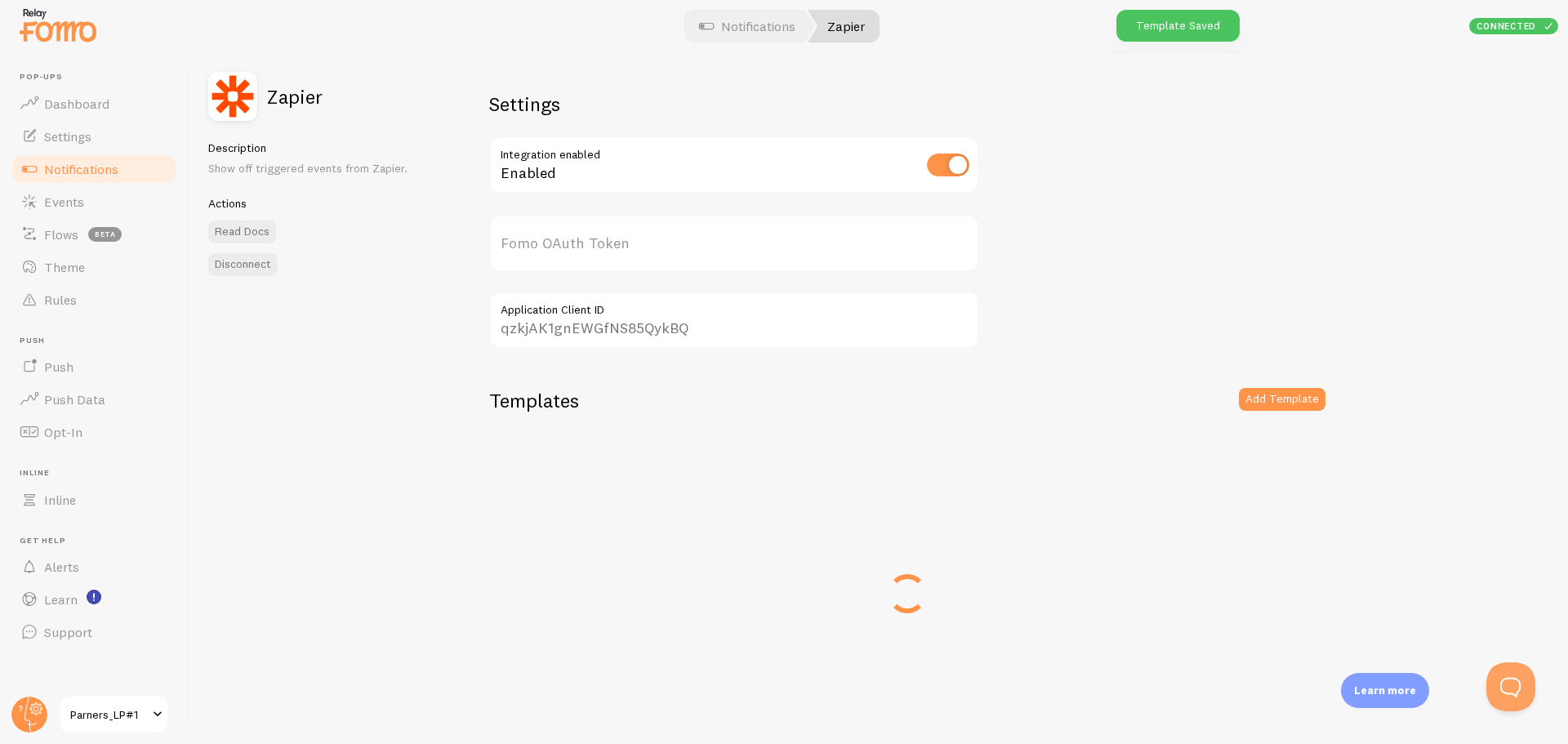
type input "D5AYX7bGvwnH9fvRTGsbqQ=="
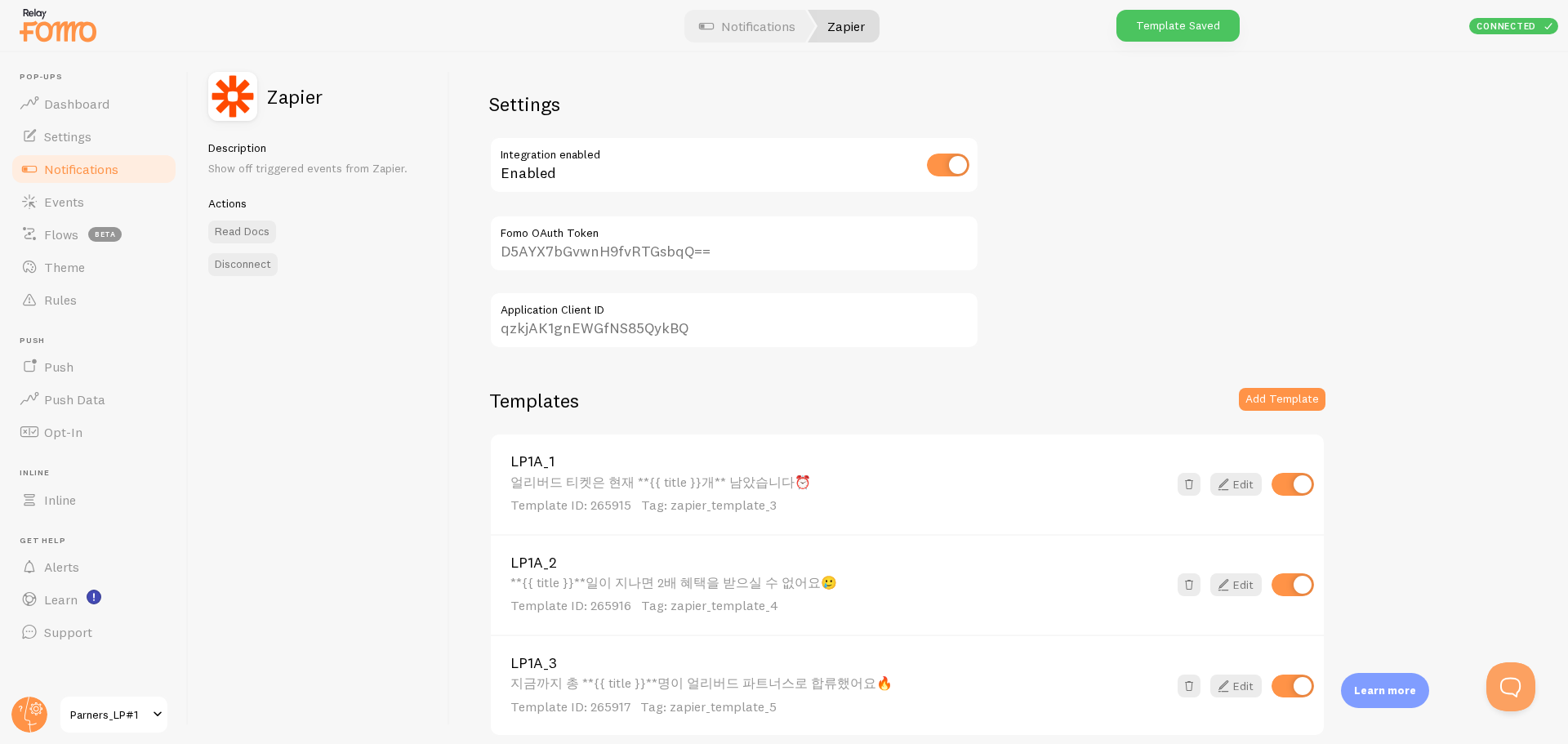
scroll to position [71, 0]
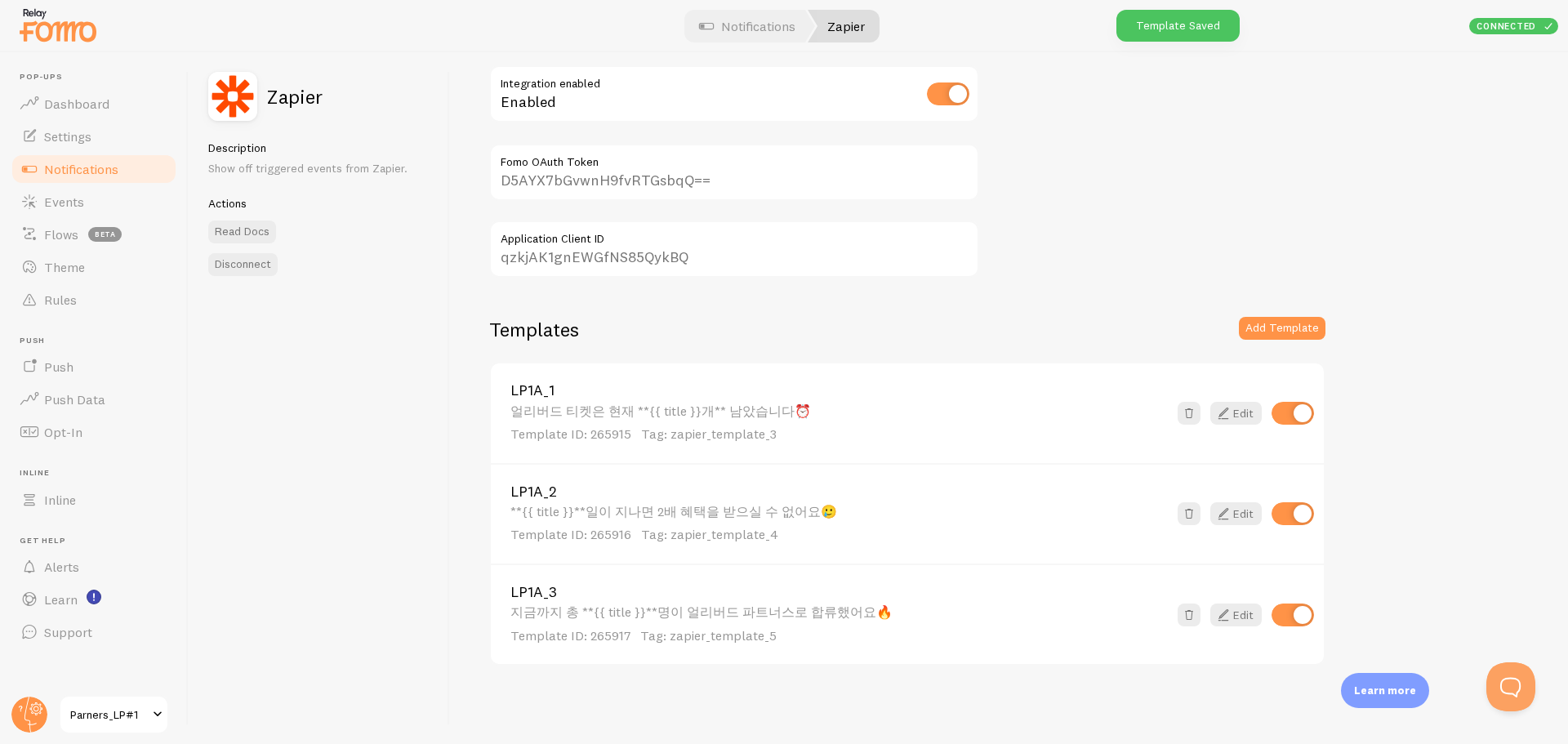
click at [637, 513] on div "**{{ title }}**일이 지나면 2배 혜택을 받으실 수 없어요🥲 Template ID: 265916 Tag: zapier_templat…" at bounding box center [838, 524] width 657 height 40
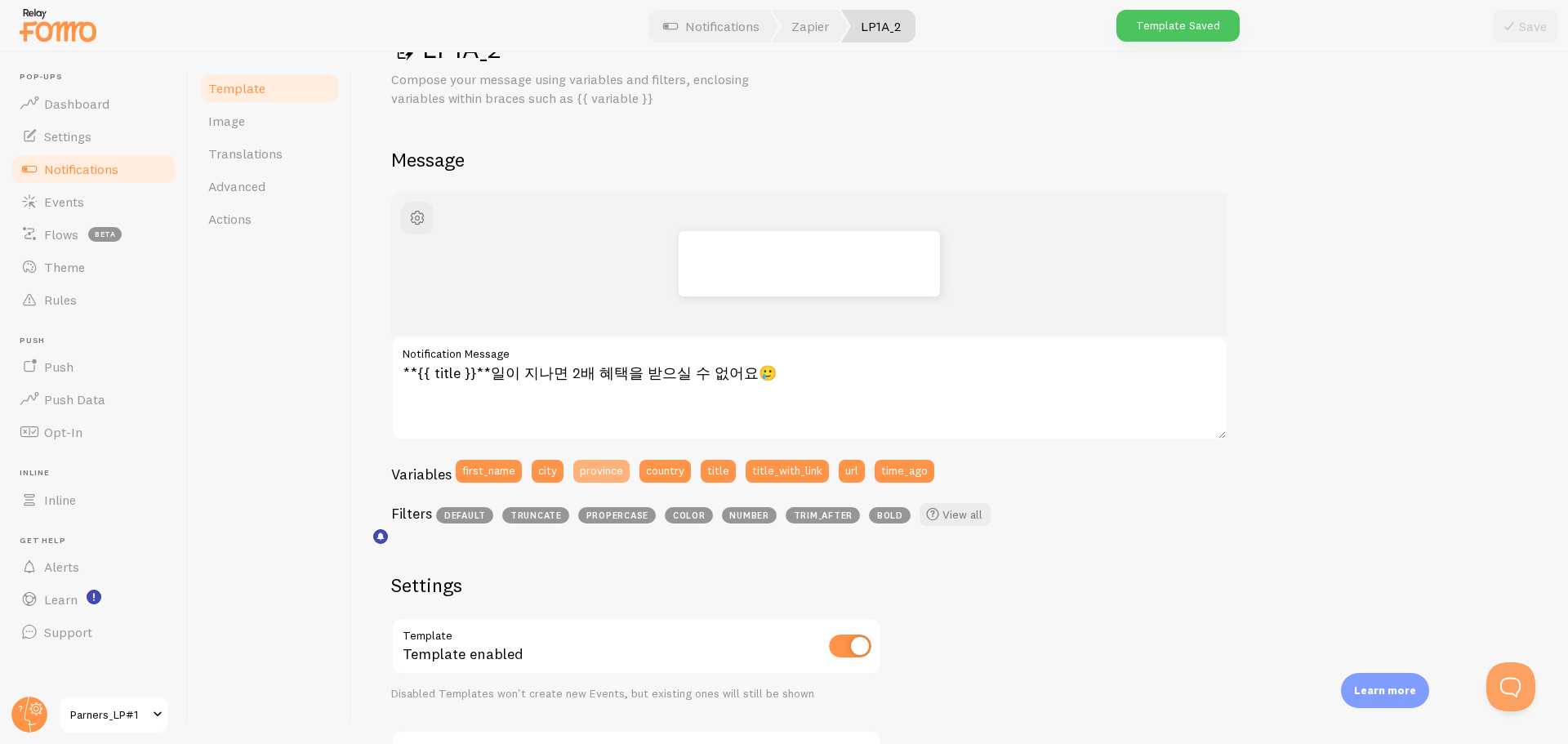
scroll to position [477, 0]
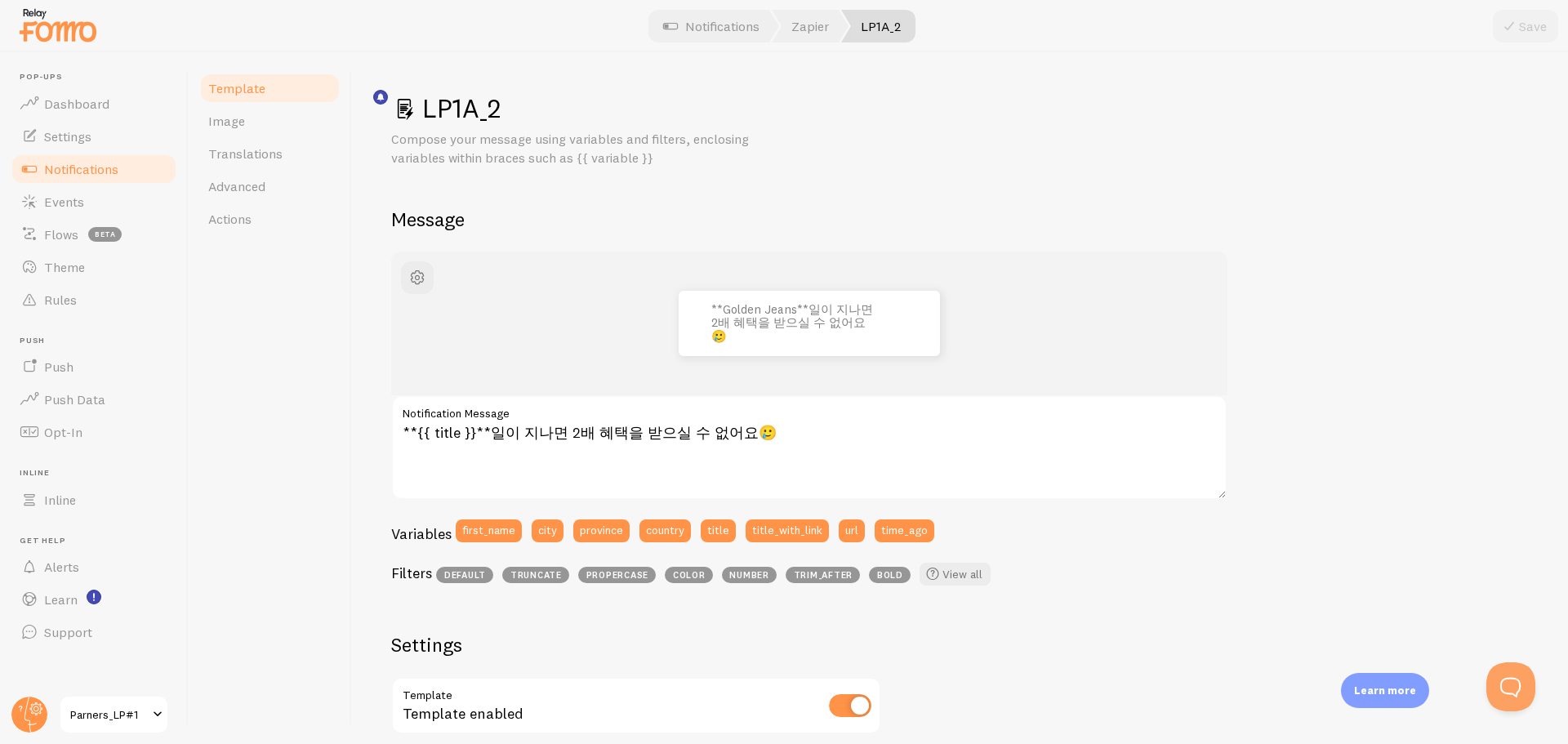
checkbox input "true"
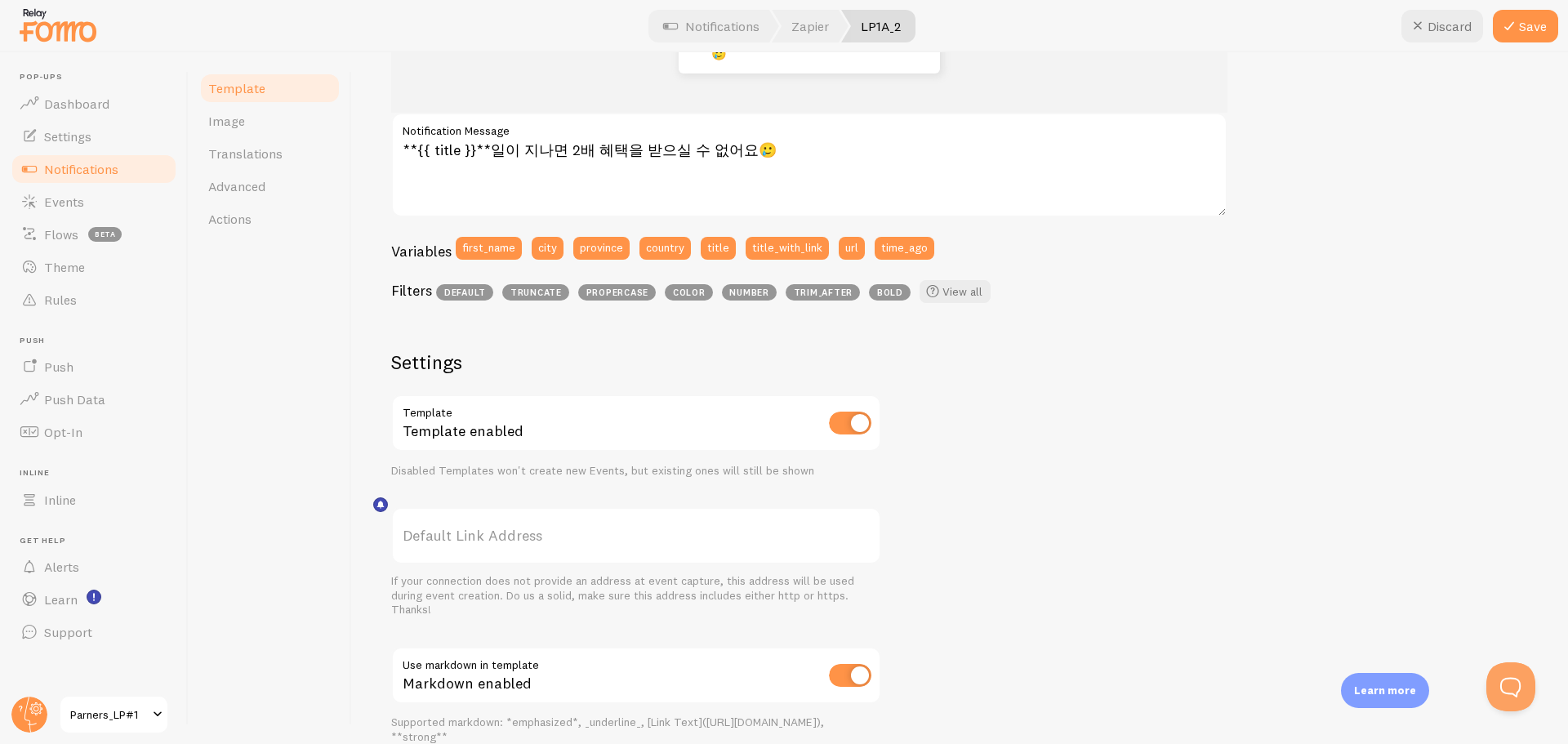
scroll to position [68, 0]
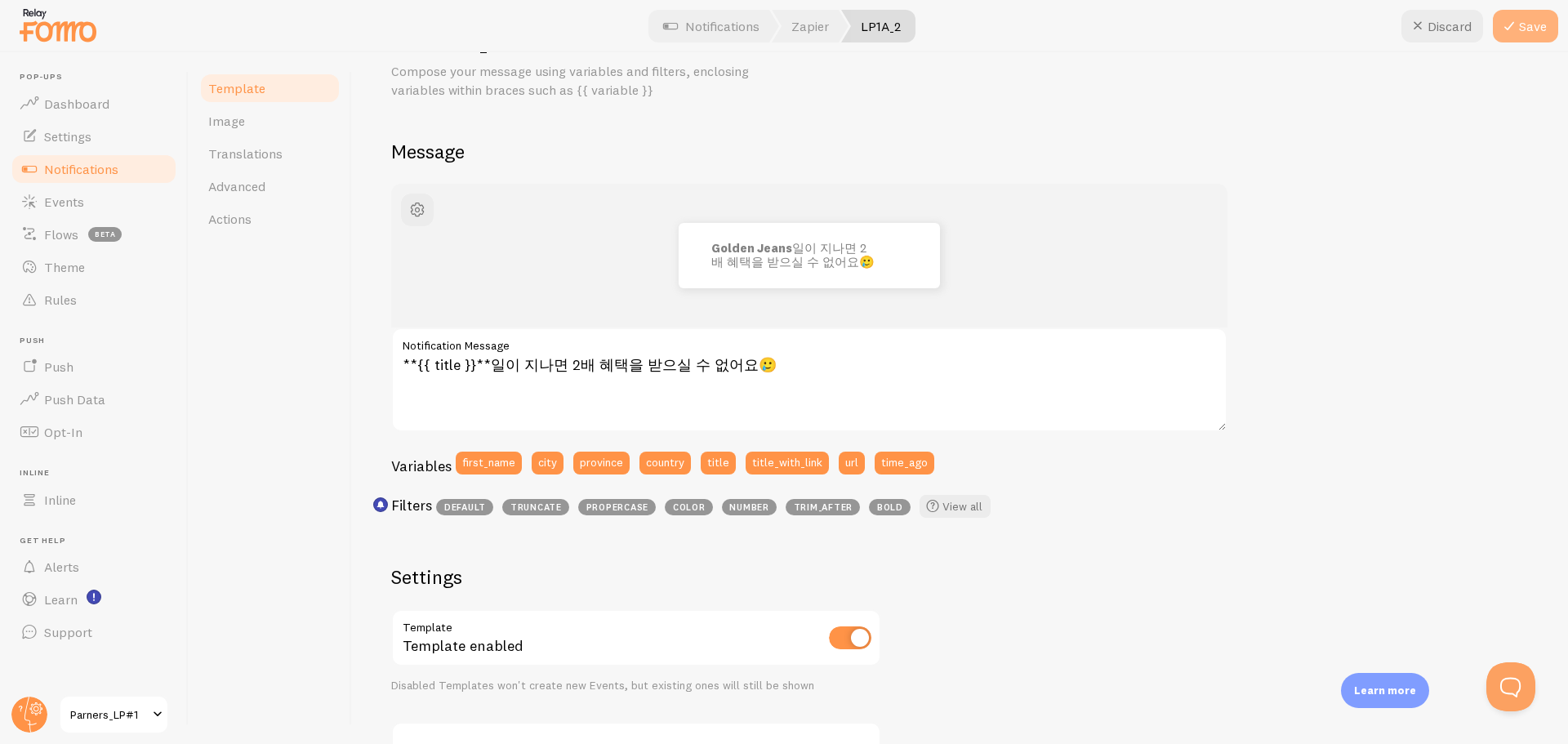
click at [1518, 27] on icon at bounding box center [1509, 26] width 20 height 20
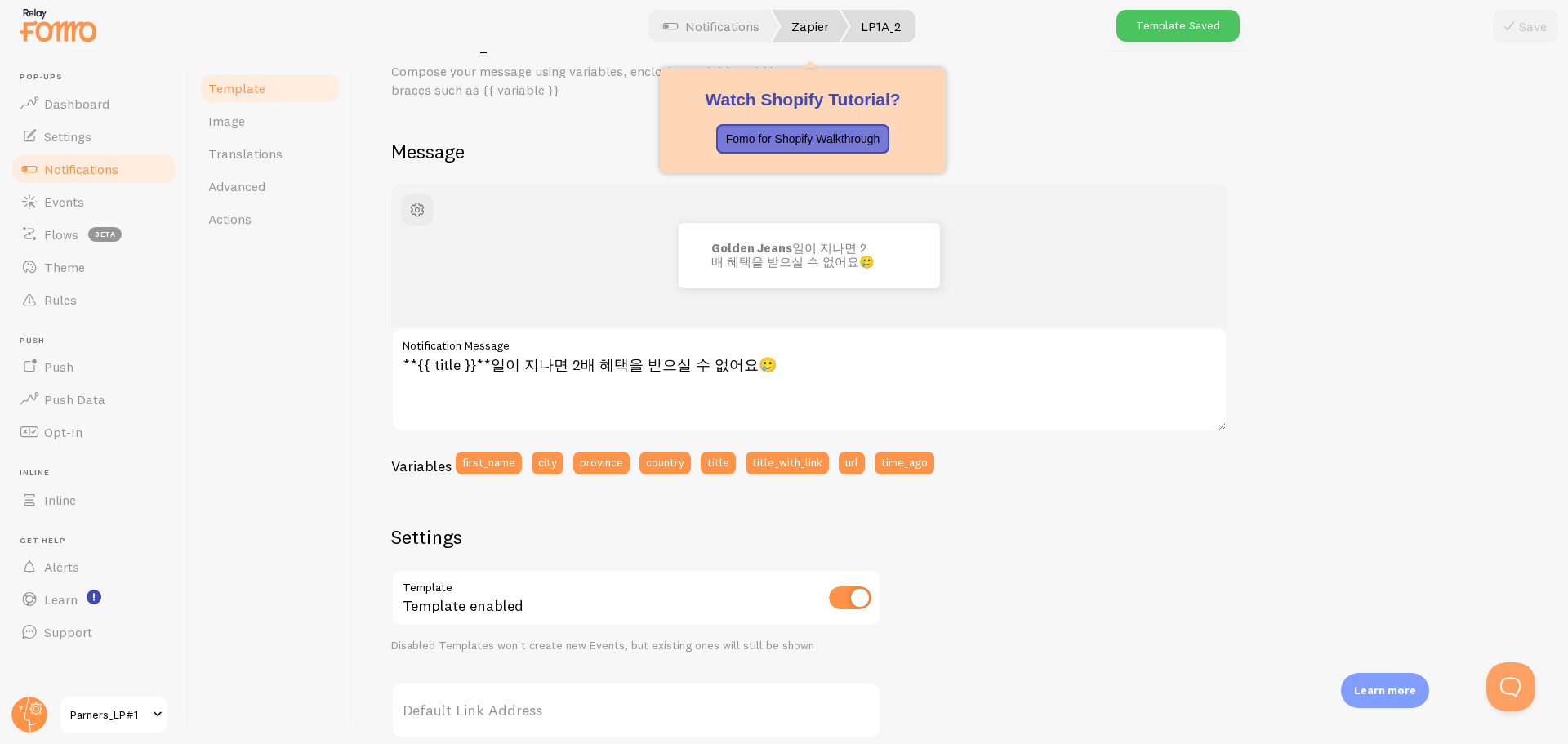
click at [817, 36] on link "Zapier" at bounding box center [810, 26] width 76 height 33
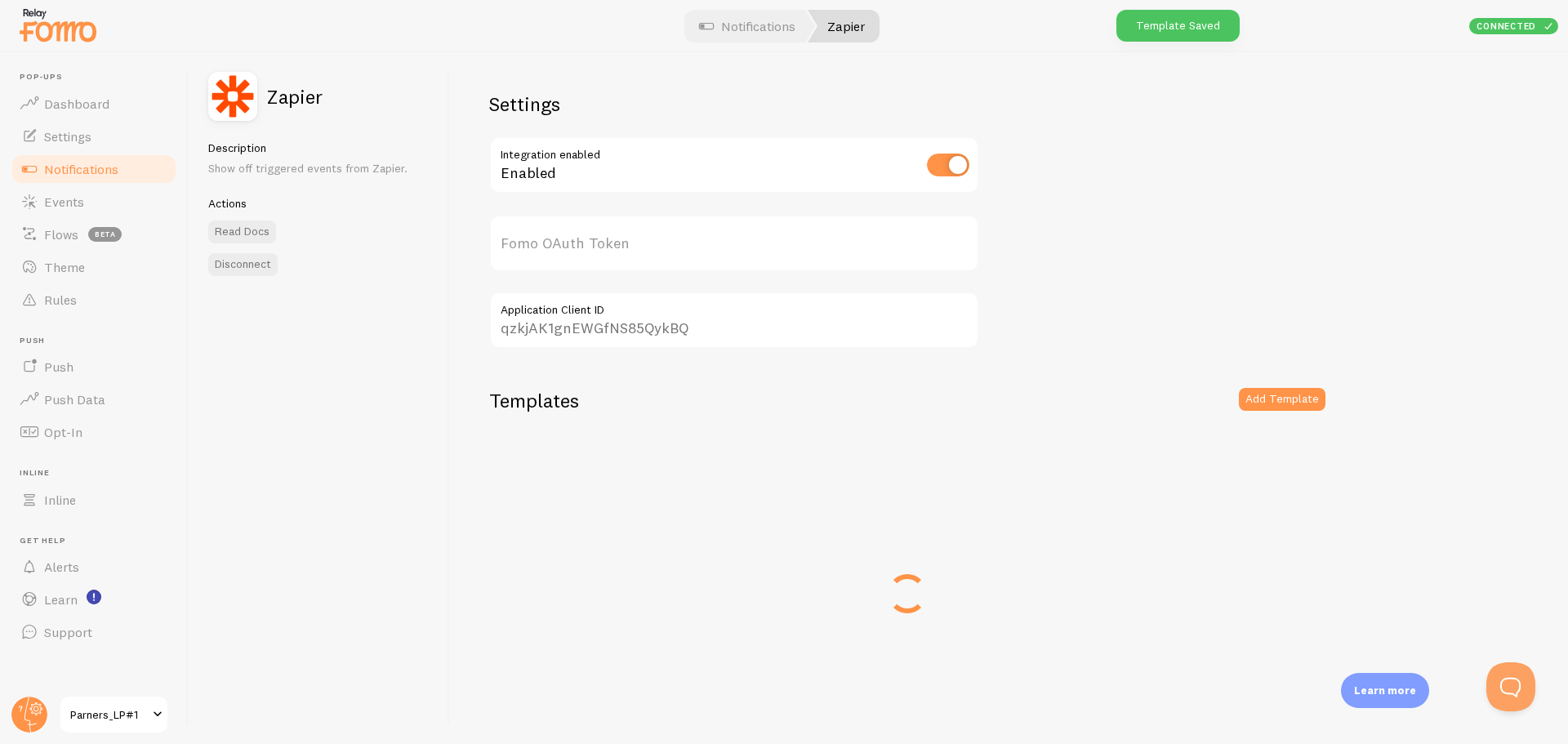
type input "D5AYX7bGvwnH9fvRTGsbqQ=="
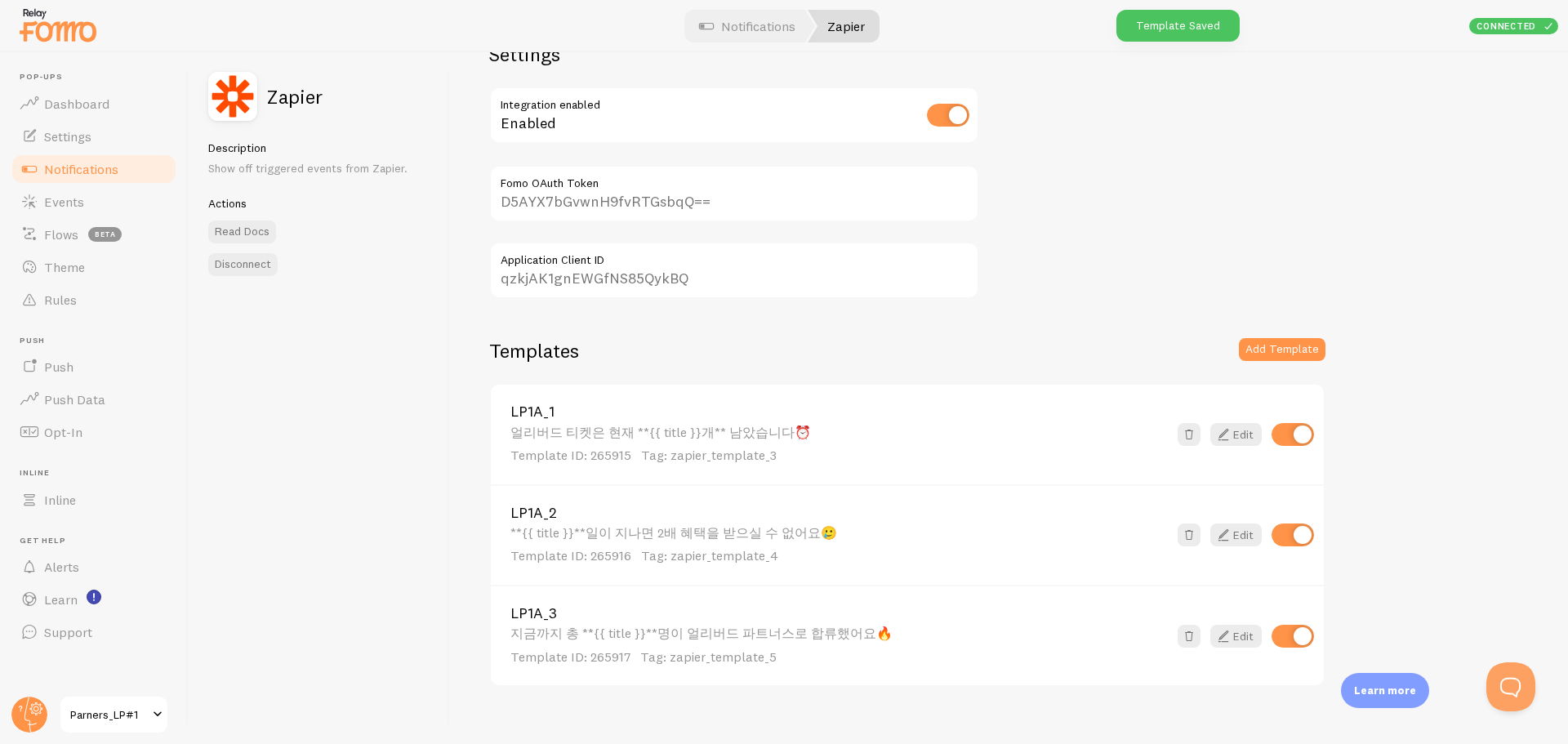
scroll to position [71, 0]
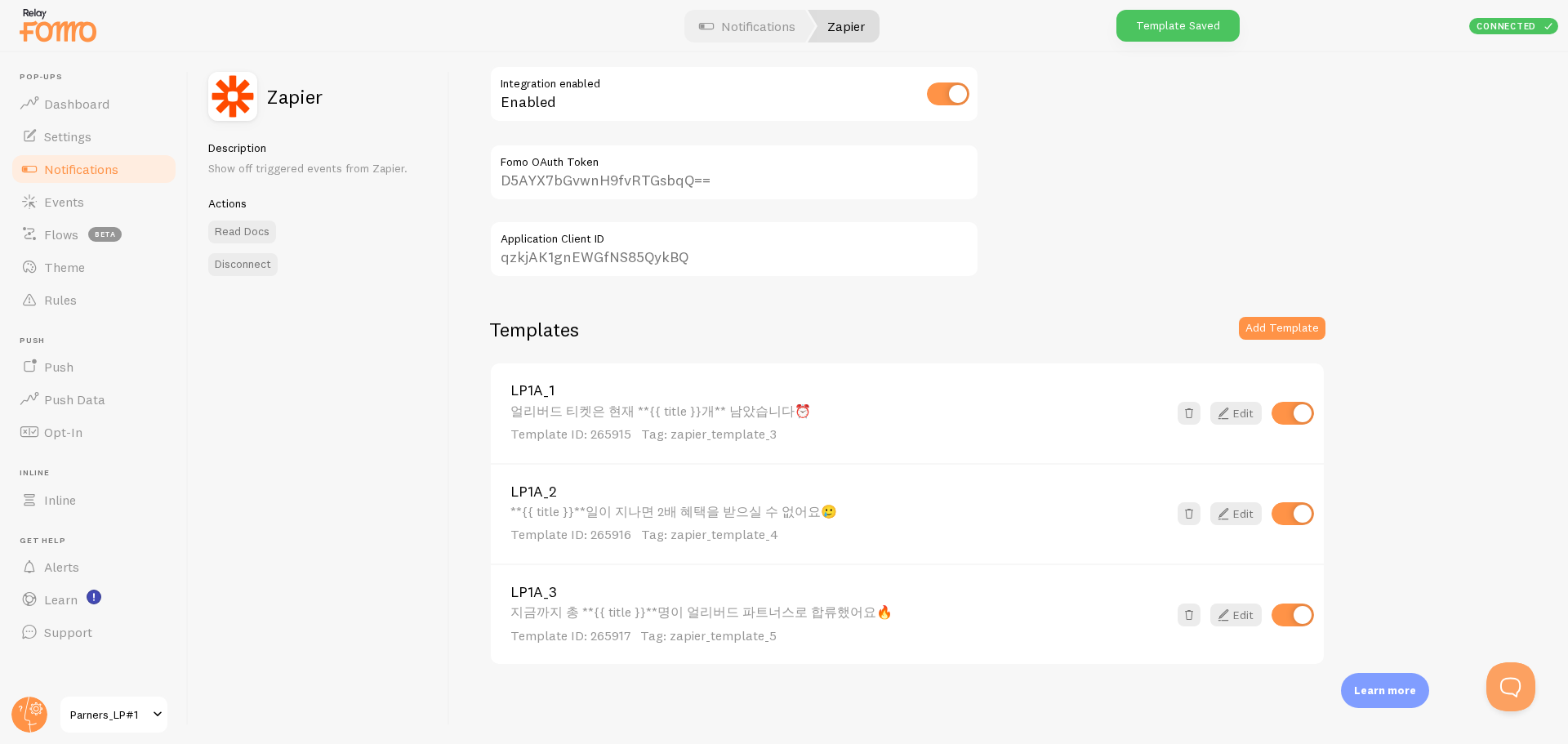
click at [672, 422] on div "얼리버드 티켓은 현재 **{{ title }}개** 남았습니다⏰ Template ID: 265915 Tag: zapier_template_3" at bounding box center [838, 424] width 657 height 40
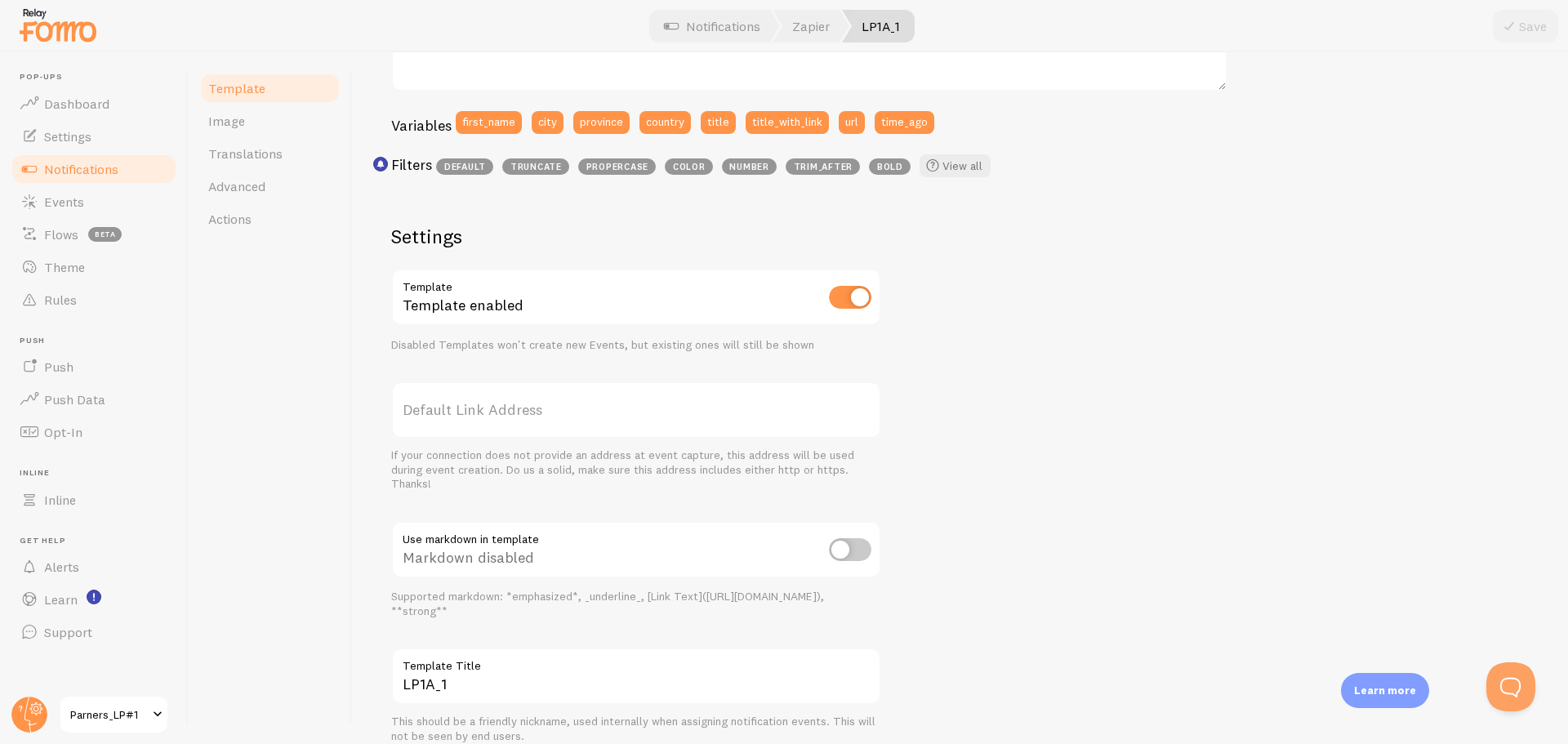
click at [859, 543] on input "checkbox" at bounding box center [850, 550] width 43 height 23
checkbox input "true"
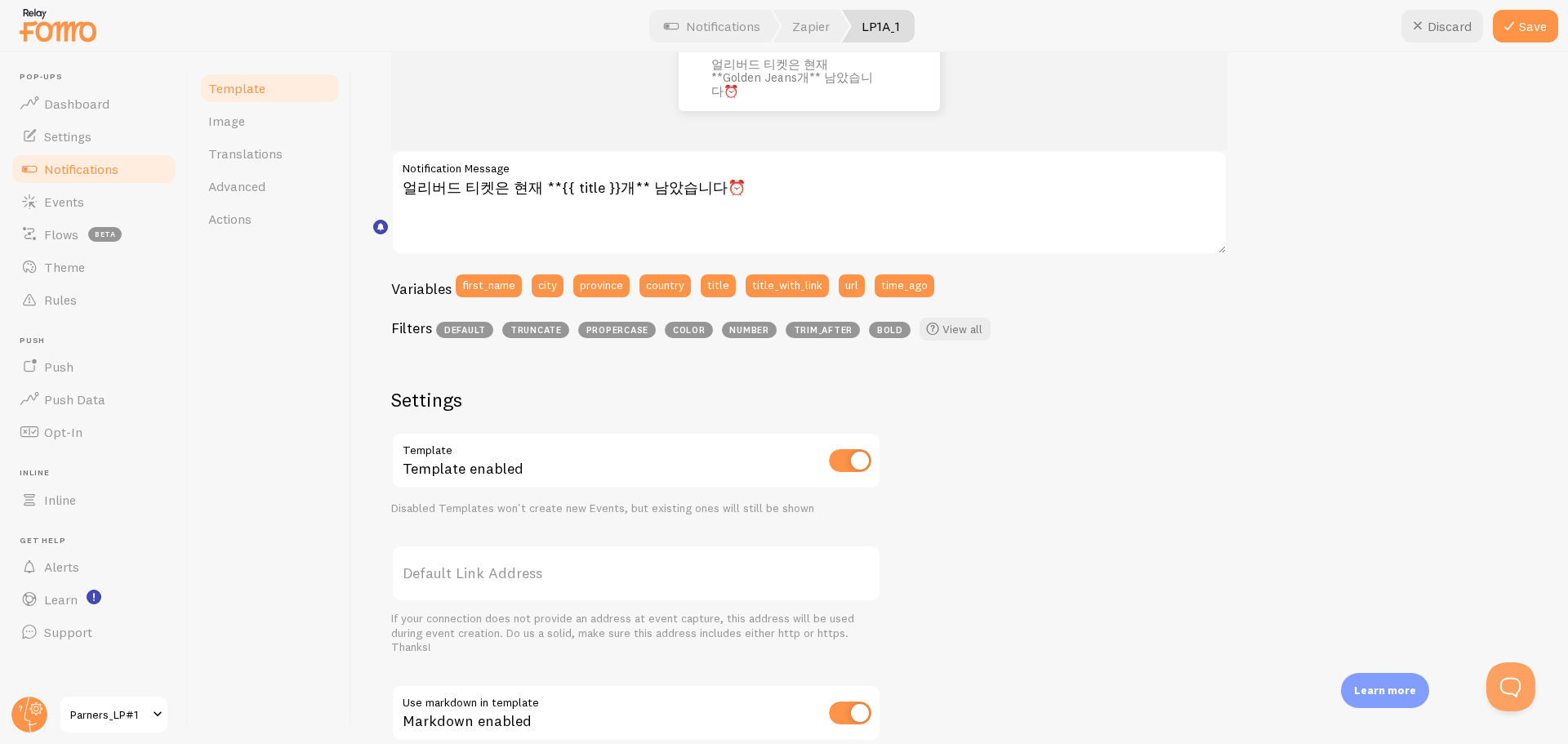
scroll to position [82, 0]
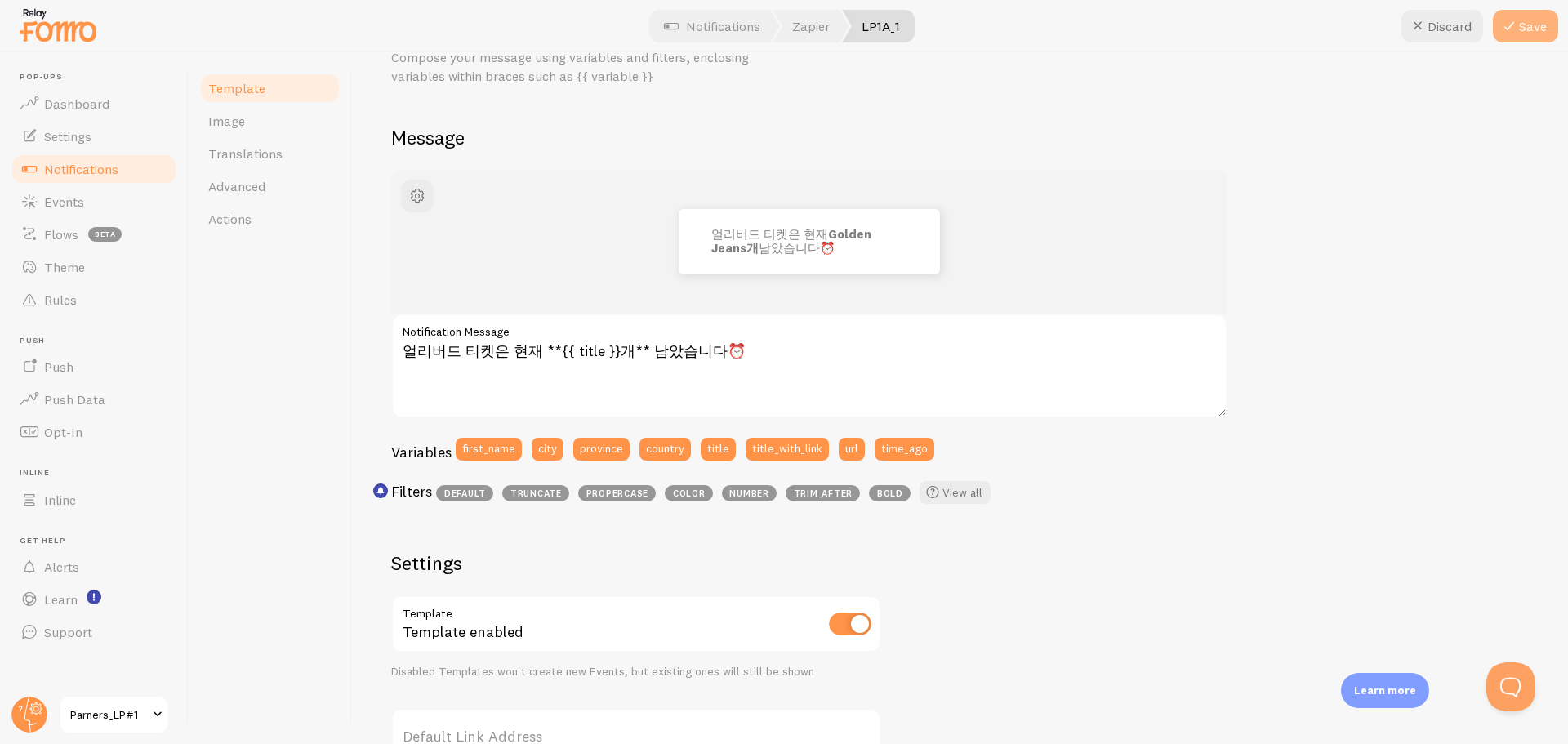
click at [1519, 21] on button "Save" at bounding box center [1525, 26] width 65 height 33
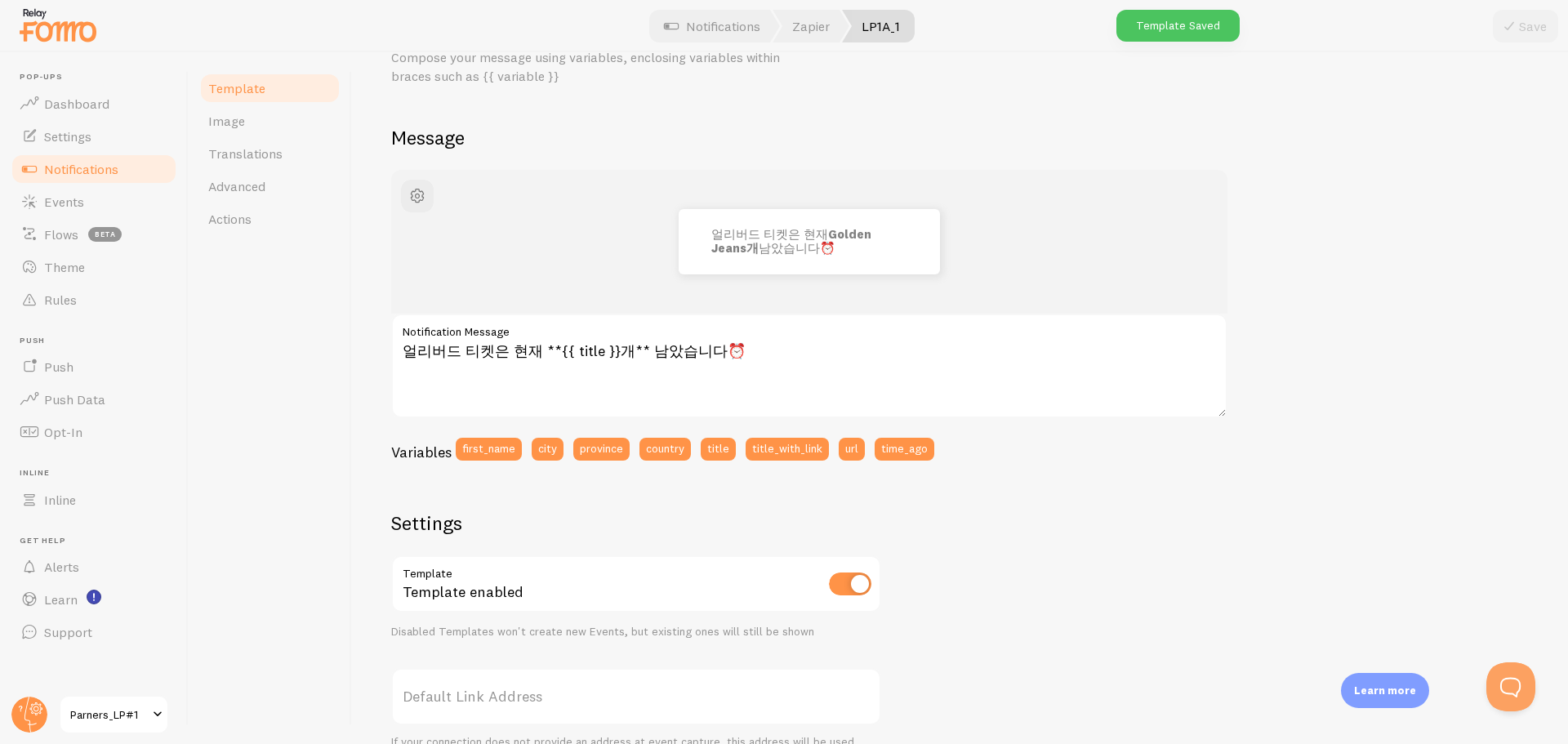
click at [72, 30] on img at bounding box center [58, 25] width 82 height 42
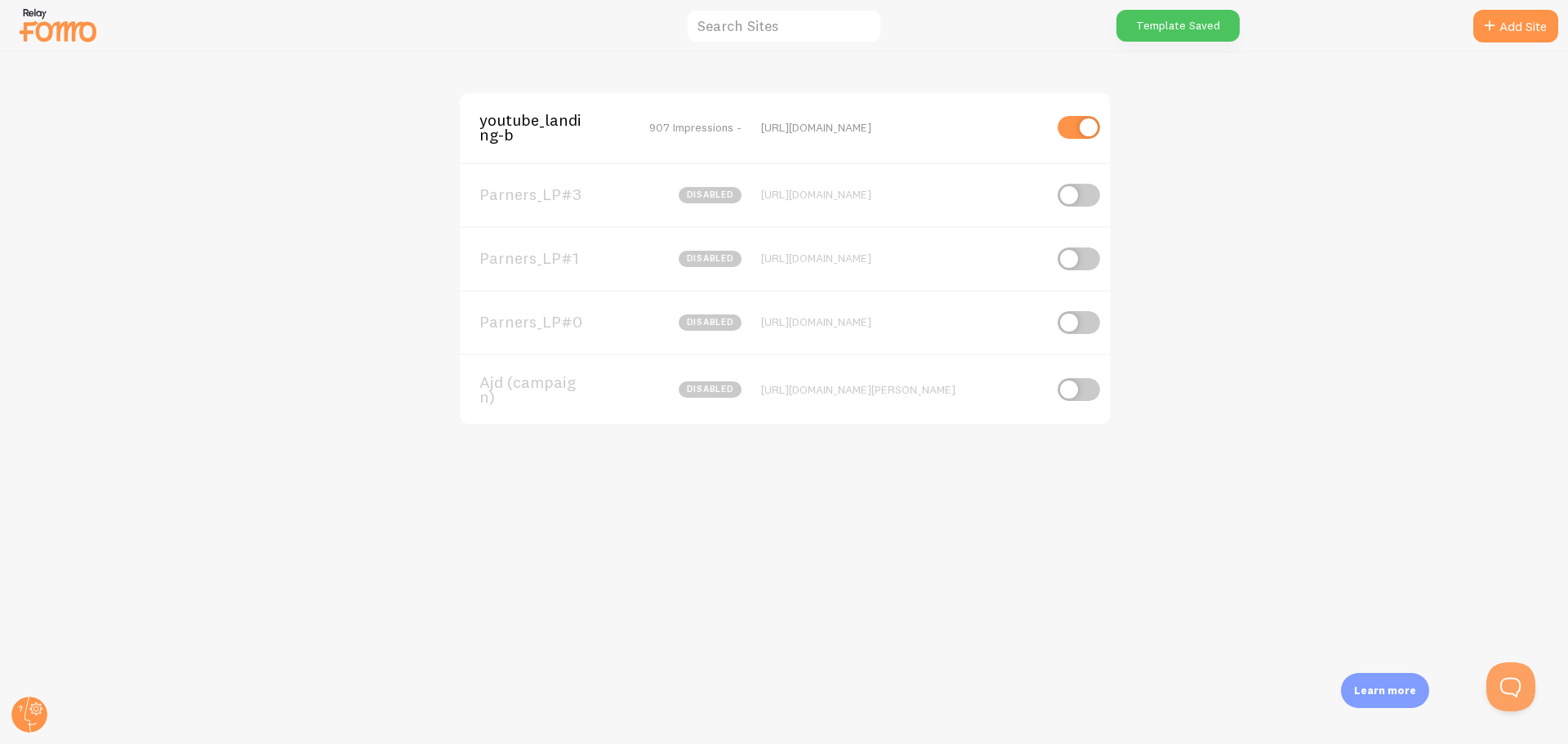
click at [554, 199] on span "Parners_LP#3" at bounding box center [544, 194] width 131 height 15
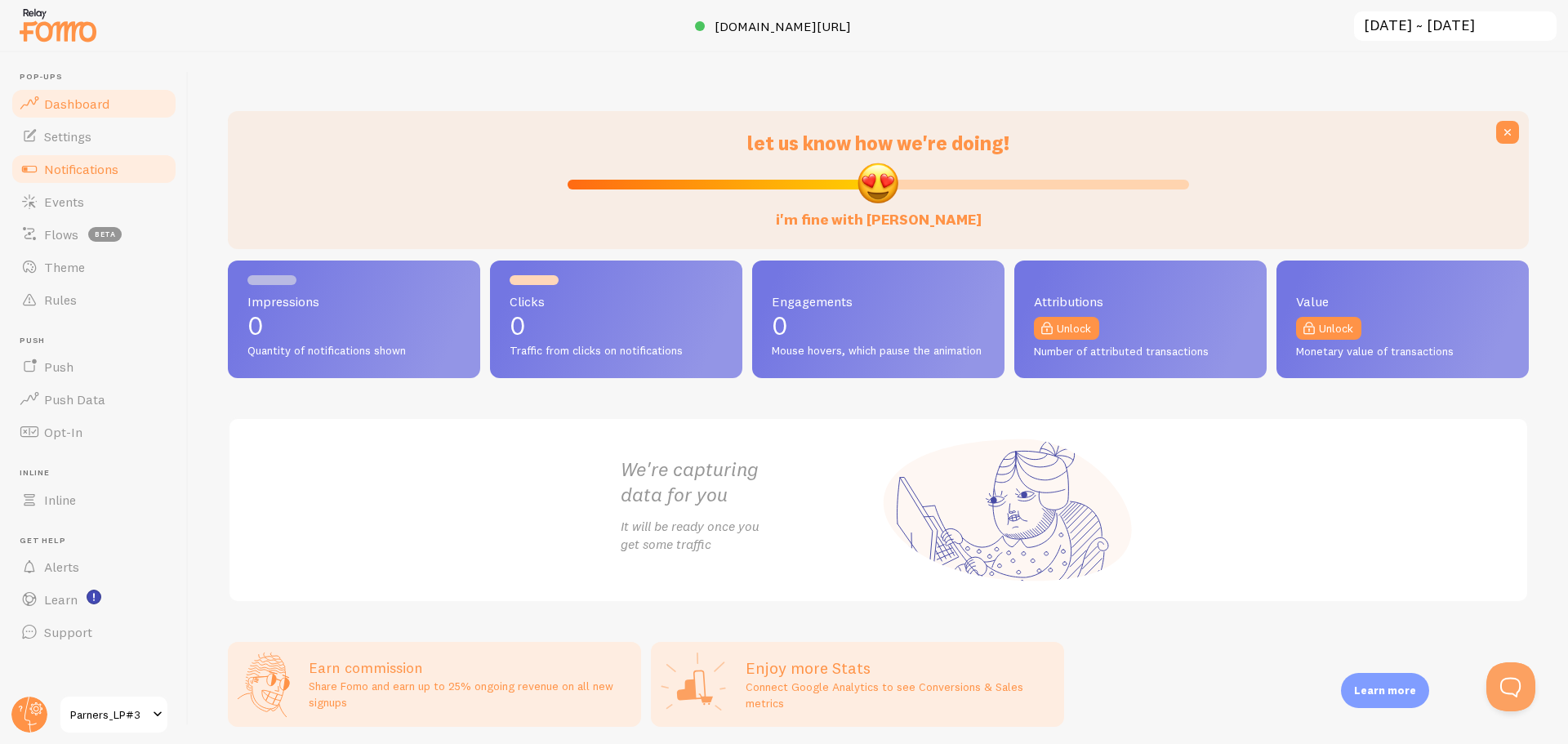
click at [85, 162] on span "Notifications" at bounding box center [82, 168] width 75 height 16
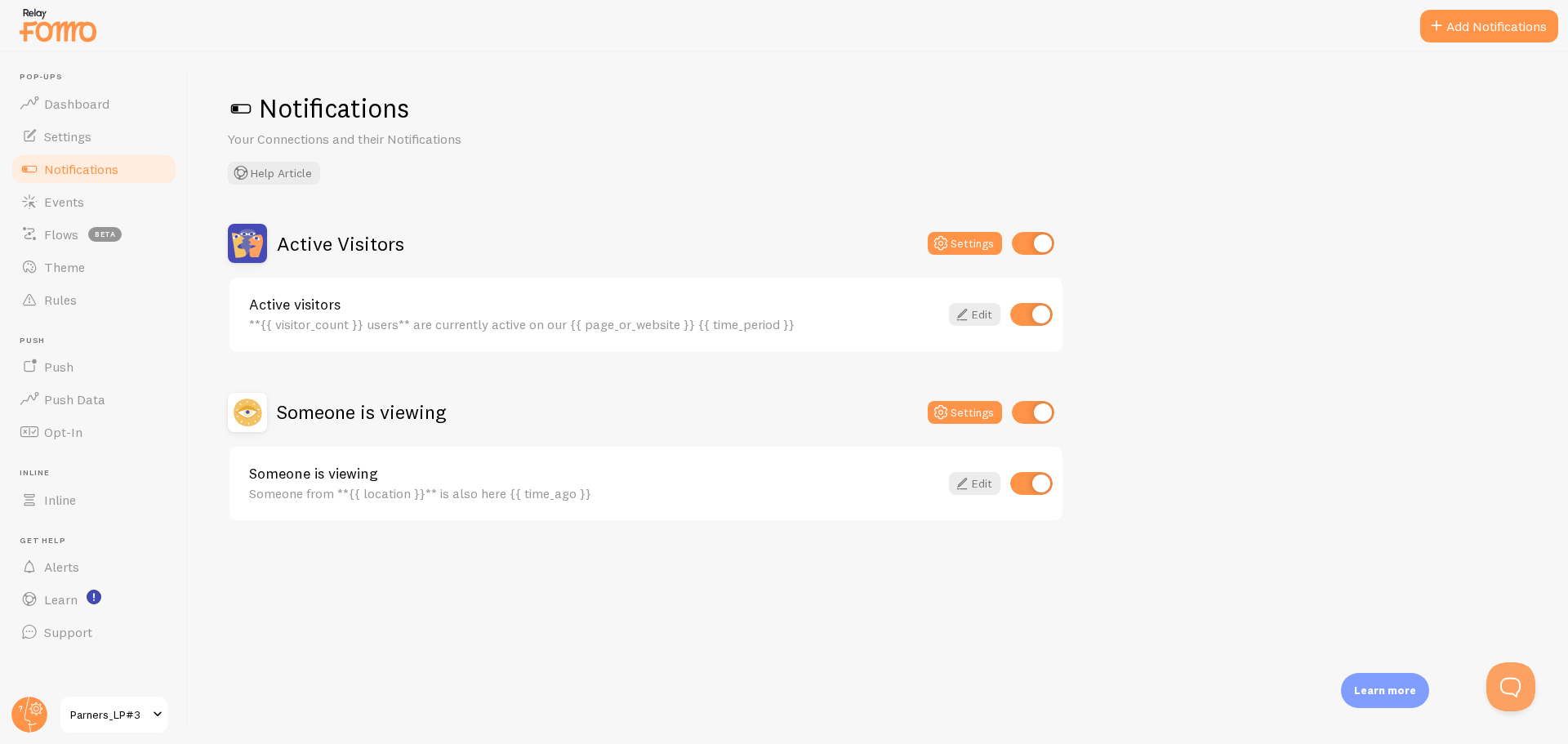
click at [1037, 237] on input "checkbox" at bounding box center [1033, 243] width 43 height 23
checkbox input "false"
click at [1018, 424] on div "Someone is viewing Settings" at bounding box center [646, 412] width 836 height 39
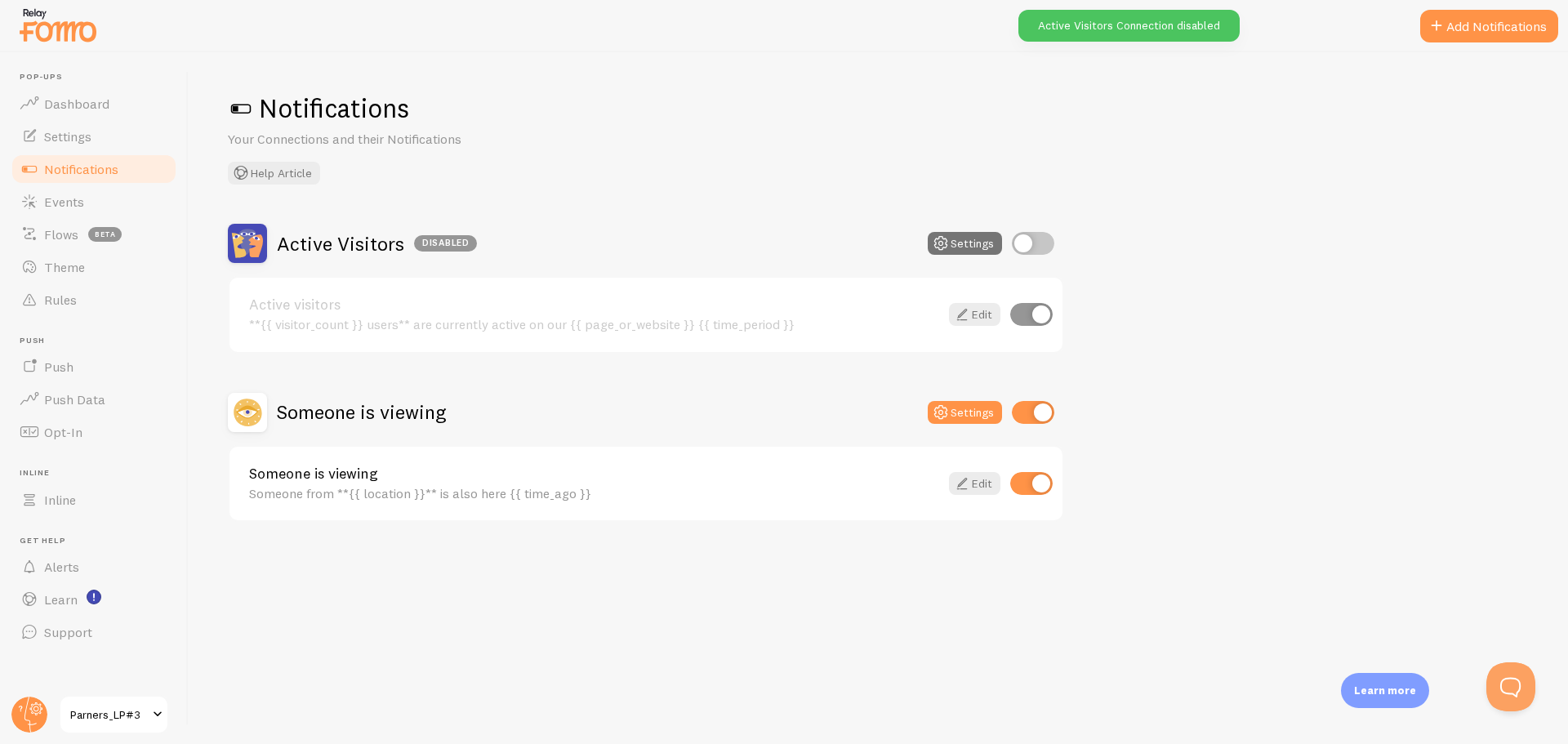
click at [1030, 418] on input "checkbox" at bounding box center [1033, 412] width 43 height 23
checkbox input "false"
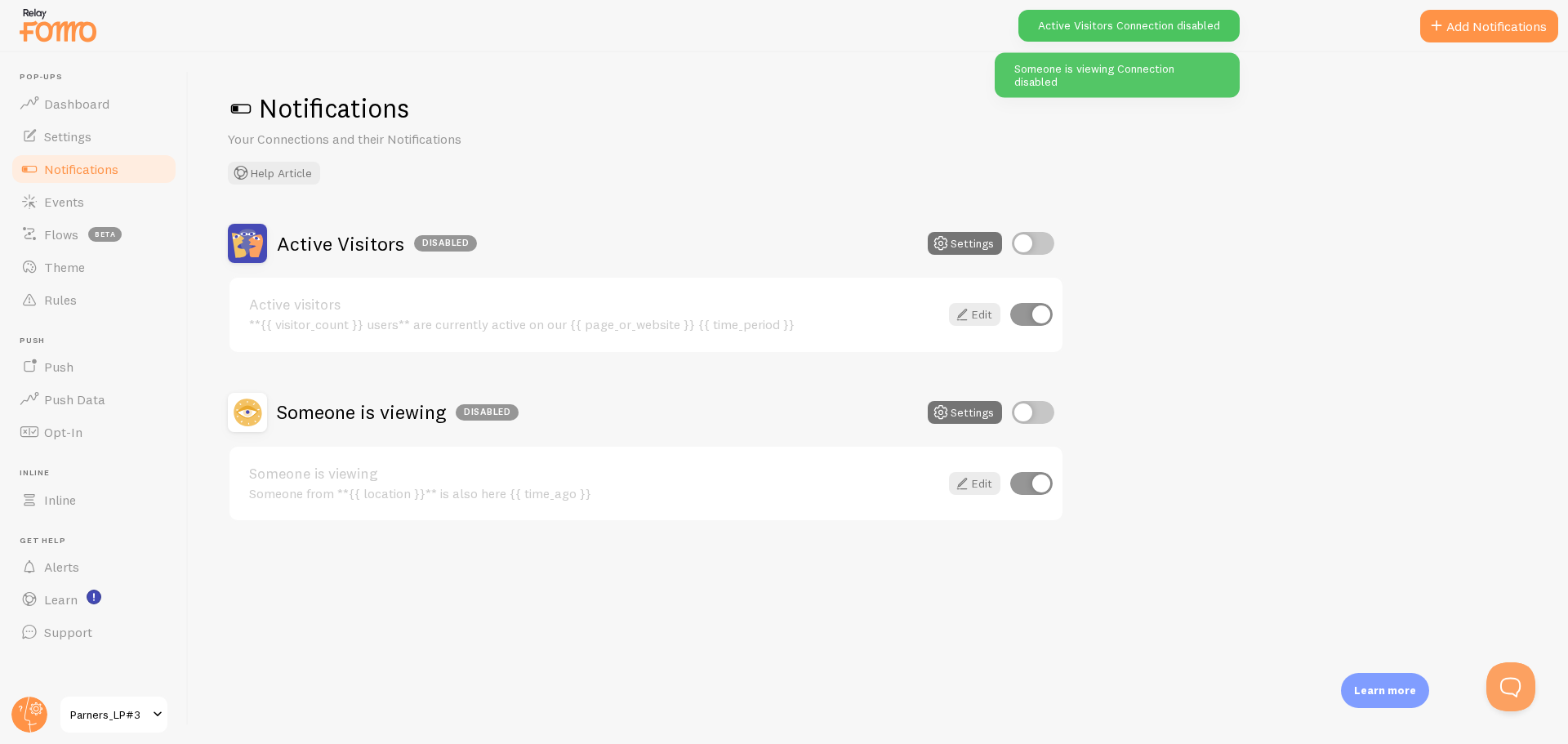
click at [1453, 29] on button "Add Notifications" at bounding box center [1488, 26] width 138 height 33
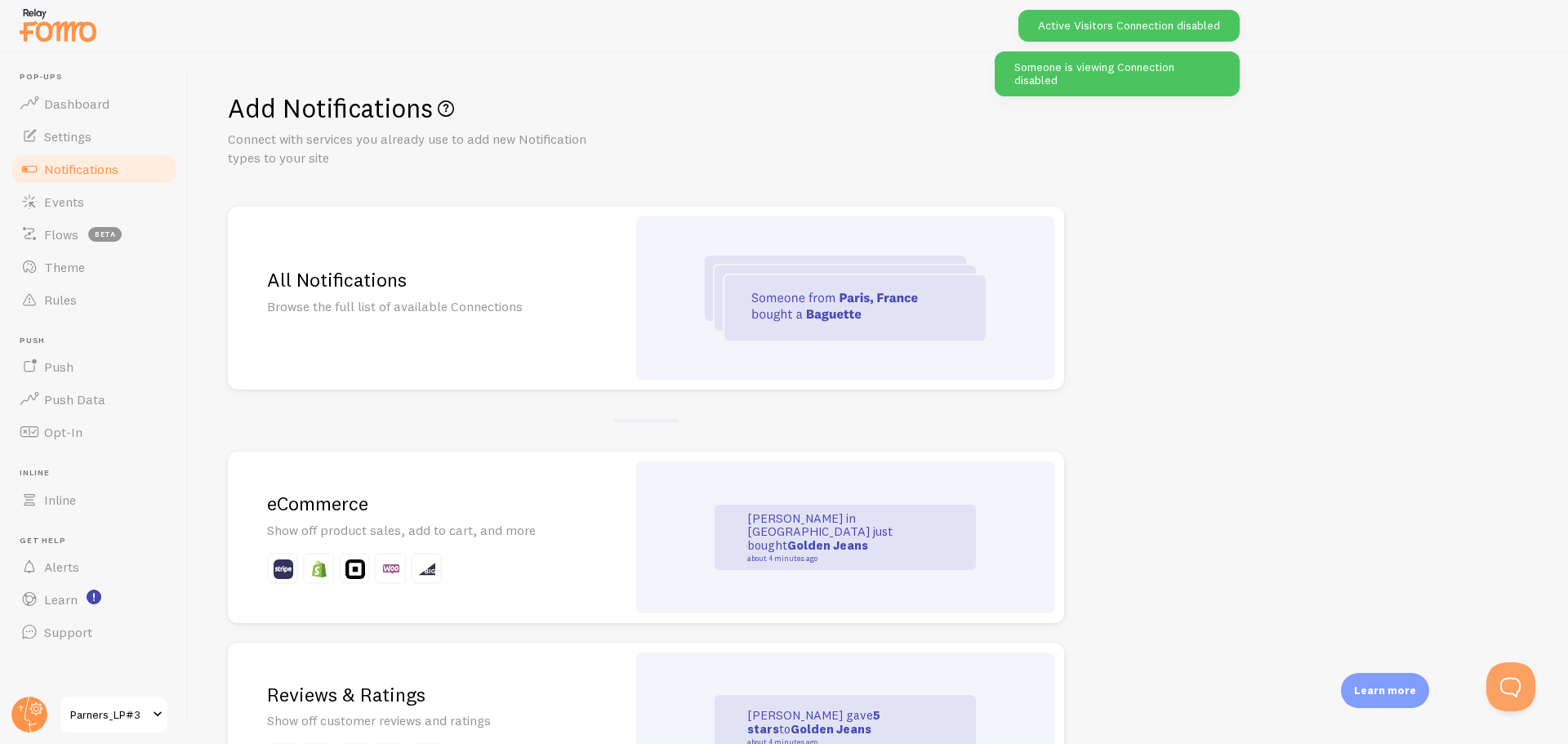
click at [791, 350] on div at bounding box center [845, 298] width 418 height 163
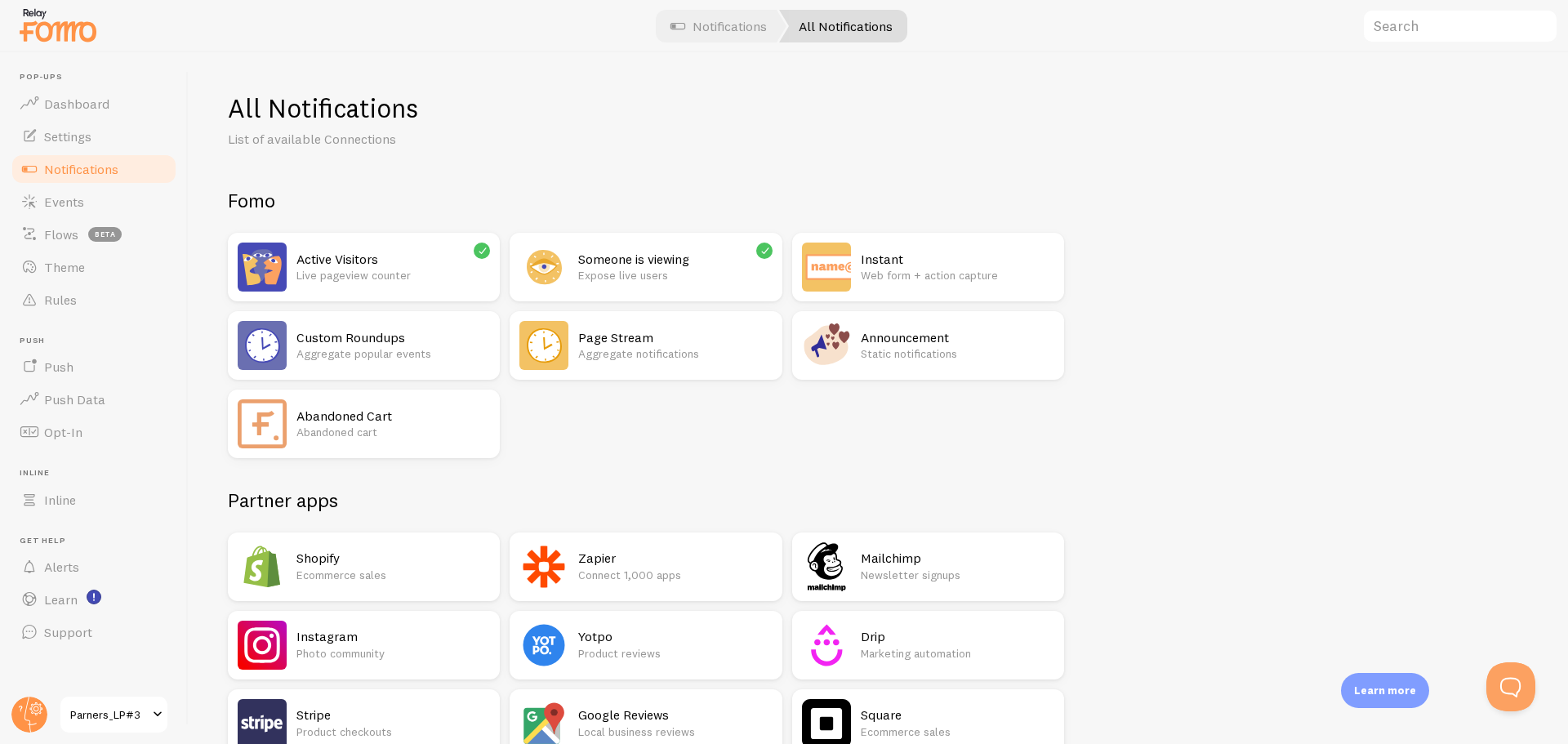
click at [626, 588] on div "Zapier Connect 1,000 apps" at bounding box center [674, 567] width 194 height 49
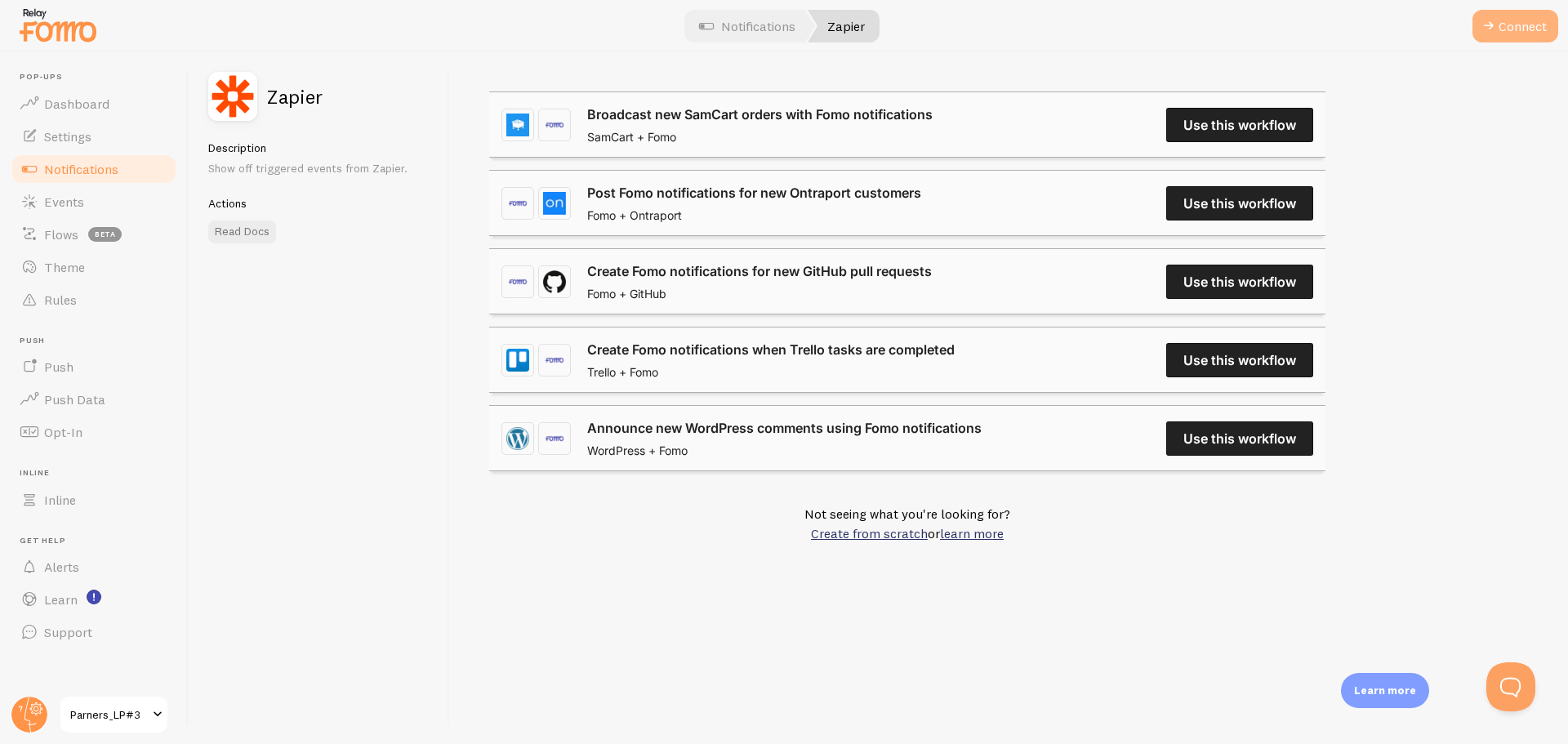
click at [1530, 20] on button "Connect" at bounding box center [1515, 26] width 86 height 33
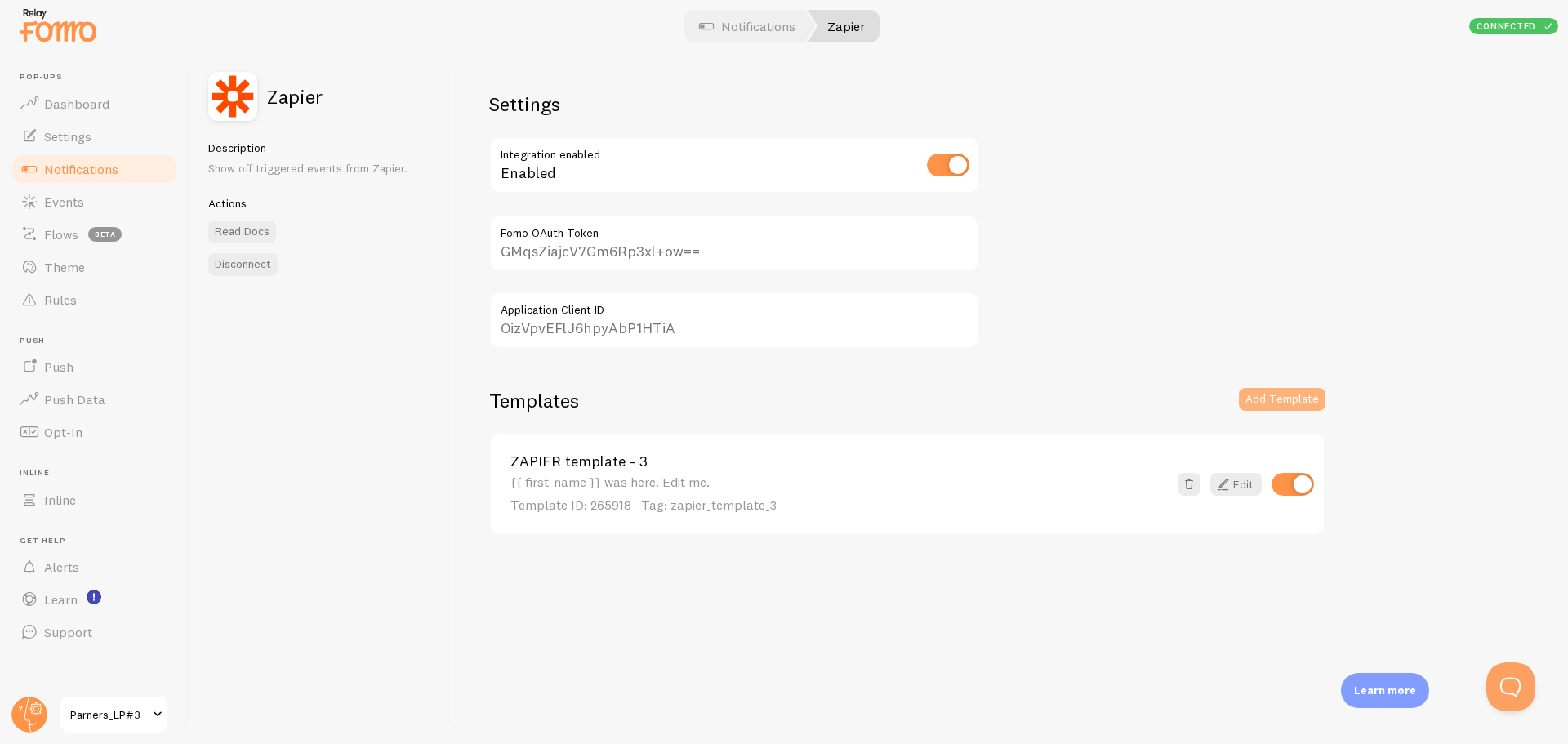
click at [1281, 400] on button "Add Template" at bounding box center [1282, 399] width 87 height 23
click at [1297, 402] on button "Add Template" at bounding box center [1282, 399] width 87 height 23
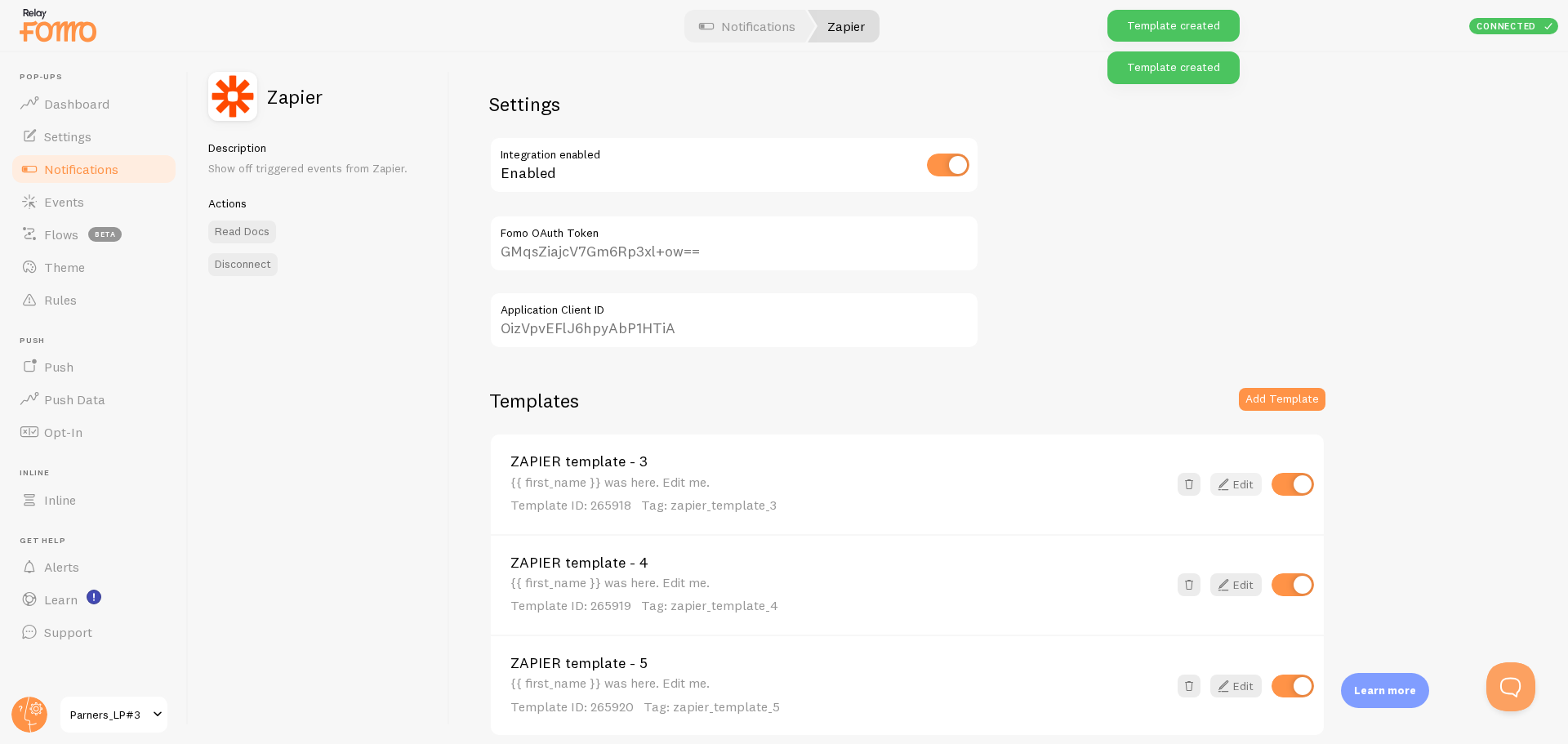
click at [1230, 487] on icon at bounding box center [1223, 484] width 20 height 20
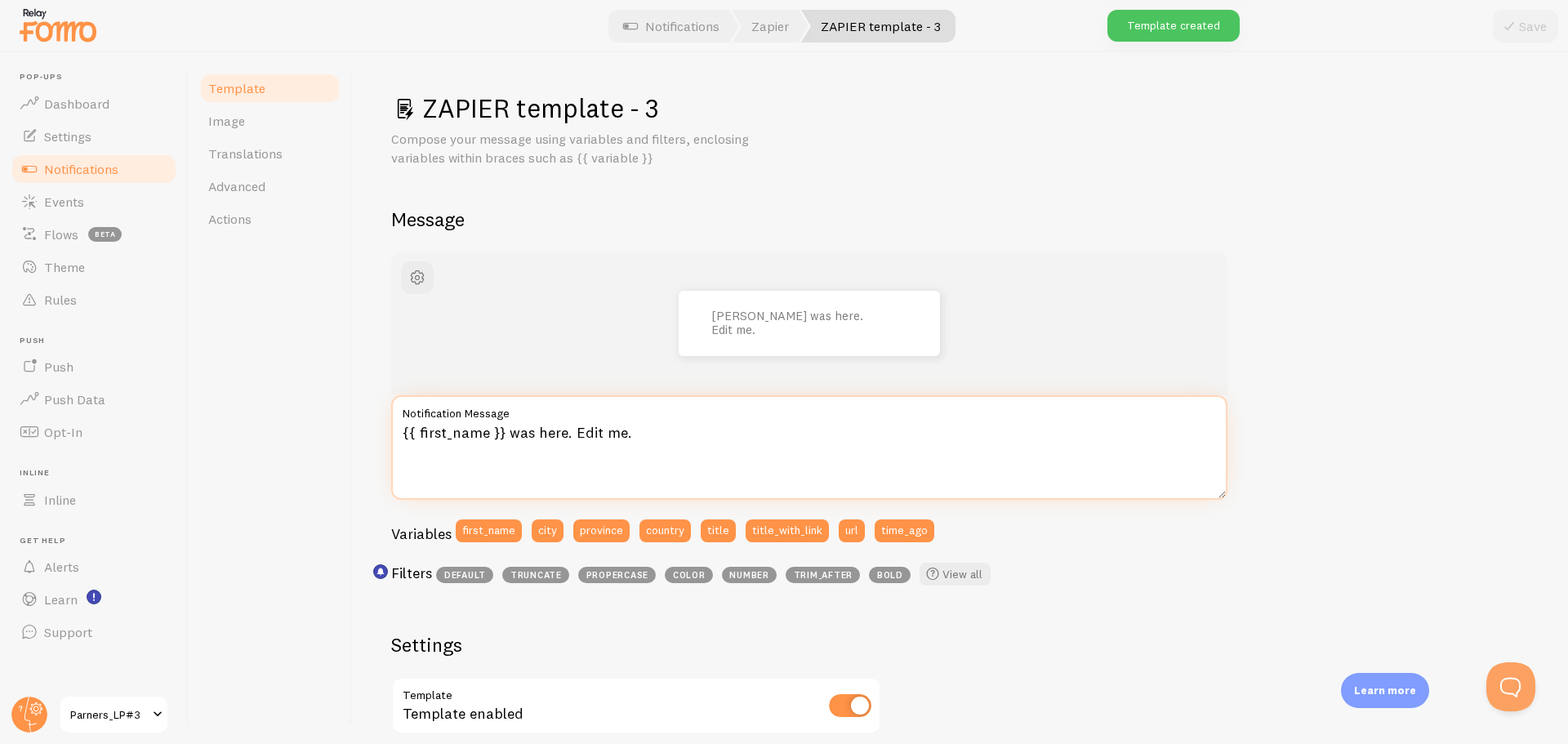
click at [499, 448] on textarea "{{ first_name }} was here. Edit me." at bounding box center [810, 447] width 836 height 104
paste textarea "오직 이 페이지에서만 20,000원 추가 헤택을 받을 수 있어요💸"
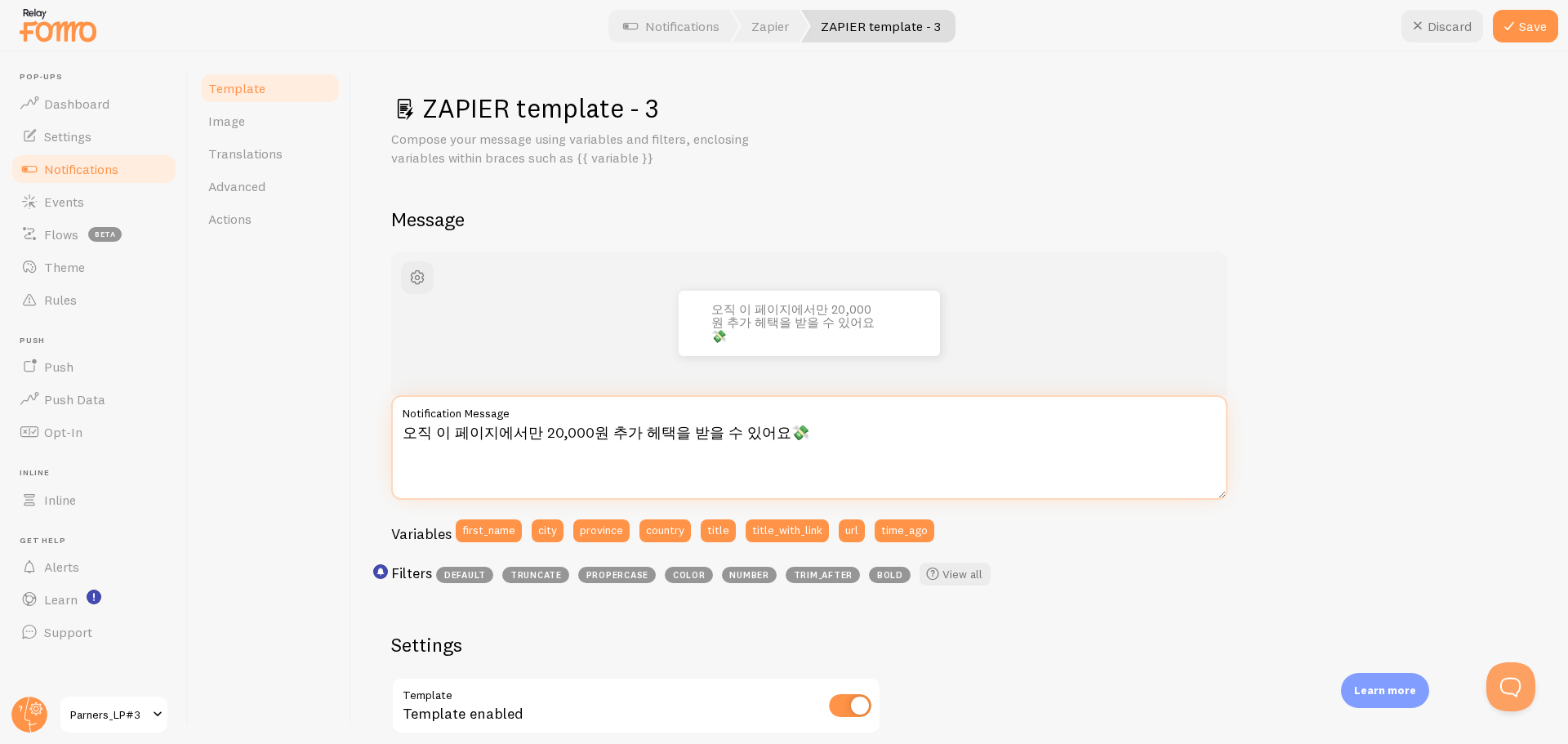
click at [633, 442] on textarea "오직 이 페이지에서만 20,000원 추가 헤택을 받을 수 있어요💸" at bounding box center [810, 447] width 836 height 104
paste textarea "금까지 총 {{ title }}명이 상담을 신청했어요🔥"
click at [477, 435] on textarea "지금까지 총 {{ title }}명이 상담을 신청했어요🔥" at bounding box center [810, 447] width 836 height 104
click at [546, 435] on textarea "지금까지 총 **{{ title }}명이 상담을 신청했어요🔥" at bounding box center [810, 447] width 836 height 104
type textarea "지금까지 총 **{{ title }}**명이 상담을 신청했어요🔥"
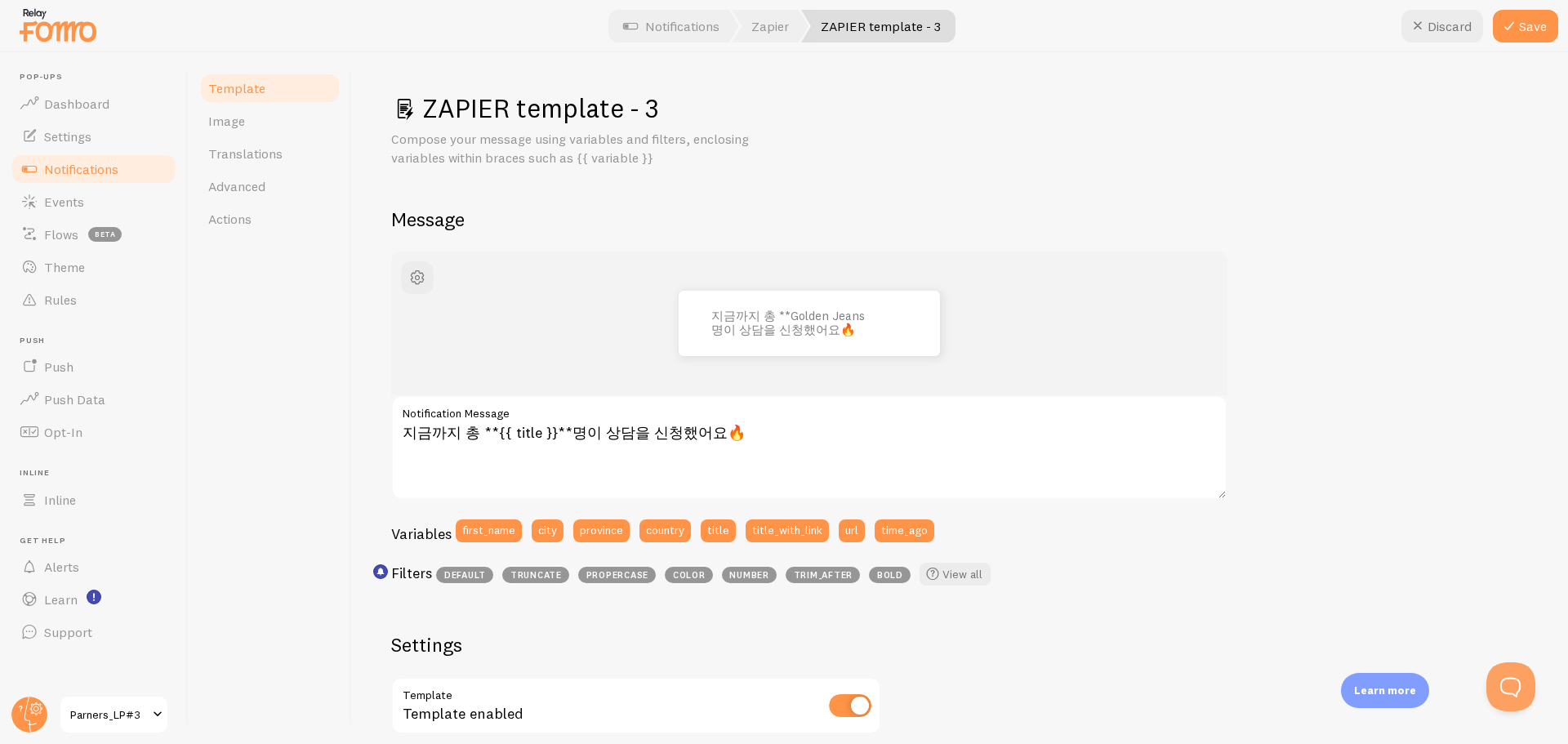
click at [1138, 588] on div "Filters default truncate propercase color number trim_after bold View all" at bounding box center [810, 577] width 836 height 30
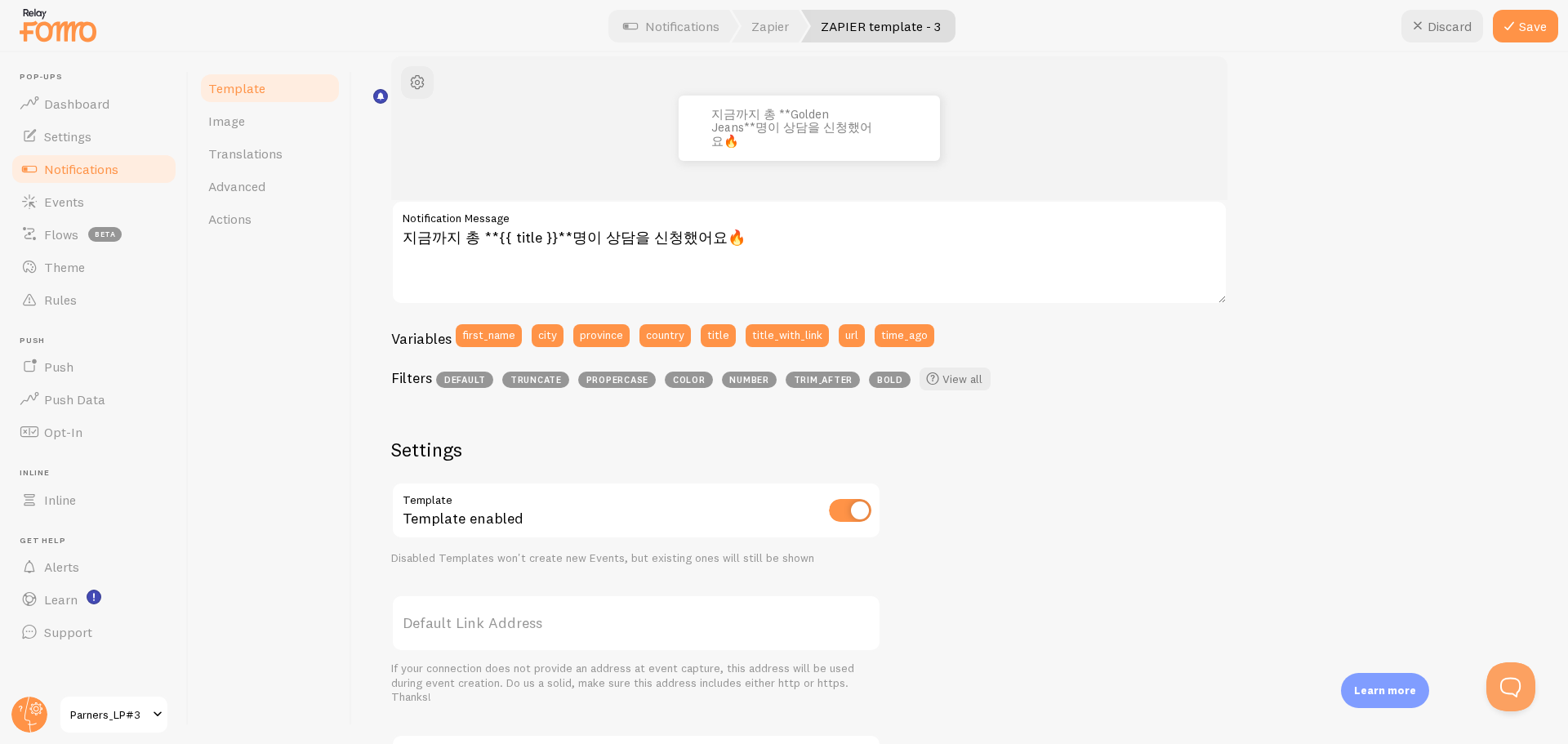
scroll to position [477, 0]
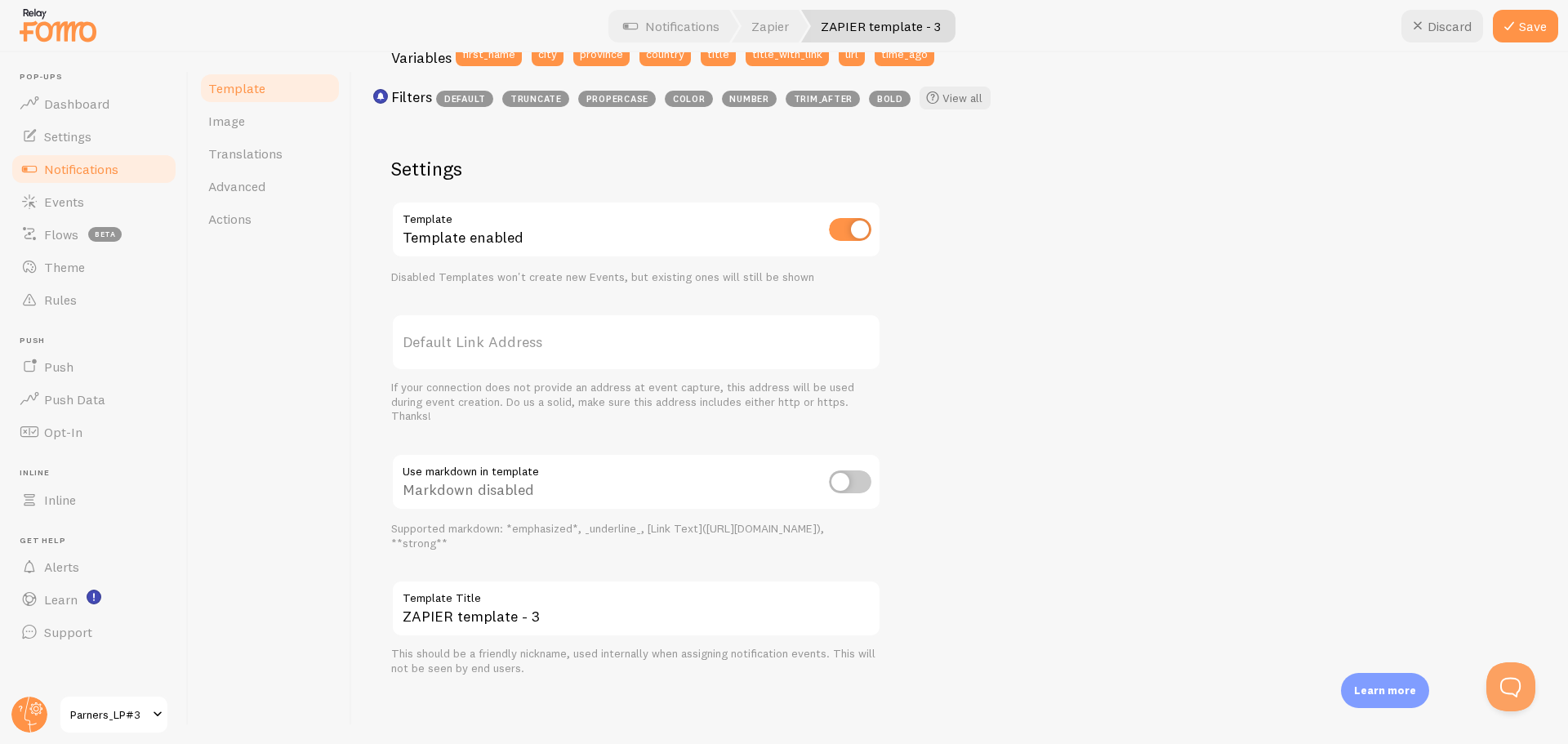
click at [840, 483] on input "checkbox" at bounding box center [850, 482] width 43 height 23
checkbox input "true"
click at [574, 638] on div "ZAPIER template - 3 Template Title This should be a friendly nickname, used int…" at bounding box center [636, 628] width 490 height 95
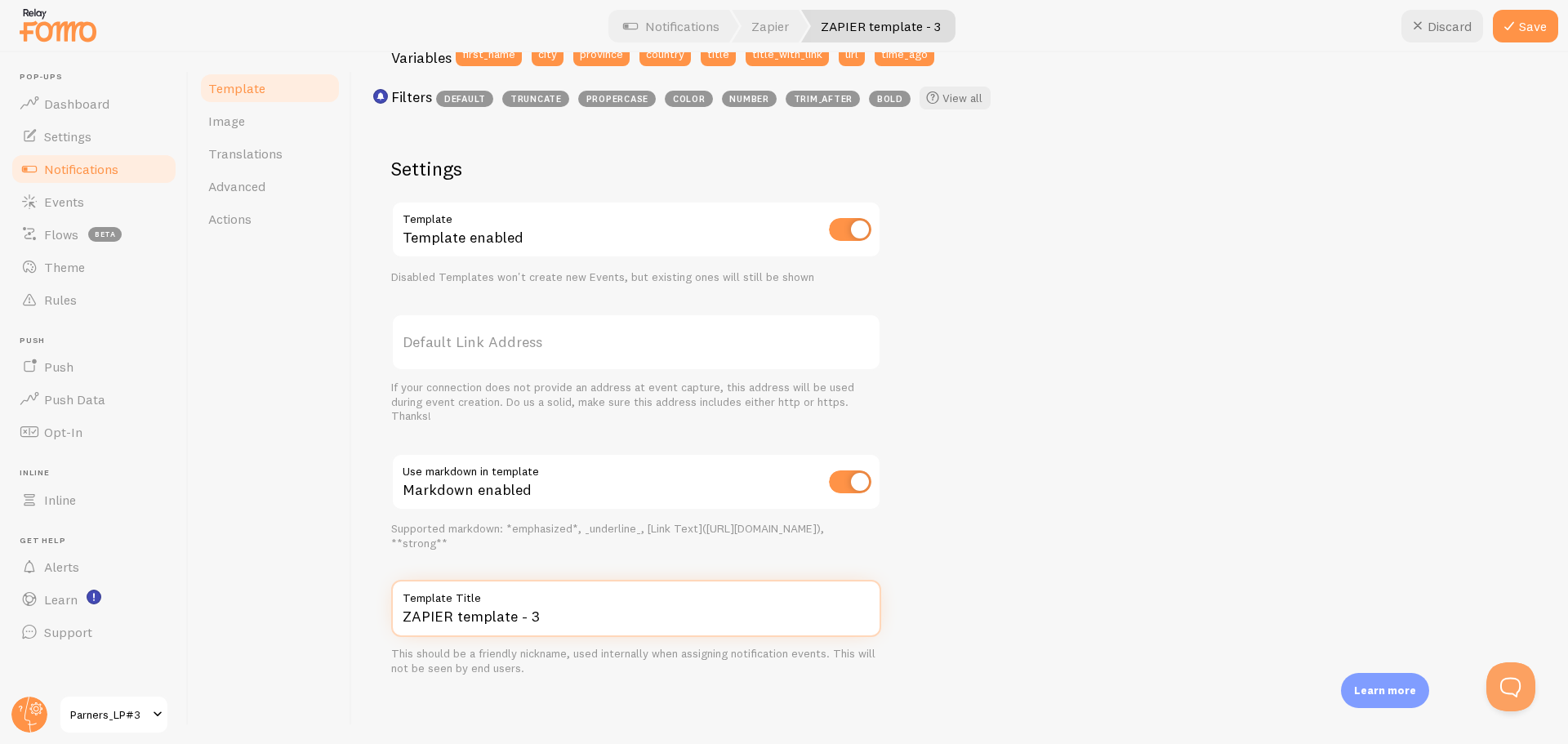
click at [571, 623] on input "ZAPIER template - 3" at bounding box center [636, 609] width 490 height 57
paste input "LP3_2"
type input "LP3_2"
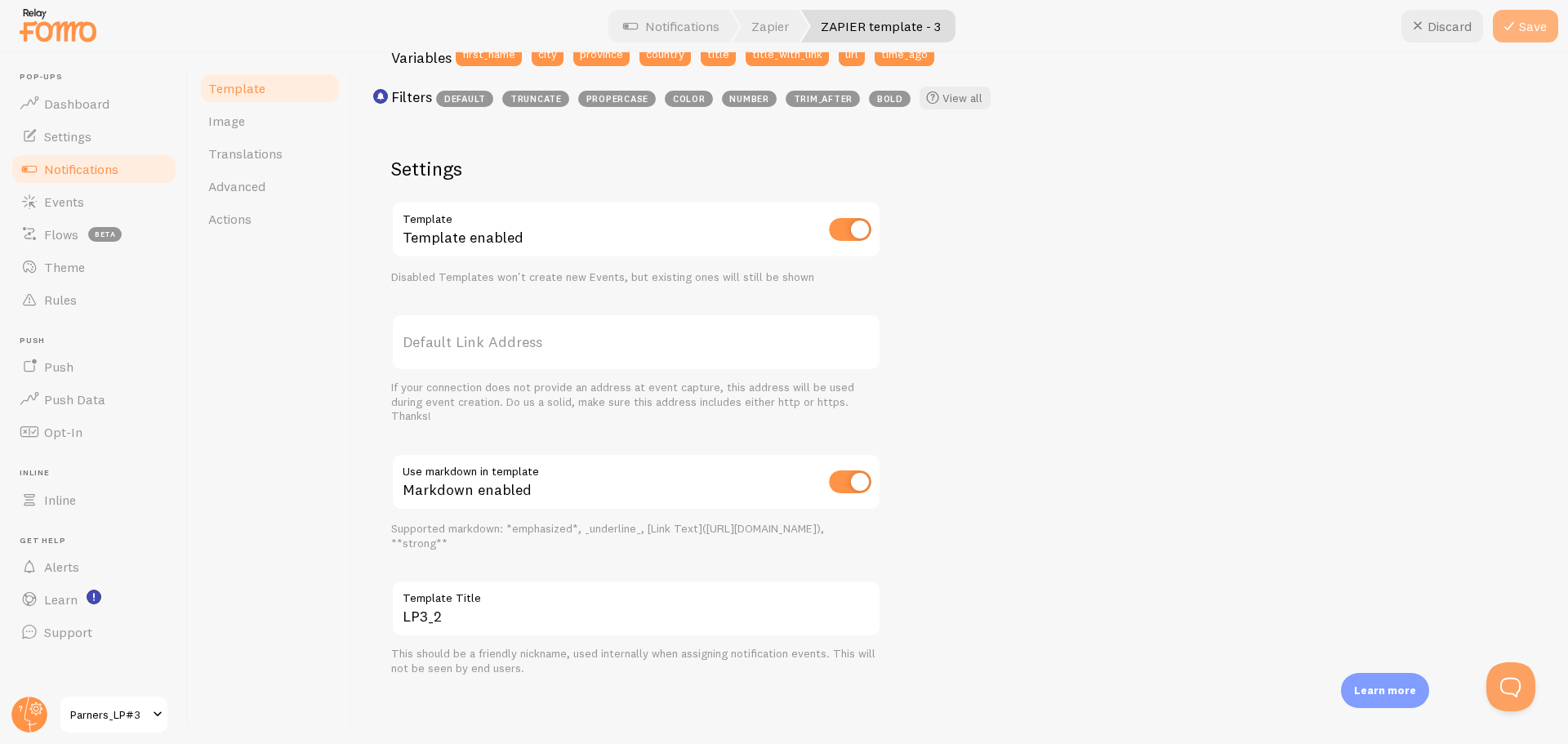
click at [1519, 18] on button "Save" at bounding box center [1525, 26] width 65 height 33
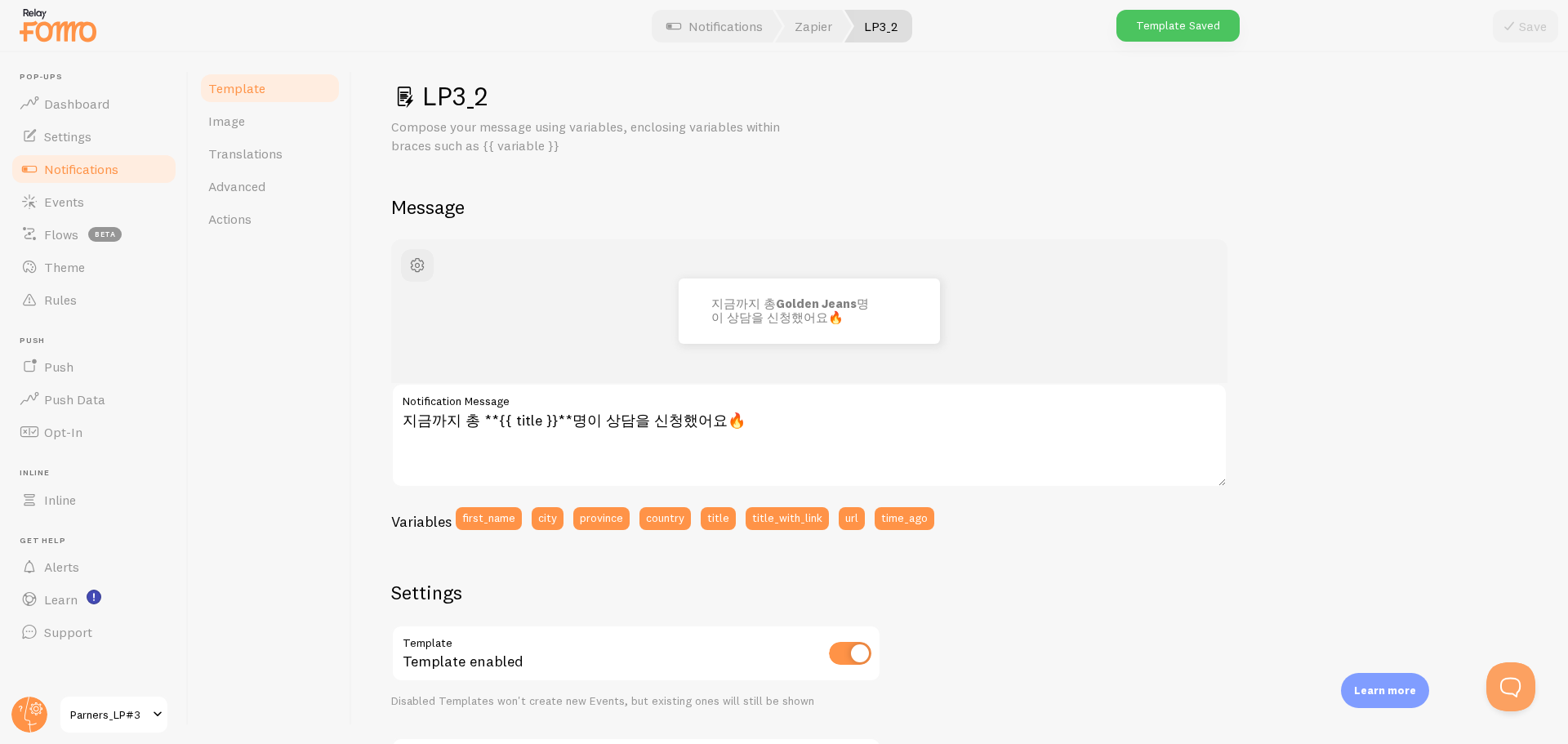
scroll to position [0, 0]
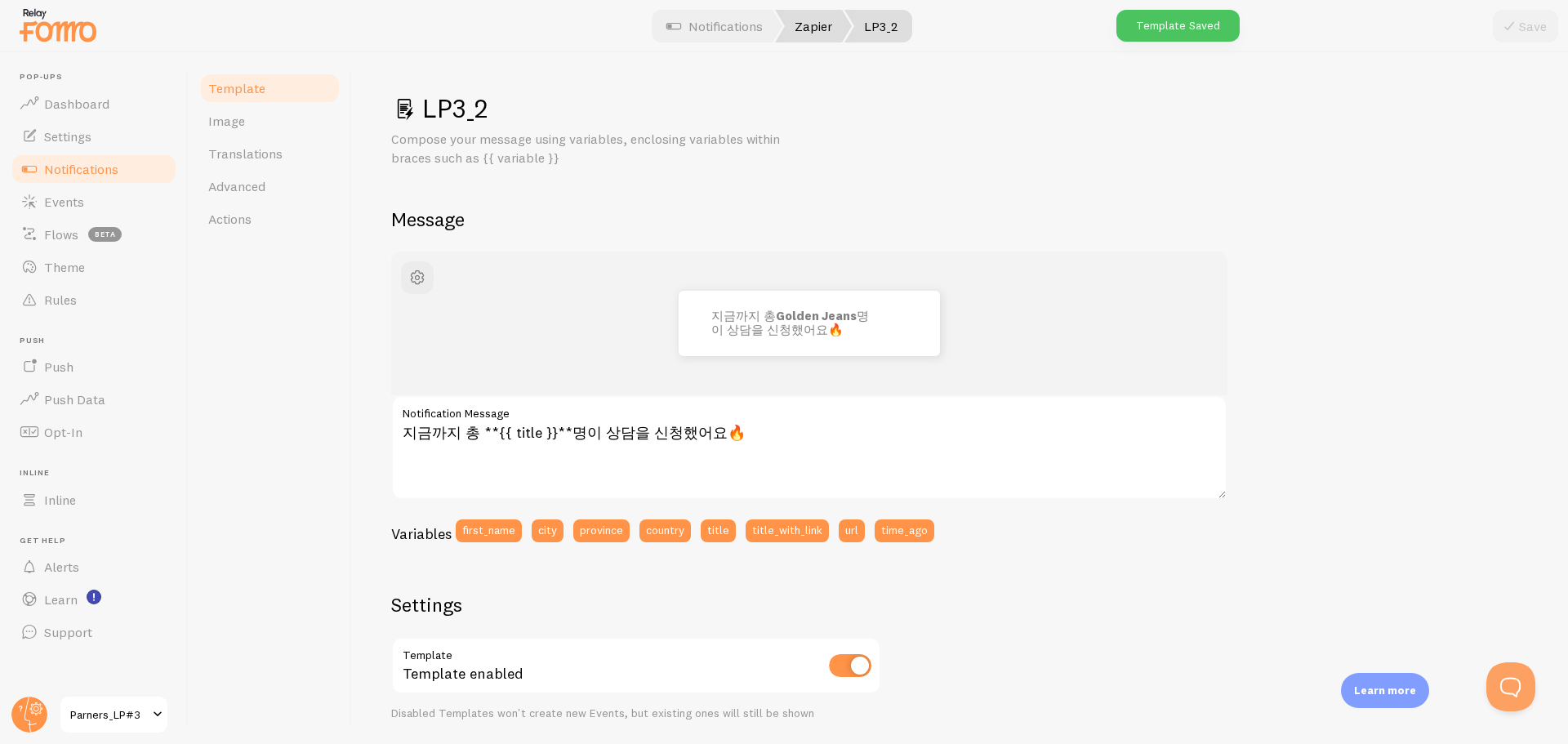
click at [832, 22] on link "Zapier" at bounding box center [813, 26] width 76 height 33
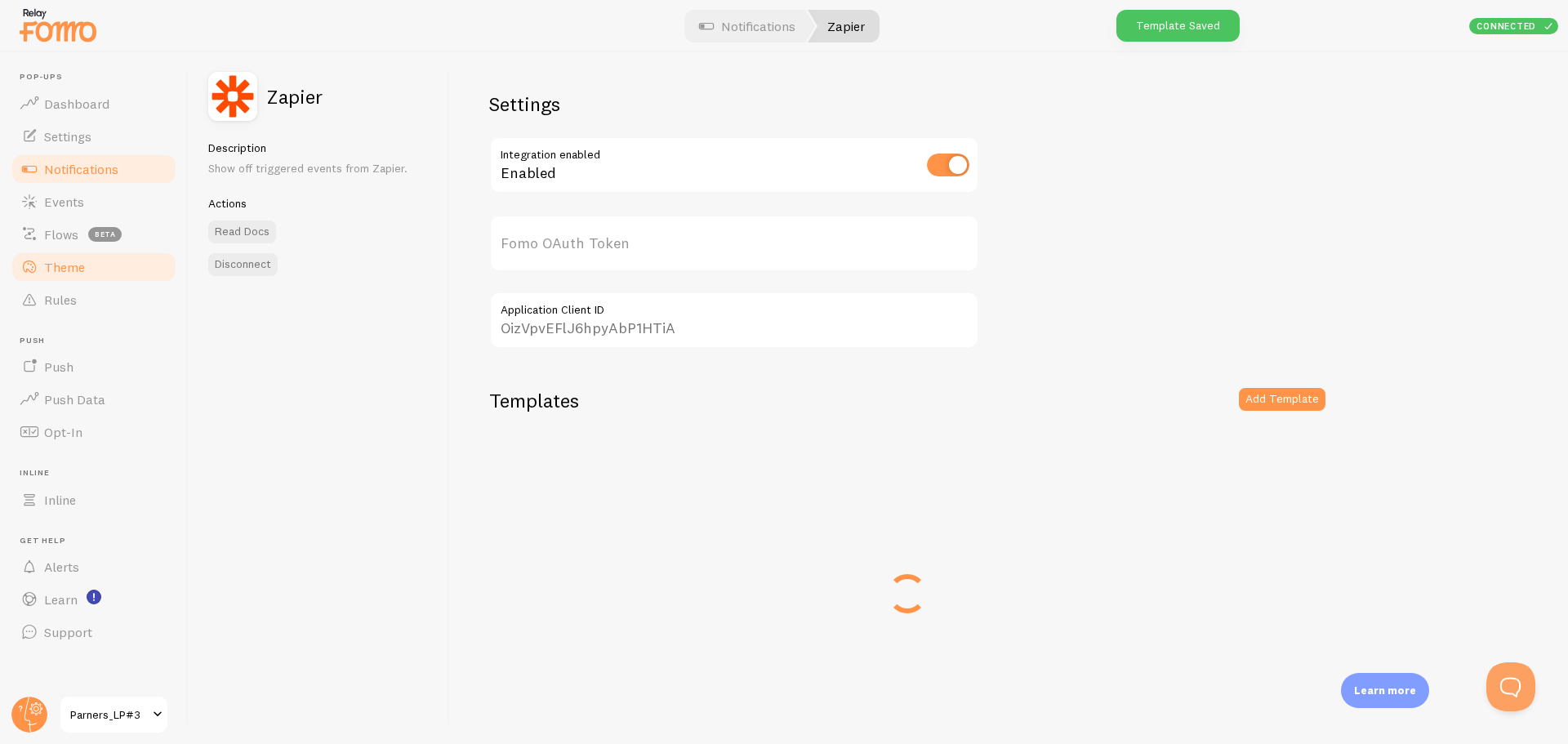
type input "GMqsZiajcV7Gm6Rp3xl+ow=="
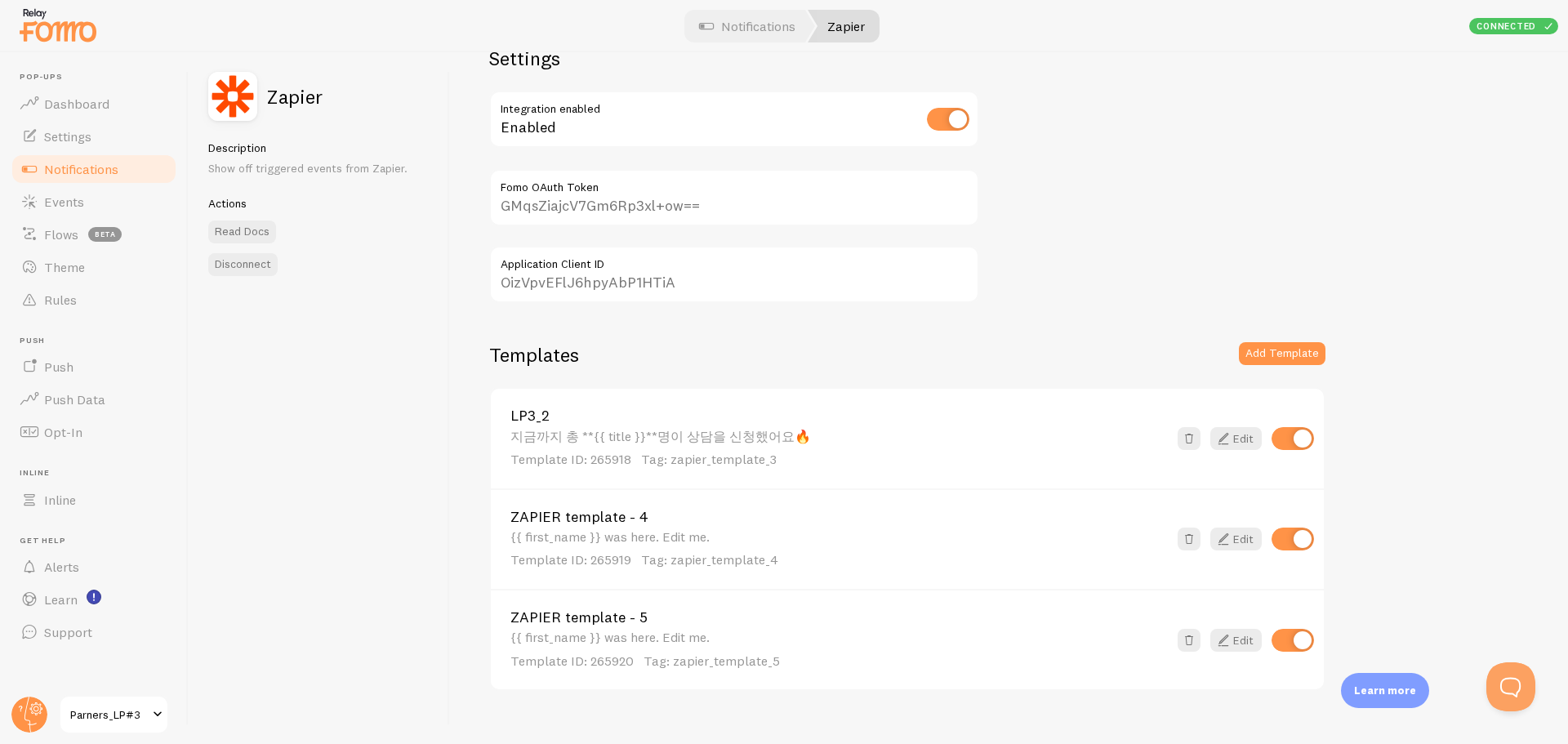
scroll to position [71, 0]
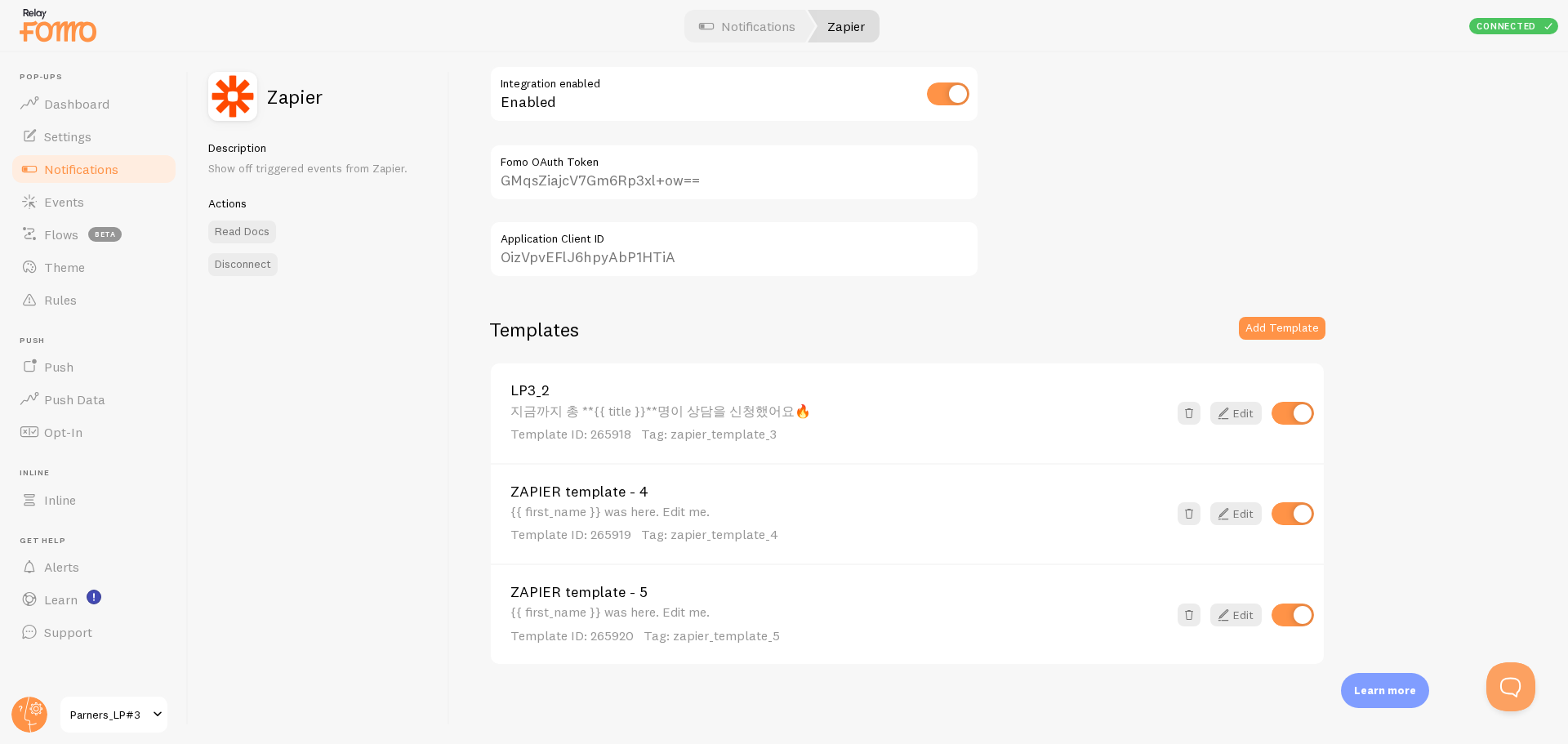
click at [598, 496] on link "ZAPIER template - 4" at bounding box center [838, 491] width 657 height 15
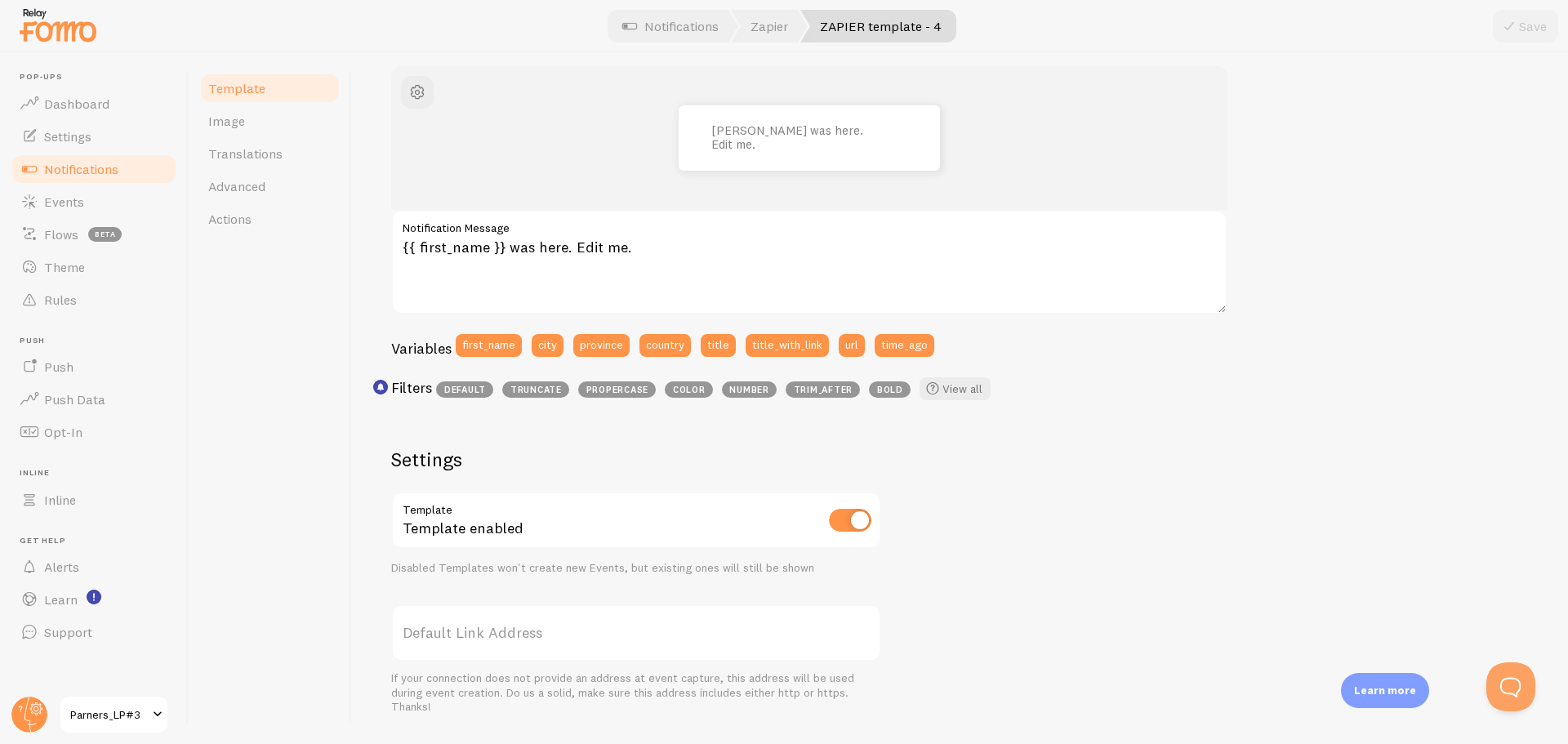
scroll to position [163, 0]
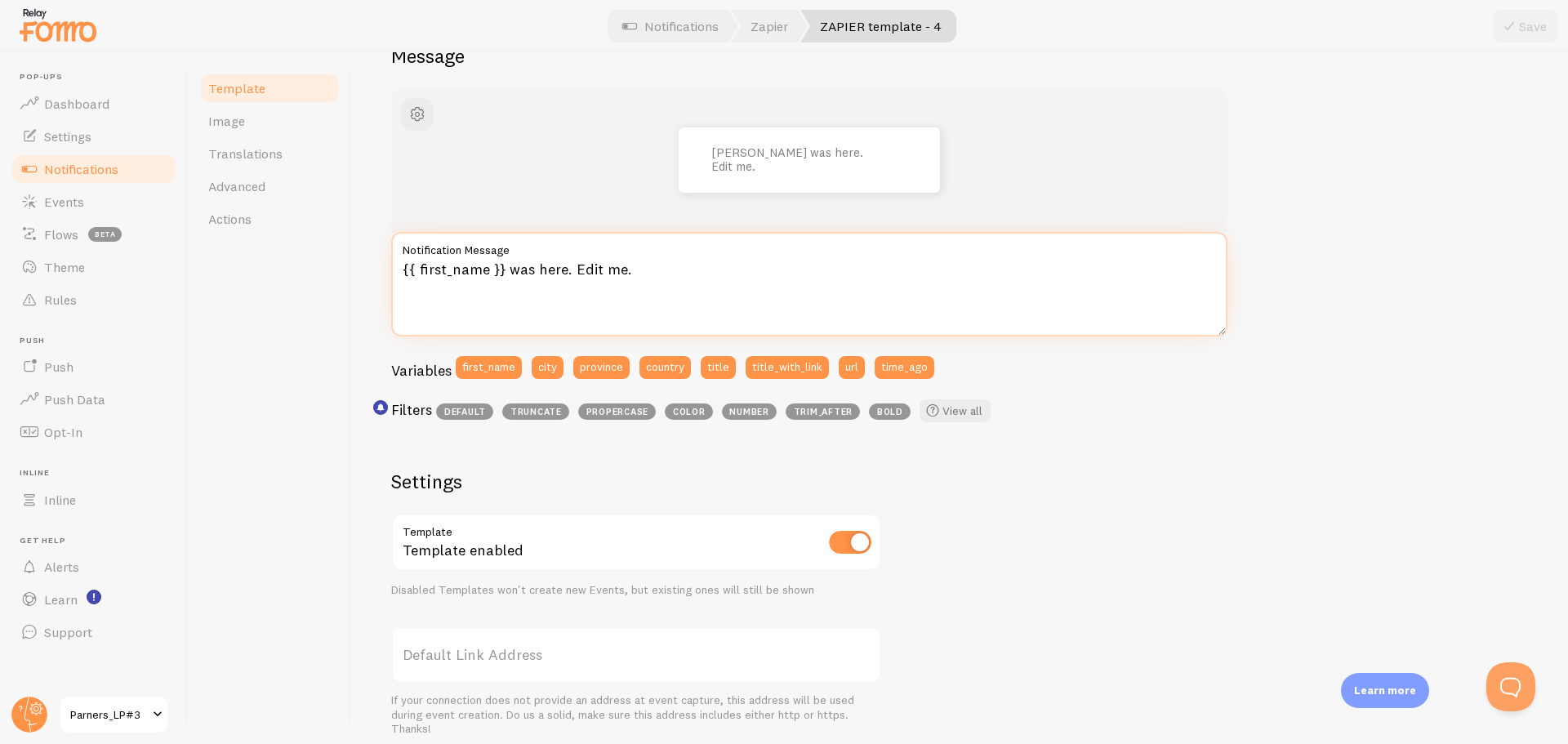
click at [450, 277] on textarea "{{ first_name }} was here. Edit me." at bounding box center [810, 284] width 836 height 104
paste textarea "방금 {{ title }}님이 상담을 신청했어요🎉"
click at [436, 268] on textarea "방금 {{ title }}님이 상담을 신청했어요🎉" at bounding box center [810, 284] width 836 height 104
click at [503, 268] on textarea "방금 **{{ title }}님이 상담을 신청했어요🎉" at bounding box center [810, 284] width 836 height 104
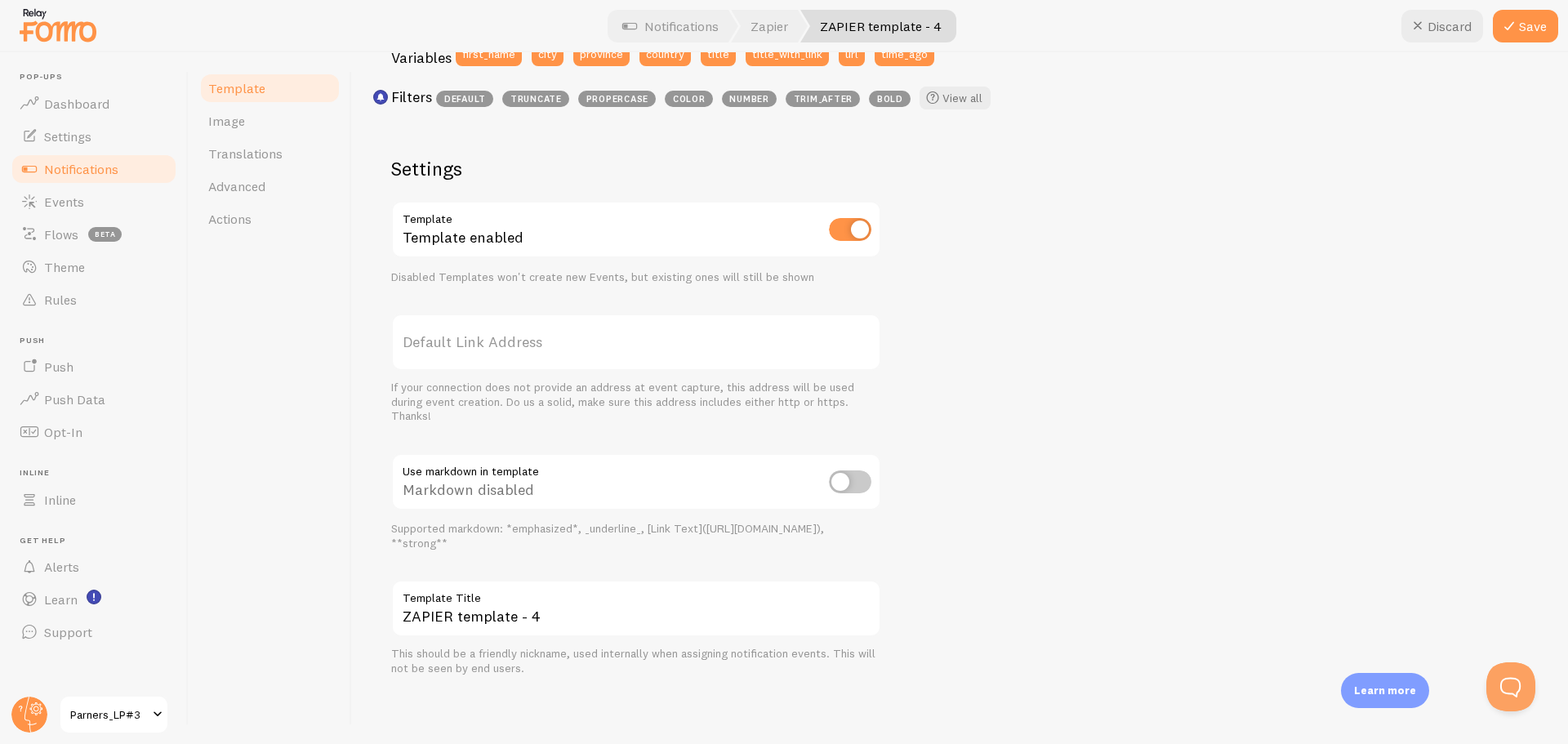
type textarea "방금 **{{ title }}**님이 상담을 신청했어요🎉"
click at [845, 473] on input "checkbox" at bounding box center [850, 482] width 43 height 23
checkbox input "true"
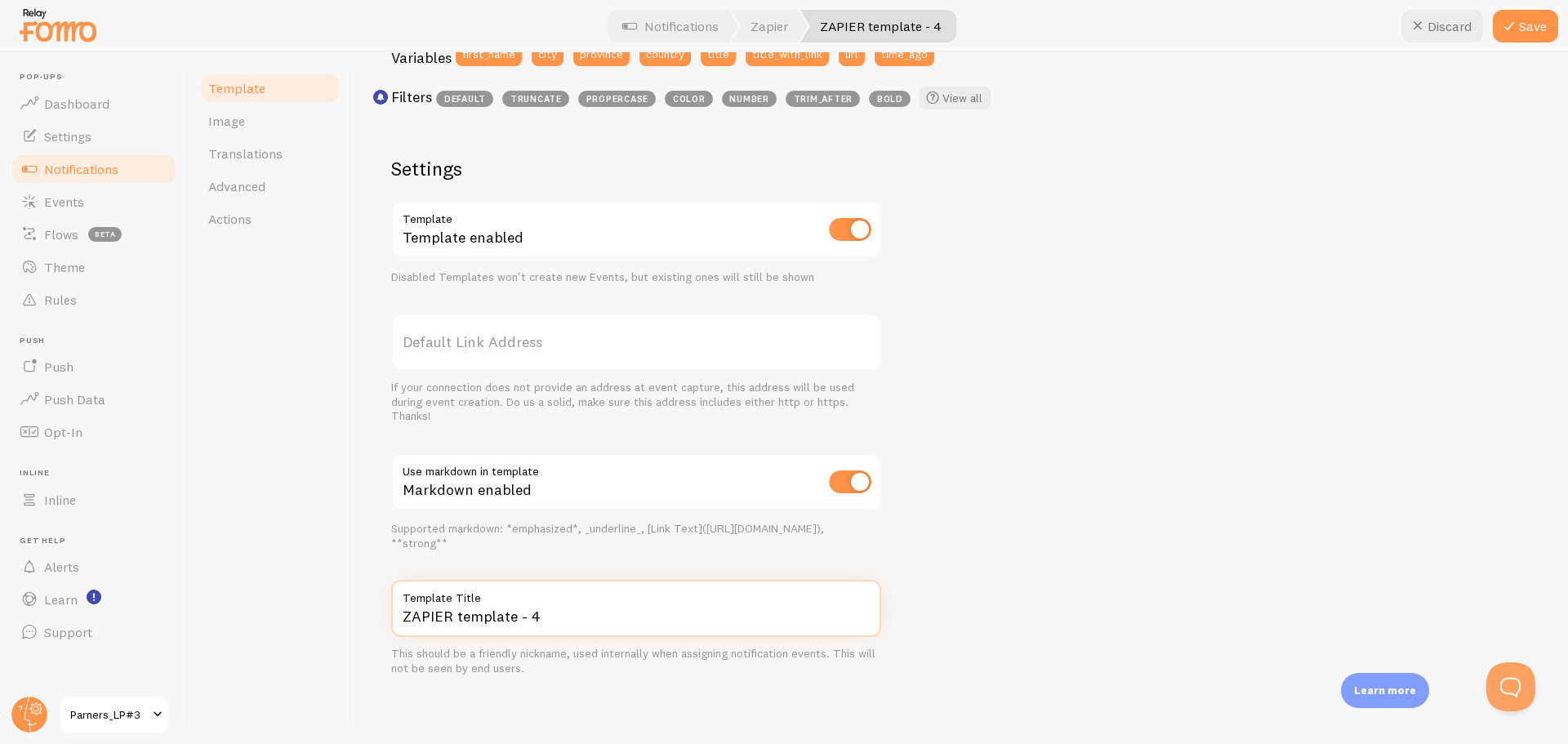
click at [548, 608] on input "ZAPIER template - 4" at bounding box center [636, 609] width 490 height 57
paste input "LP3_3"
type input "LP3_3"
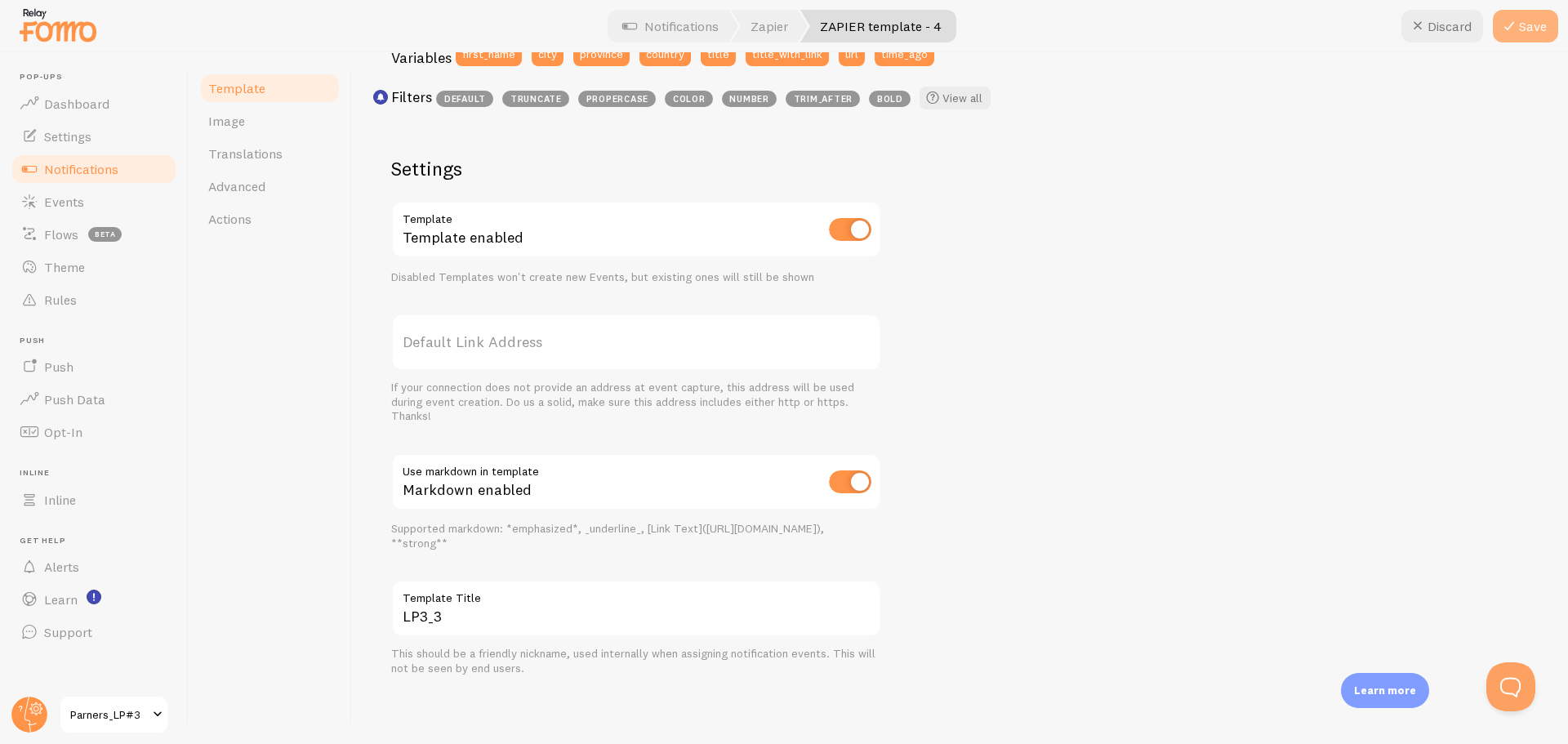
click at [1506, 31] on icon at bounding box center [1509, 26] width 20 height 20
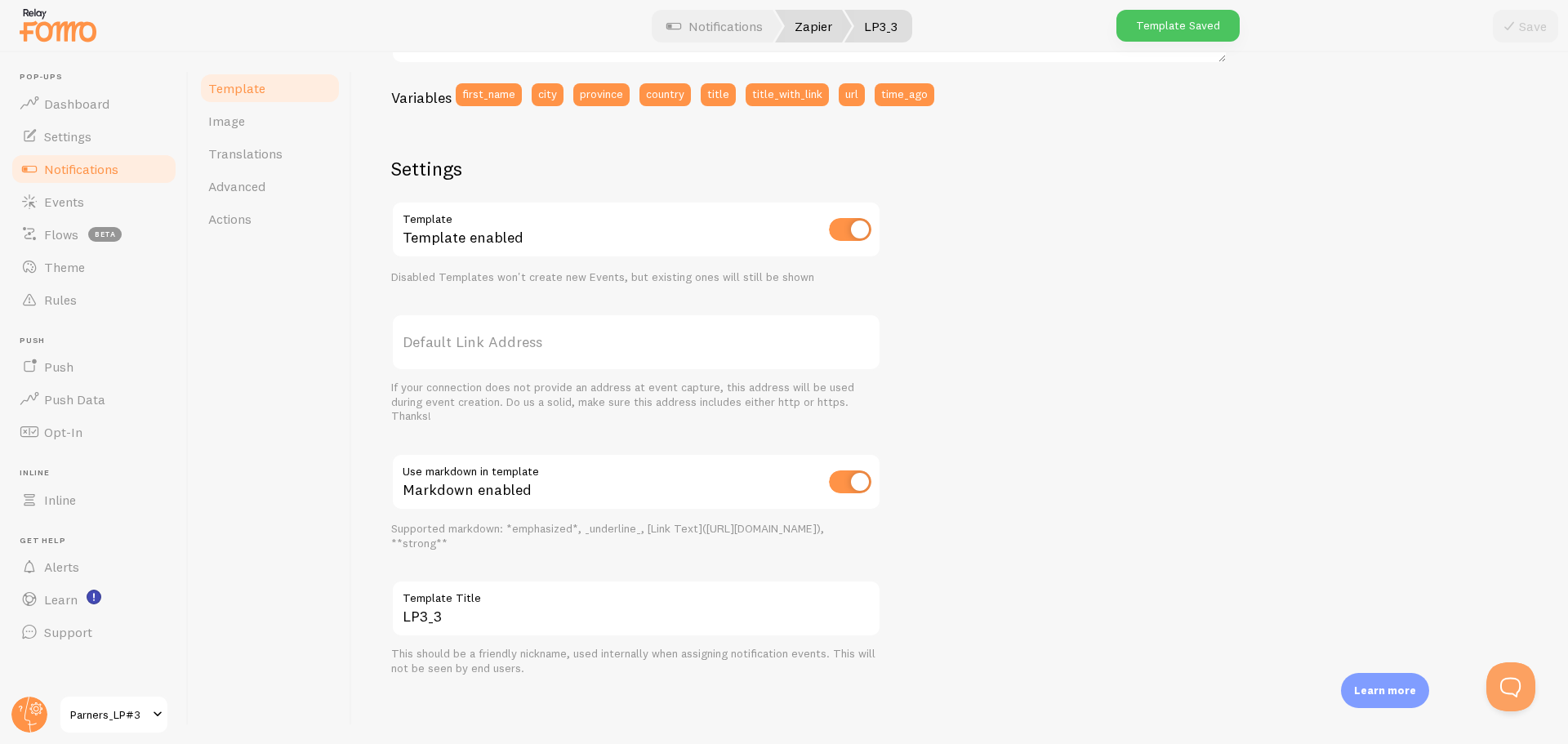
click at [817, 31] on link "Zapier" at bounding box center [813, 26] width 76 height 33
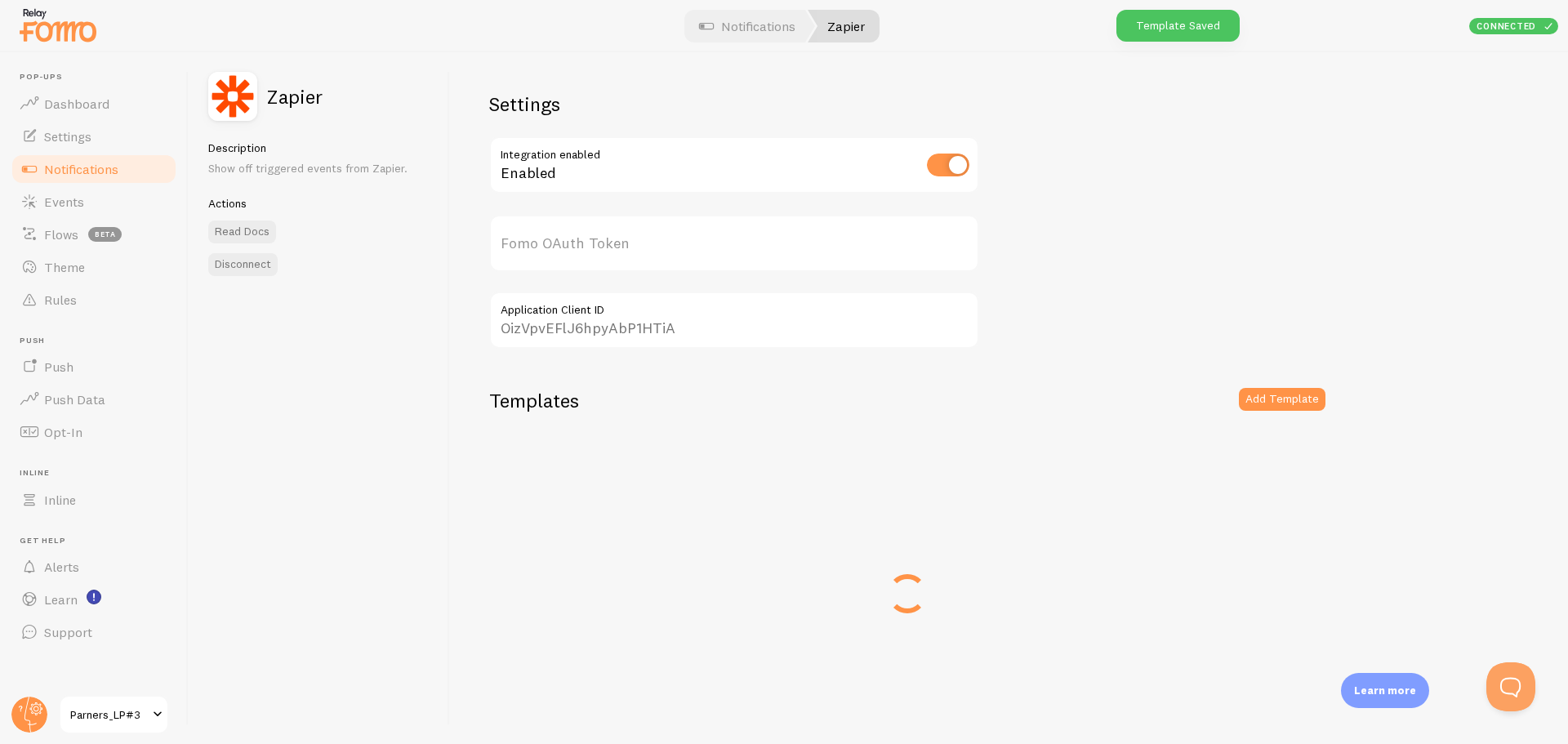
type input "GMqsZiajcV7Gm6Rp3xl+ow=="
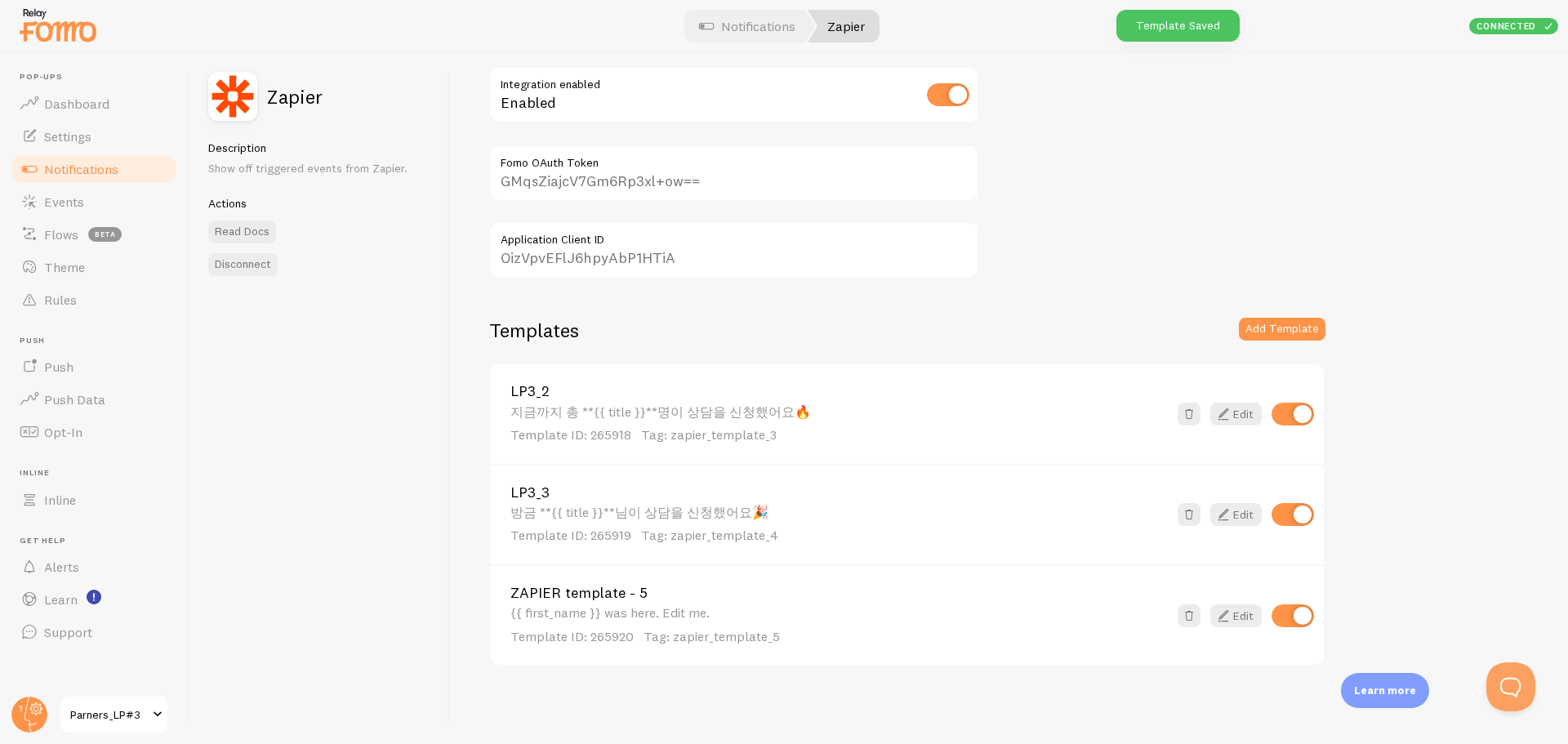
scroll to position [71, 0]
click at [1190, 616] on span at bounding box center [1189, 615] width 16 height 16
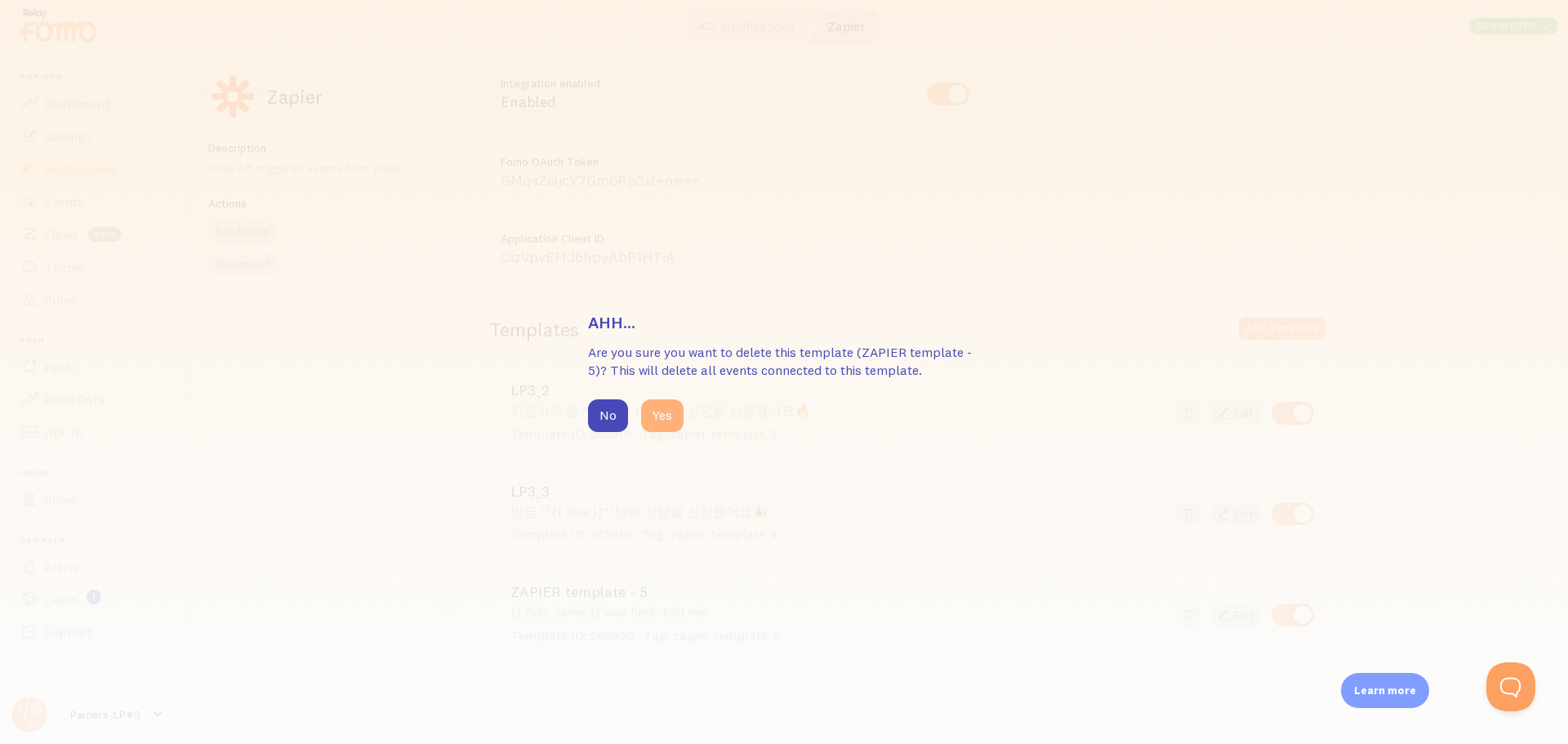
click at [653, 412] on button "Yes" at bounding box center [662, 416] width 43 height 33
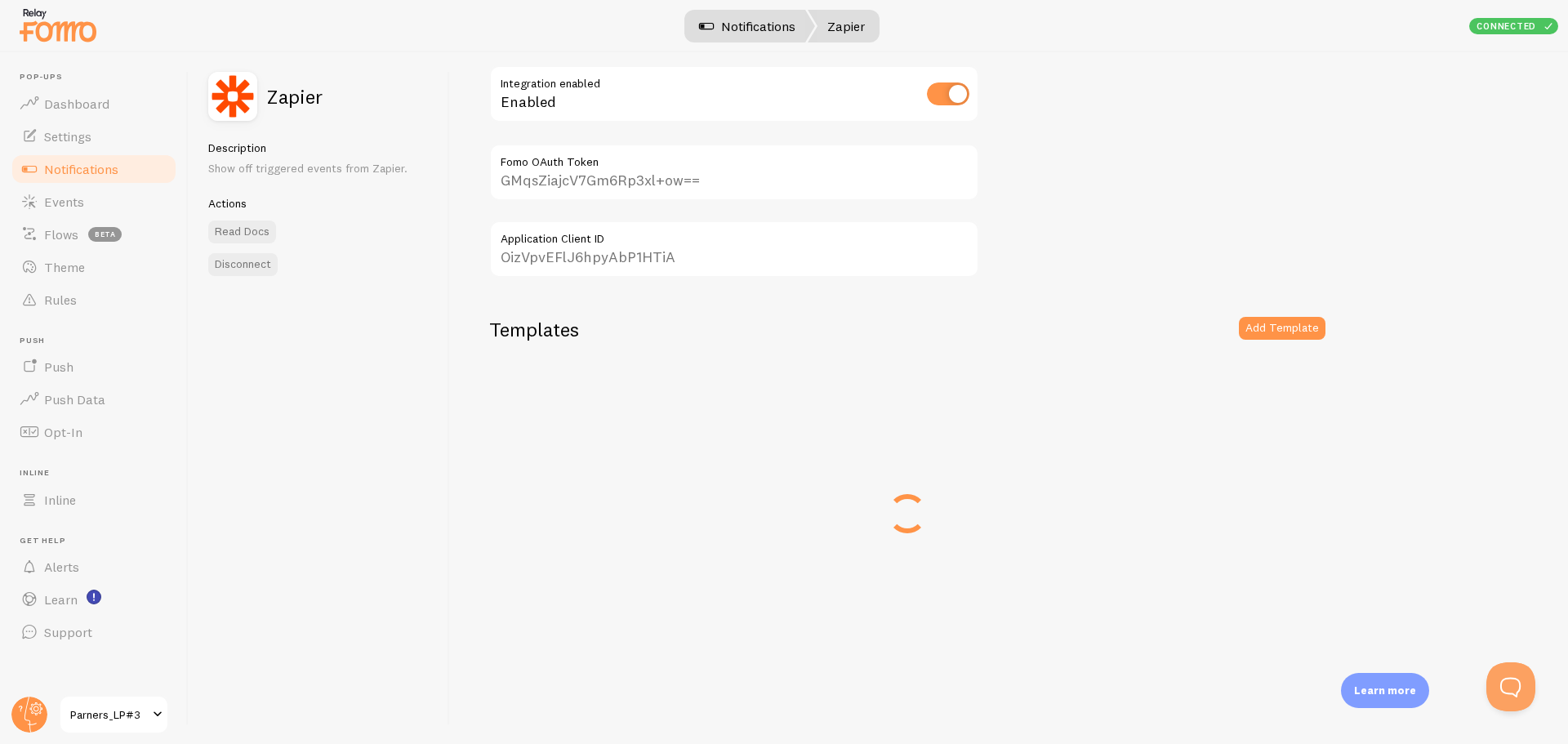
click at [753, 26] on link "Notifications" at bounding box center [747, 26] width 135 height 33
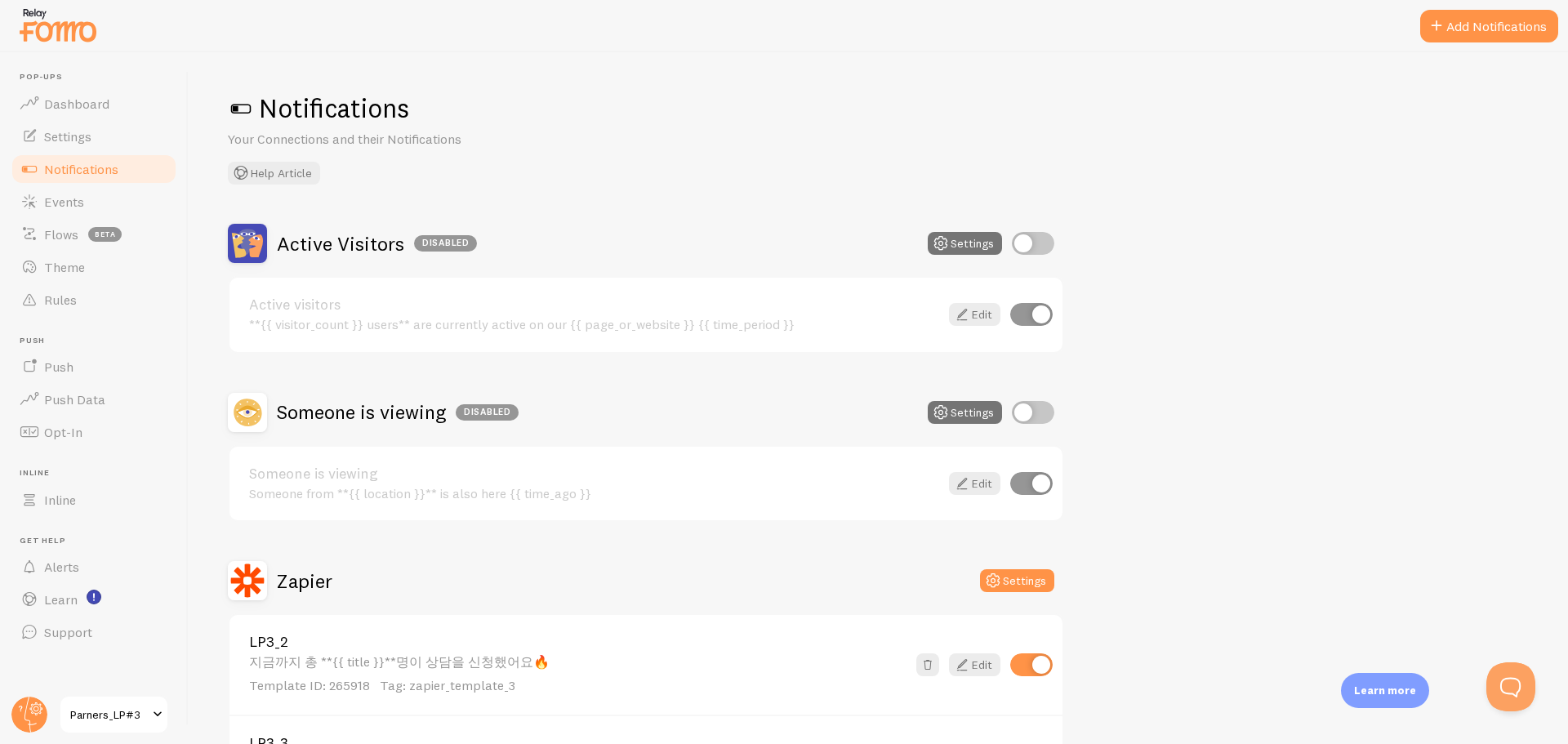
click at [1463, 34] on button "Add Notifications" at bounding box center [1488, 26] width 138 height 33
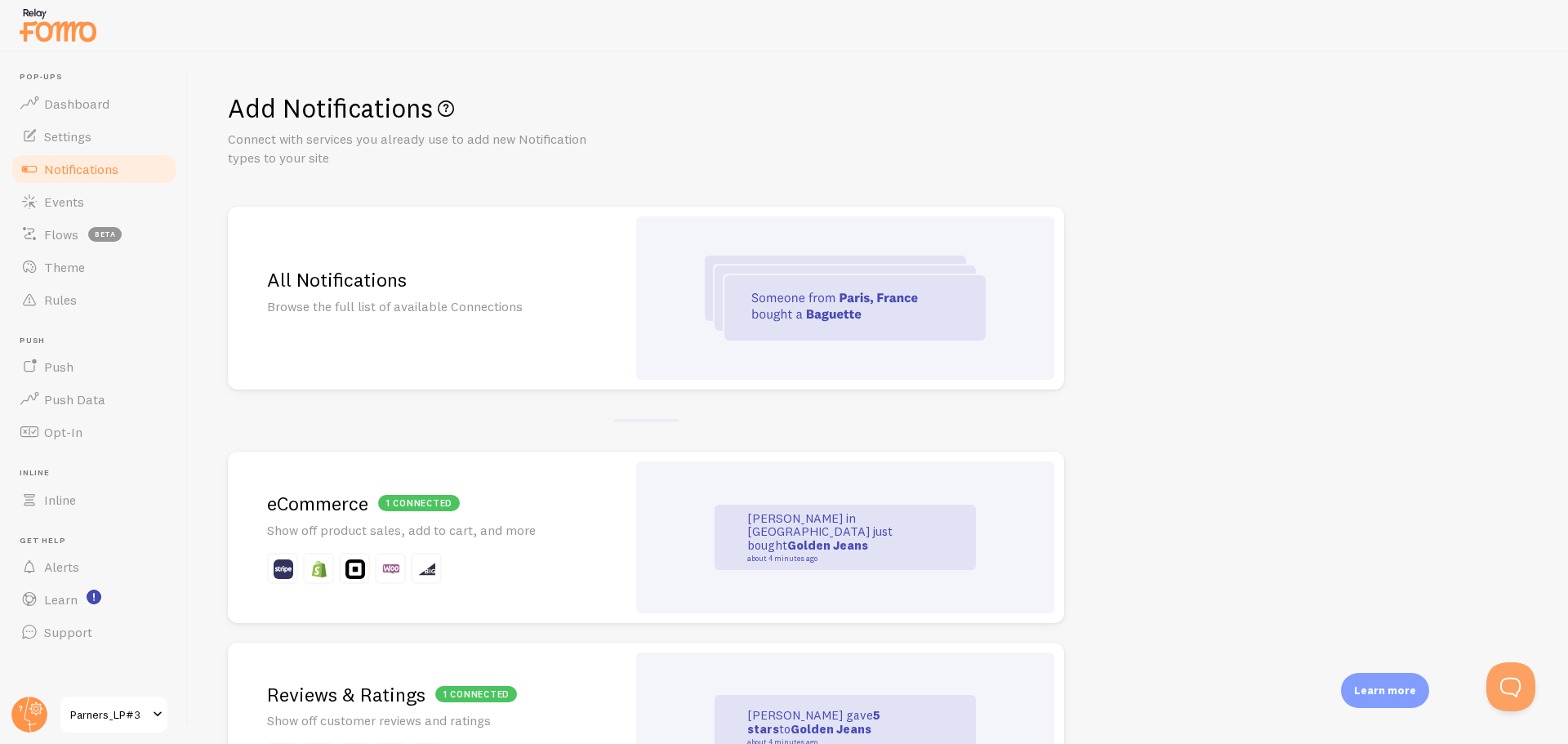
click at [674, 313] on div at bounding box center [845, 298] width 418 height 163
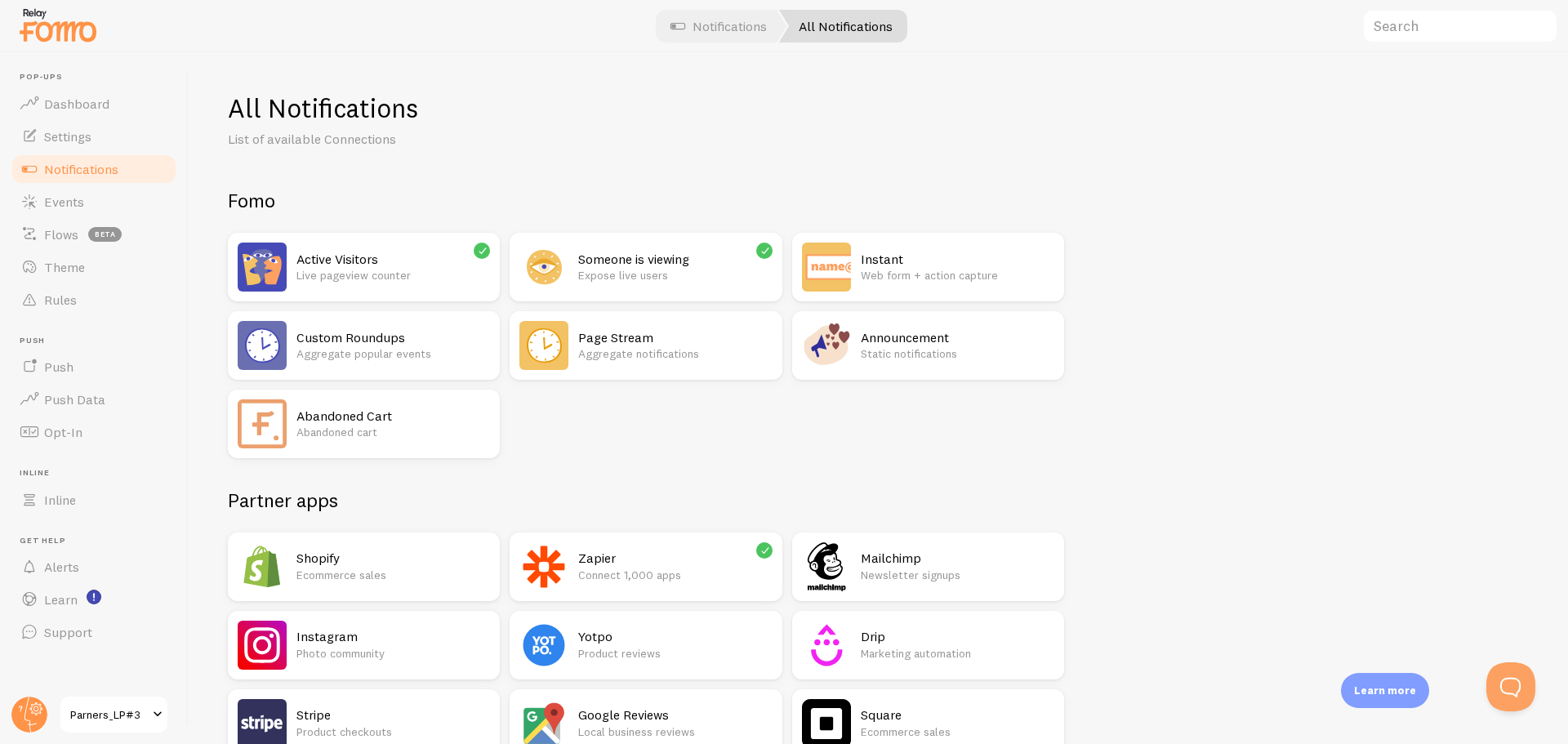
click at [905, 325] on div "Announcement Static notifications" at bounding box center [957, 346] width 194 height 49
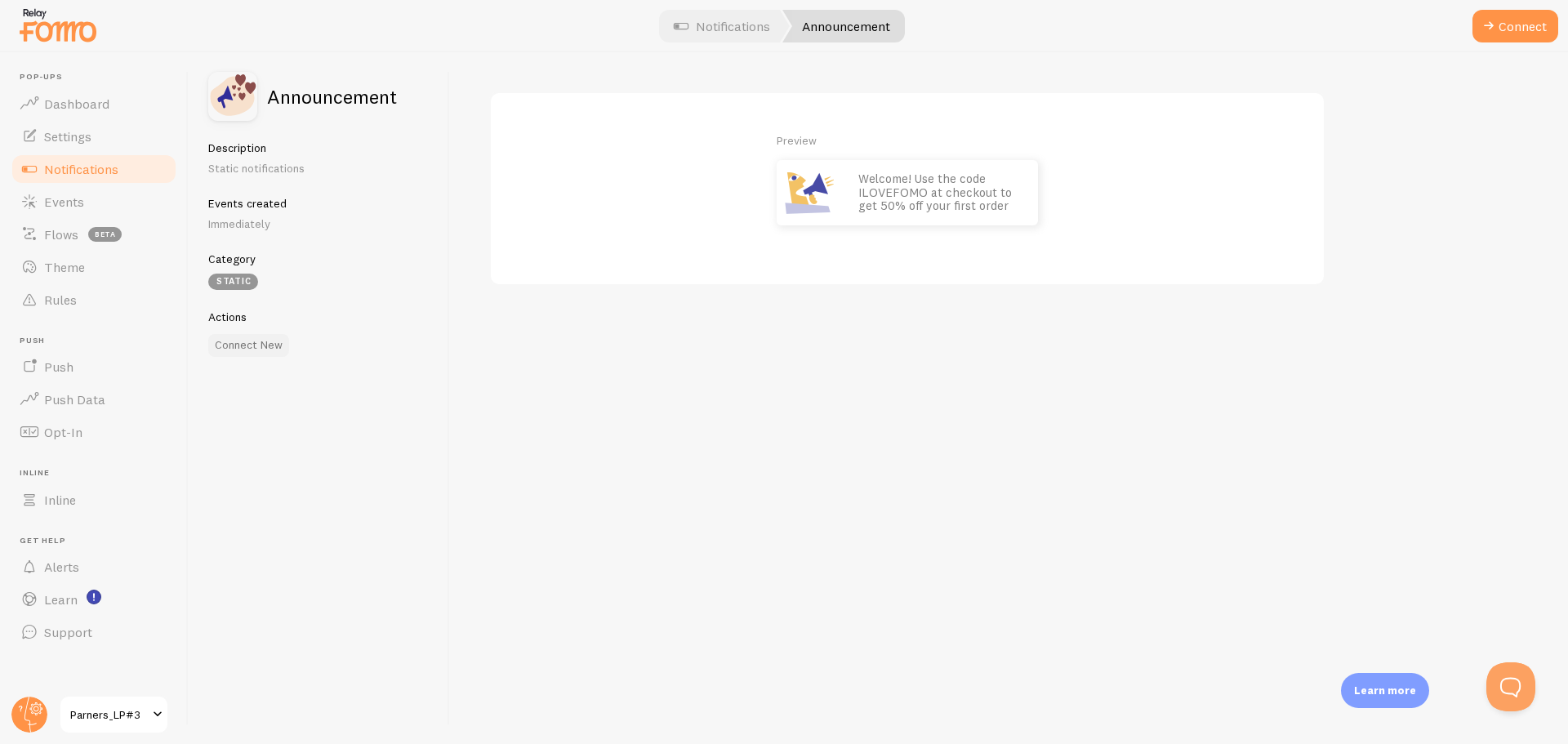
click at [226, 348] on button "Connect New" at bounding box center [248, 346] width 81 height 23
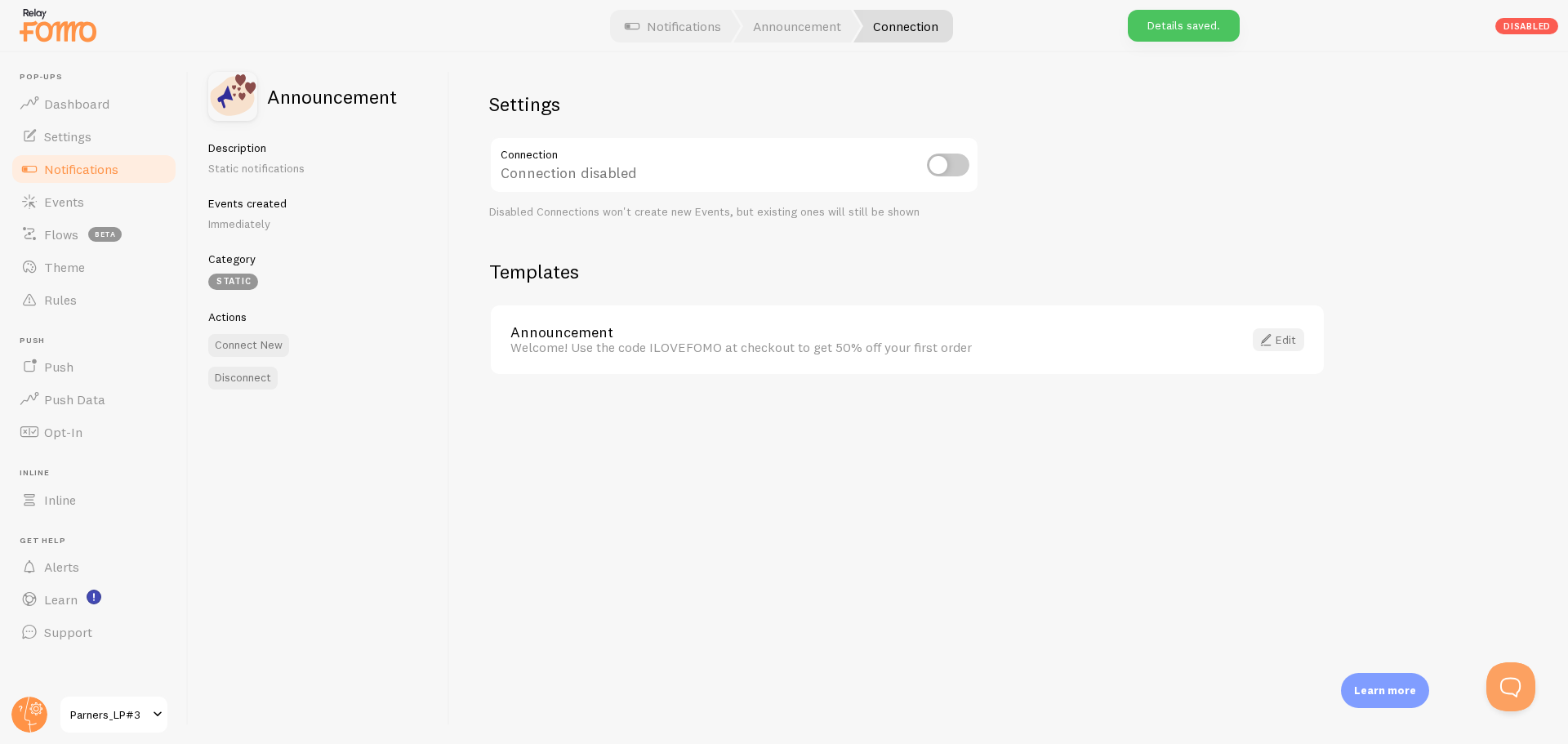
click at [1269, 334] on span at bounding box center [1265, 339] width 20 height 20
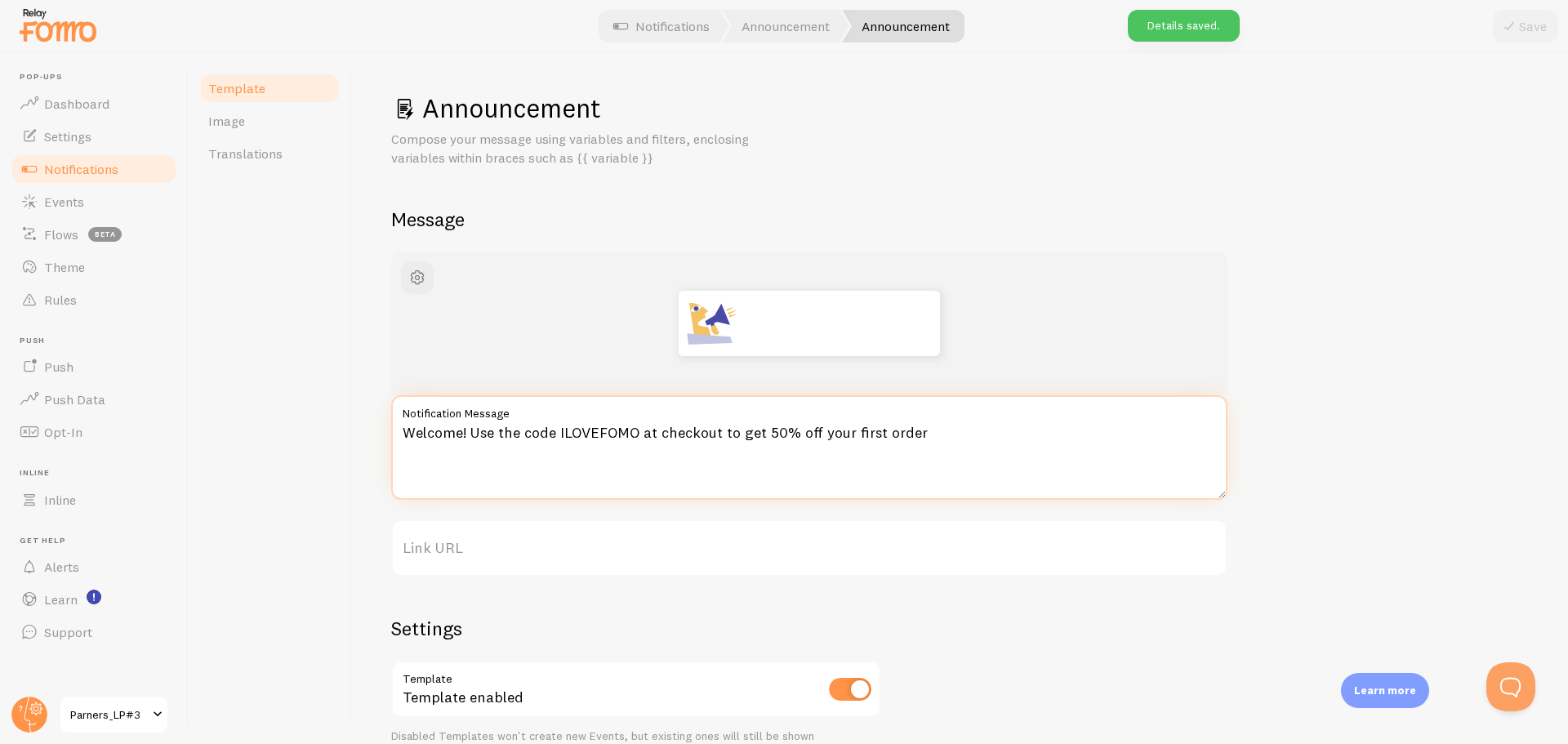
click at [608, 458] on textarea "Welcome! Use the code ILOVEFOMO at checkout to get 50% off your first order" at bounding box center [810, 447] width 836 height 104
paste textarea "오직 이 페이지에서만 20,000원 추가 헤택을 받을 수 있어요💸"
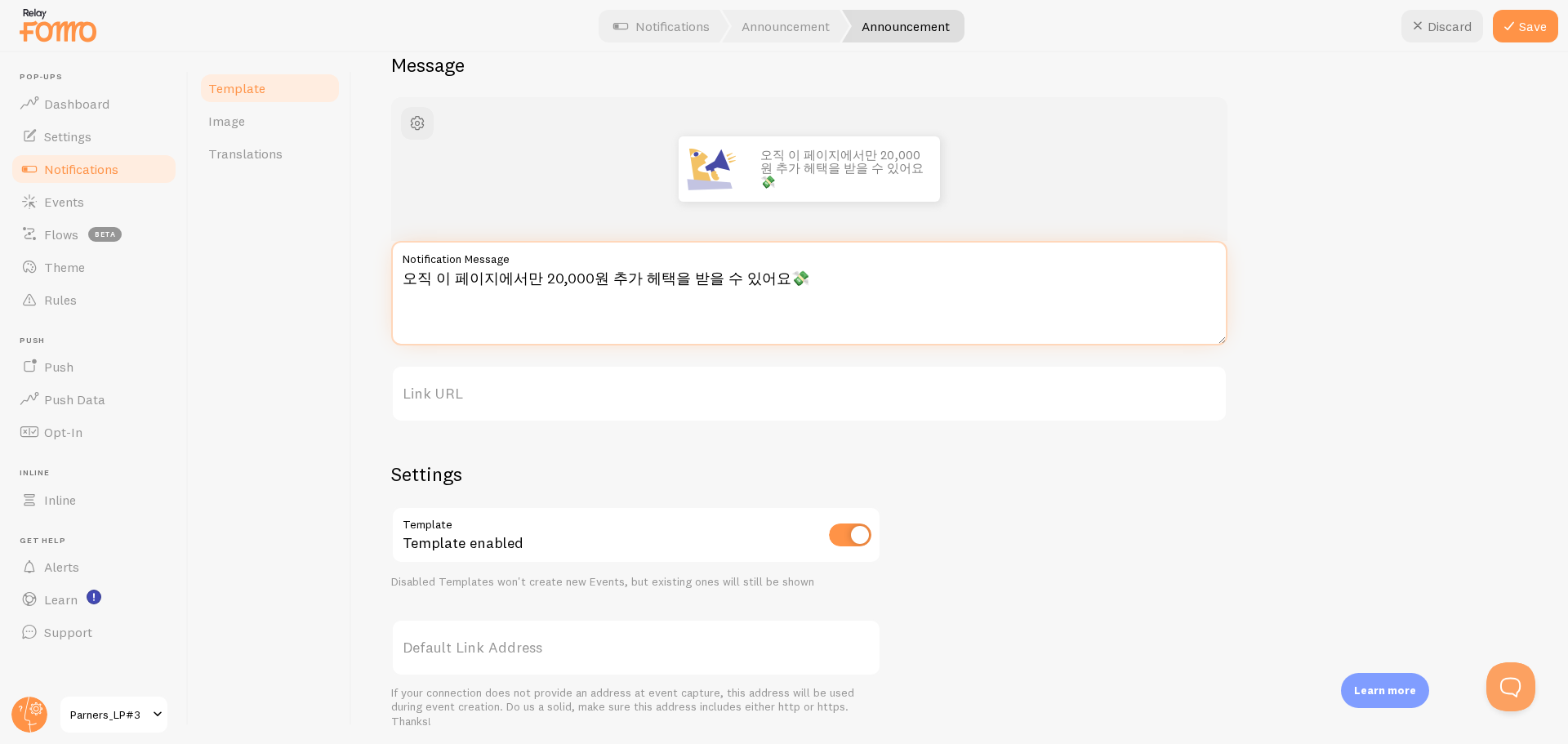
scroll to position [207, 0]
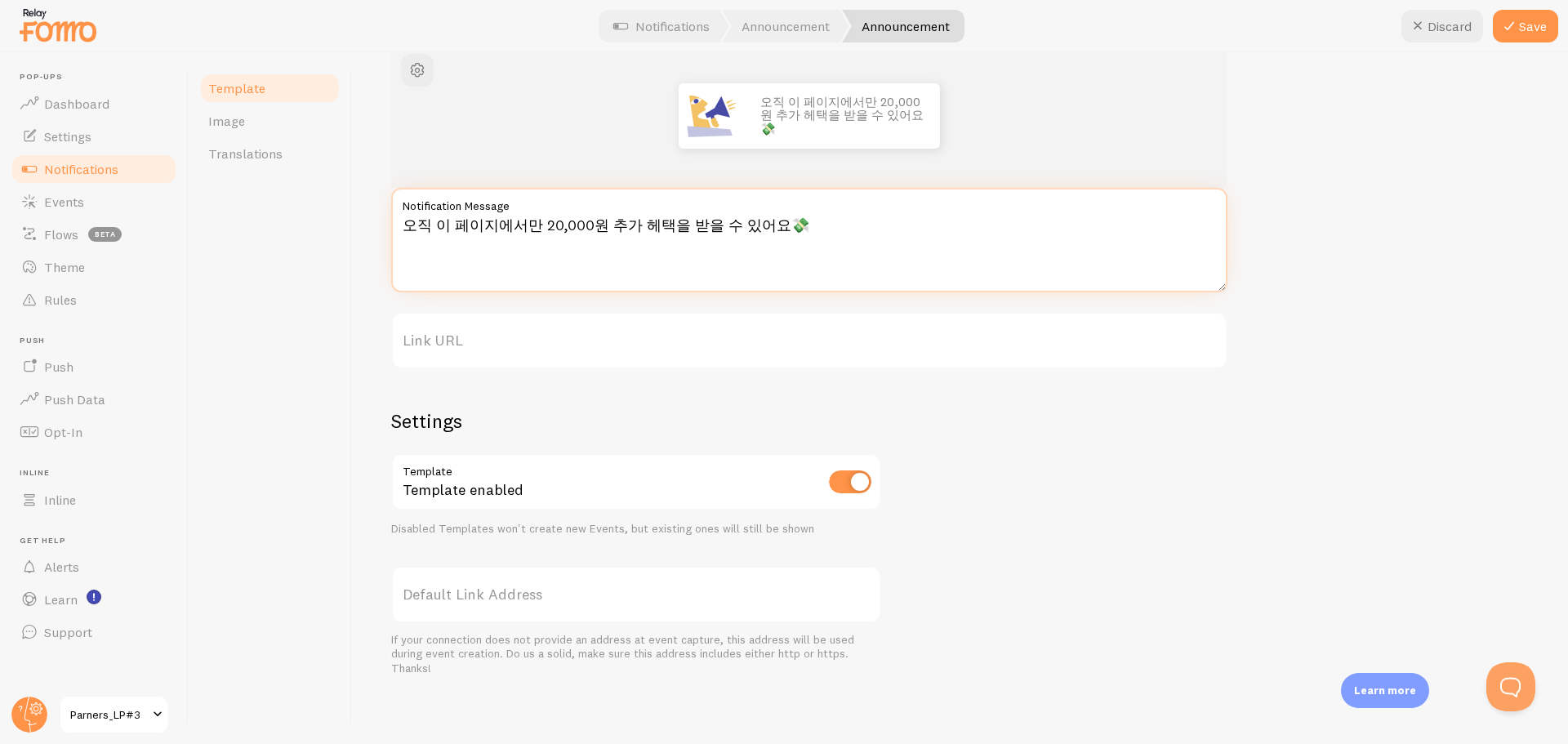
type textarea "오직 이 페이지에서만 20,000원 추가 헤택을 받을 수 있어요💸"
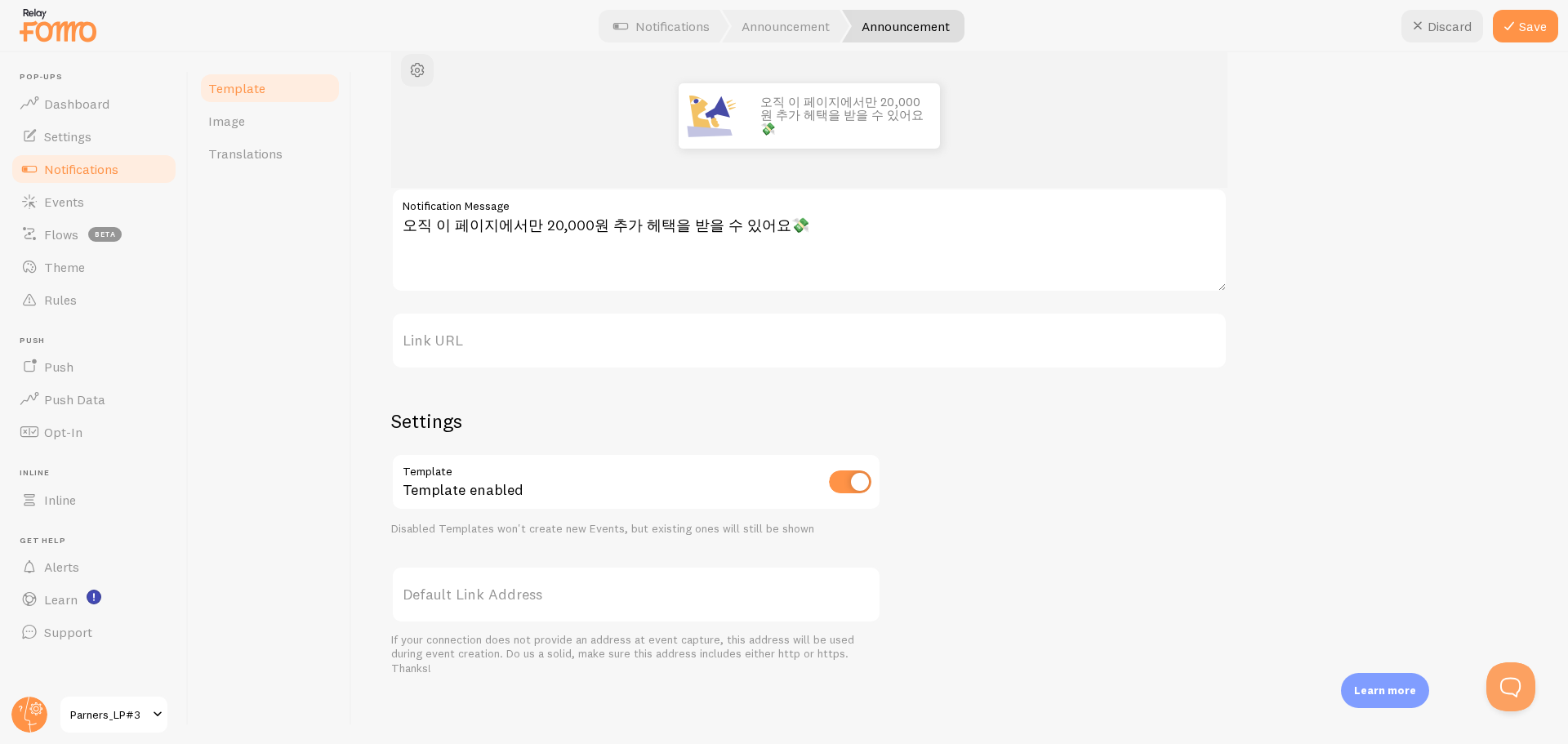
click at [1163, 446] on div "오직 이 페이지에서만 20,000원 추가 헤택을 받을 수 있어요💸 오직 이 페이지에서만 20,000원 추가 헤택을 받을 수 있어요💸 Notif…" at bounding box center [960, 359] width 1138 height 631
click at [1544, 23] on button "Save" at bounding box center [1525, 26] width 65 height 33
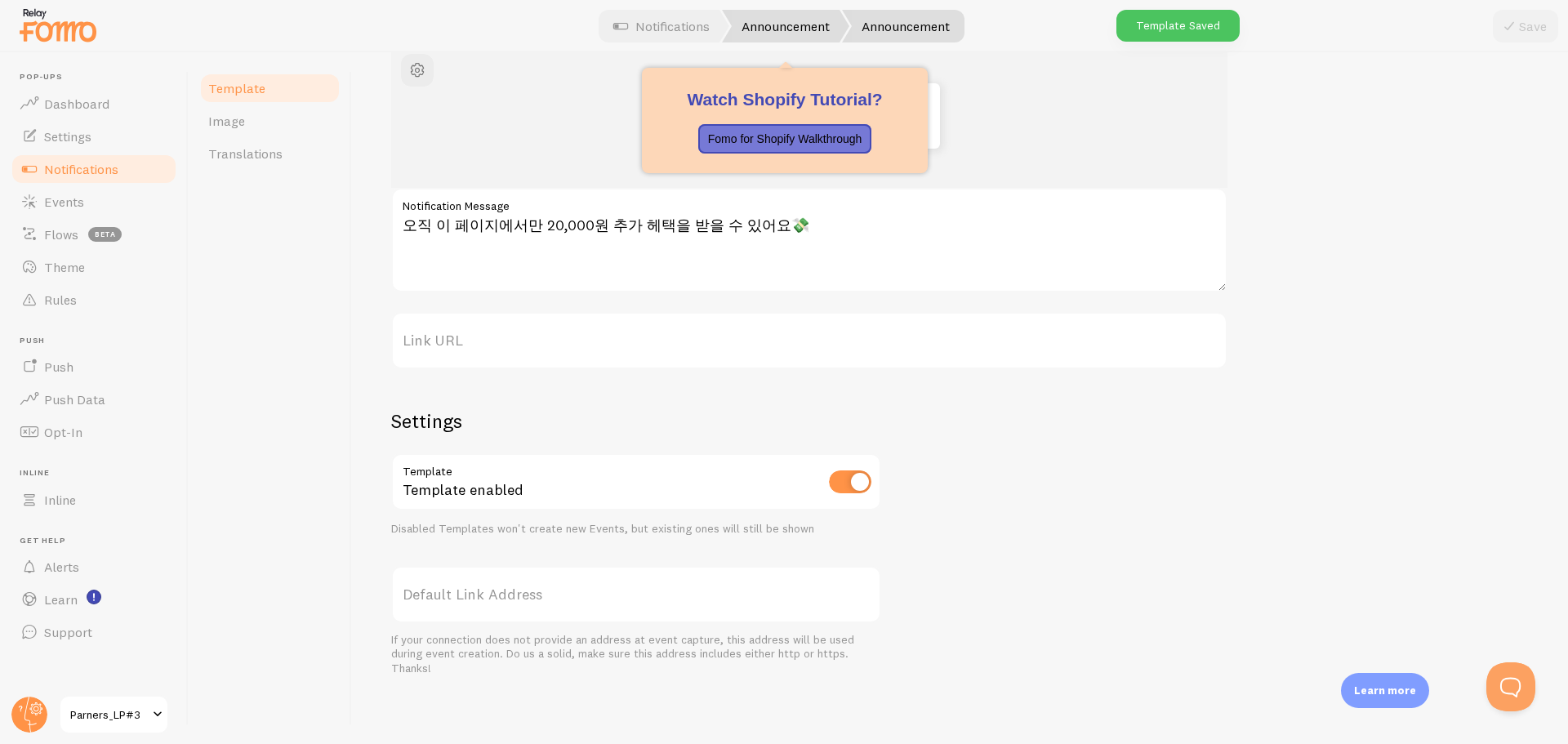
click at [767, 25] on link "Announcement" at bounding box center [785, 26] width 128 height 33
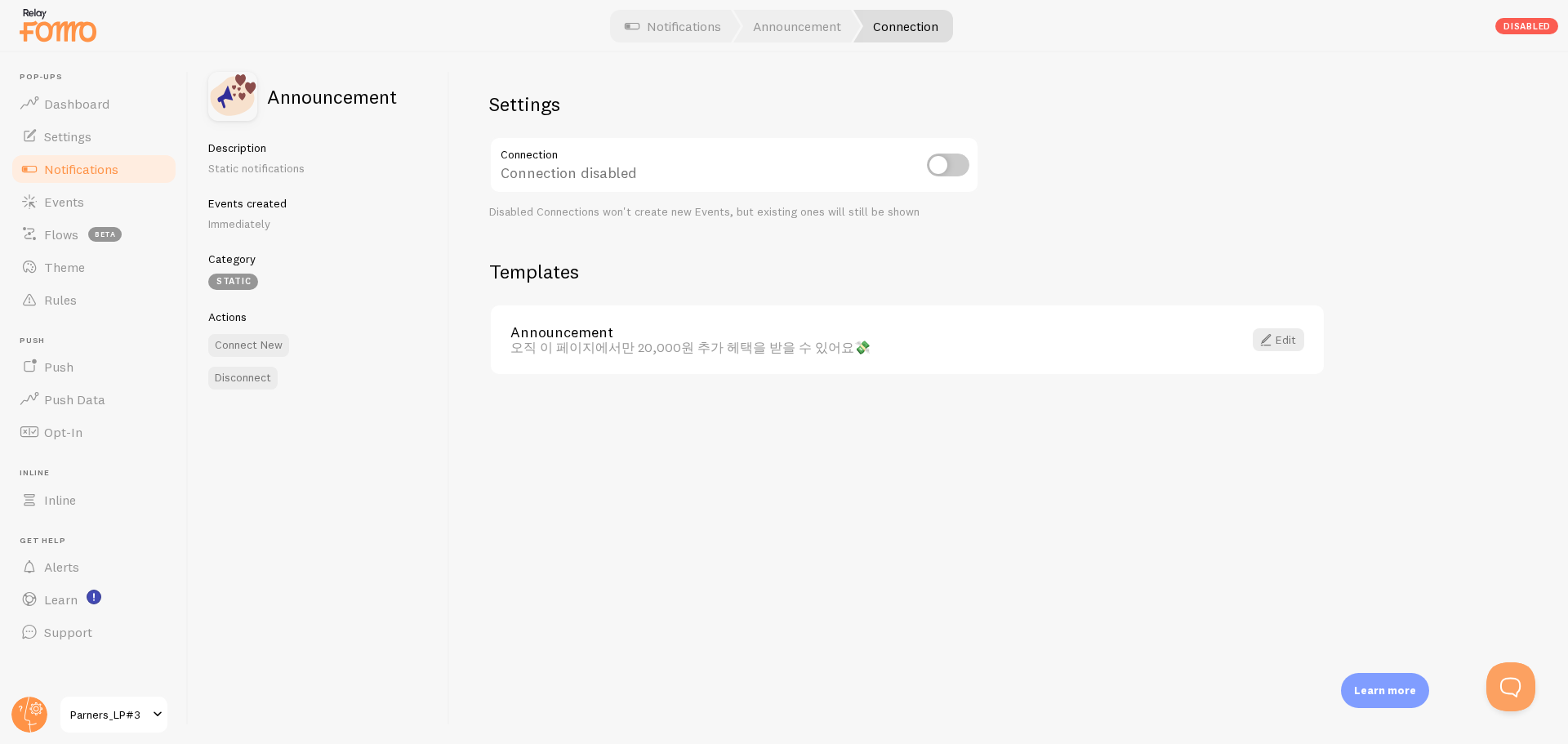
click at [30, 23] on img at bounding box center [58, 25] width 82 height 42
